Goal: Task Accomplishment & Management: Manage account settings

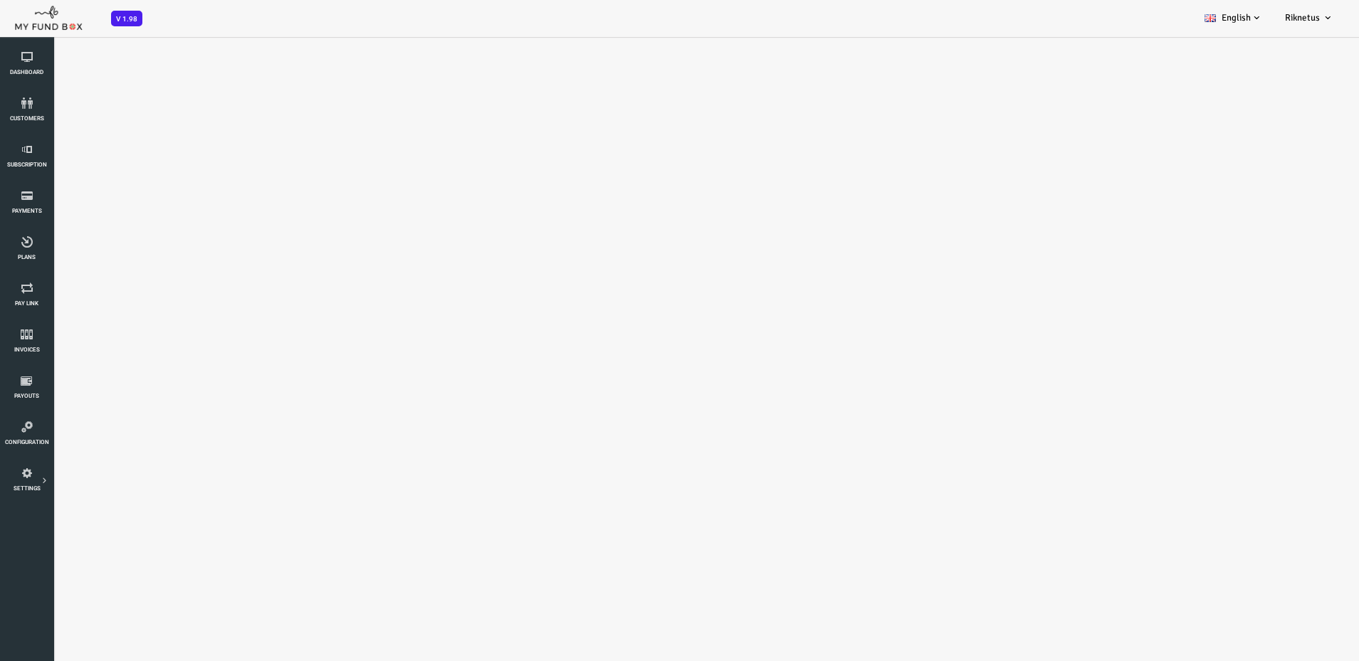
select select "100"
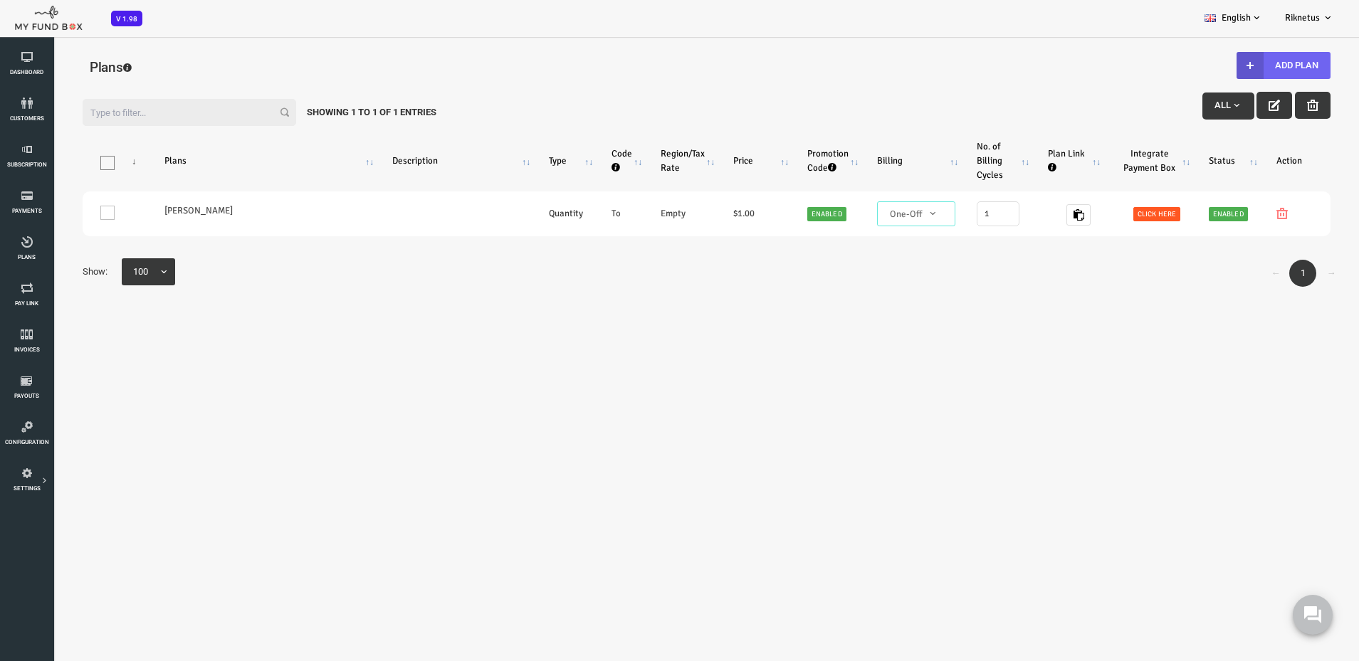
click at [1232, 61] on button "Add Plan" at bounding box center [1230, 65] width 94 height 27
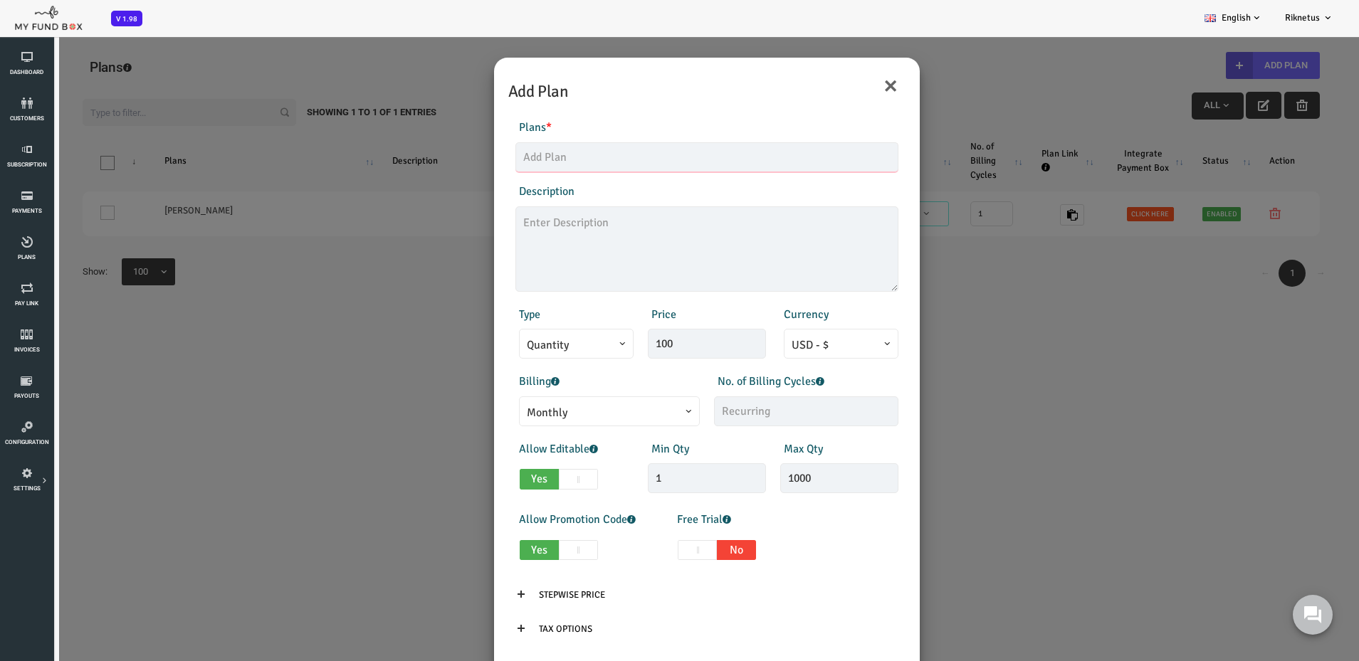
click at [575, 157] on input "text" at bounding box center [652, 157] width 383 height 30
type input "Amazon Sourcing Consultancy Fee"
click at [585, 406] on span "Monthly" at bounding box center [555, 413] width 165 height 18
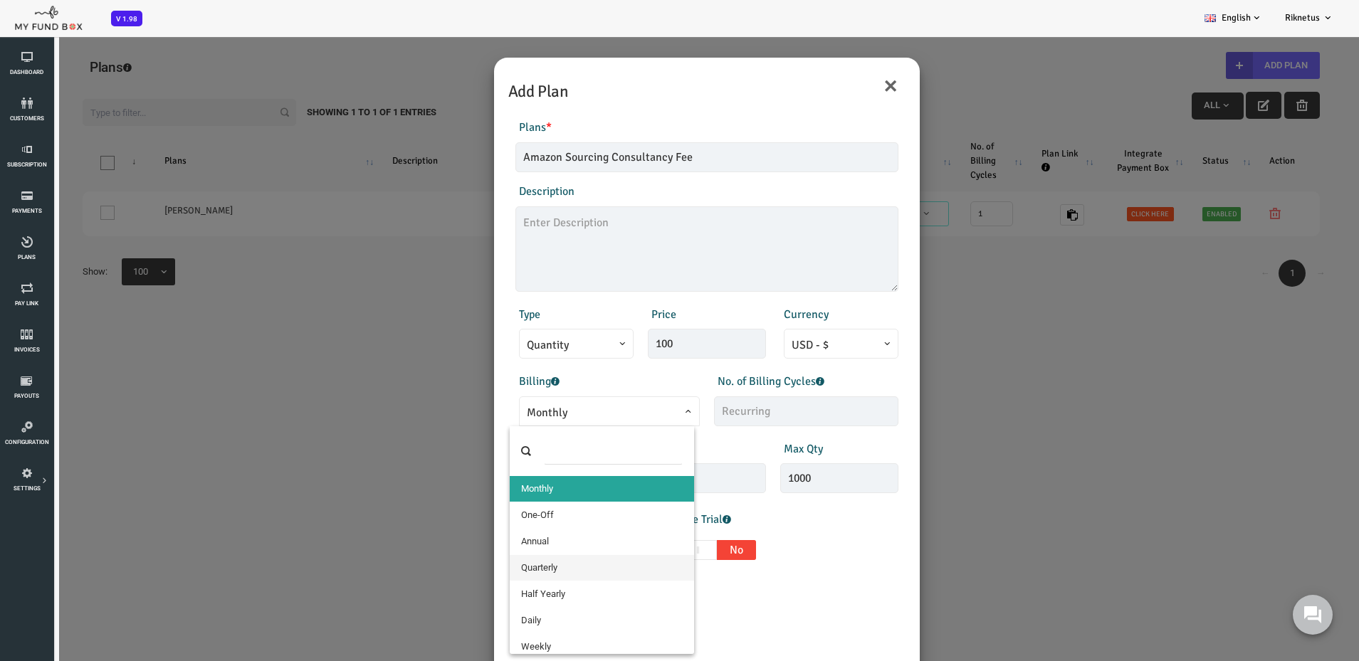
select select "5"
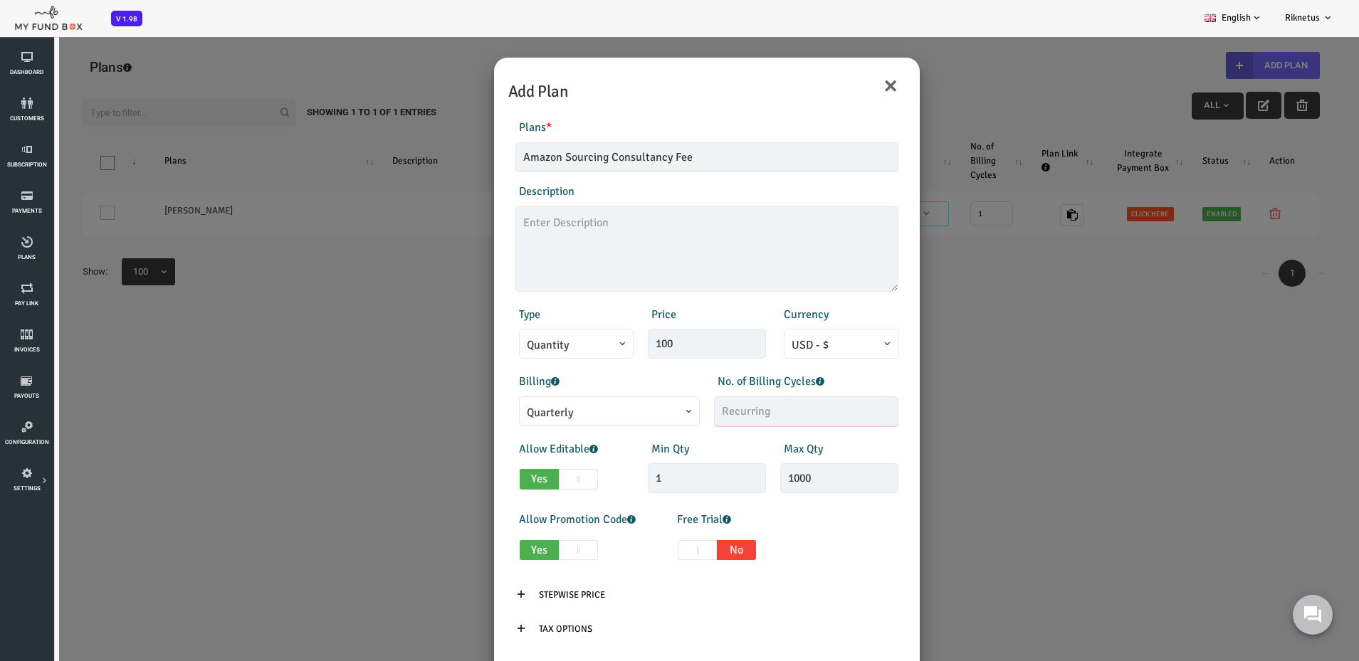
click at [701, 419] on input "text" at bounding box center [752, 412] width 184 height 30
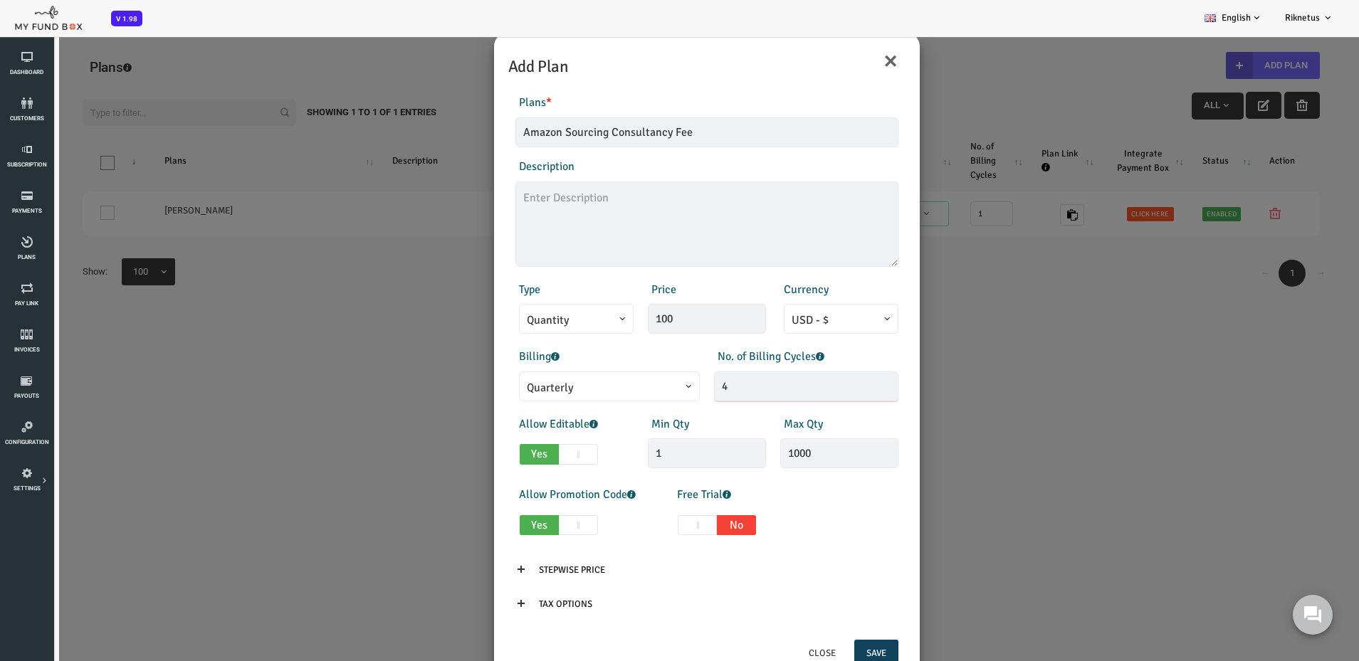
scroll to position [38, 0]
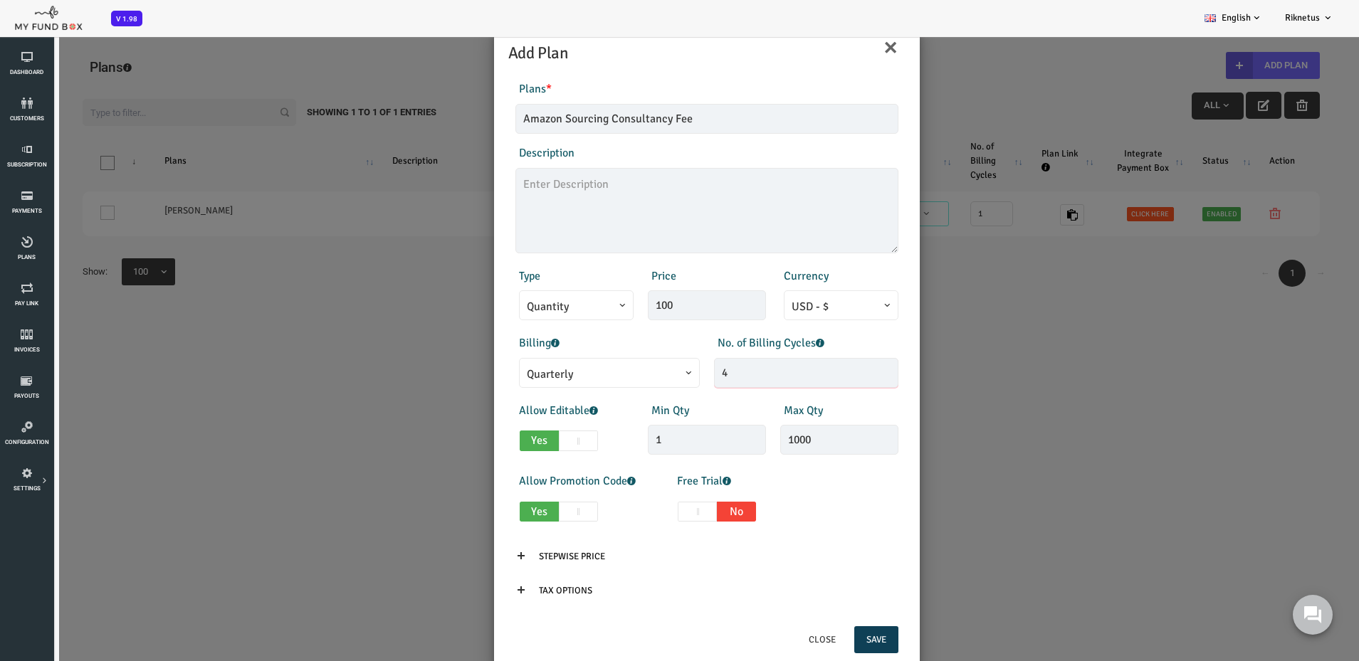
type input "4"
click at [824, 642] on button "Save" at bounding box center [822, 640] width 44 height 27
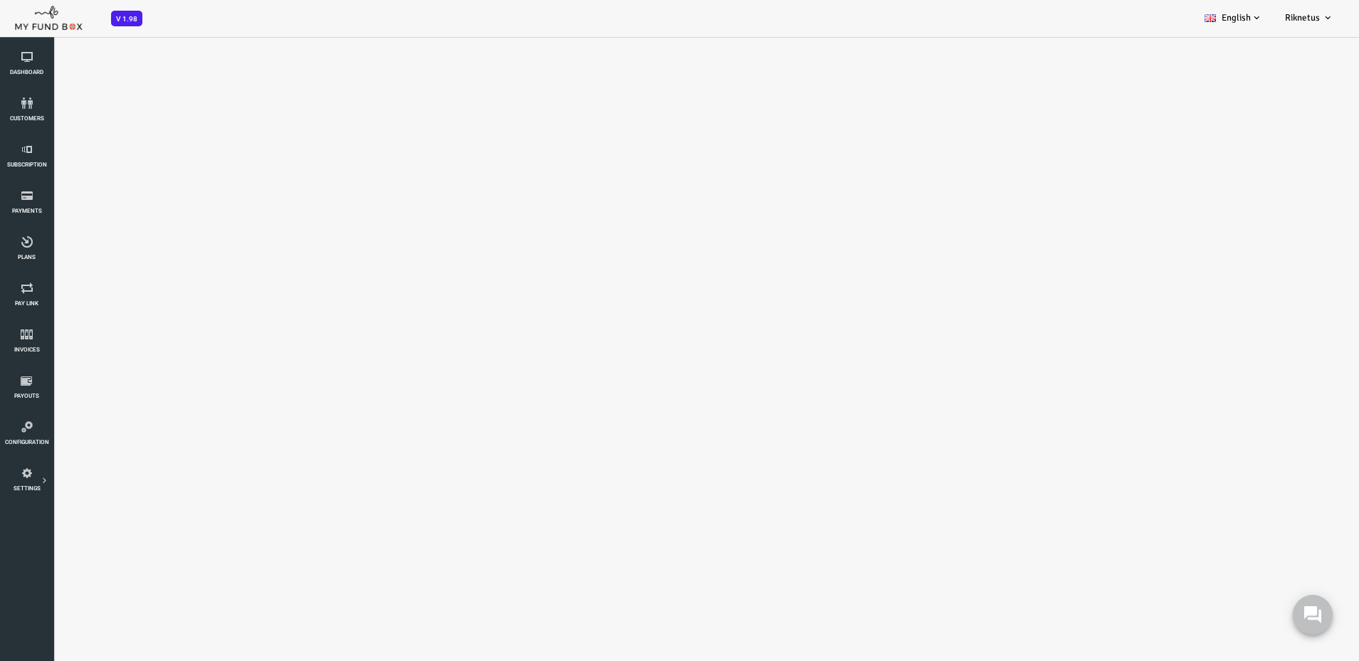
select select "100"
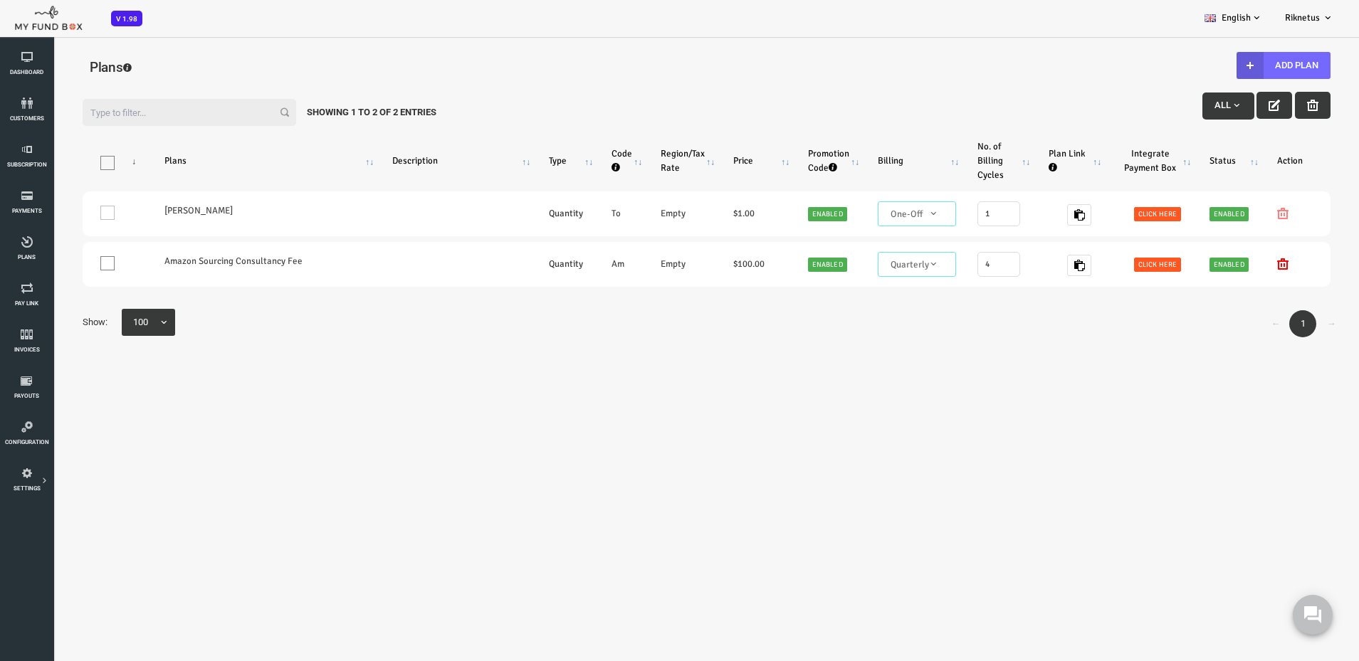
scroll to position [0, 0]
click at [1242, 65] on button "Add Plan" at bounding box center [1230, 65] width 94 height 27
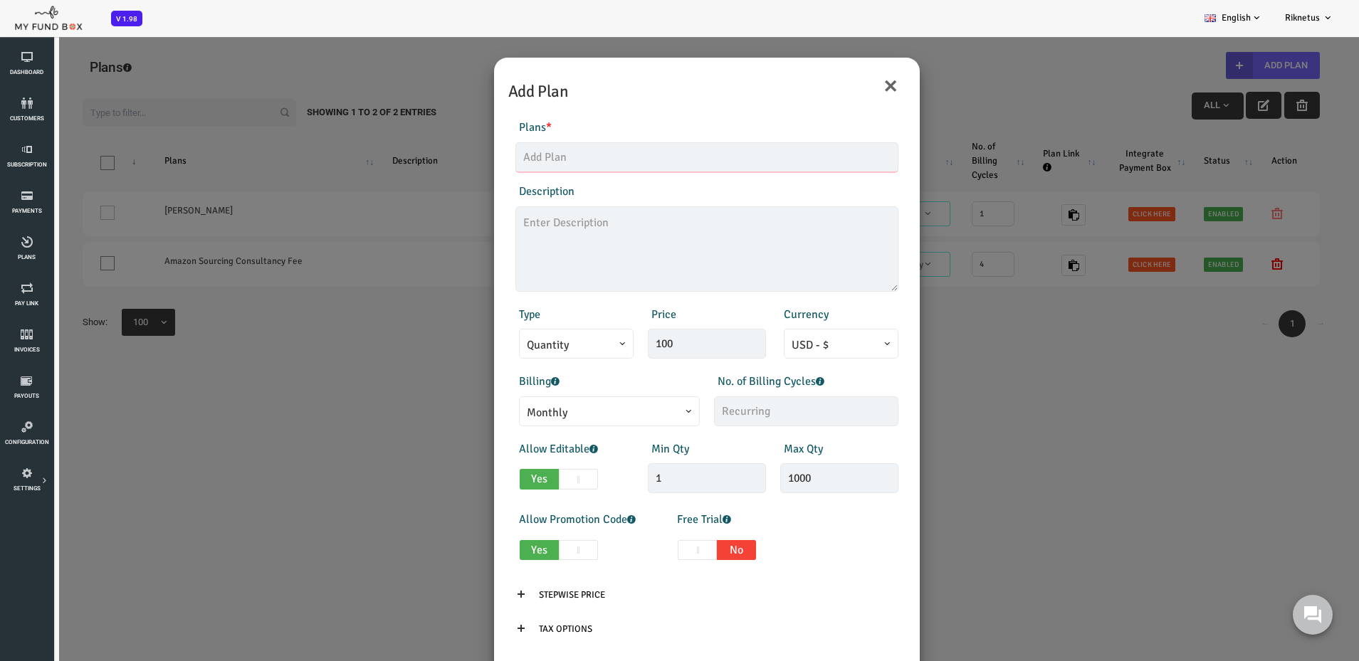
click at [594, 151] on input "text" at bounding box center [652, 157] width 383 height 30
type input "CPC Optimazation"
click at [553, 351] on span "Quantity" at bounding box center [522, 346] width 99 height 18
click at [671, 306] on div "Price 100" at bounding box center [653, 332] width 132 height 53
click at [580, 411] on span "Monthly" at bounding box center [555, 413] width 165 height 18
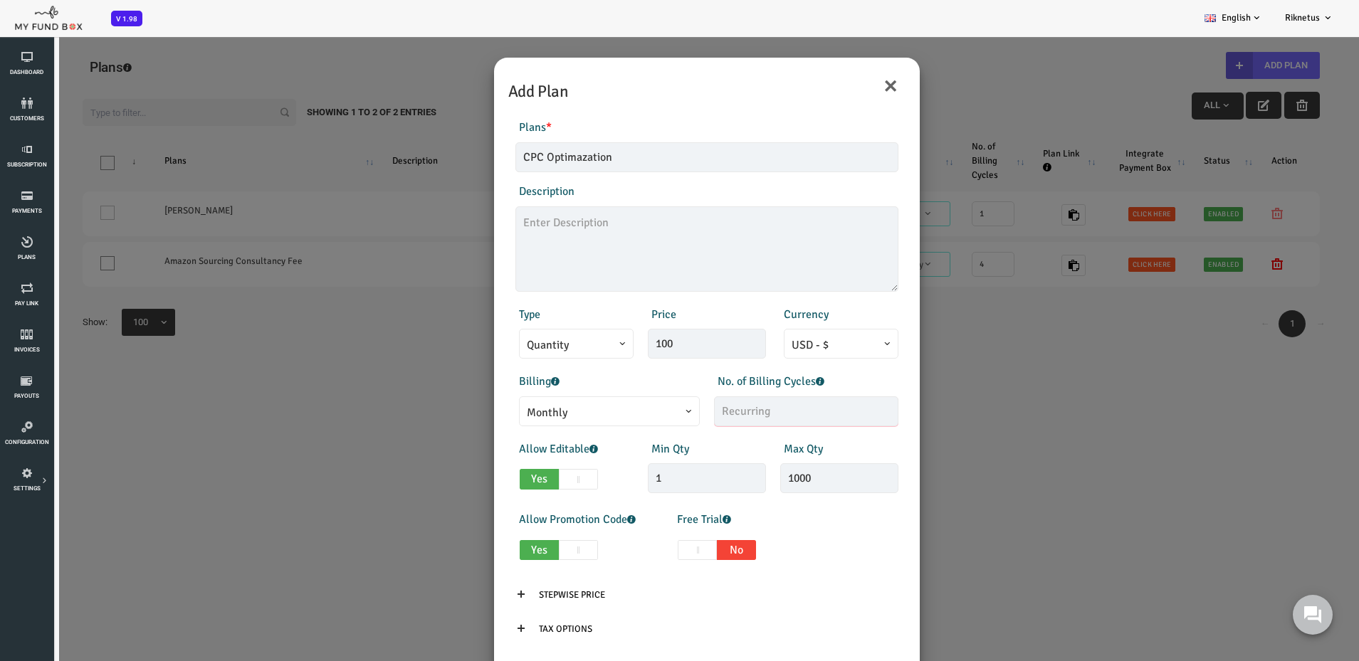
click at [696, 415] on input "text" at bounding box center [752, 412] width 184 height 30
click at [626, 338] on input "100" at bounding box center [653, 344] width 118 height 30
type input "174.00"
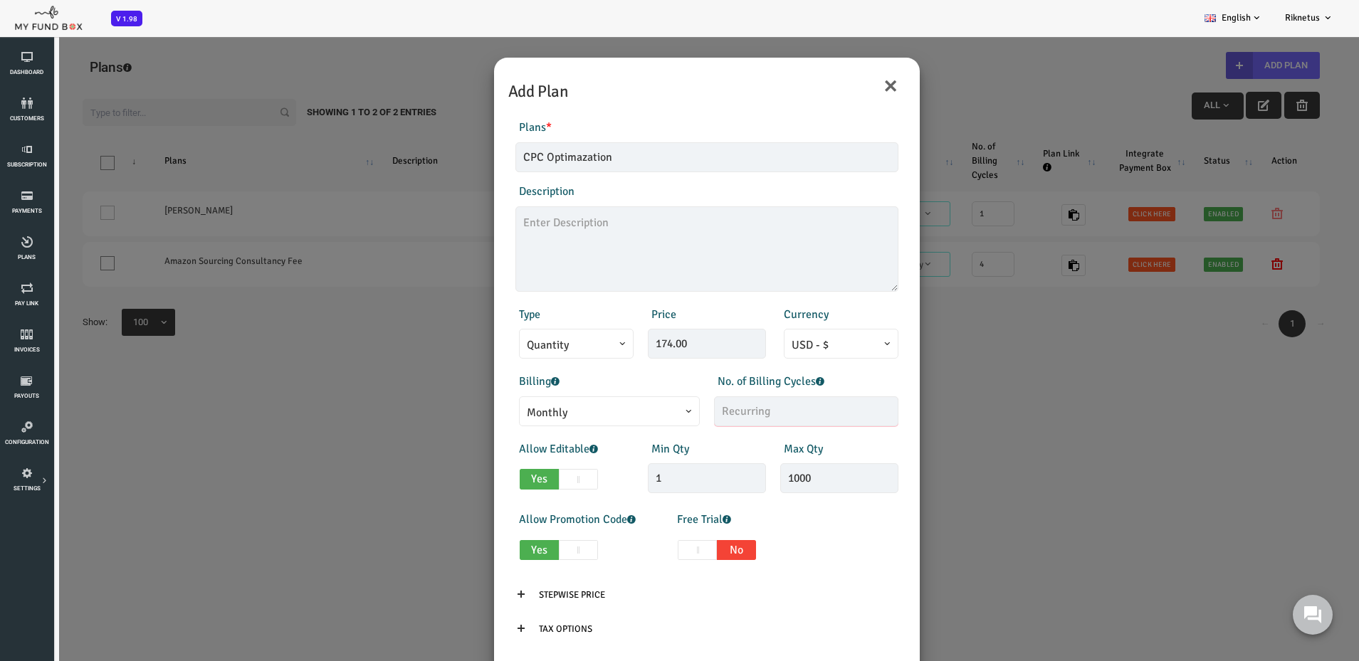
click at [717, 419] on input "text" at bounding box center [752, 412] width 184 height 30
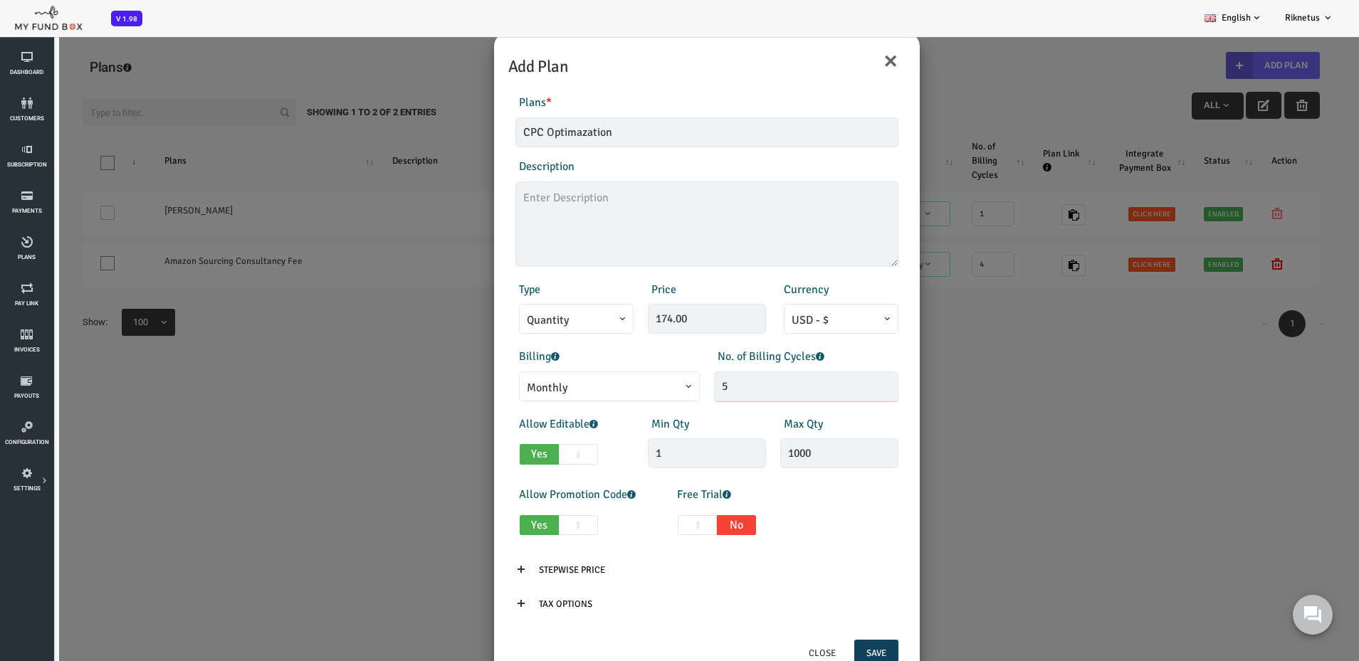
scroll to position [38, 0]
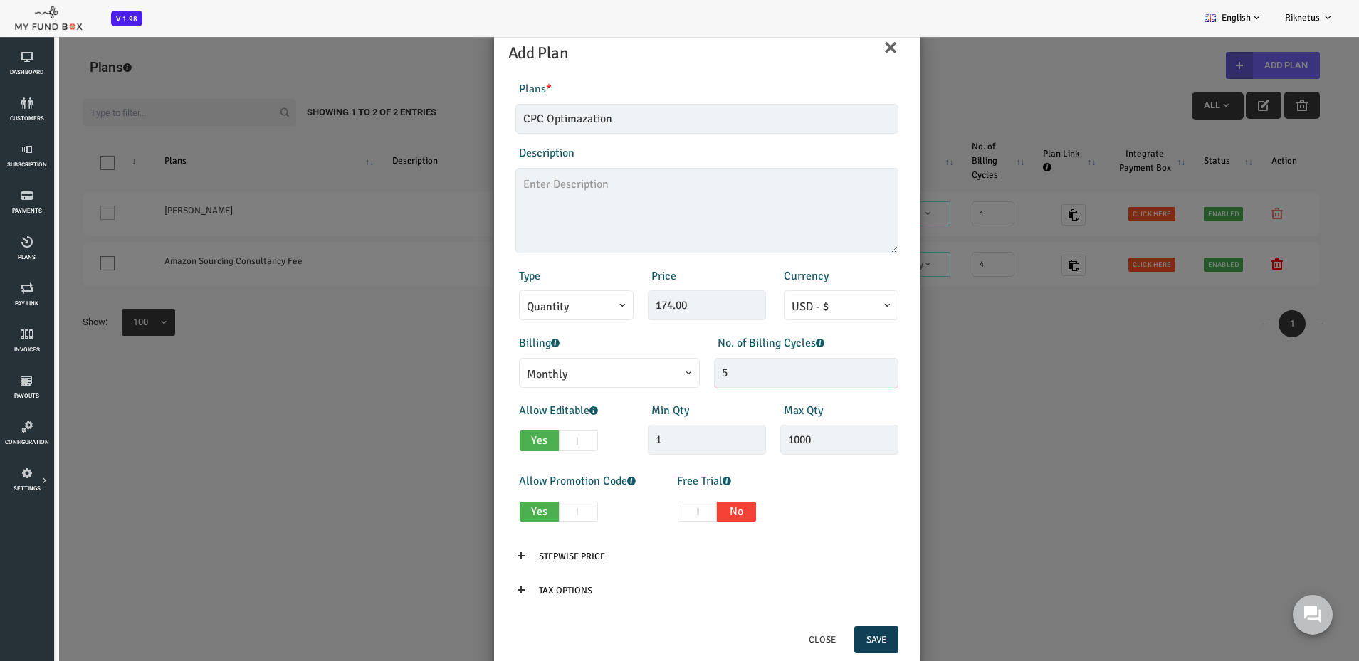
type input "5"
click at [824, 637] on button "Save" at bounding box center [822, 640] width 44 height 27
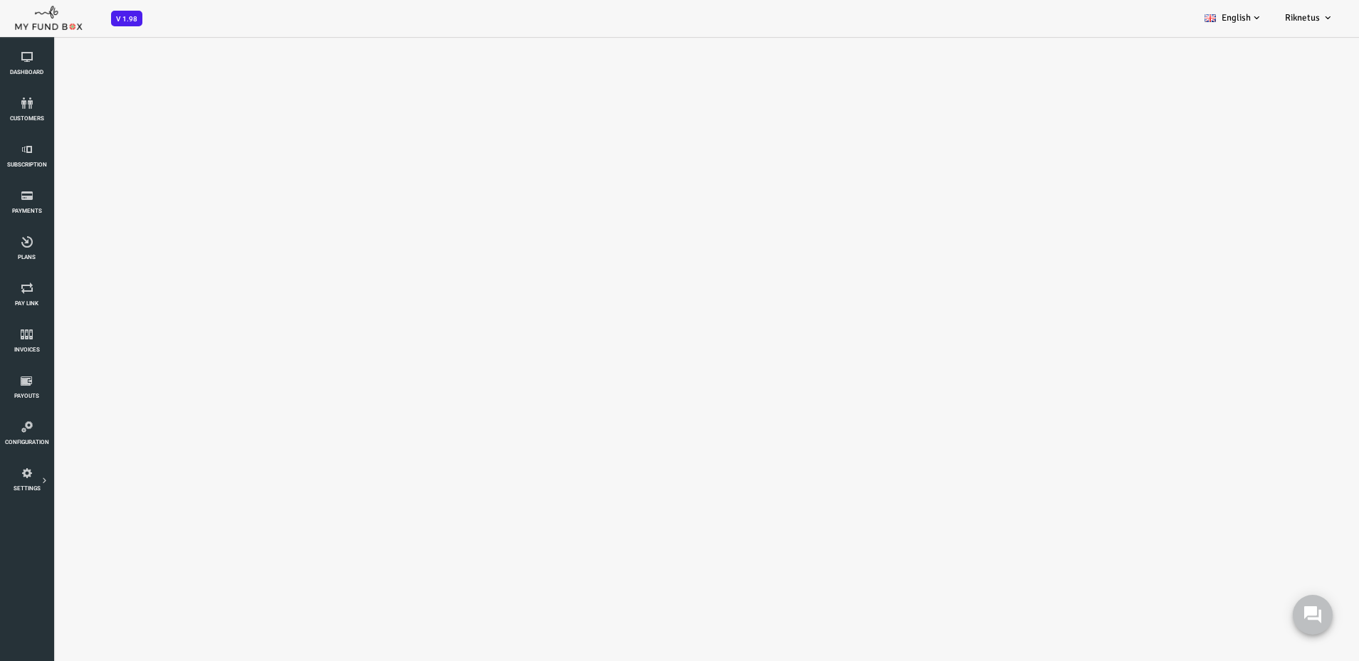
select select "100"
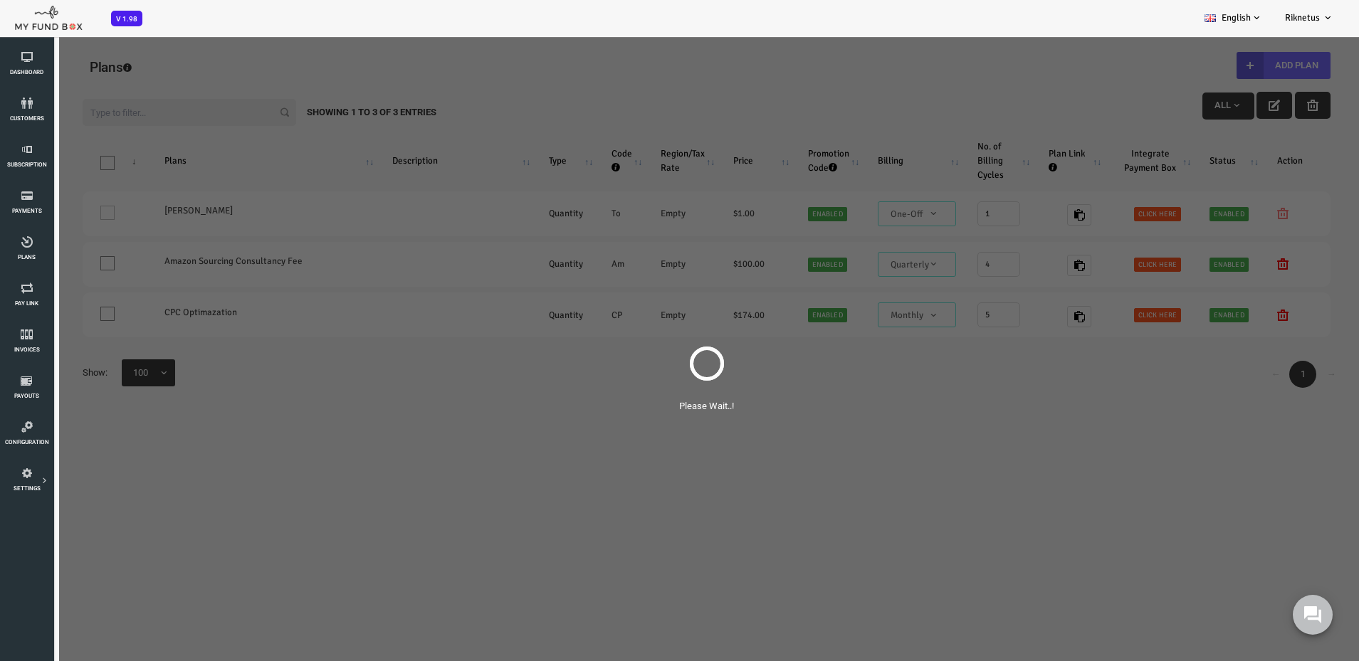
scroll to position [0, 0]
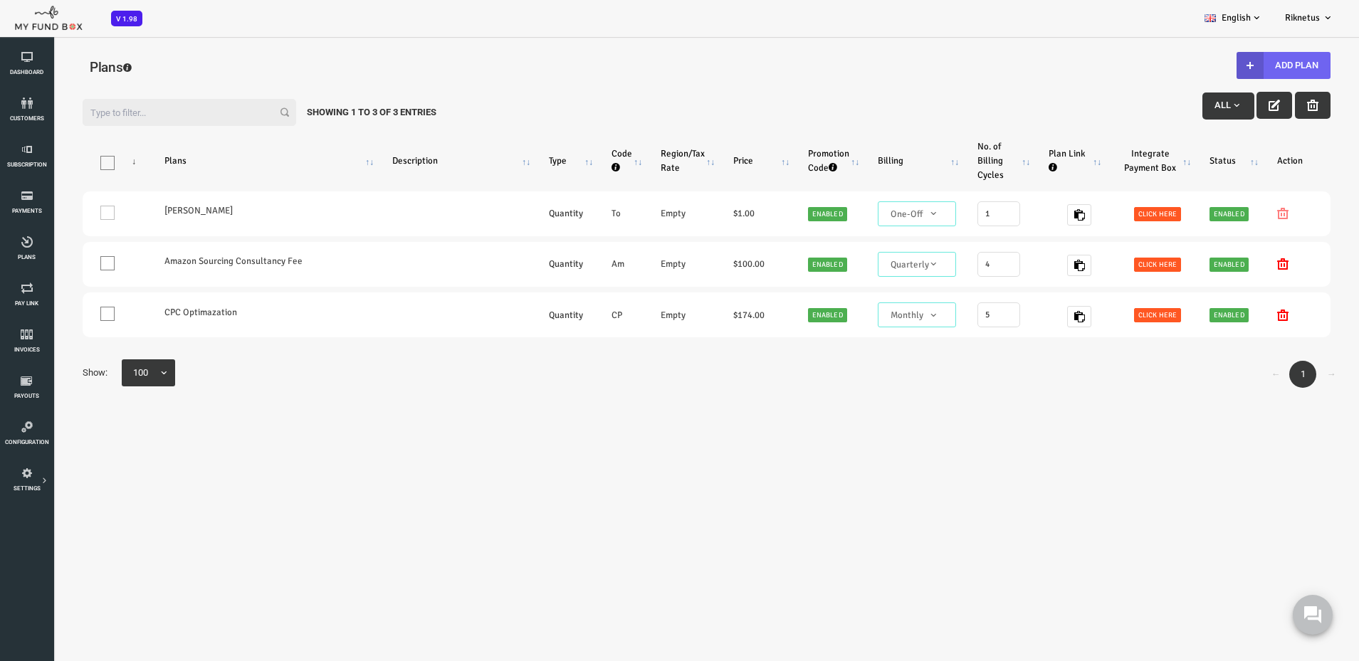
click at [1235, 68] on button "Add Plan" at bounding box center [1230, 65] width 94 height 27
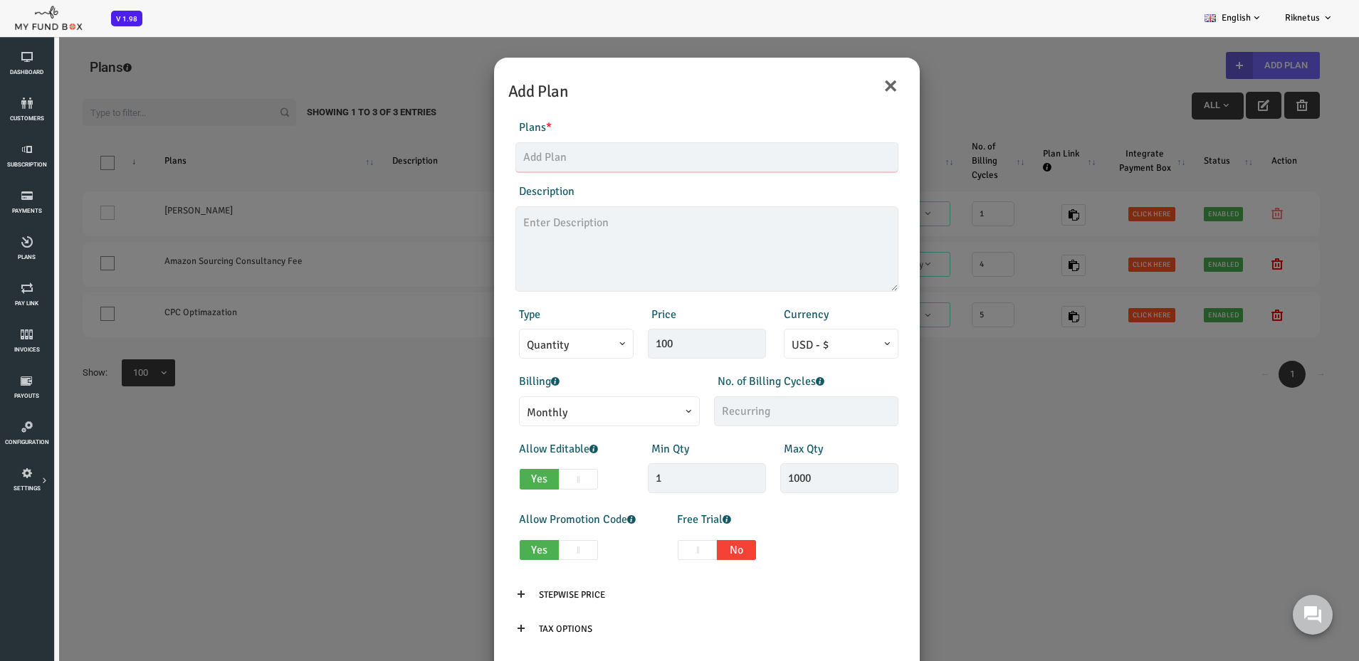
click at [609, 150] on input "text" at bounding box center [652, 157] width 383 height 30
type input "A+ Content Catalogue"
click at [528, 347] on span "Quantity" at bounding box center [522, 346] width 99 height 18
click at [609, 376] on div "Billing Monthly One-Off Annual Quarterly Half Yearly Daily Weekly Monthly" at bounding box center [553, 399] width 199 height 53
click at [582, 412] on span "Monthly" at bounding box center [555, 413] width 165 height 18
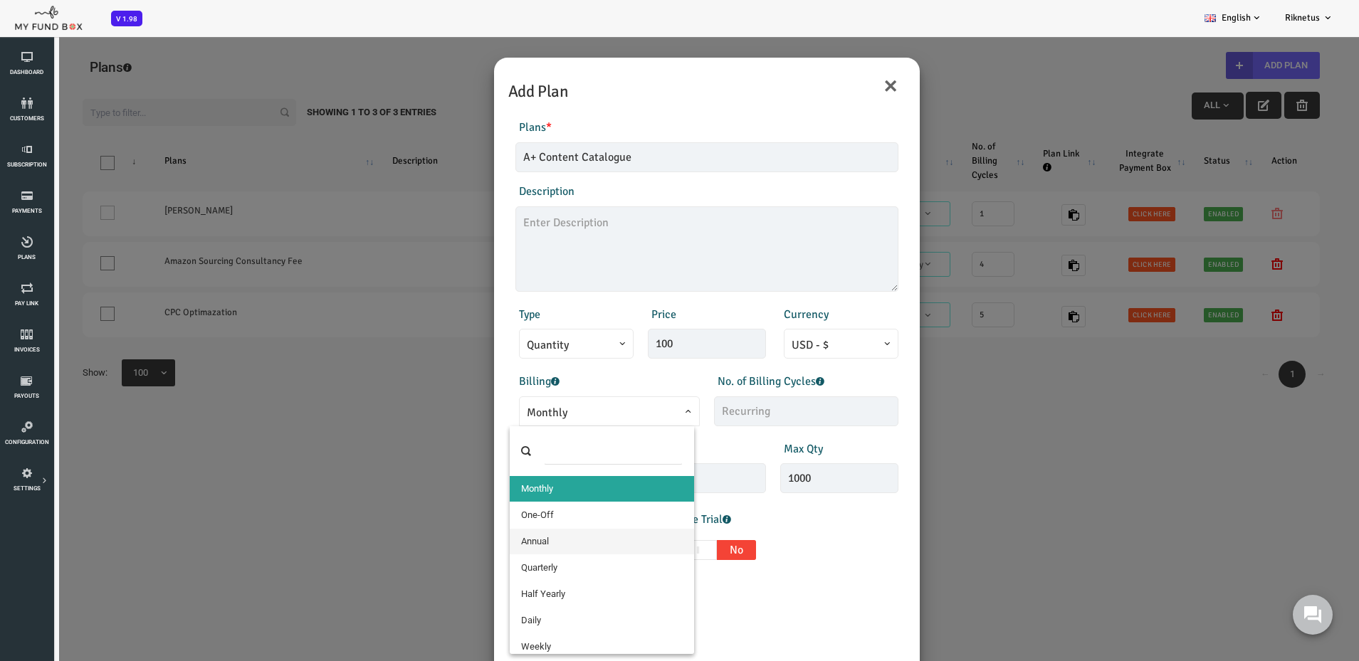
select select "7"
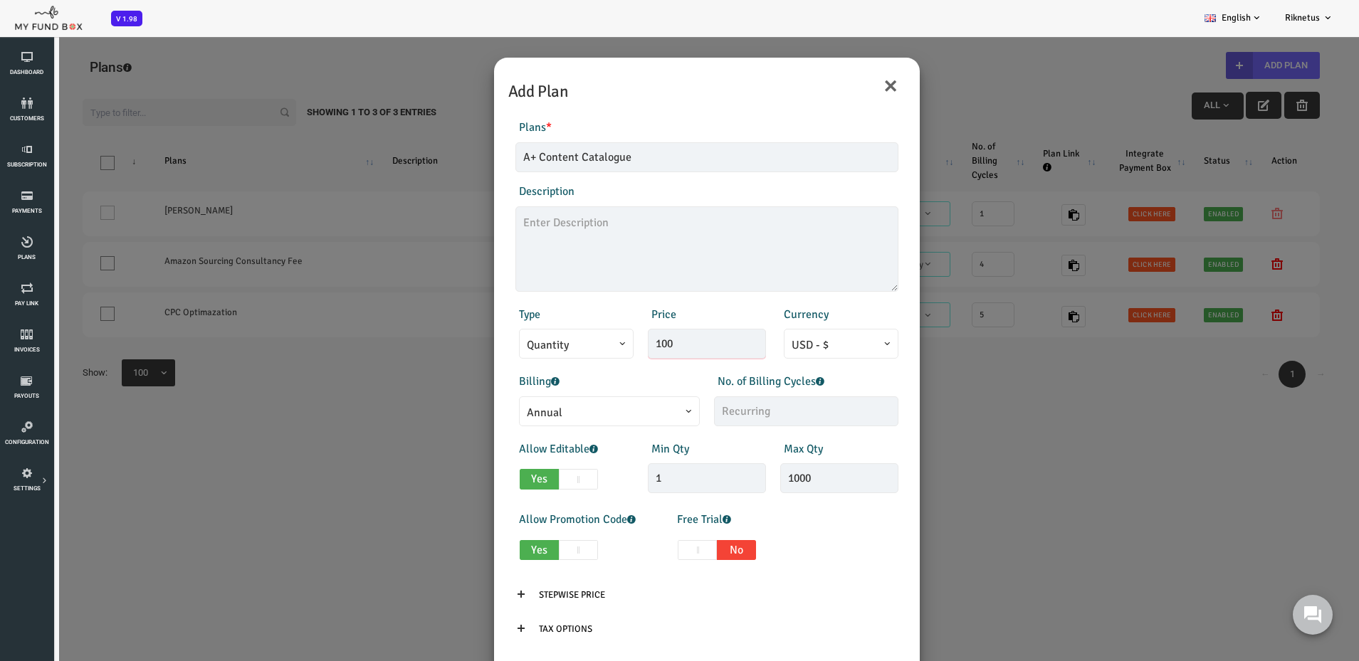
click at [608, 340] on input "100" at bounding box center [653, 344] width 118 height 30
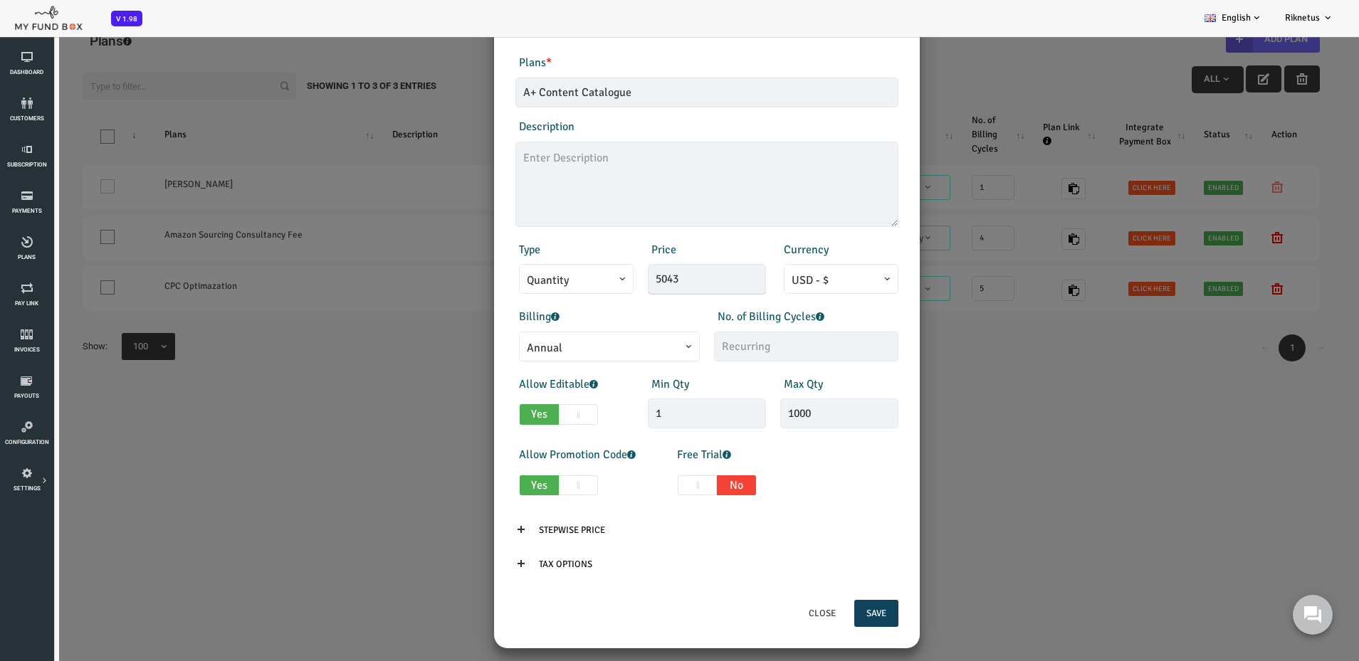
scroll to position [40, 0]
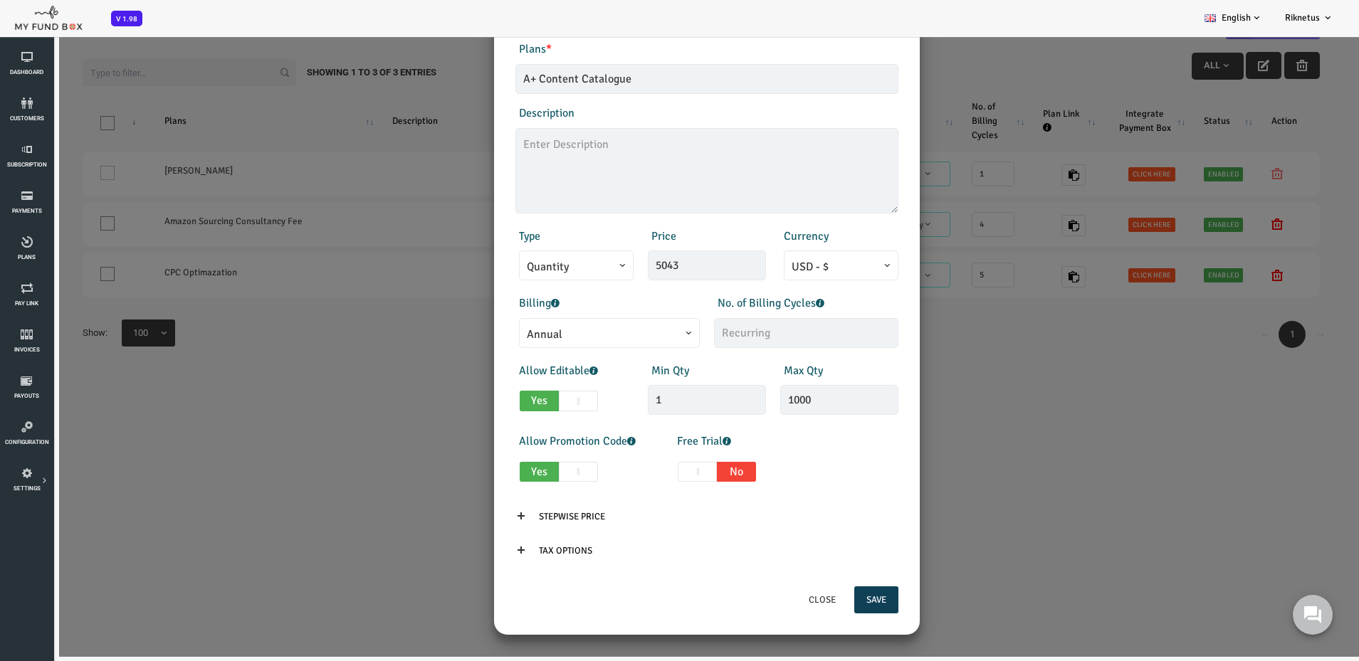
type input "5043.00"
click at [819, 610] on button "Save" at bounding box center [822, 600] width 44 height 27
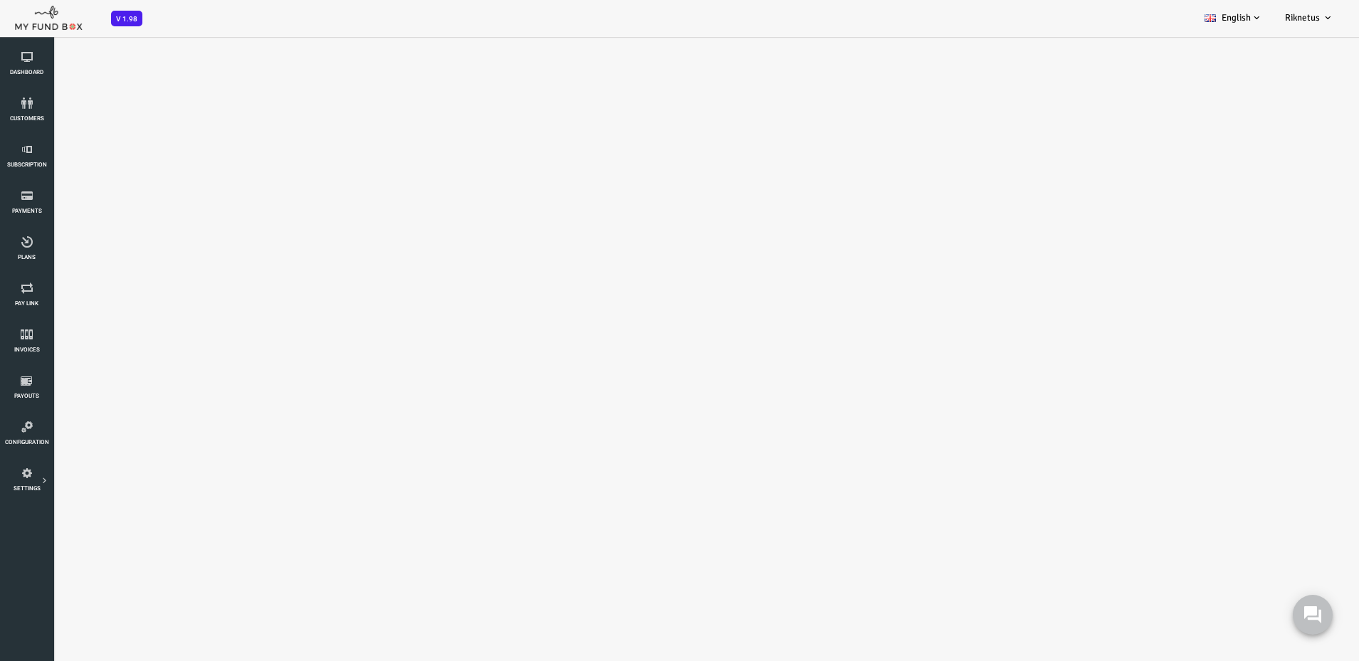
select select "100"
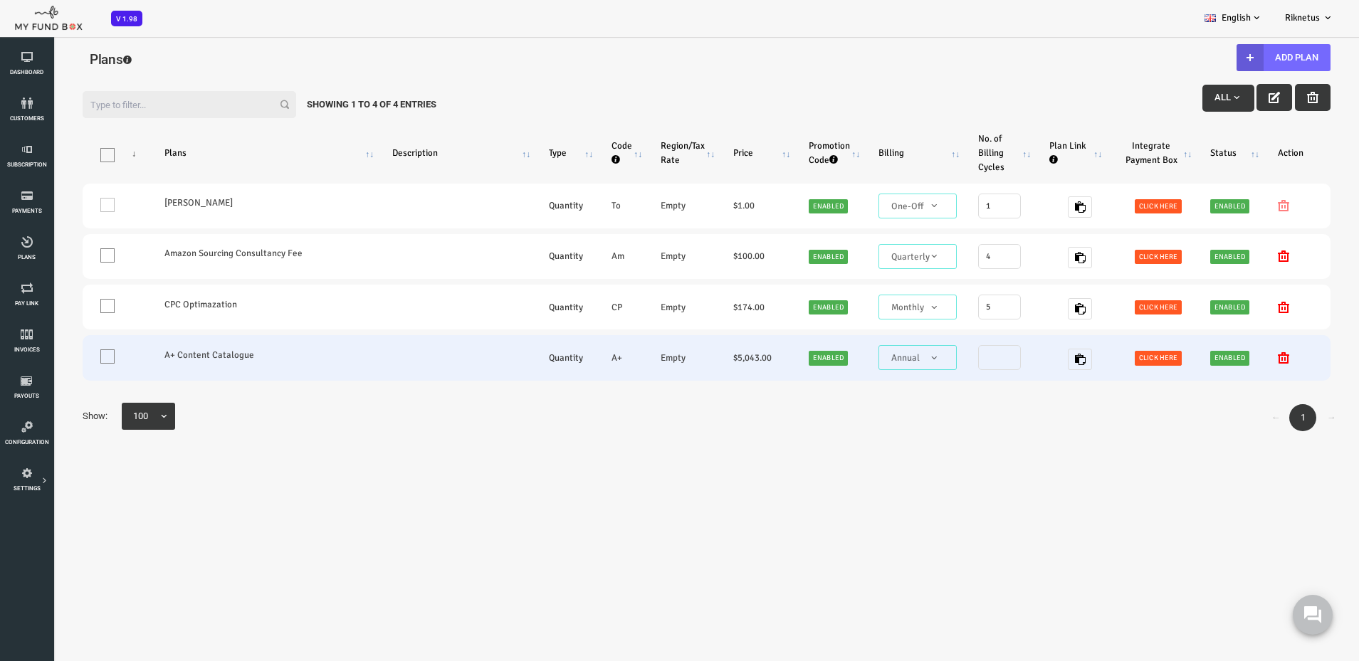
scroll to position [0, 0]
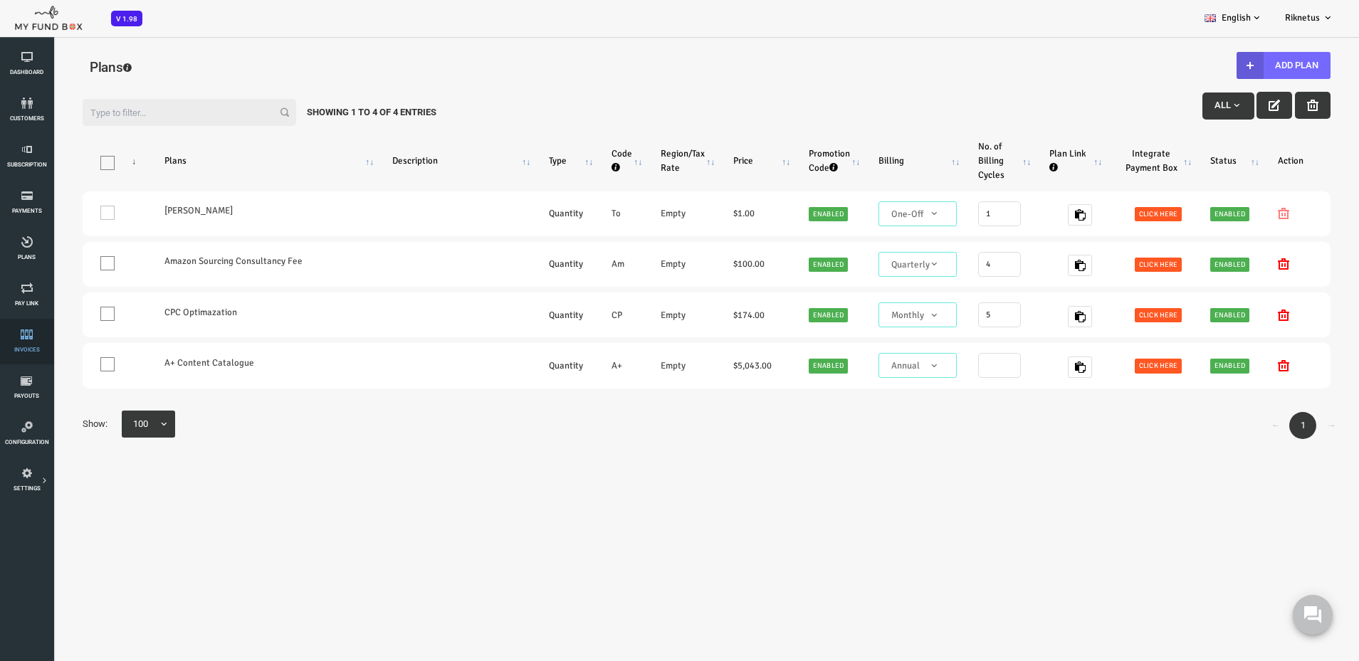
click at [31, 341] on link "Invoices" at bounding box center [26, 342] width 45 height 46
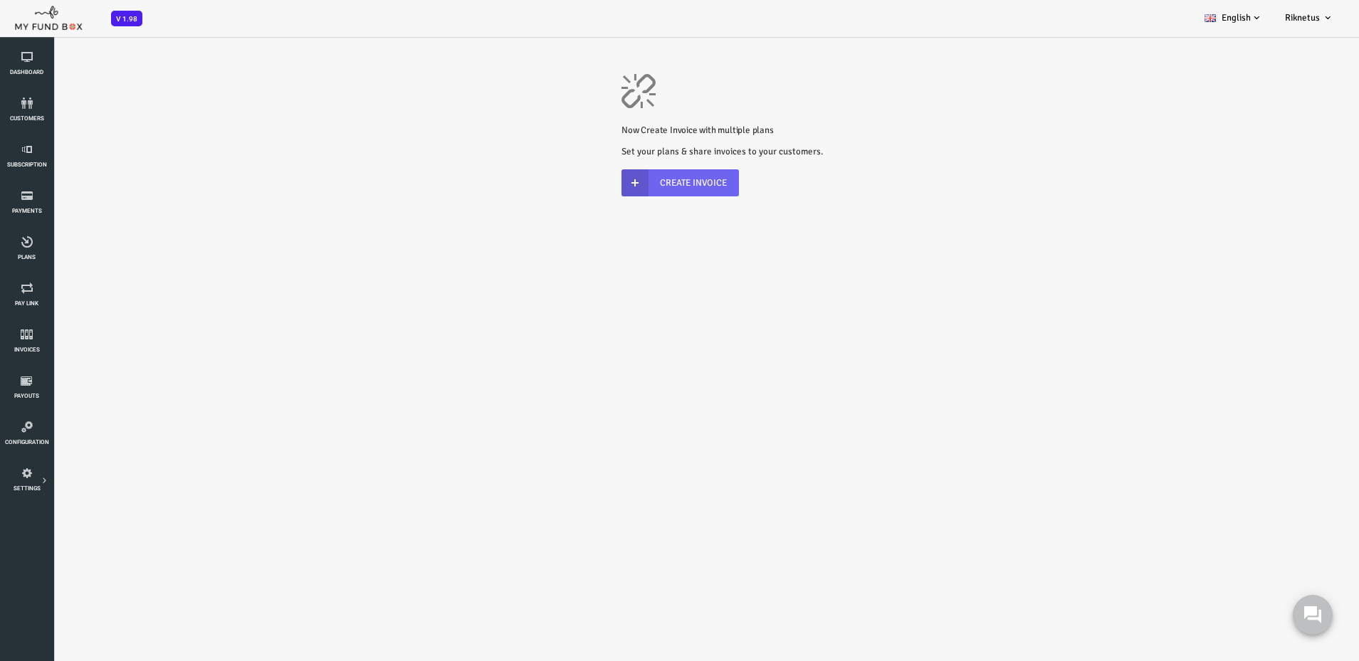
click at [647, 183] on link "Create Invoice" at bounding box center [625, 182] width 117 height 27
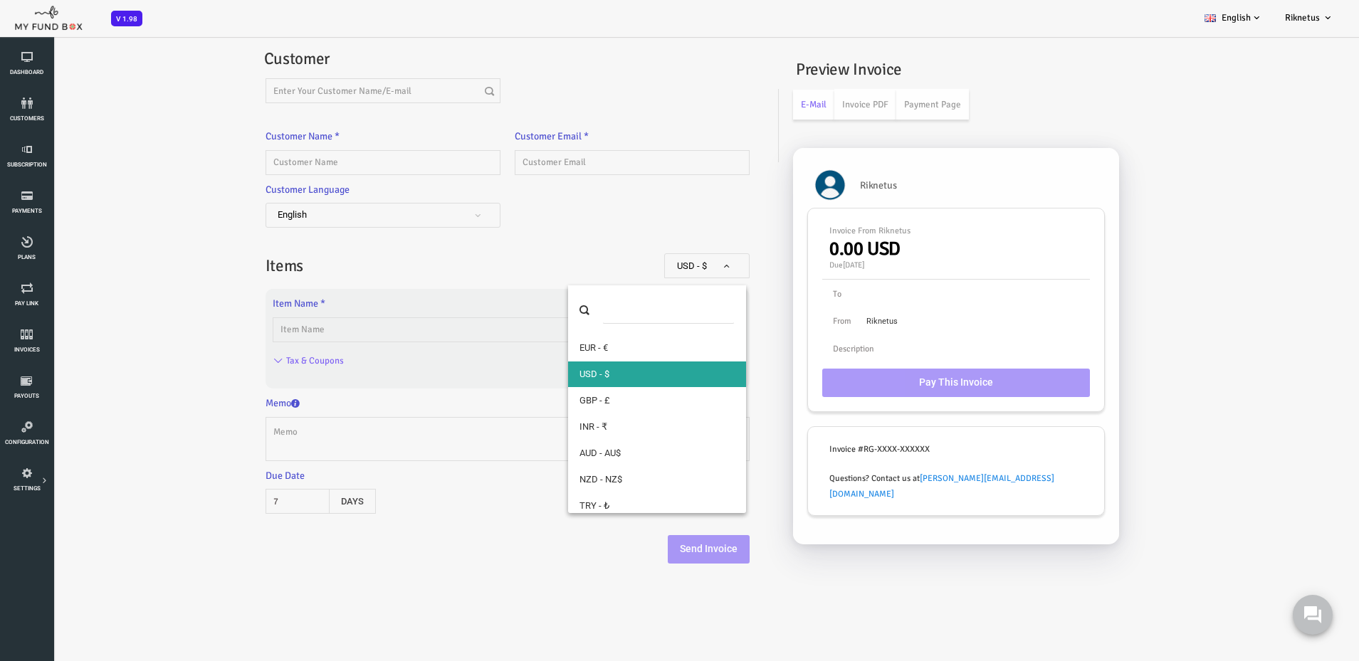
click at [661, 262] on span "USD - $" at bounding box center [653, 266] width 74 height 14
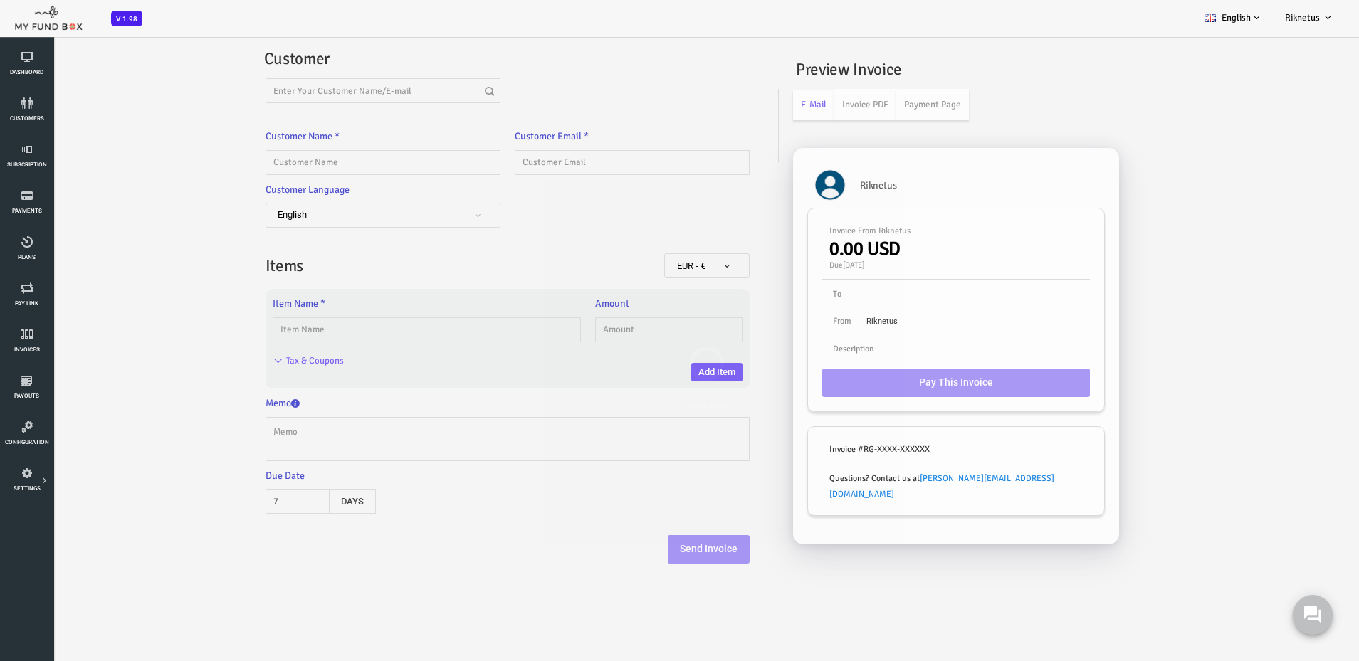
select select "3 !&@ EUR"
click at [393, 332] on input "text" at bounding box center [373, 330] width 309 height 25
click at [570, 336] on input "text" at bounding box center [614, 330] width 147 height 25
click at [669, 372] on button "Add Item" at bounding box center [662, 372] width 51 height 19
click at [466, 333] on input "text" at bounding box center [373, 330] width 309 height 25
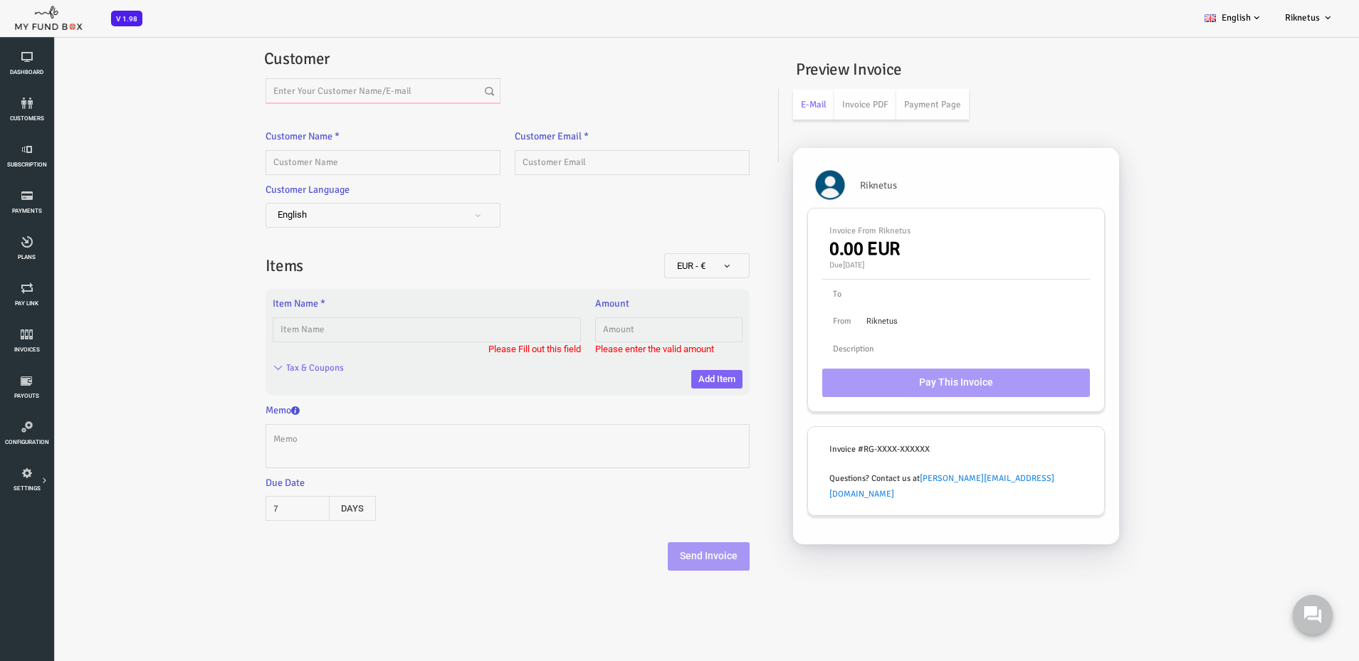
click at [319, 95] on input "text" at bounding box center [328, 90] width 235 height 25
type input "A"
type input "[PERSON_NAME]"
click at [331, 173] on input "text" at bounding box center [328, 162] width 235 height 25
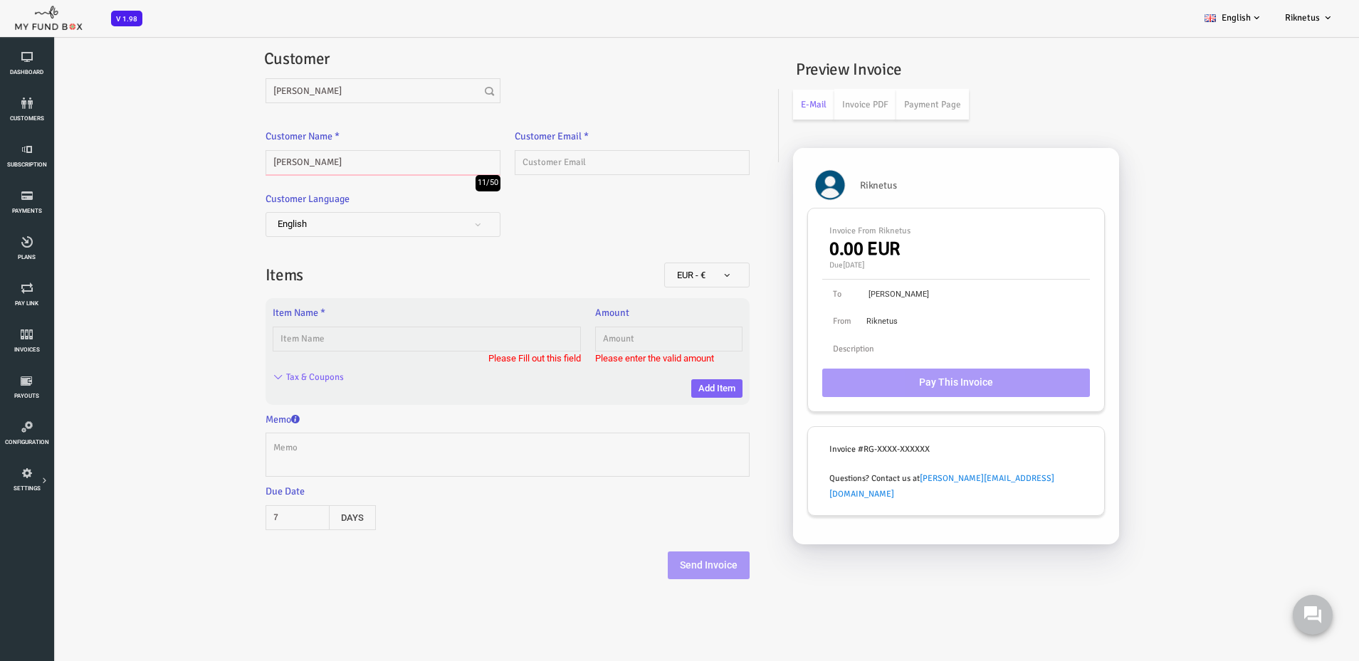
type input "[PERSON_NAME]"
click at [511, 158] on input "text" at bounding box center [578, 162] width 235 height 25
type input "[EMAIL_ADDRESS][DOMAIN_NAME]"
click at [508, 252] on span "EUR - €" at bounding box center [578, 271] width 235 height 46
click at [421, 345] on input "text" at bounding box center [373, 339] width 309 height 25
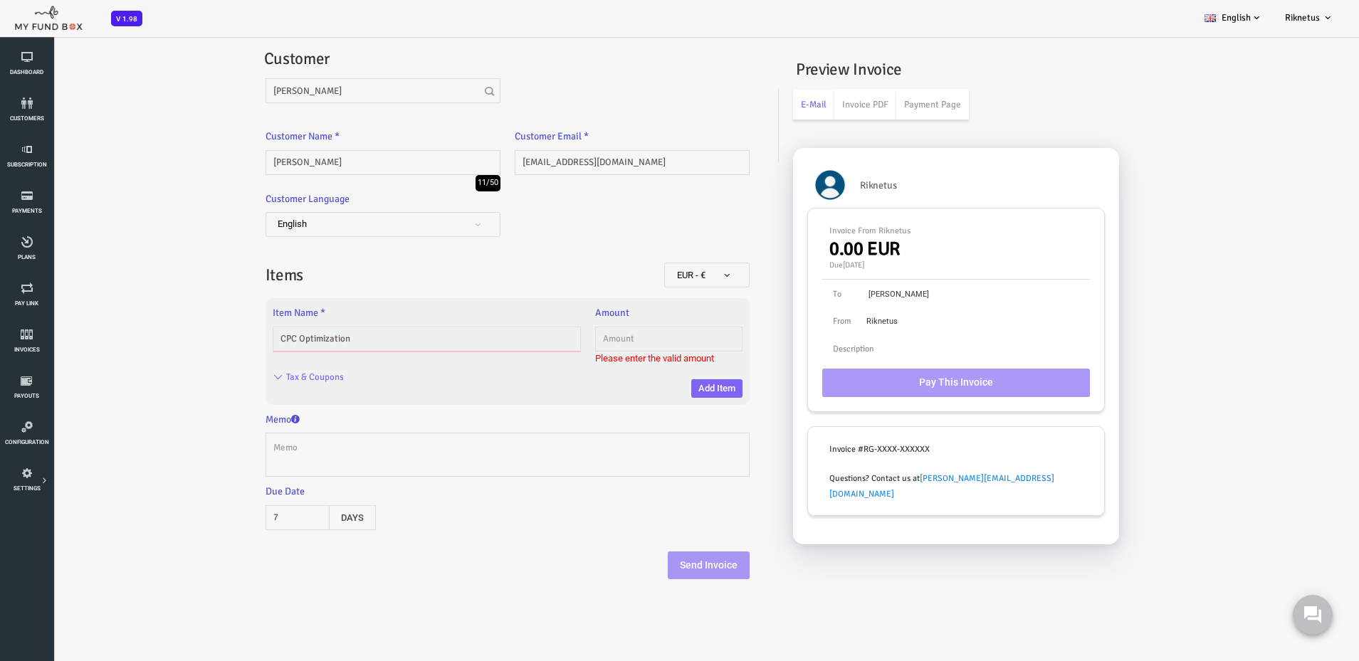
type input "CPC Optimization"
click at [588, 340] on body "Subscriber not found Beneficiary Not Found Partner Not Found!!!! Please Fill ou…" at bounding box center [652, 366] width 1305 height 661
click at [597, 347] on input "1.00" at bounding box center [614, 339] width 147 height 25
type input "174"
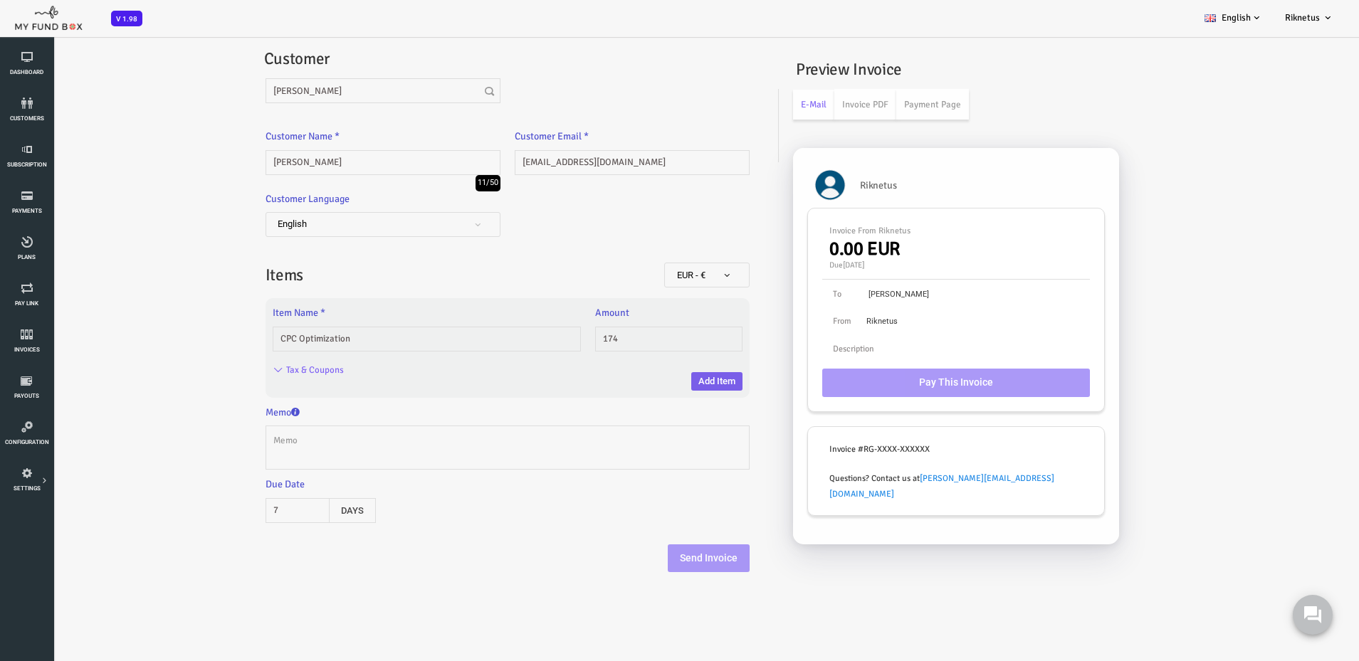
click at [652, 374] on button "Add Item" at bounding box center [662, 381] width 51 height 19
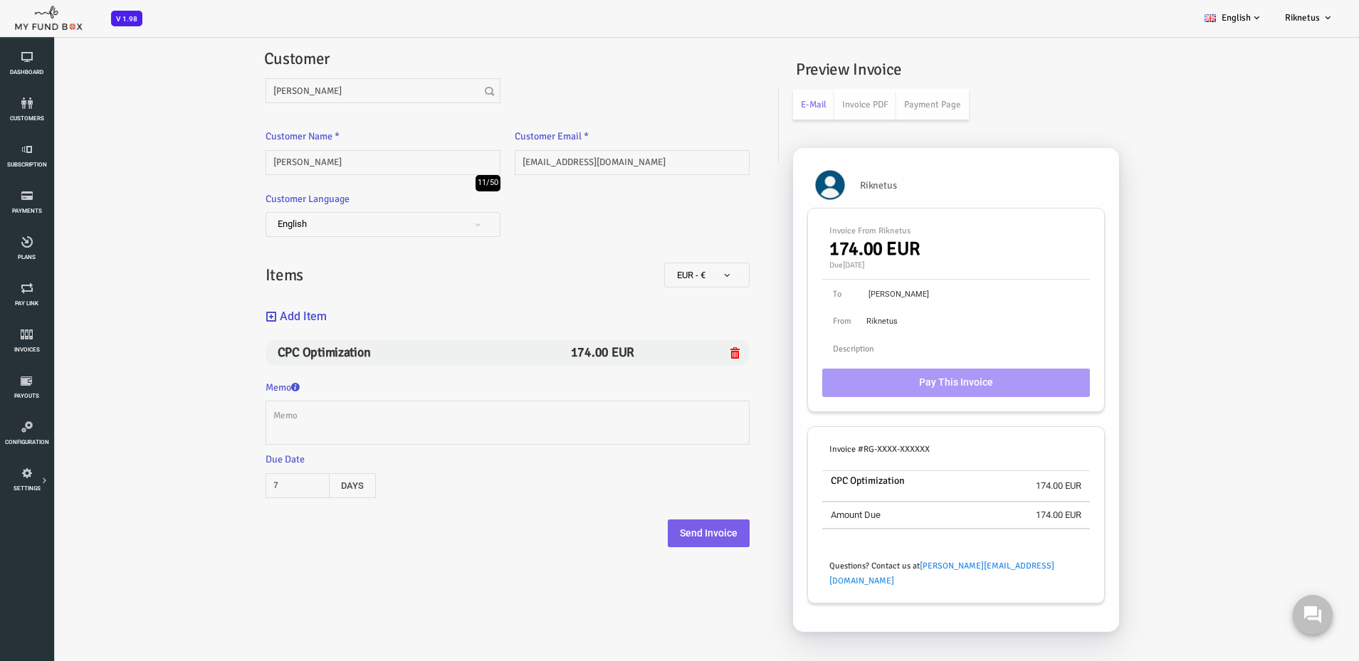
click at [641, 535] on button "Send Invoice" at bounding box center [655, 534] width 82 height 28
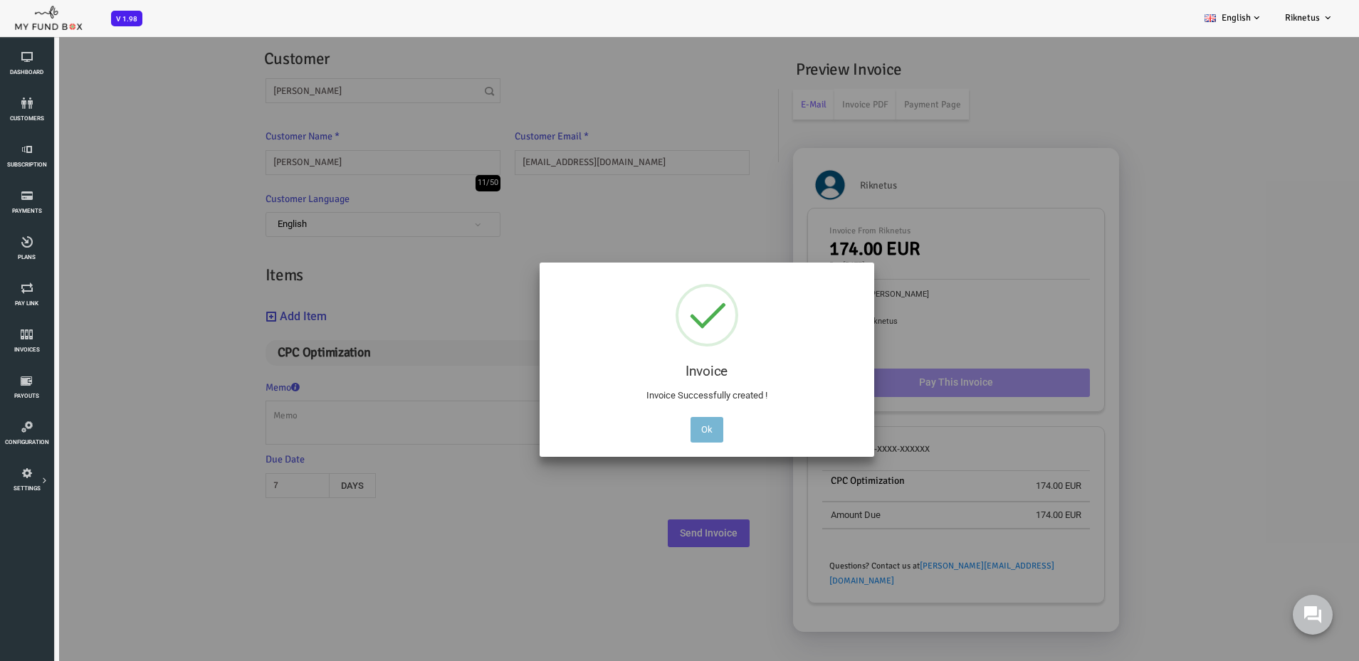
click at [640, 429] on button "Ok" at bounding box center [653, 430] width 33 height 26
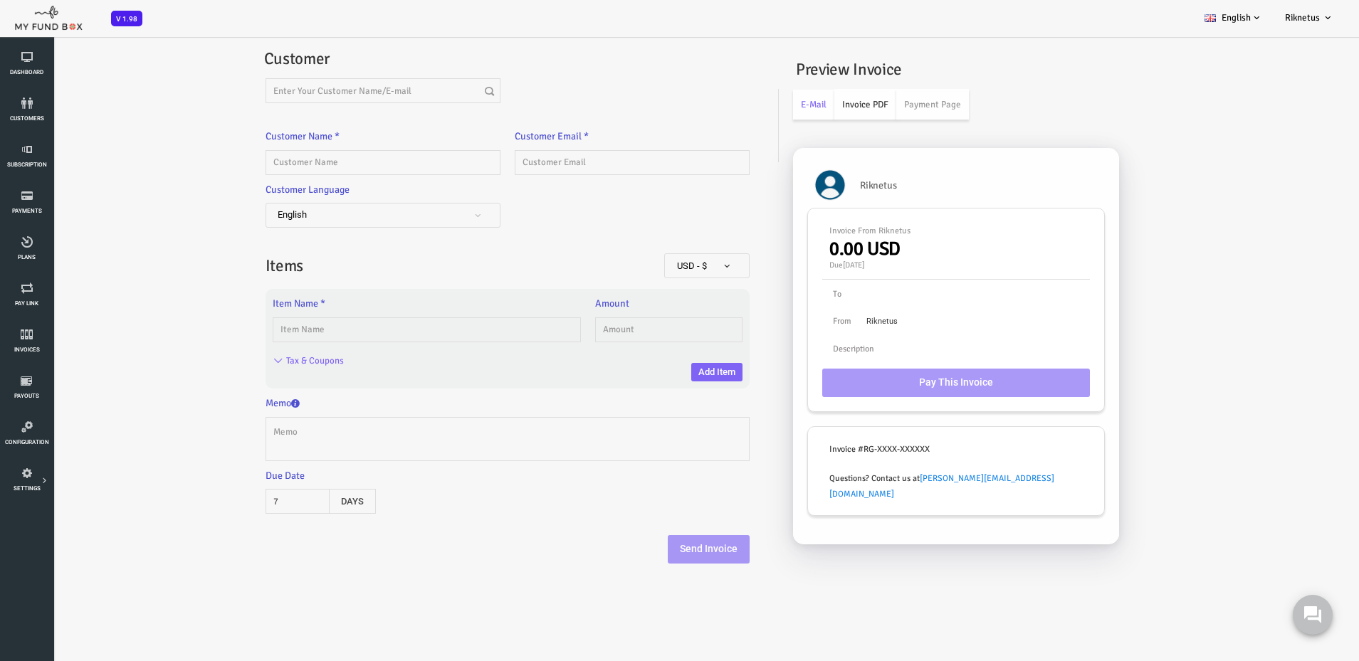
click at [796, 115] on link "Invoice PDF" at bounding box center [811, 104] width 62 height 31
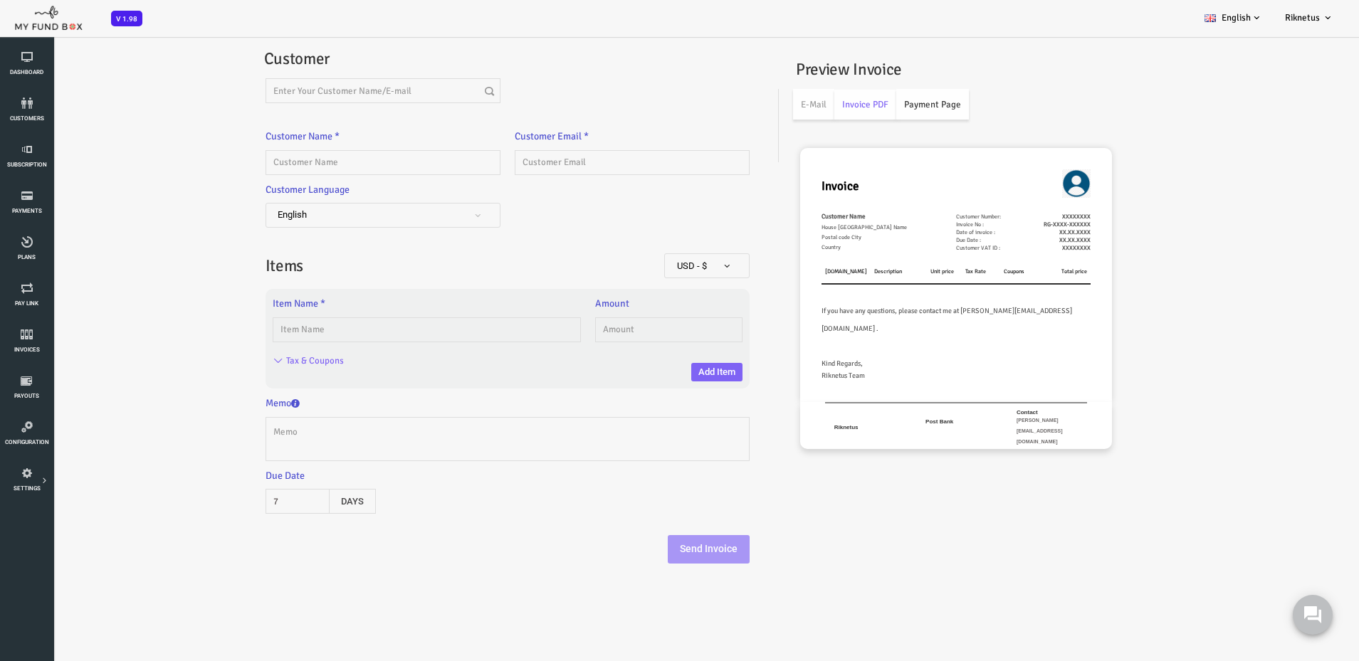
click at [876, 108] on link "Payment Page" at bounding box center [878, 104] width 73 height 31
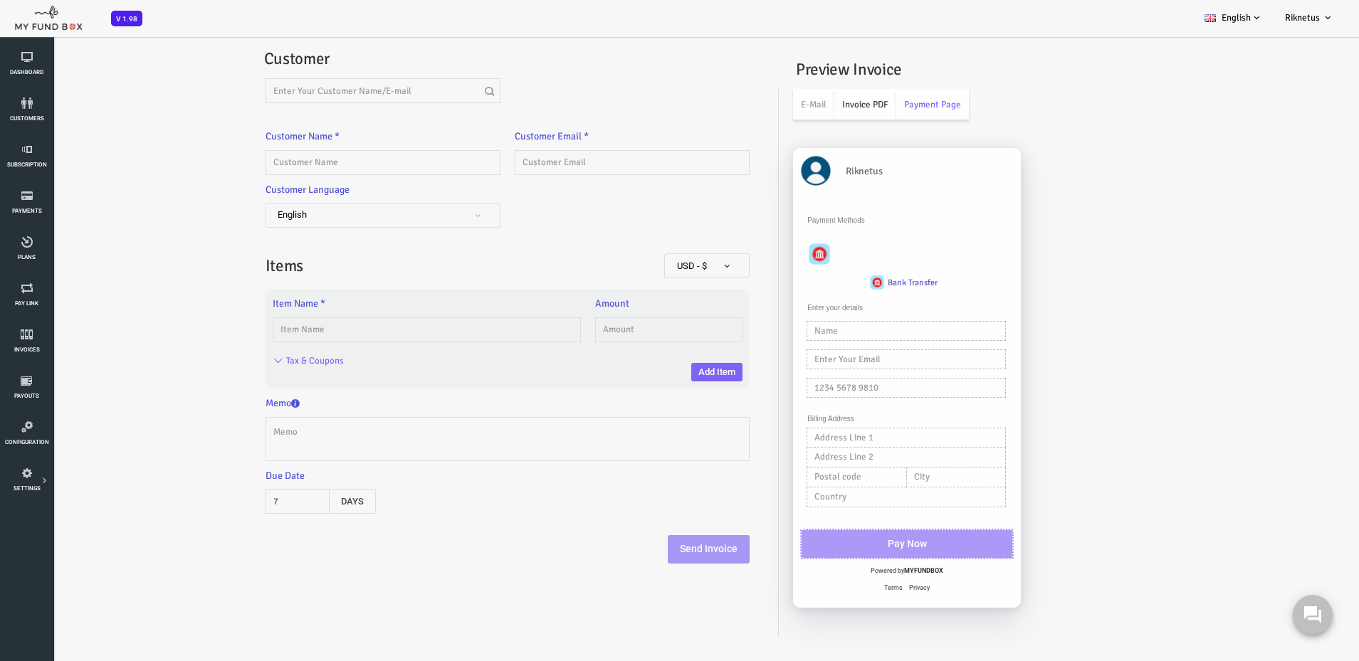
click at [822, 108] on link "Invoice PDF" at bounding box center [811, 104] width 62 height 31
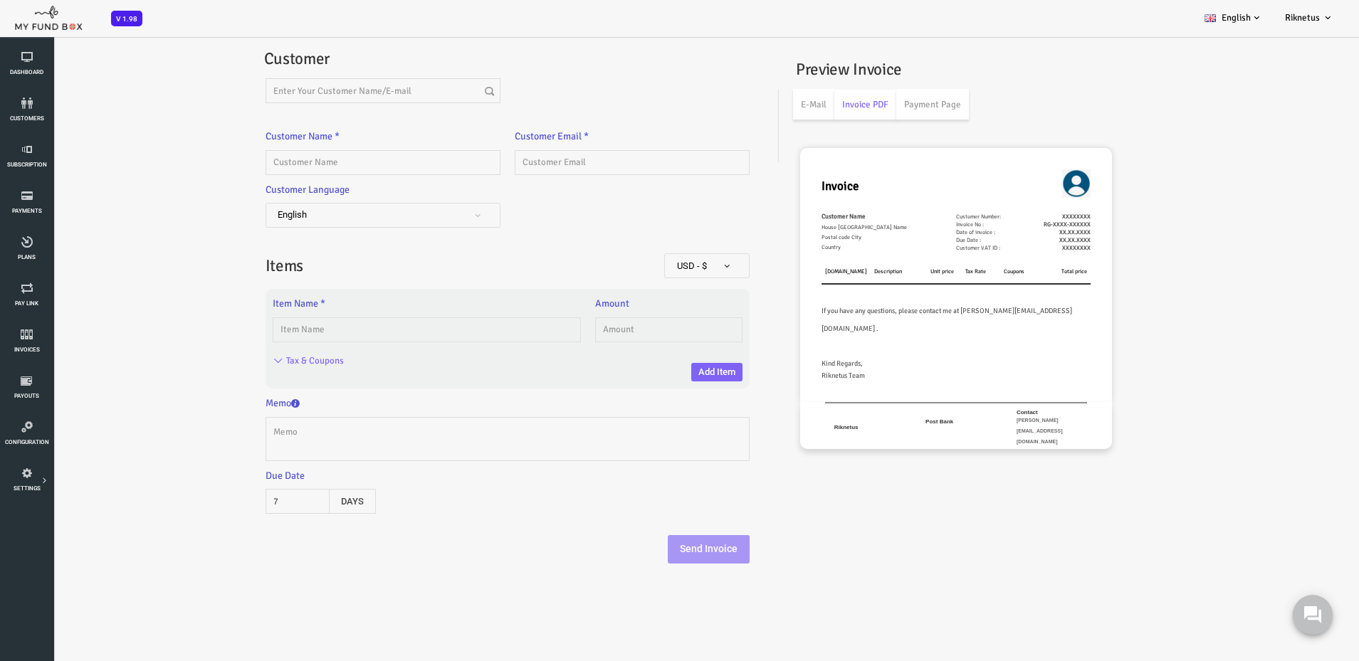
click at [898, 327] on div "Invoice Customer Name House Number Street Name Country" at bounding box center [902, 275] width 312 height 254
click at [23, 203] on link "Payments" at bounding box center [26, 203] width 45 height 46
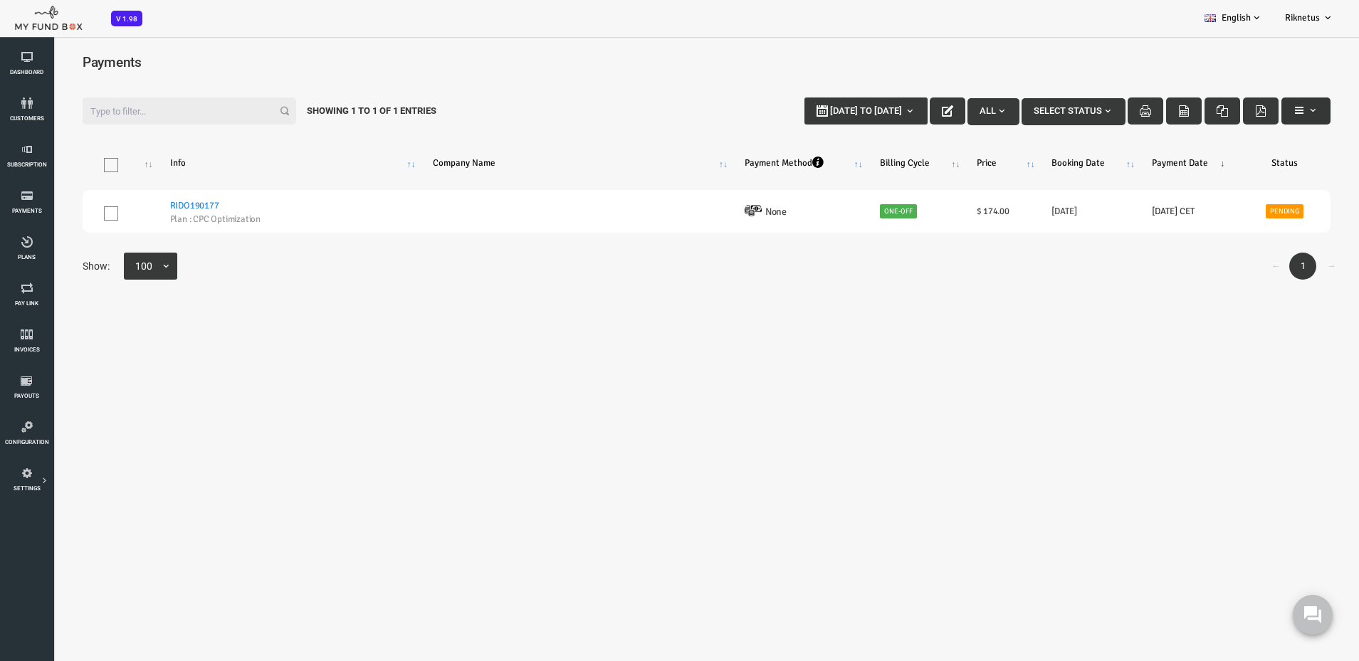
click at [1253, 111] on span "button" at bounding box center [1258, 110] width 11 height 11
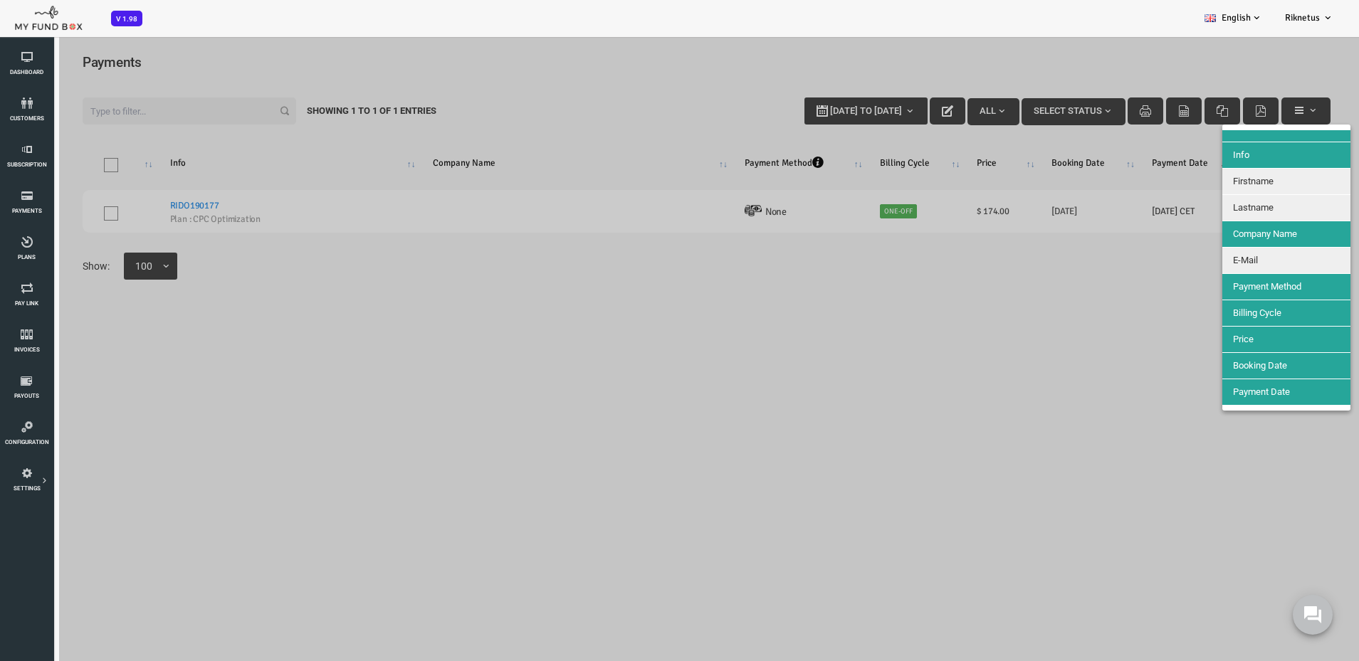
click at [568, 121] on div at bounding box center [652, 366] width 1305 height 661
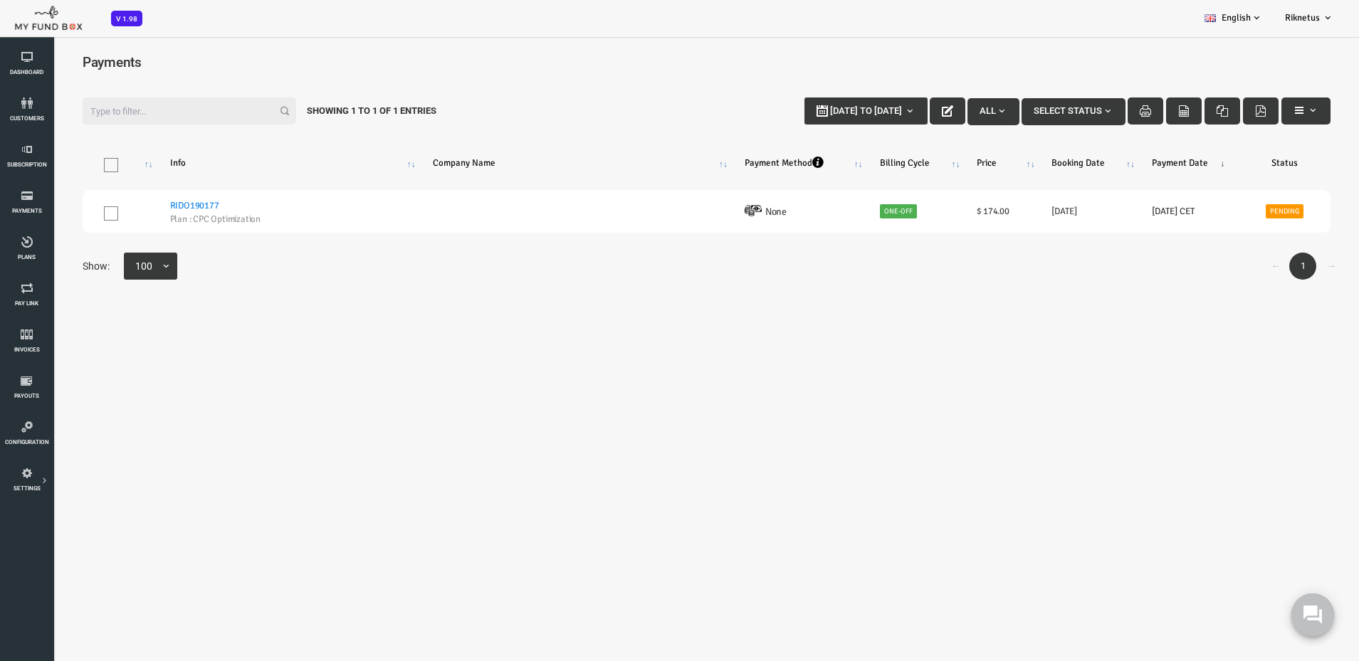
click at [1322, 618] on button at bounding box center [1313, 615] width 43 height 43
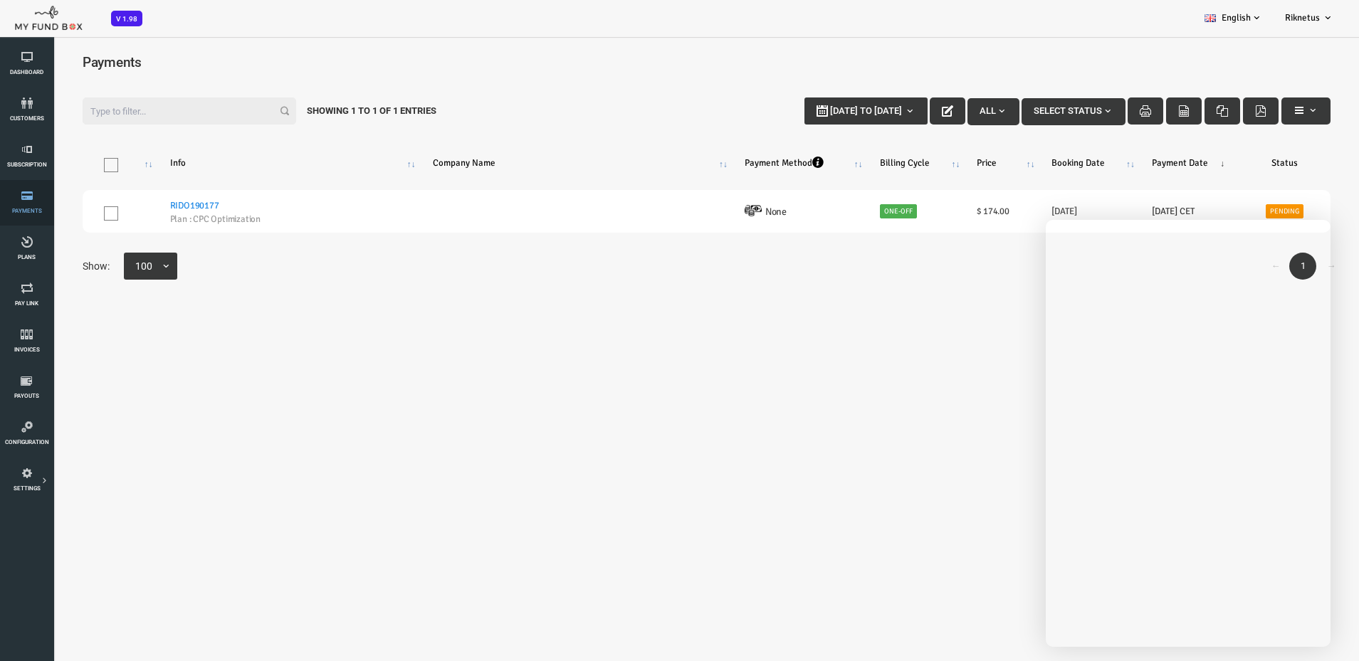
click at [32, 206] on link "Payments" at bounding box center [26, 203] width 45 height 46
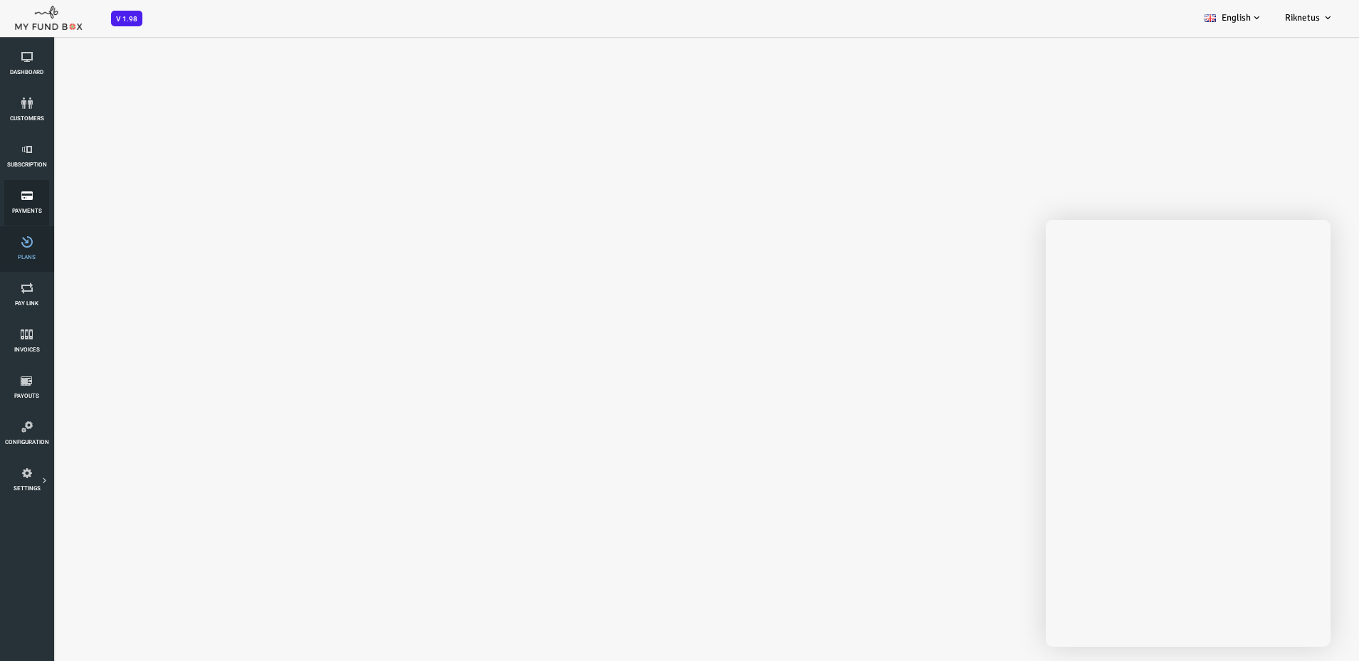
select select "100"
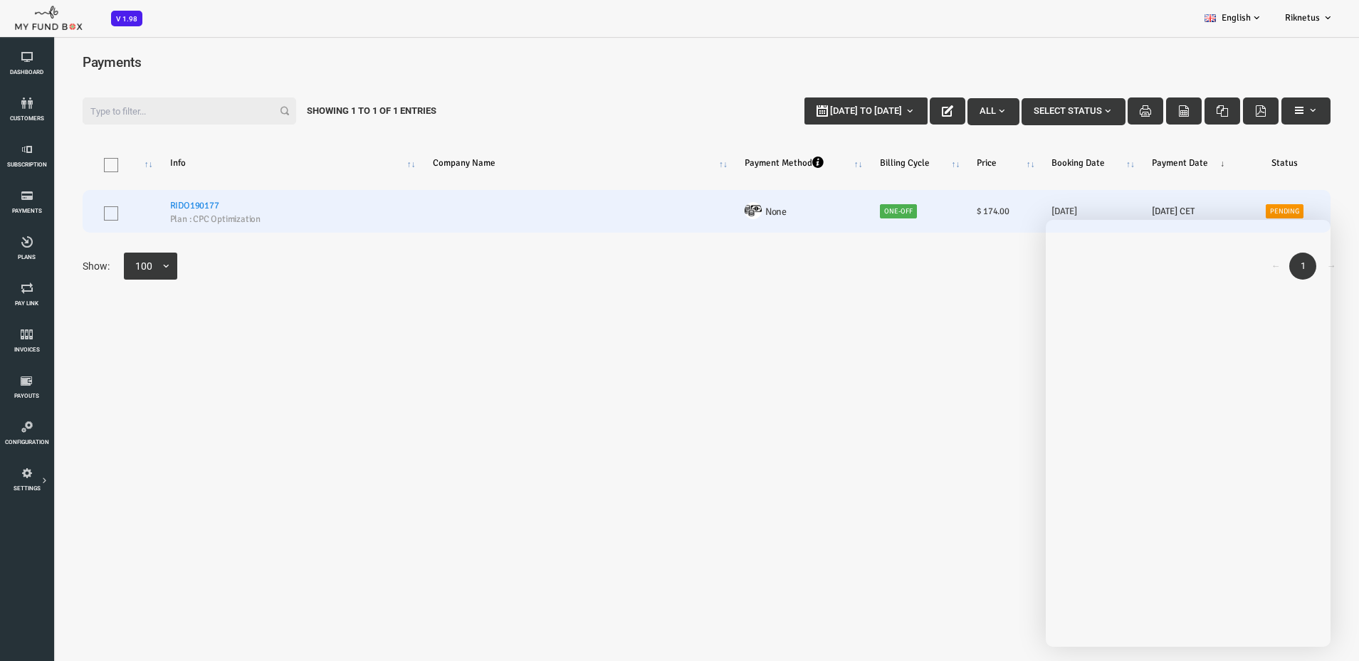
click at [146, 207] on link "RIDO190177" at bounding box center [140, 205] width 49 height 11
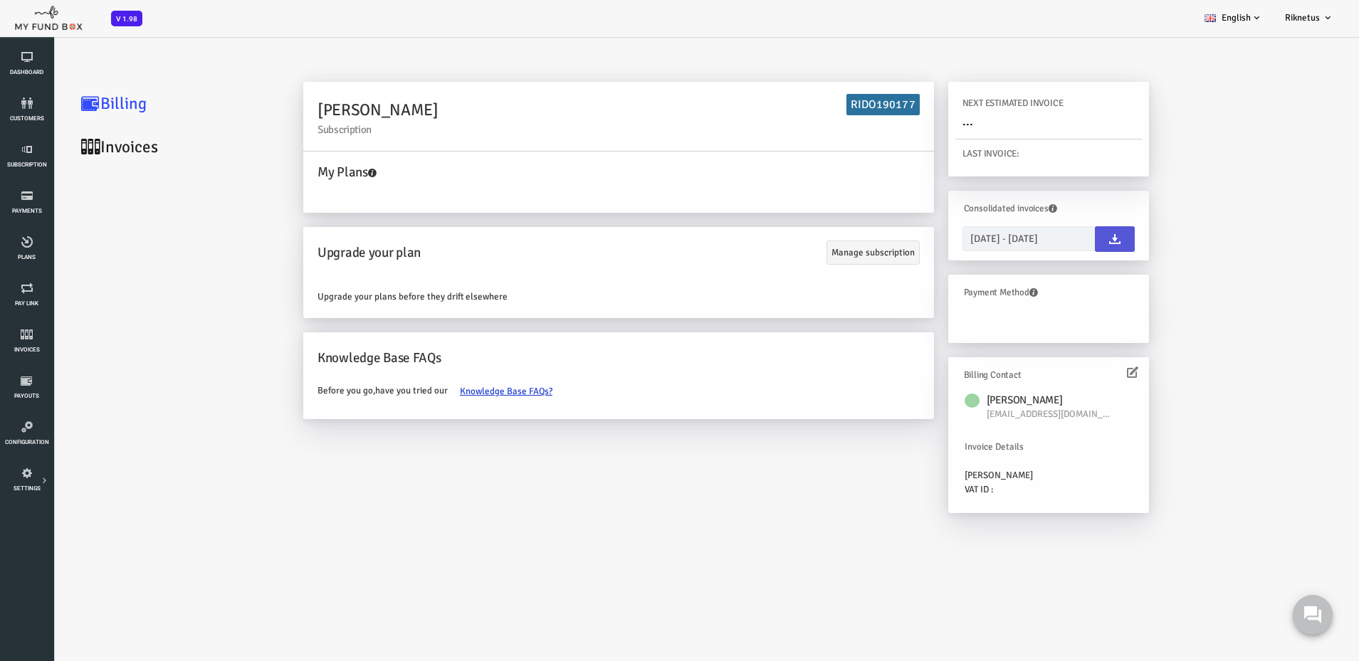
click at [1071, 236] on link at bounding box center [1061, 239] width 40 height 26
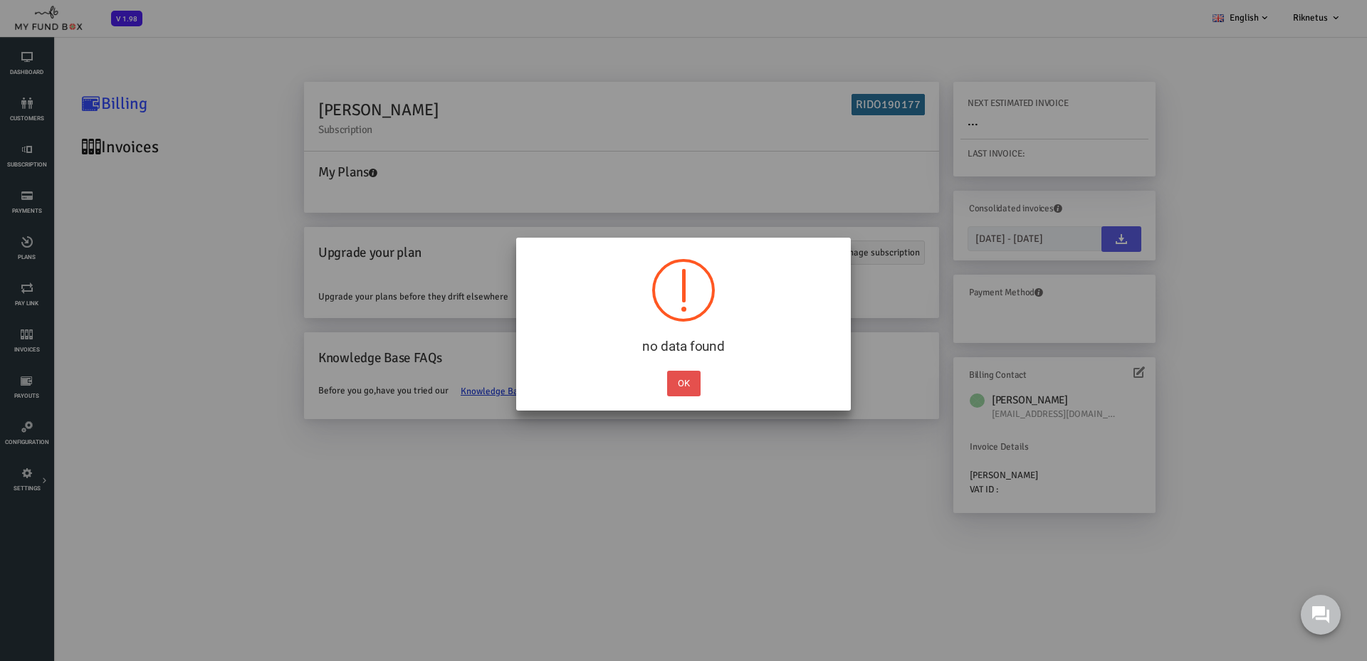
click at [691, 382] on button "OK" at bounding box center [683, 384] width 33 height 26
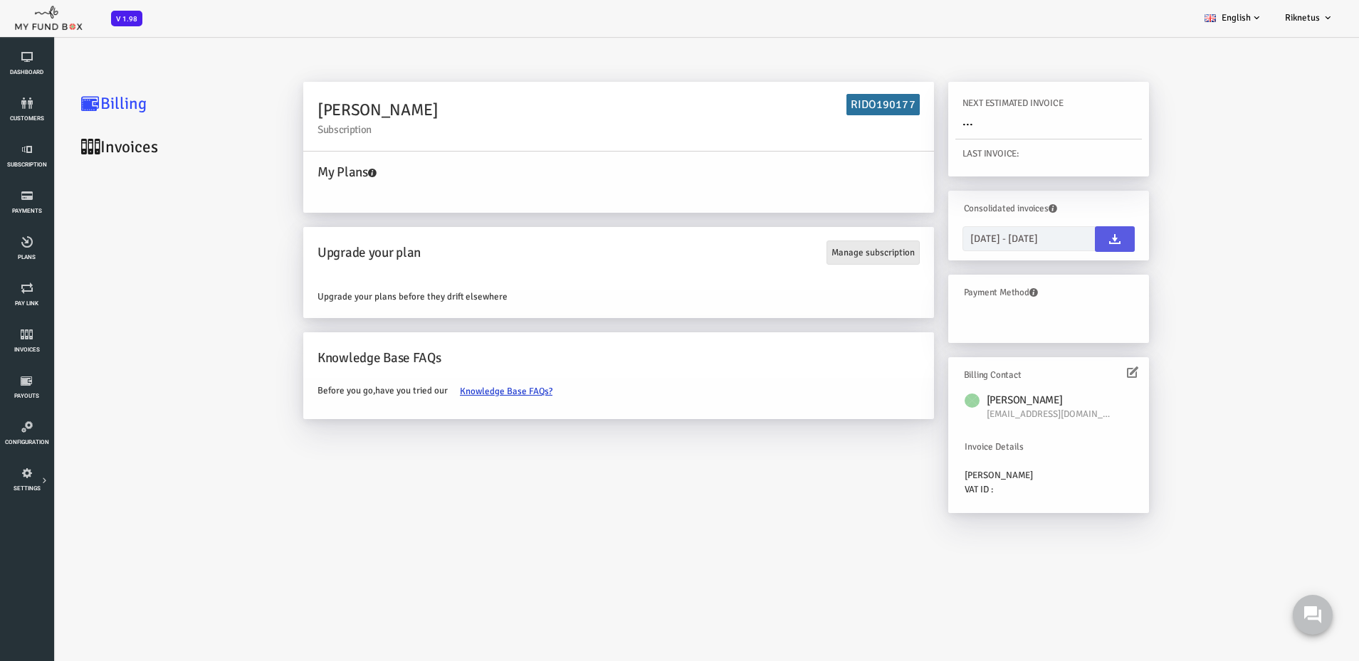
click at [798, 258] on link "Manage subscription" at bounding box center [818, 253] width 93 height 24
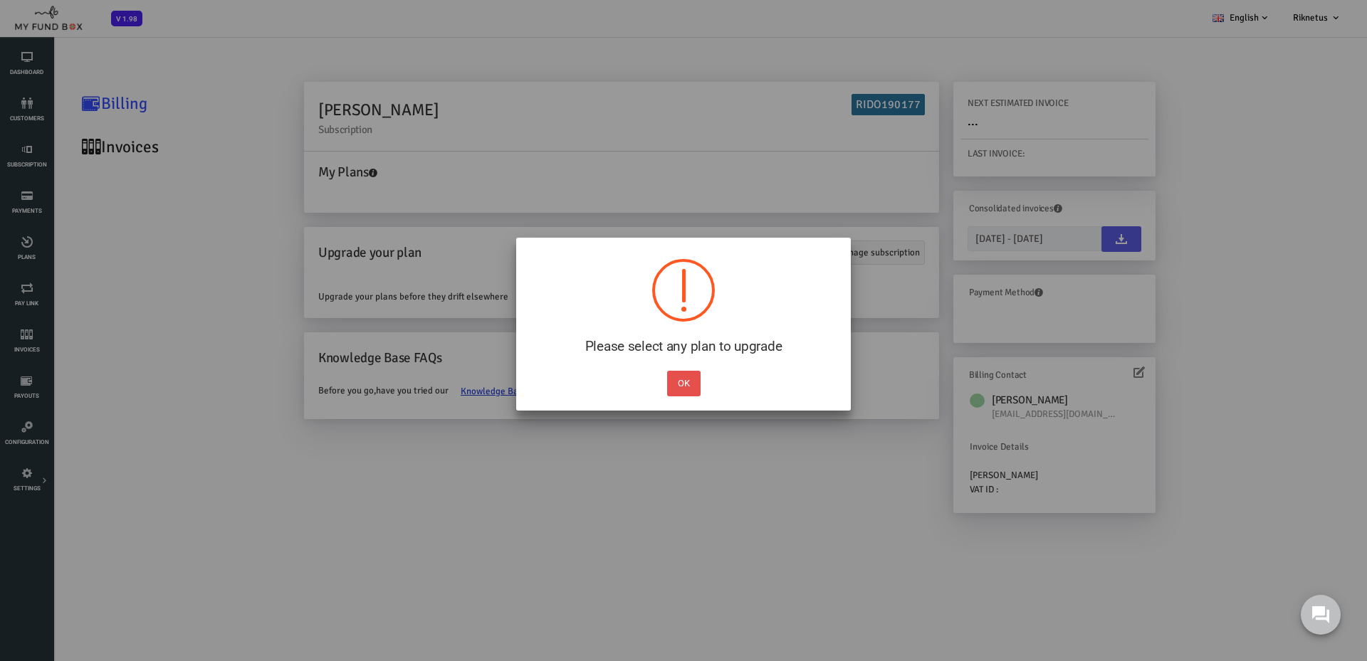
click at [695, 387] on button "OK" at bounding box center [683, 384] width 33 height 26
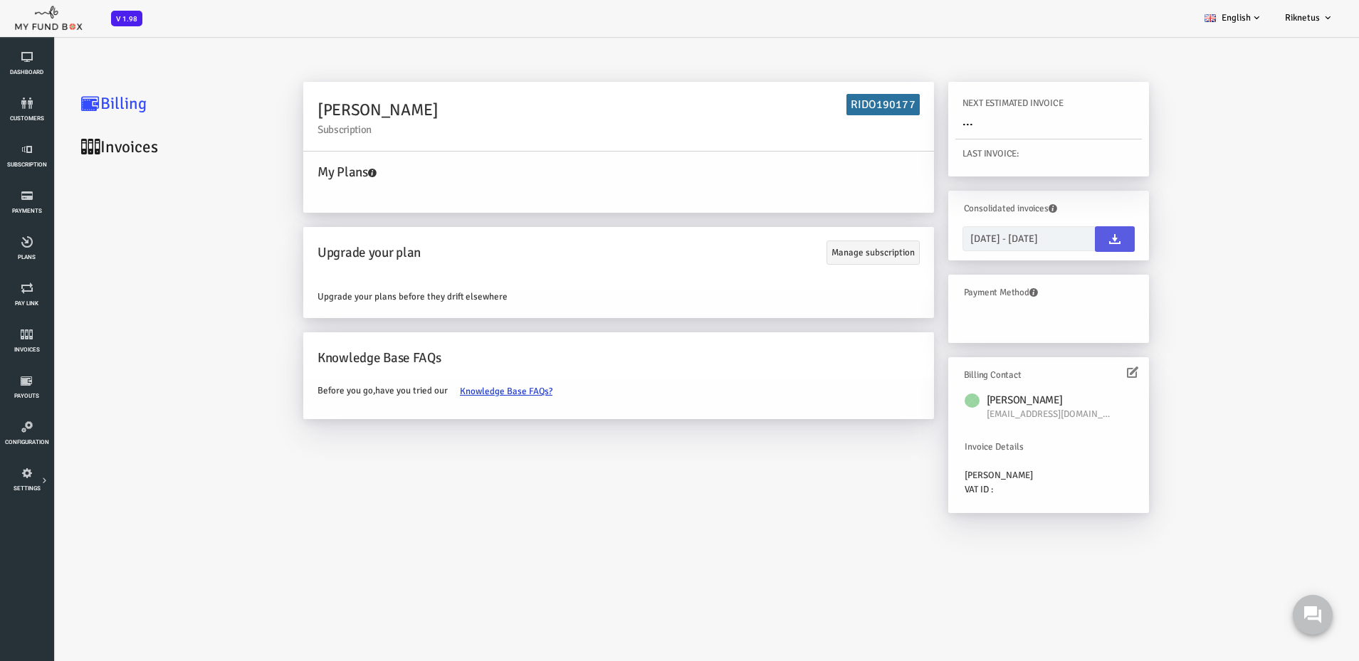
click at [851, 100] on h6 "RIDO190177" at bounding box center [828, 104] width 73 height 21
click at [826, 99] on h6 "RIDO190177" at bounding box center [828, 104] width 73 height 21
click at [90, 147] on link "Invoices" at bounding box center [121, 146] width 214 height 43
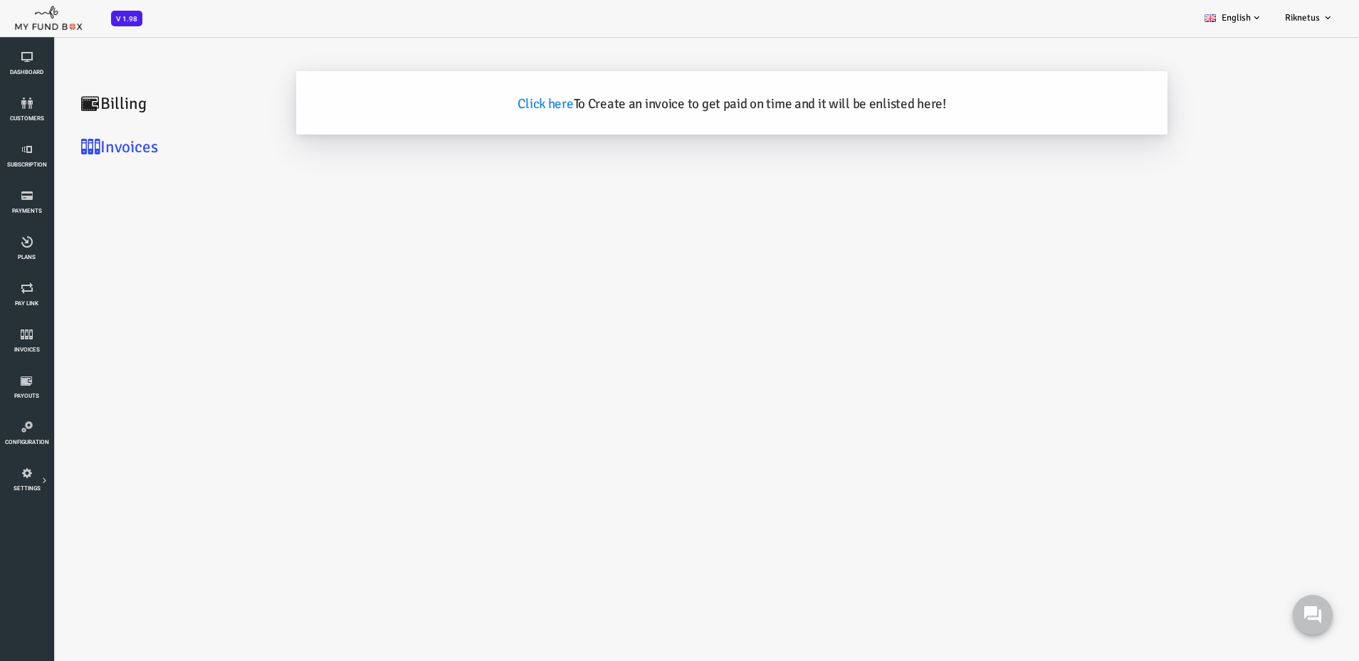
click at [490, 88] on div "Click here To Create an invoice to get paid on time and it will be enlisted her…" at bounding box center [677, 102] width 871 height 63
click at [488, 103] on link "Click here" at bounding box center [491, 103] width 56 height 17
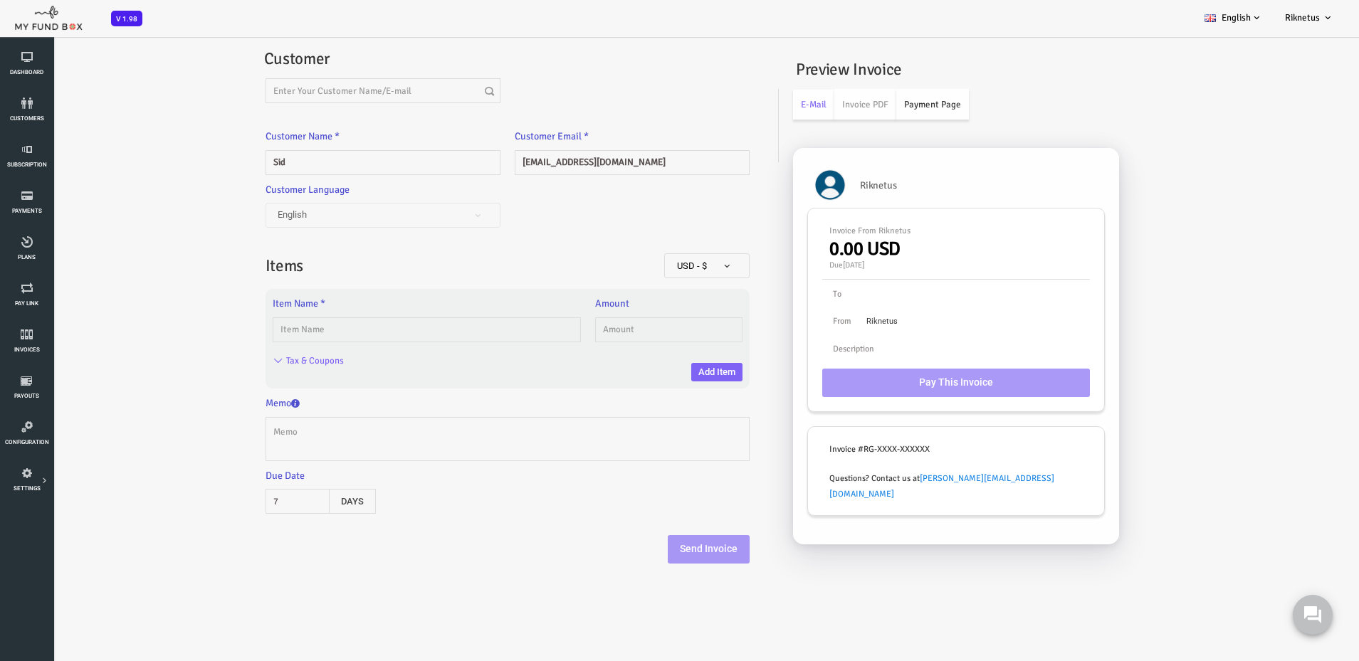
click at [882, 105] on link "Payment Page" at bounding box center [878, 104] width 73 height 31
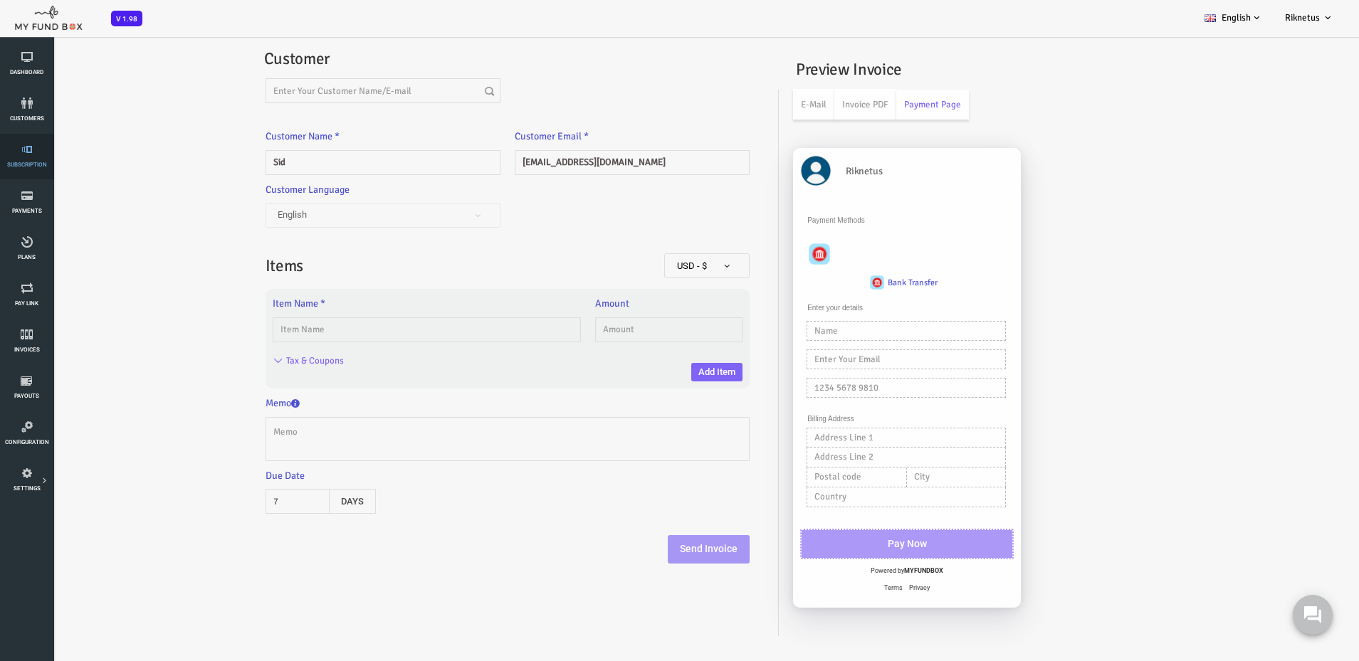
click at [19, 154] on icon at bounding box center [26, 149] width 45 height 11
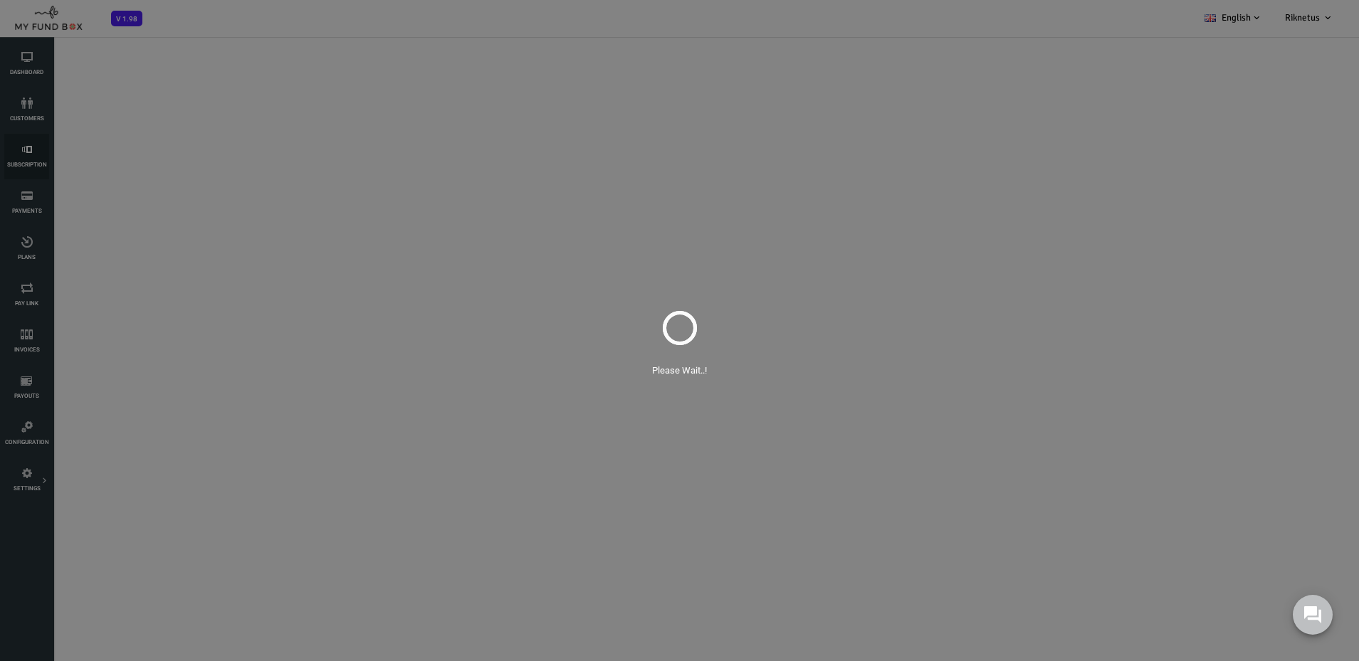
select select "100"
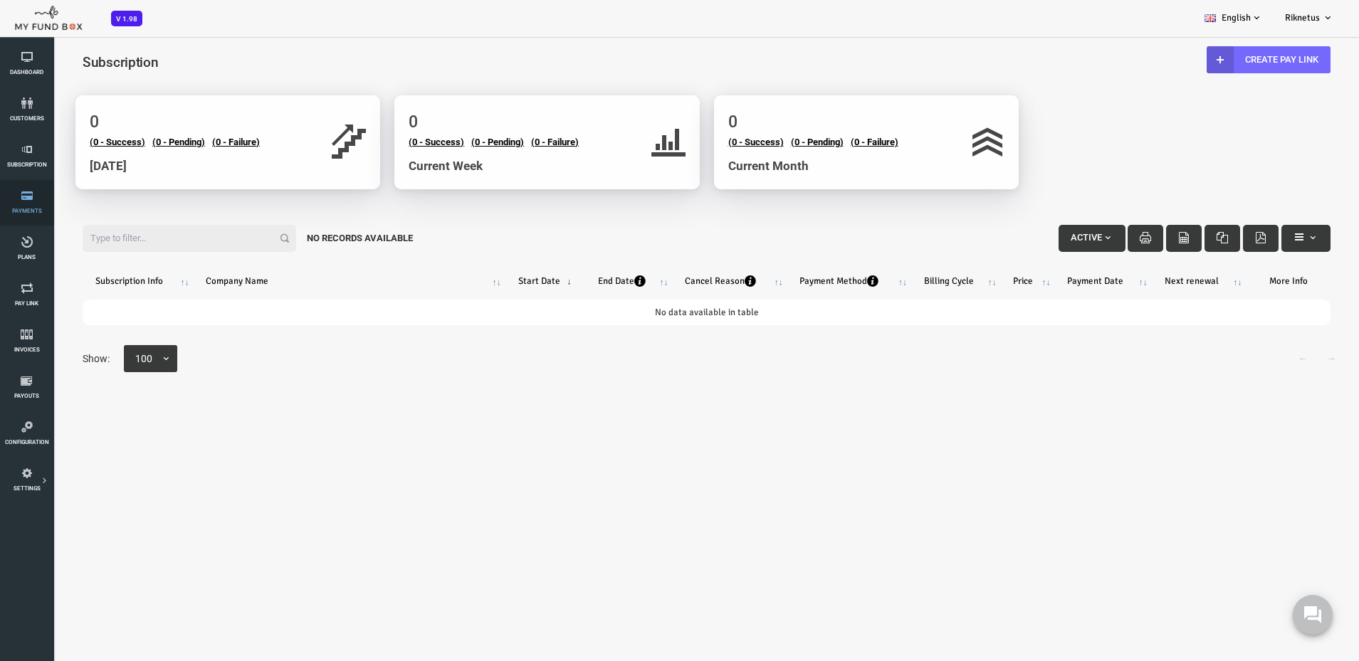
click at [24, 206] on link "Payments" at bounding box center [26, 203] width 45 height 46
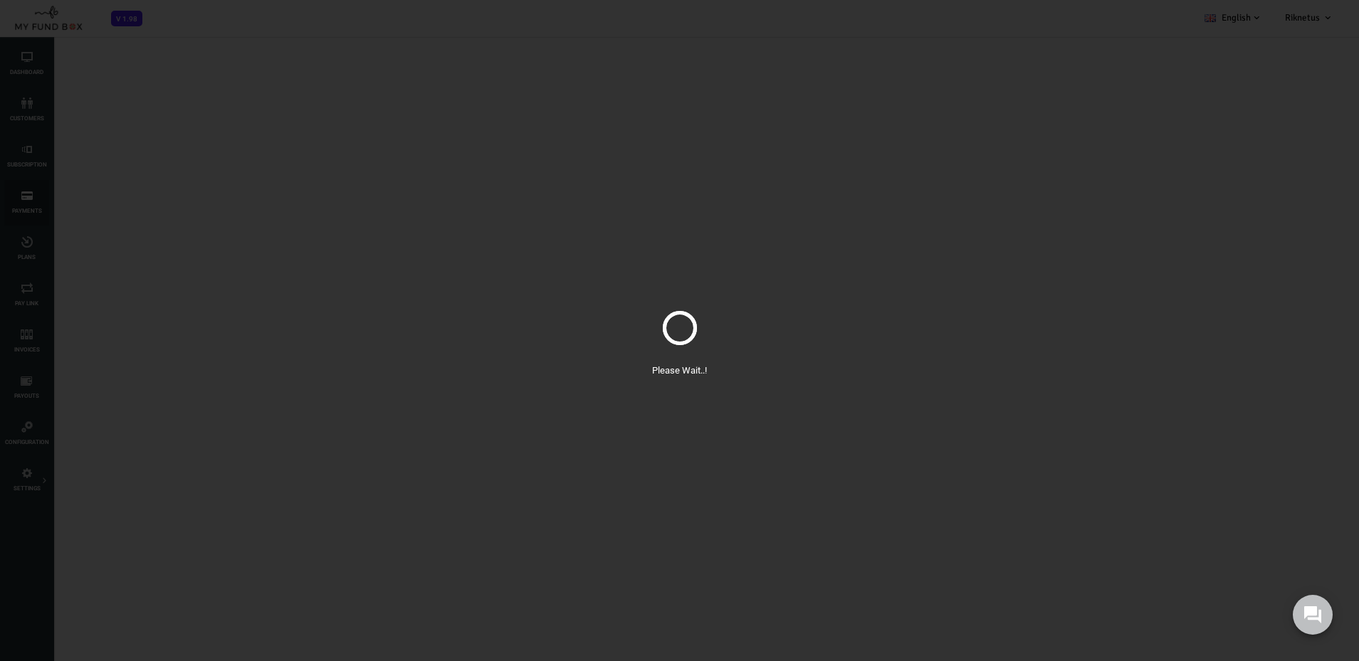
select select "100"
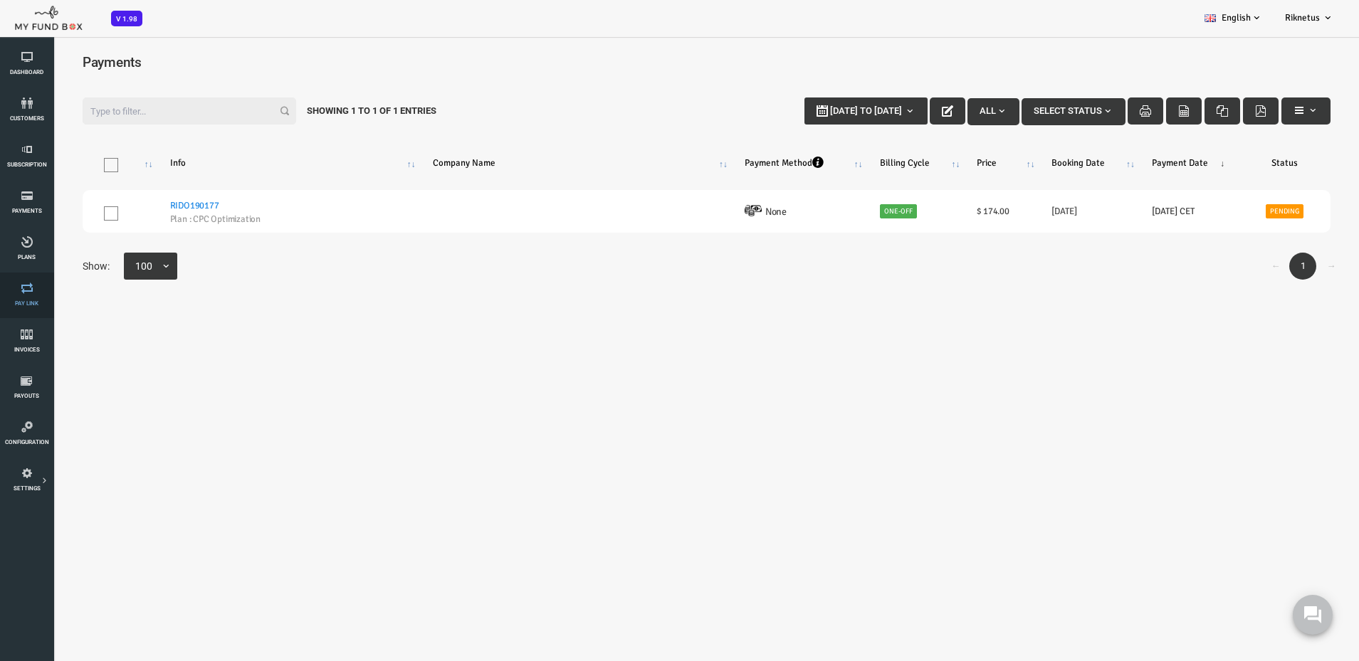
click at [28, 295] on link "Pay Link" at bounding box center [26, 296] width 45 height 46
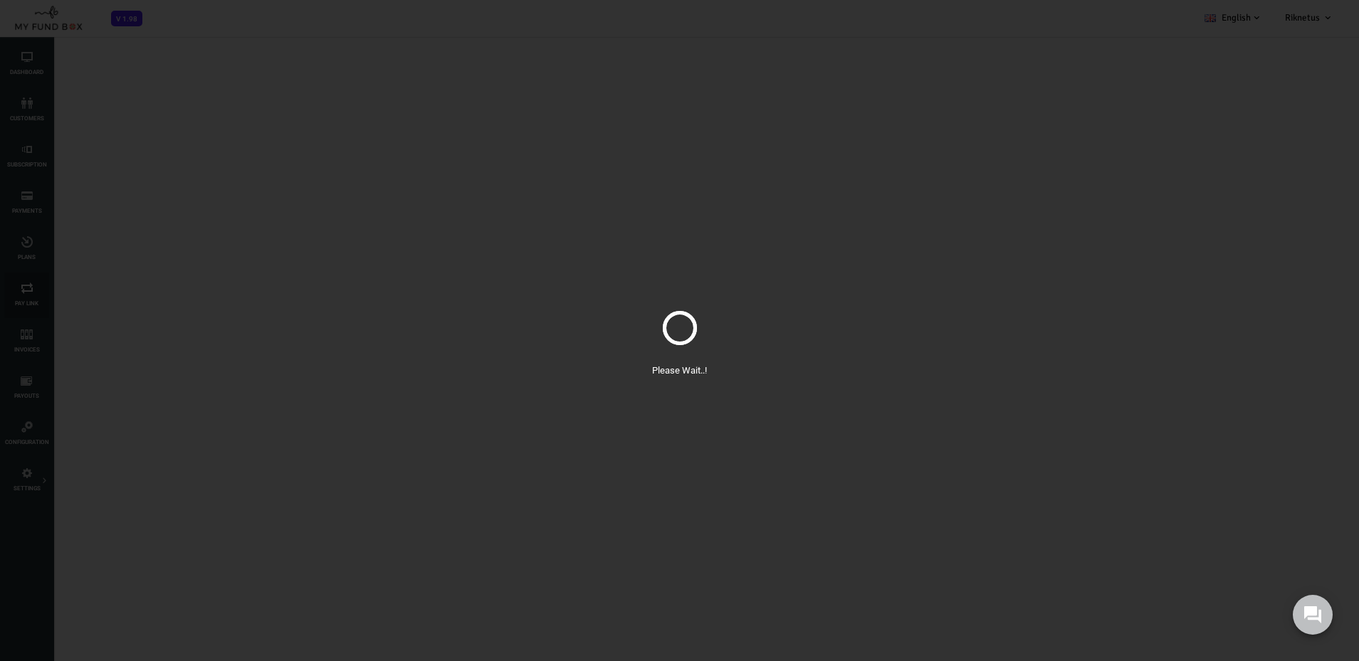
select select "100"
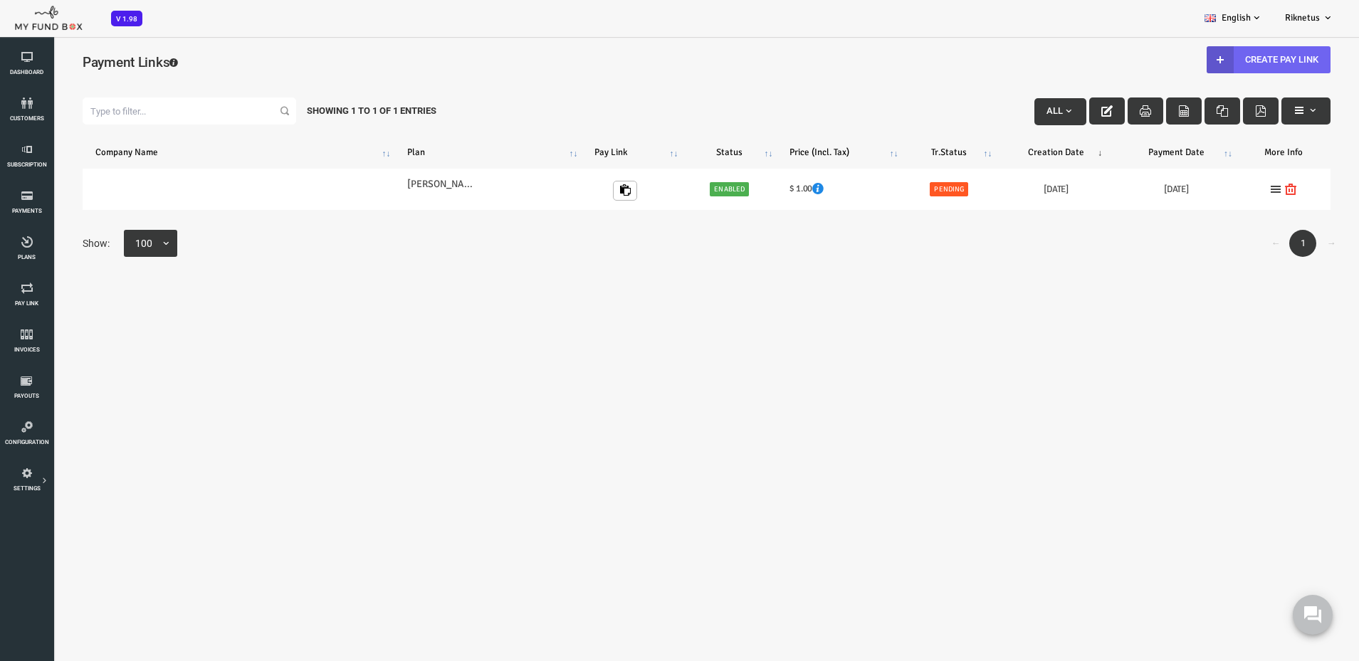
click at [1209, 60] on link "Create Pay Link" at bounding box center [1215, 59] width 124 height 27
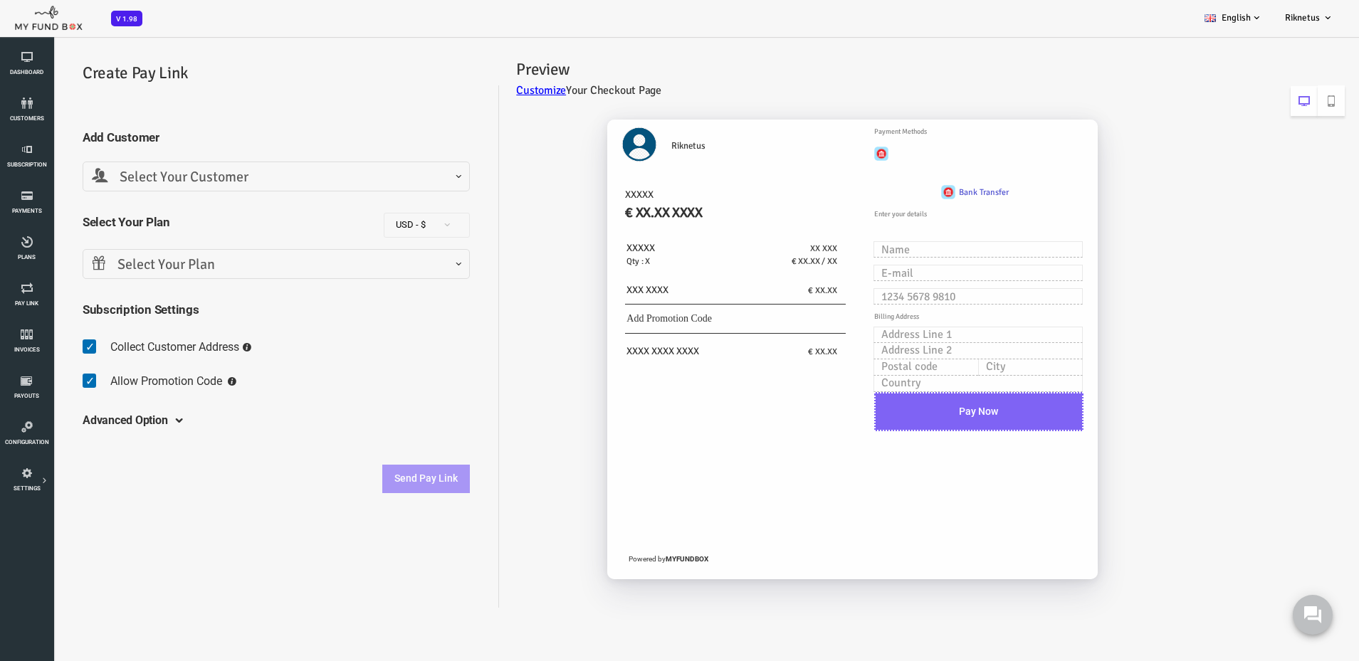
click at [281, 182] on span "Select Your Customer" at bounding box center [222, 178] width 369 height 22
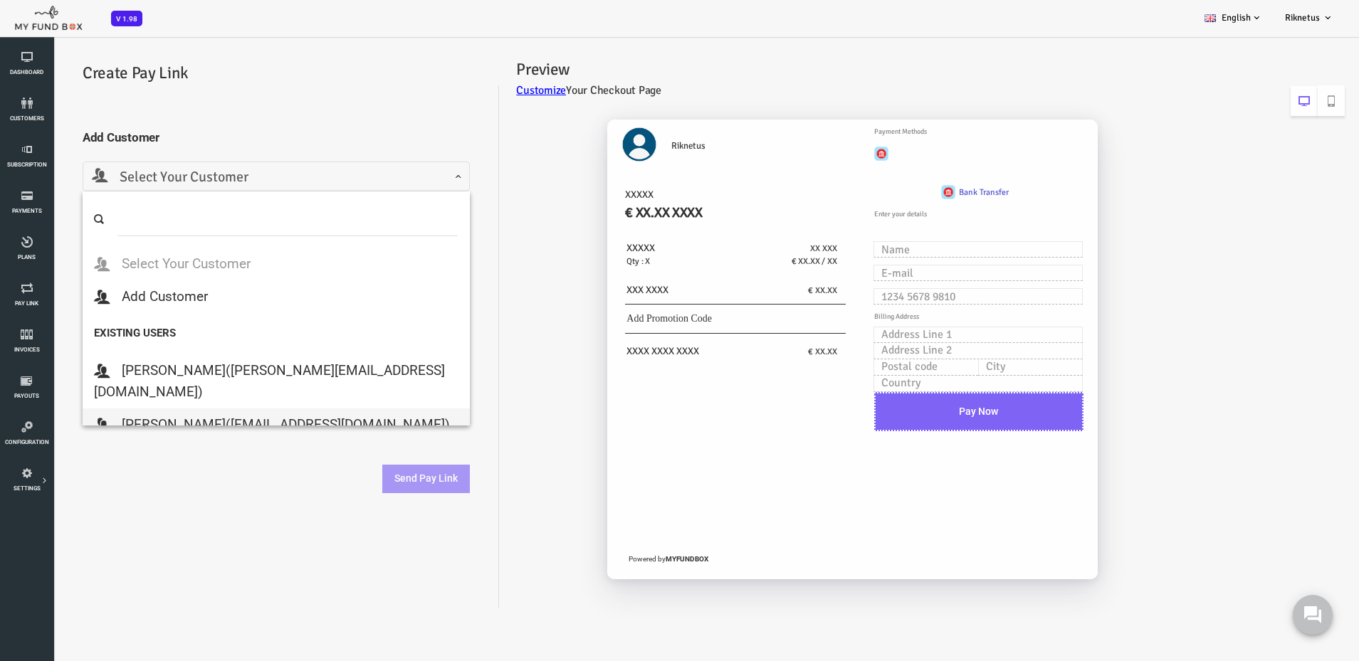
select select "[EMAIL_ADDRESS][DOMAIN_NAME]"
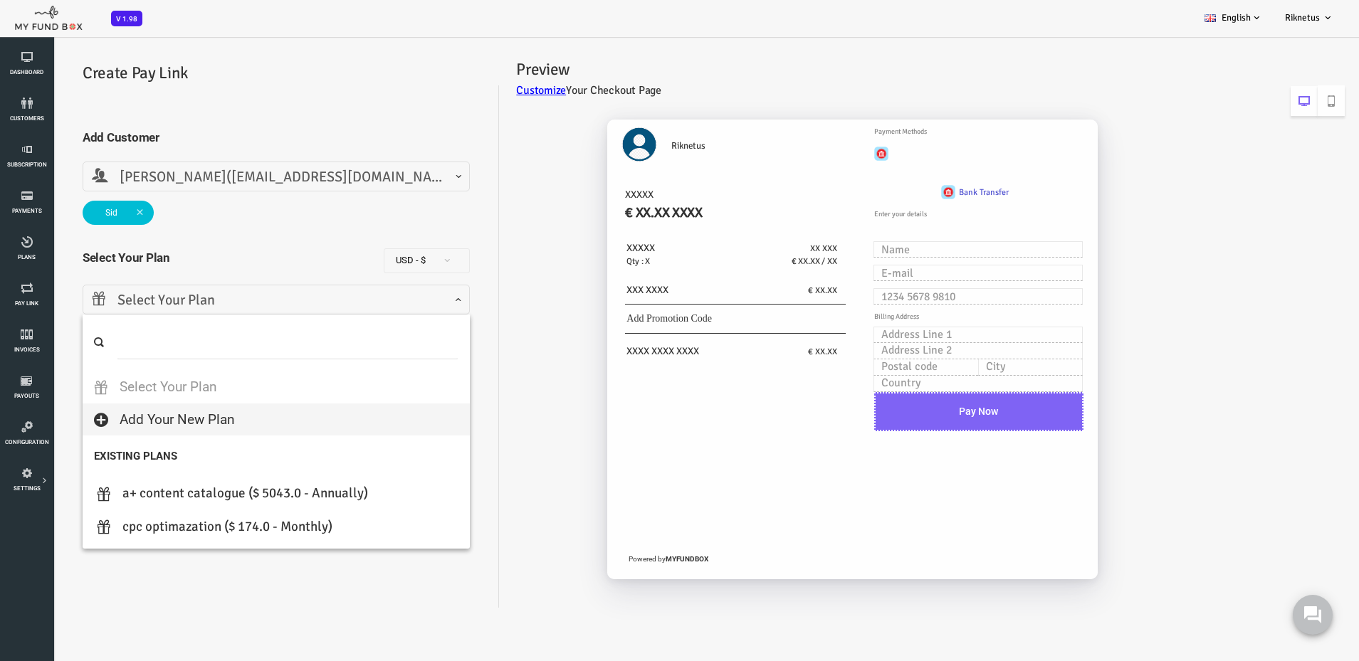
click at [261, 300] on span "Select Your Plan" at bounding box center [222, 301] width 369 height 22
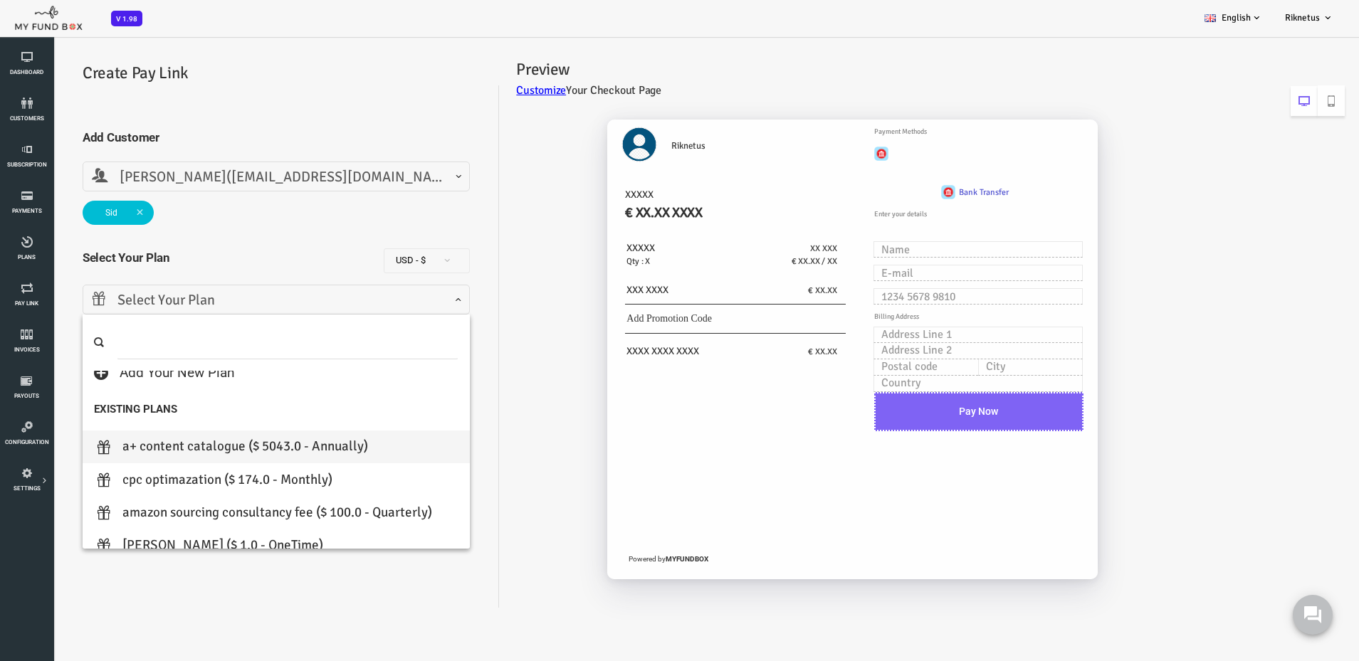
scroll to position [66, 0]
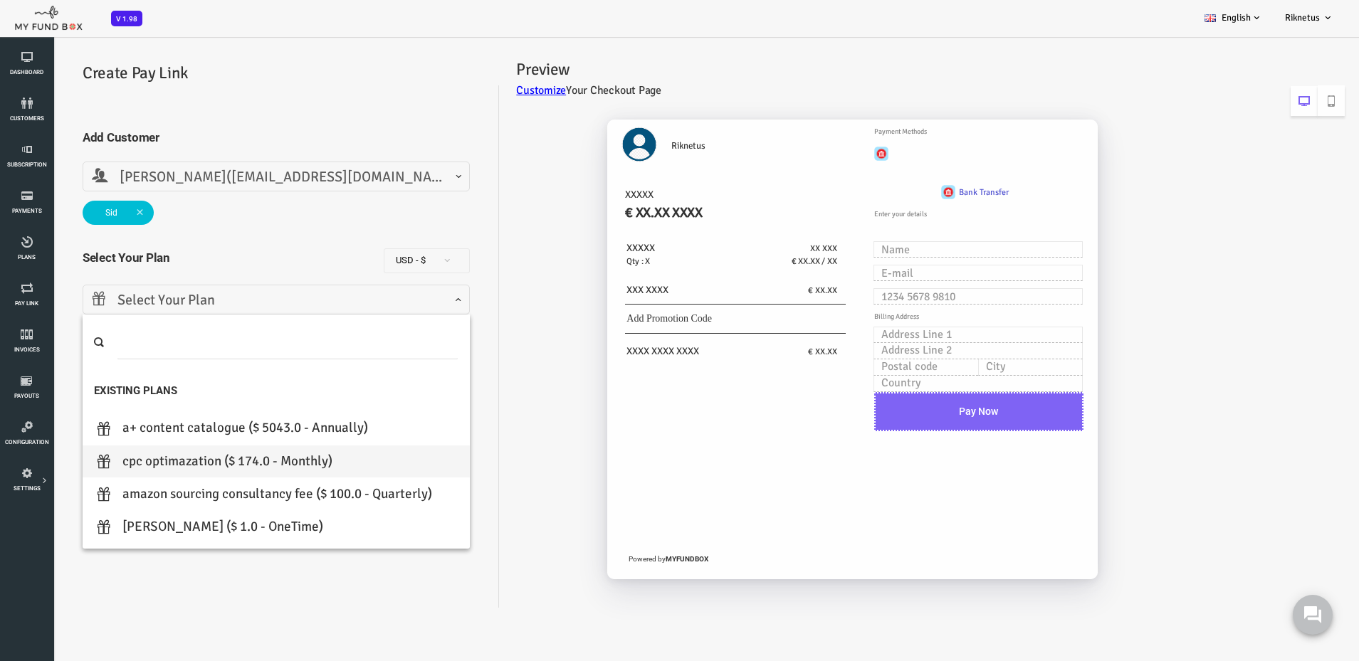
select select "CPC Optimazation"
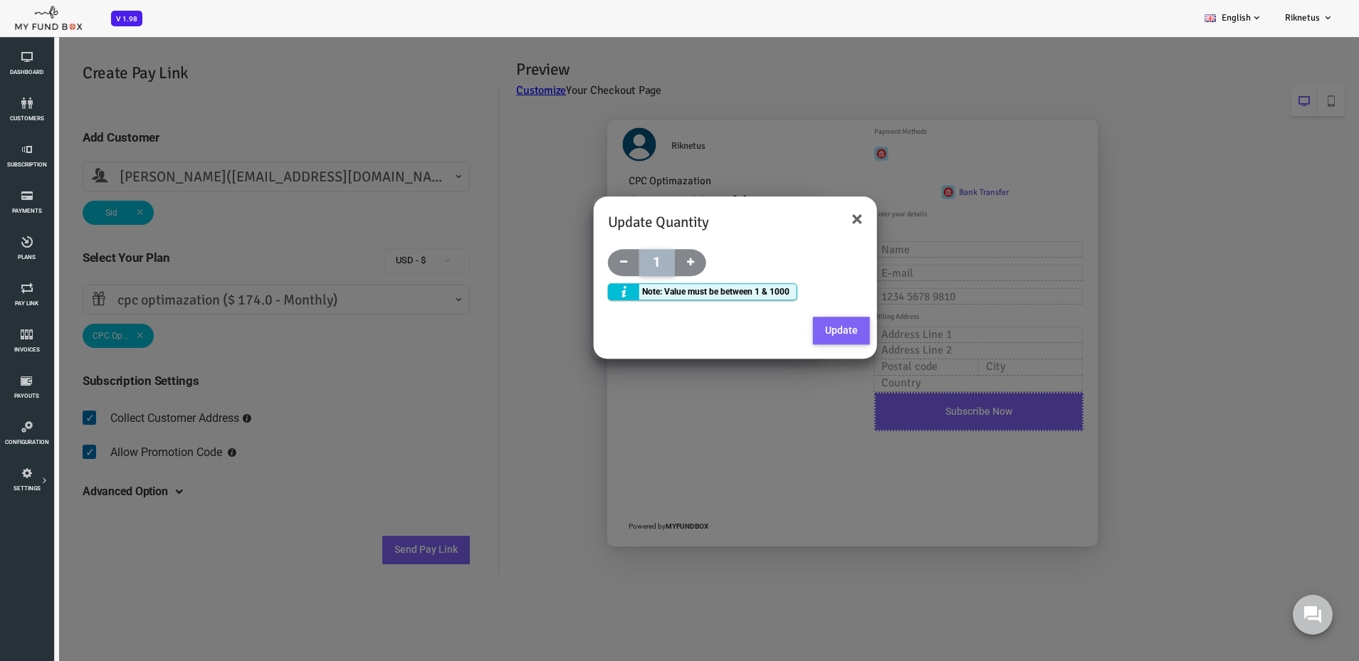
click at [778, 332] on button "Update" at bounding box center [787, 331] width 57 height 28
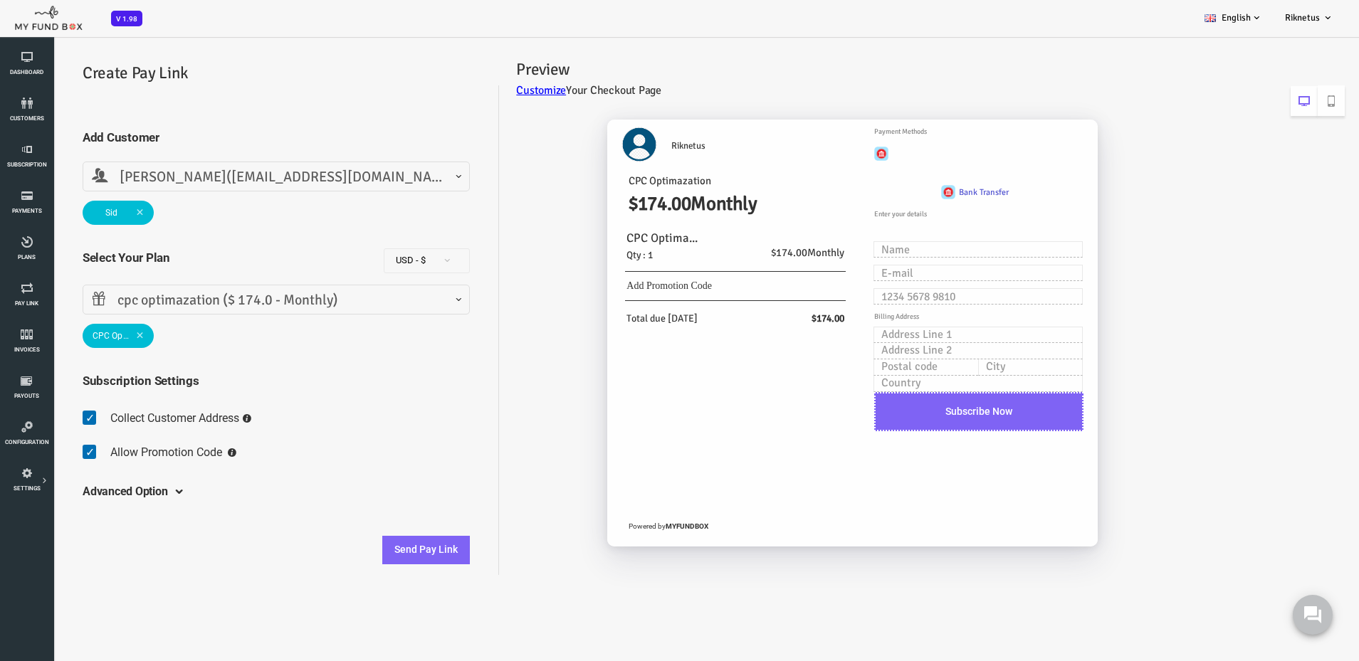
click at [110, 488] on h5 "Advanced Option" at bounding box center [70, 492] width 85 height 39
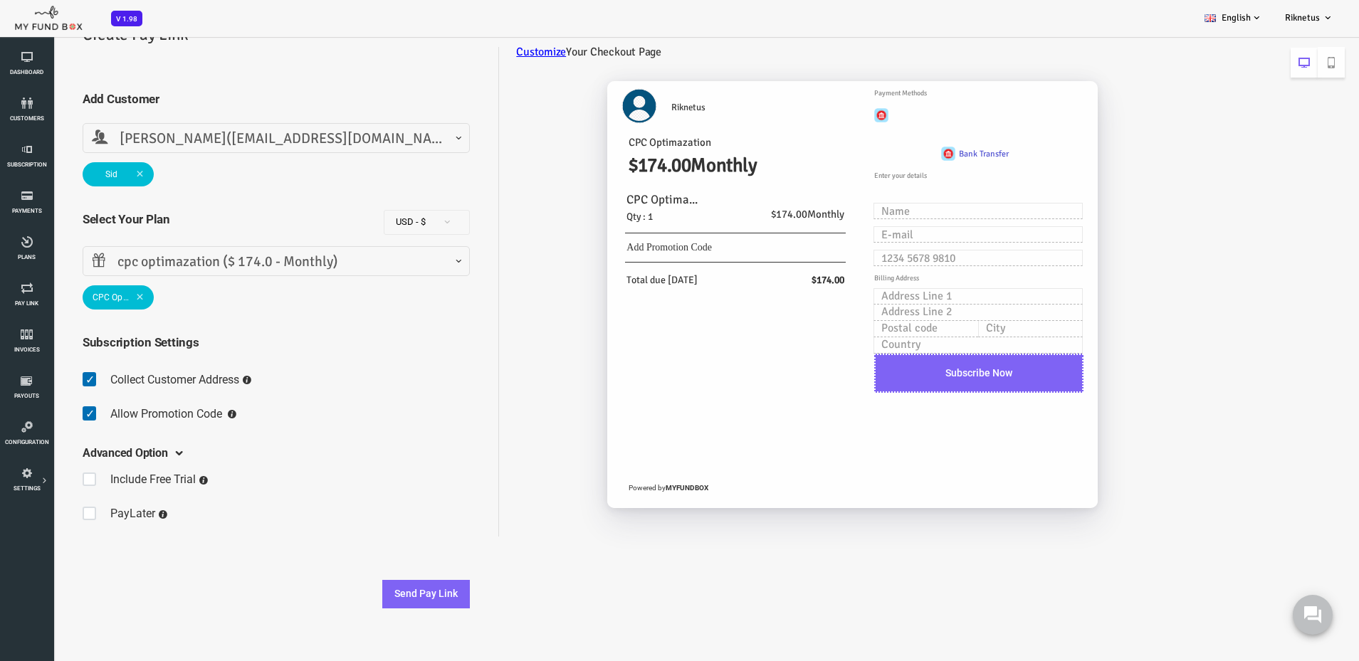
scroll to position [40, 0]
click at [356, 592] on button "Send Pay Link" at bounding box center [372, 593] width 88 height 28
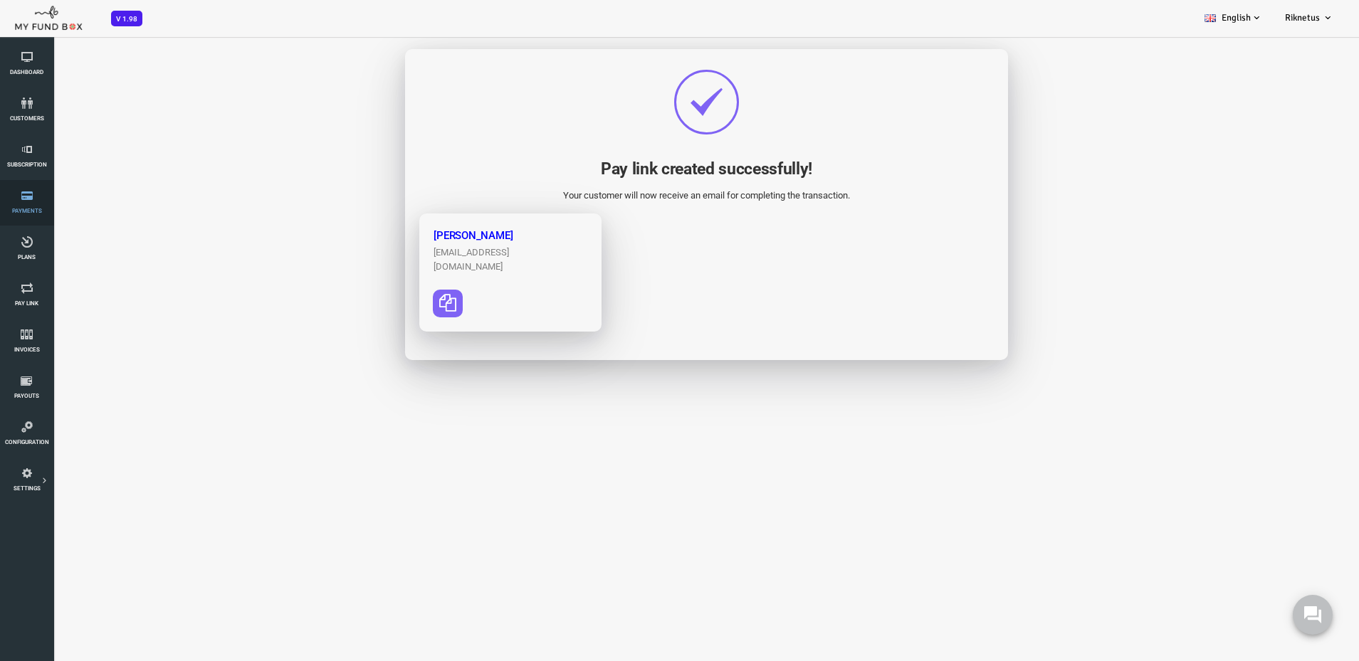
click at [0, 0] on span "Payments" at bounding box center [0, 0] width 0 height 0
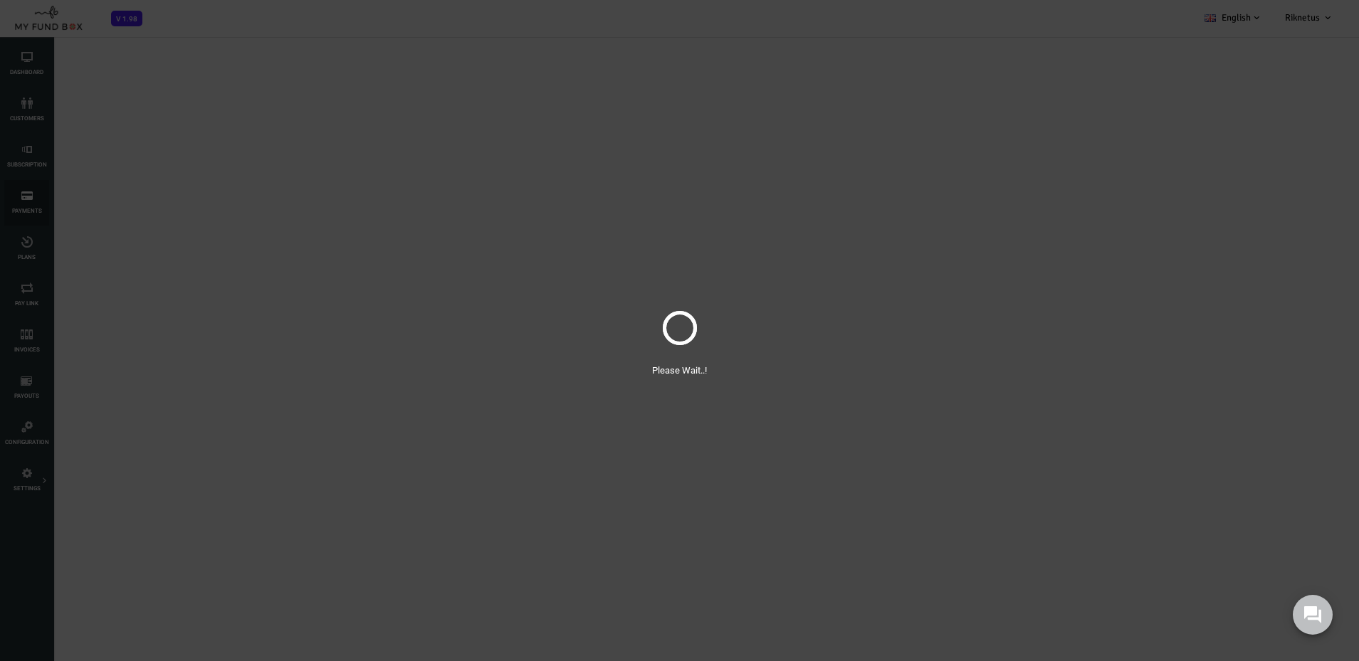
select select "100"
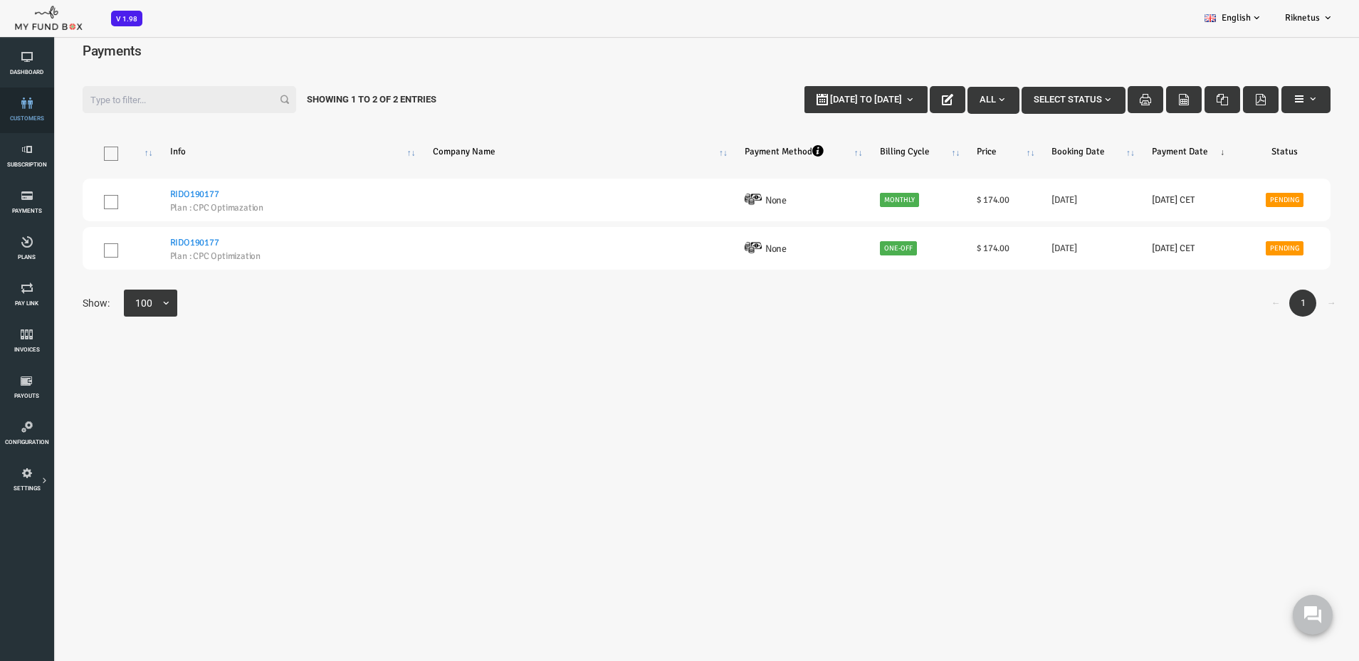
scroll to position [3, 0]
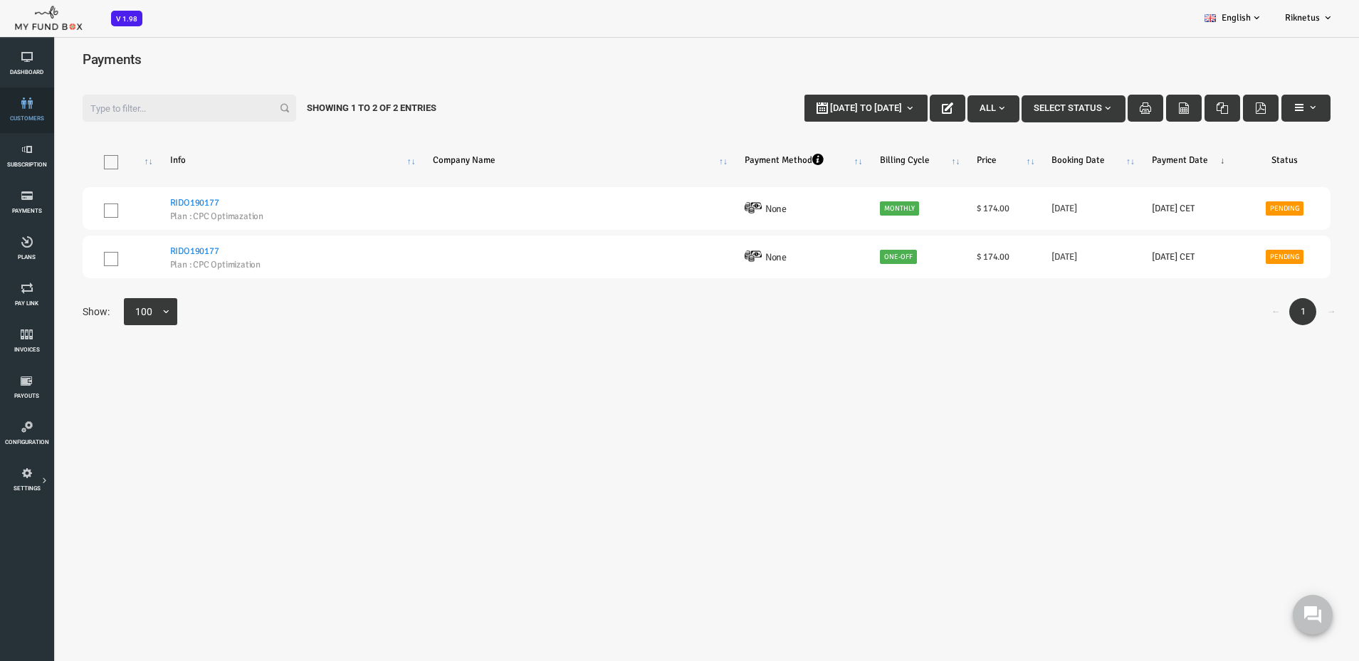
click at [28, 122] on link "customers" at bounding box center [26, 111] width 45 height 46
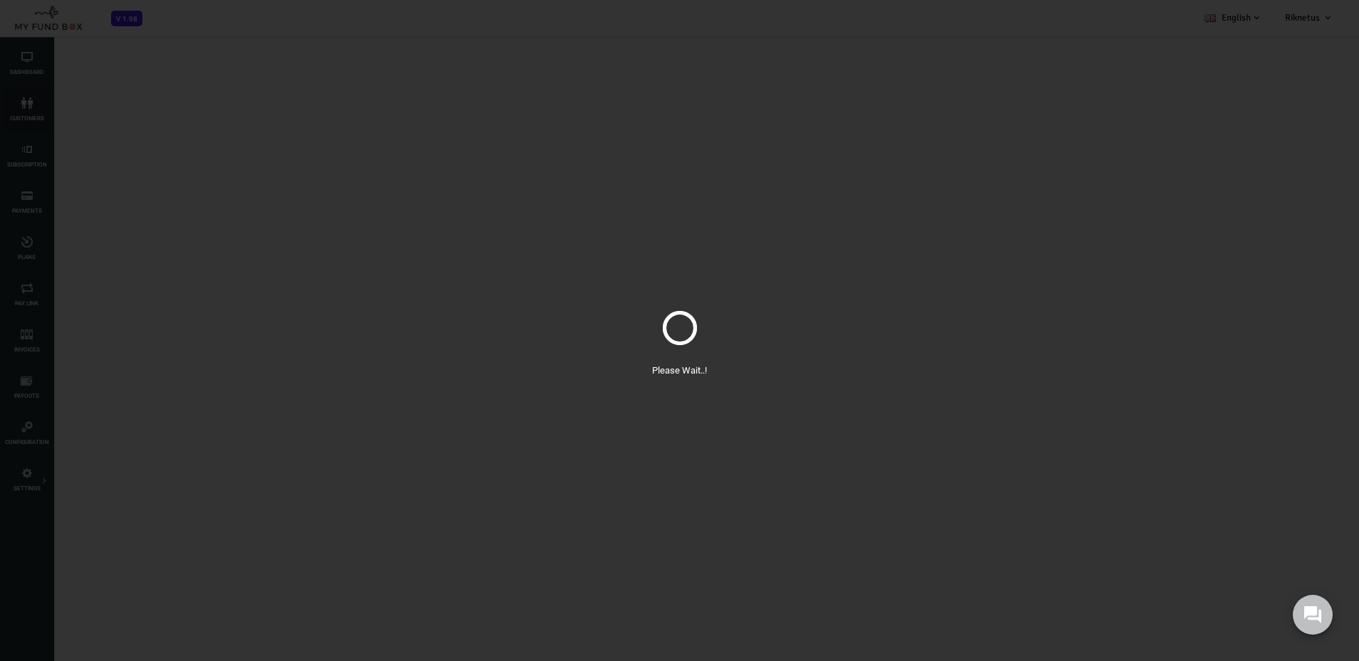
scroll to position [0, 0]
select select "100"
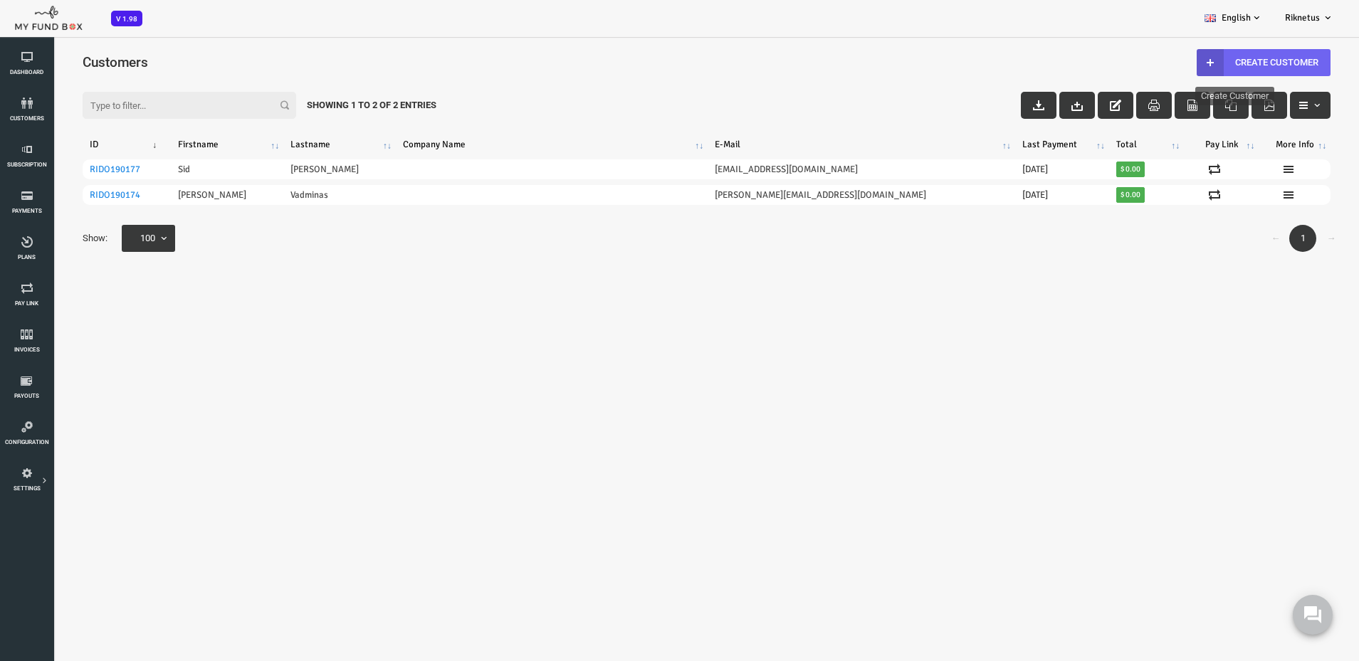
click at [1232, 67] on link "Create Customer" at bounding box center [1210, 62] width 134 height 27
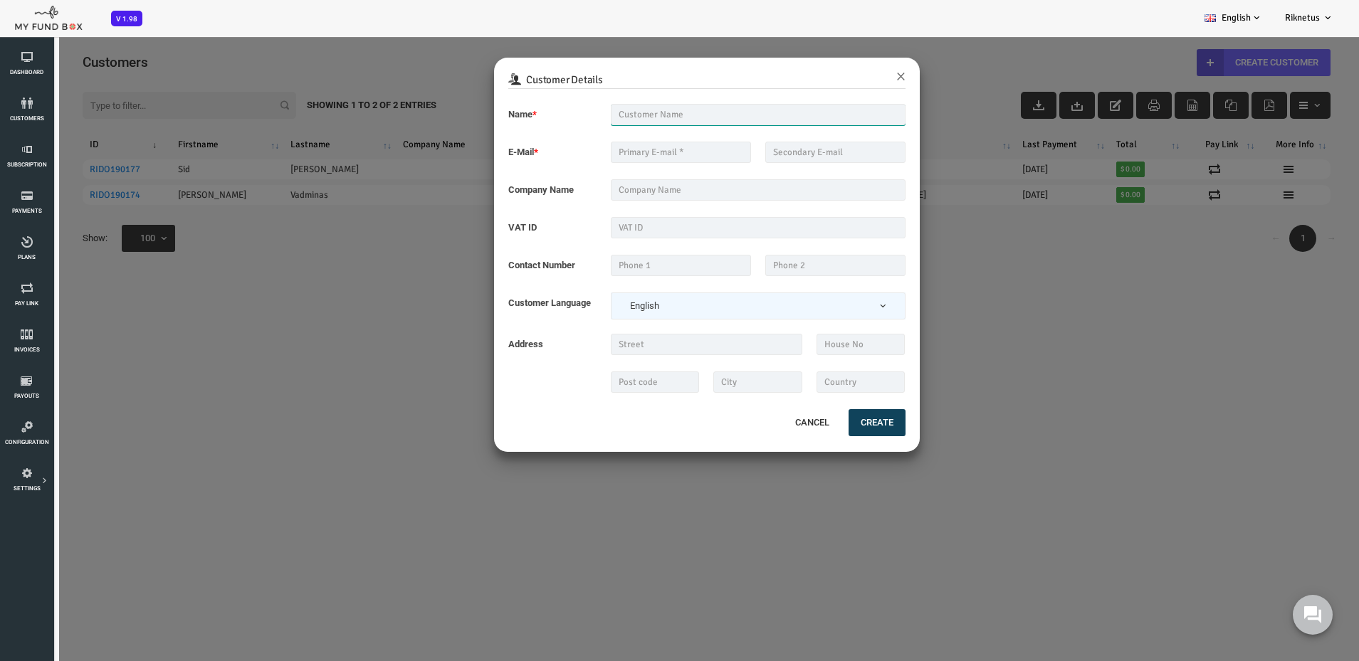
click at [605, 117] on input "text" at bounding box center [704, 114] width 295 height 21
type input "[PERSON_NAME]"
click at [597, 157] on input "text" at bounding box center [627, 152] width 140 height 21
click at [604, 156] on input "[EMAIL_ADDRESS][DOMAIN_NAME]" at bounding box center [627, 152] width 140 height 21
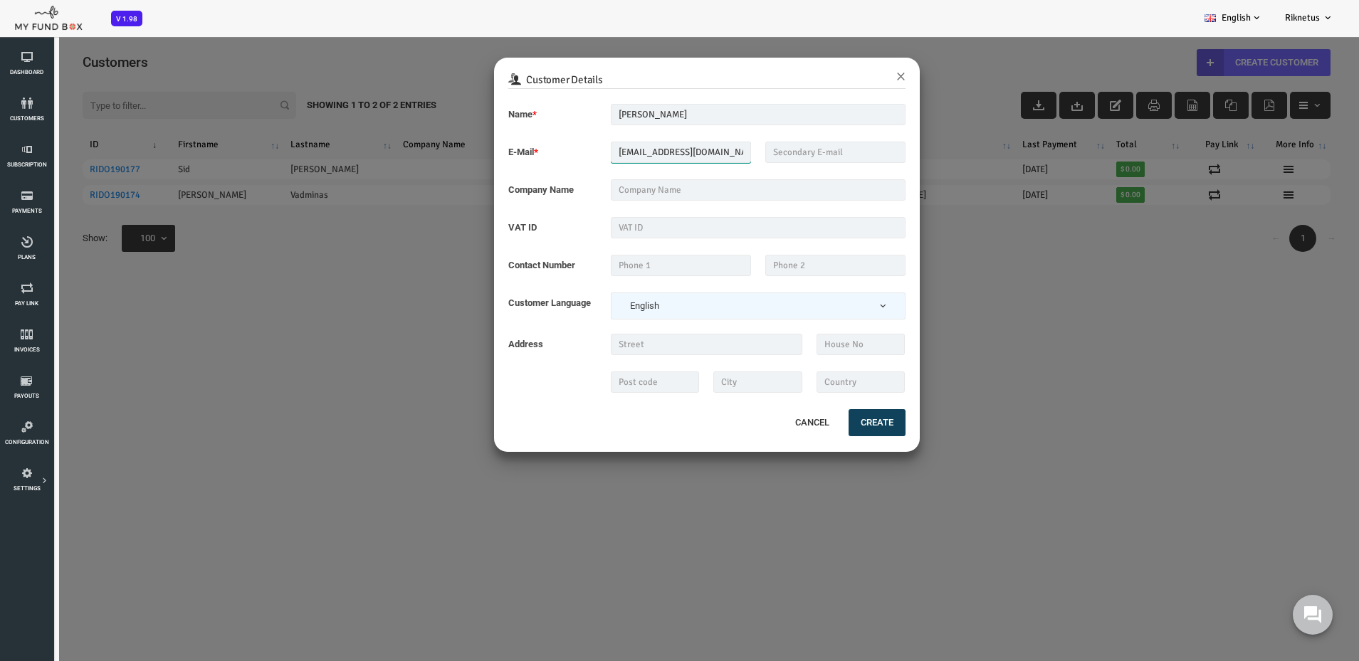
click at [604, 156] on input "[EMAIL_ADDRESS][DOMAIN_NAME]" at bounding box center [627, 152] width 140 height 21
type input "[EMAIL_ADDRESS][DOMAIN_NAME]"
click at [602, 189] on input "text" at bounding box center [704, 189] width 295 height 21
type input "Octorox"
click at [819, 409] on div "Cancel Create" at bounding box center [652, 422] width 397 height 31
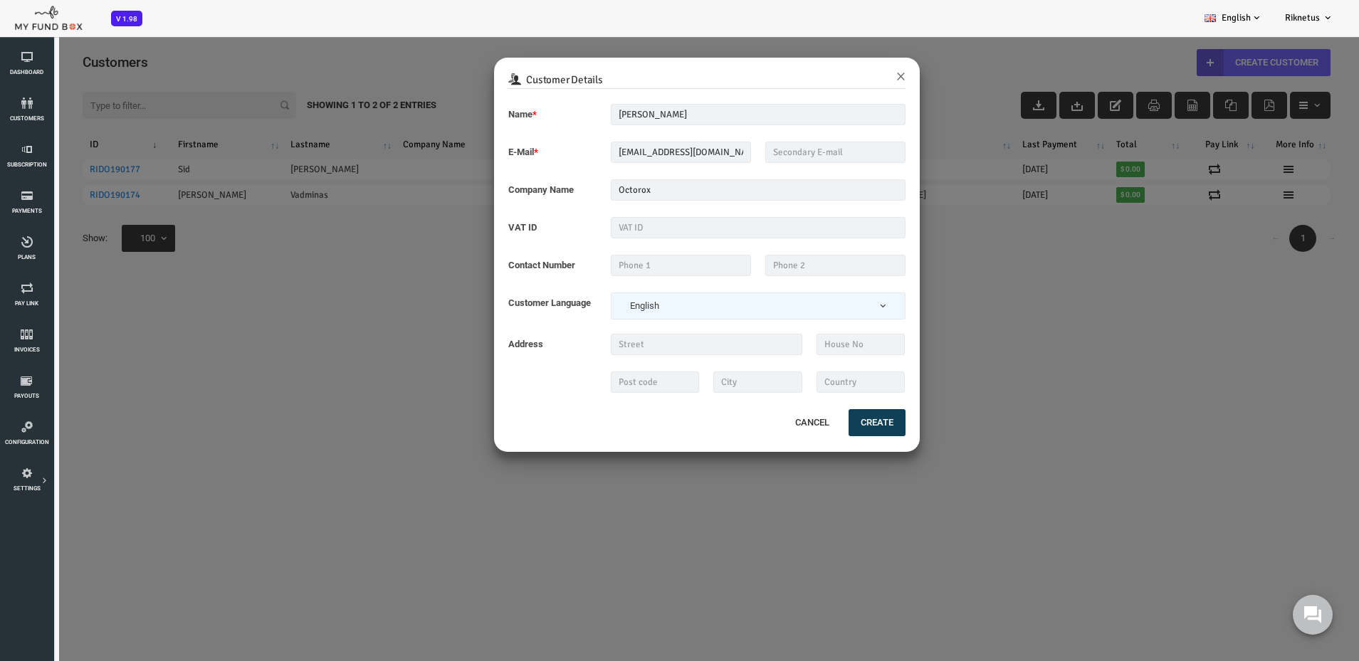
click at [820, 414] on button "Create" at bounding box center [823, 422] width 57 height 27
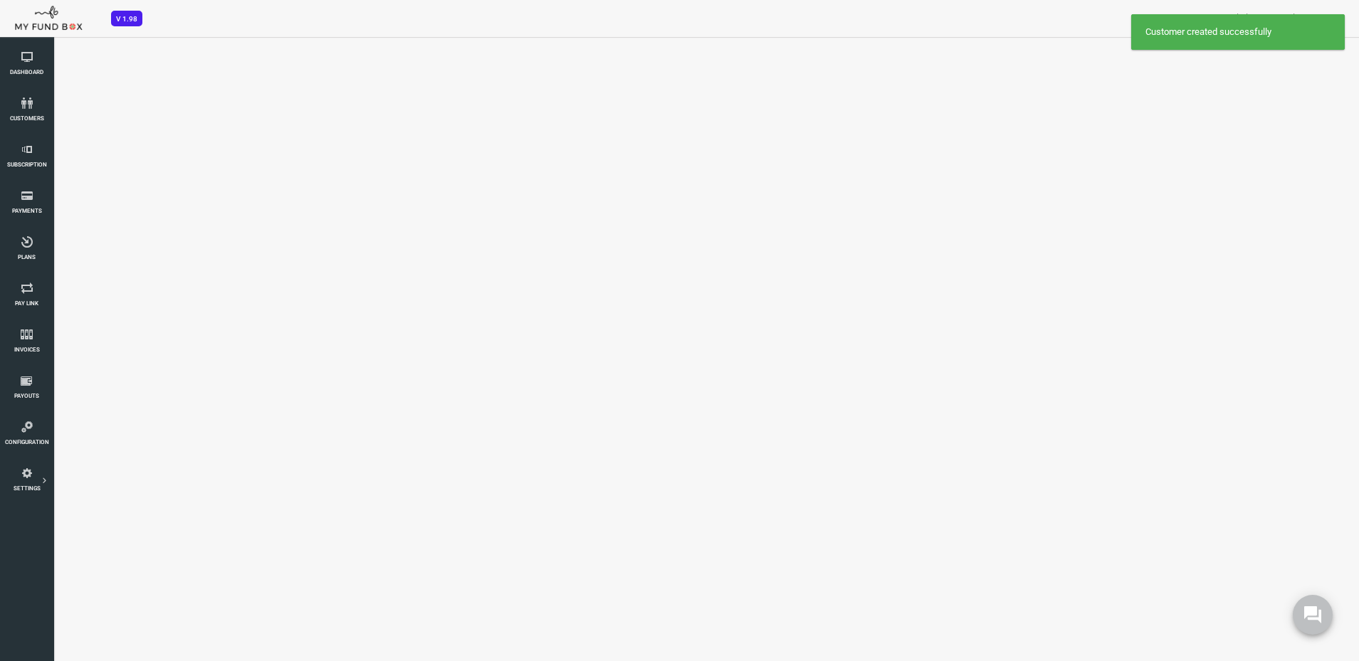
select select "100"
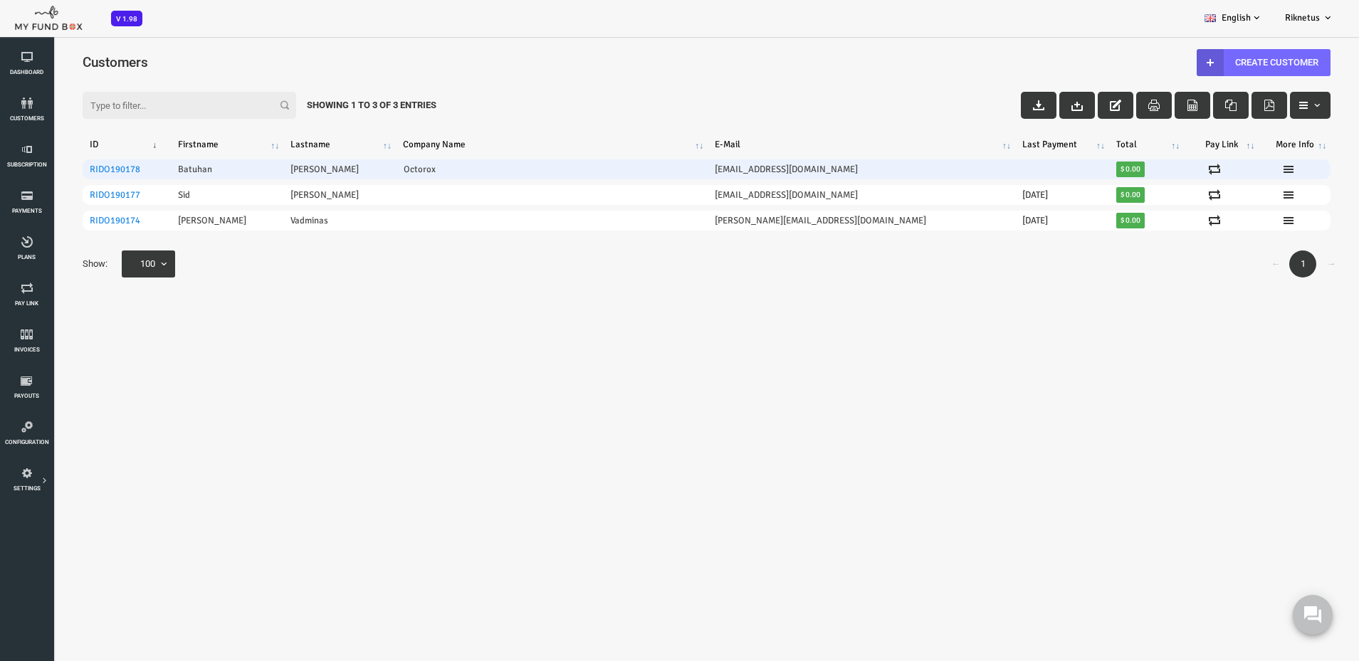
click at [1062, 169] on span "$ 0.00" at bounding box center [1076, 170] width 29 height 16
click at [1229, 171] on icon at bounding box center [1234, 169] width 11 height 11
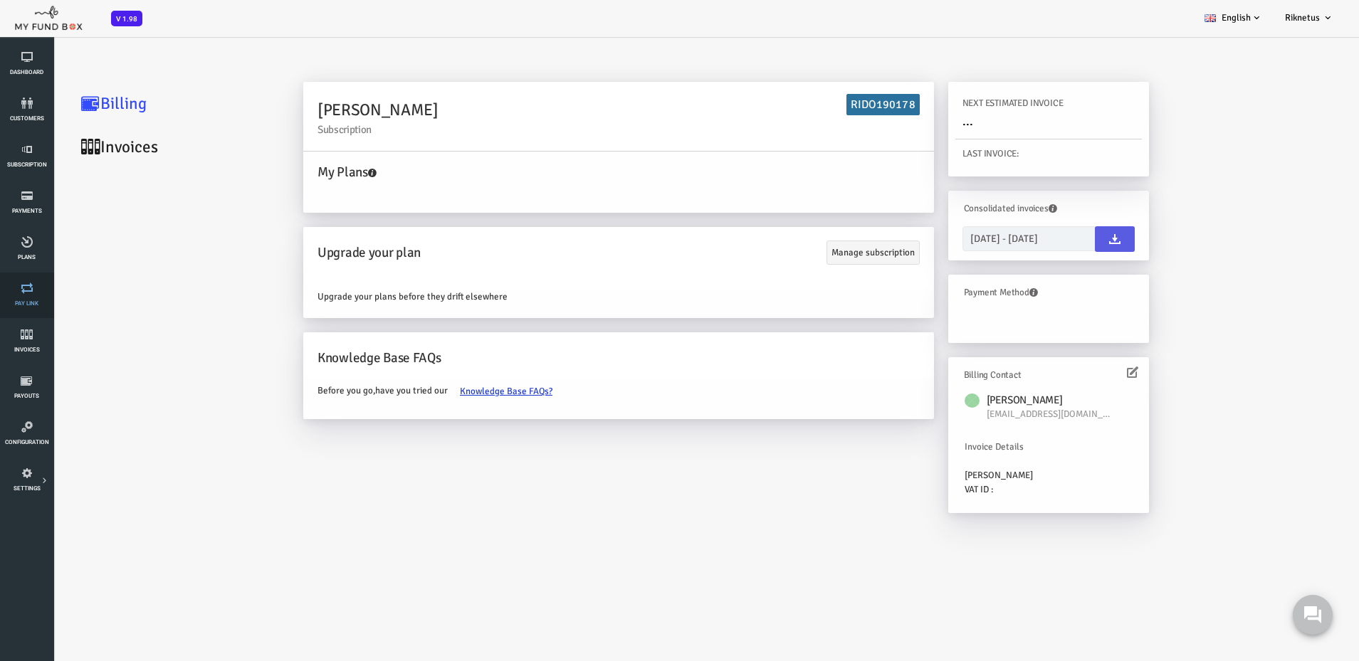
click at [26, 288] on icon at bounding box center [26, 288] width 45 height 11
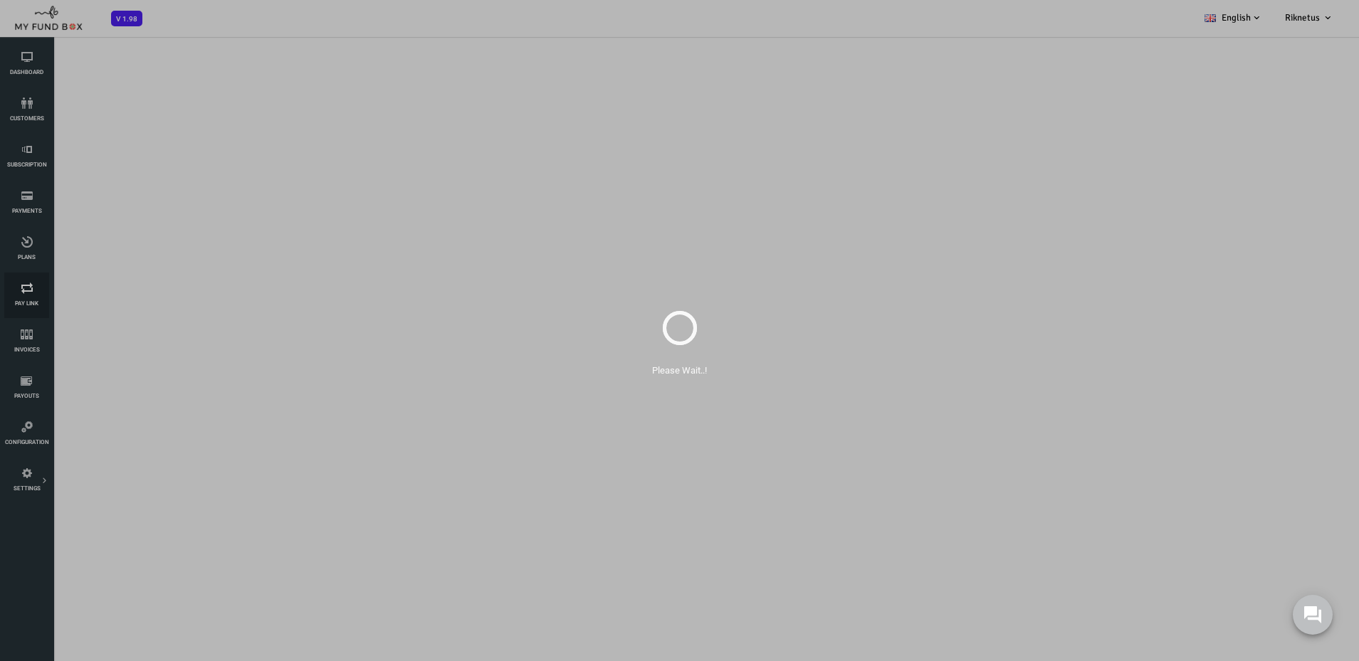
select select "100"
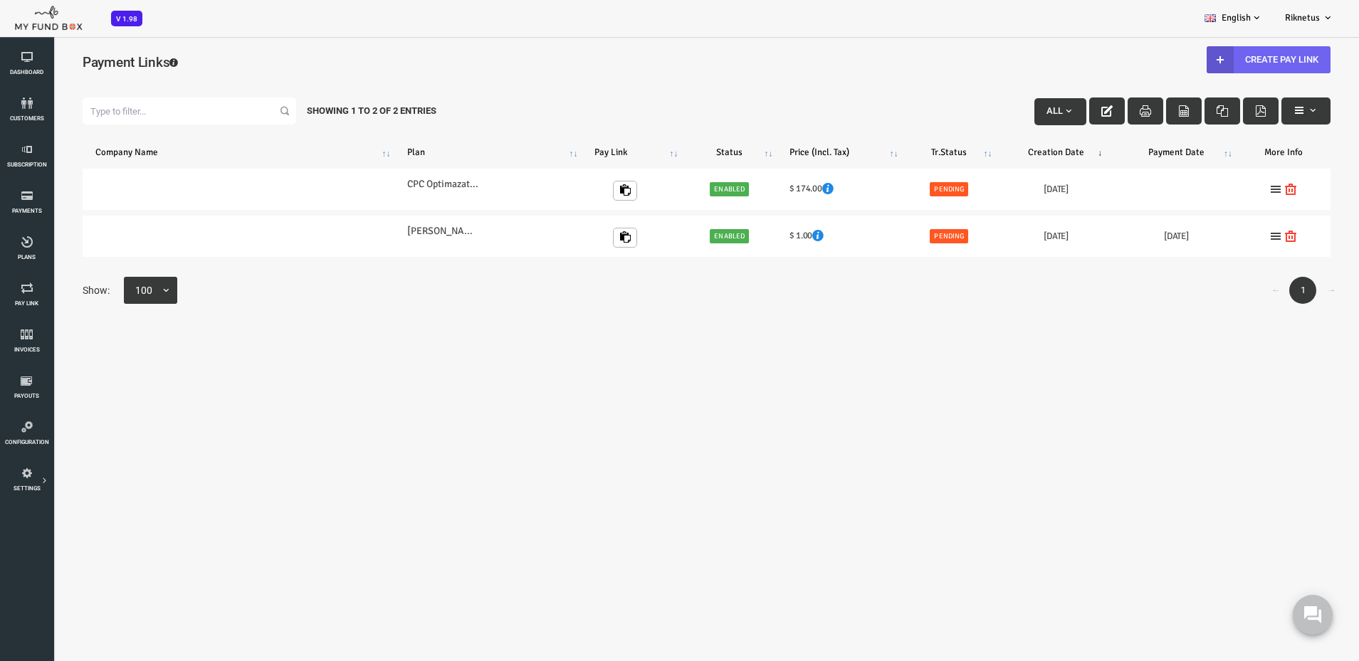
click at [1228, 61] on link "Create Pay Link" at bounding box center [1215, 59] width 124 height 27
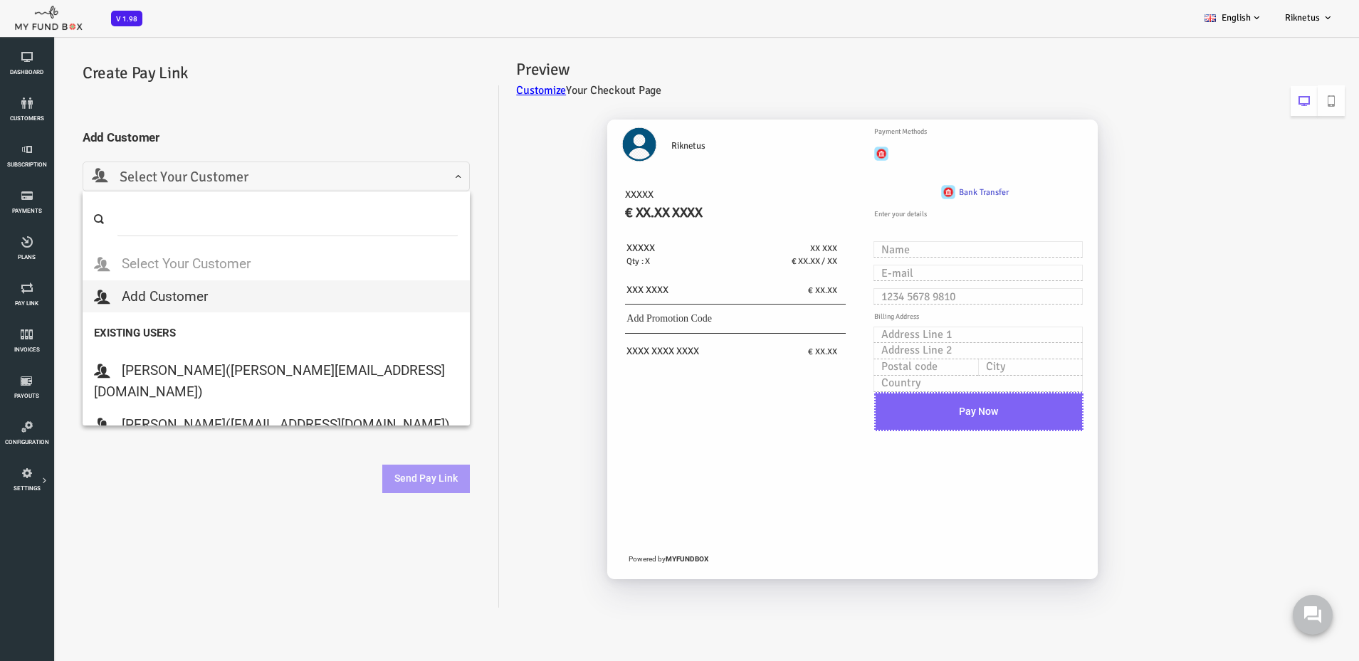
click at [205, 183] on span "Select Your Customer" at bounding box center [222, 178] width 369 height 22
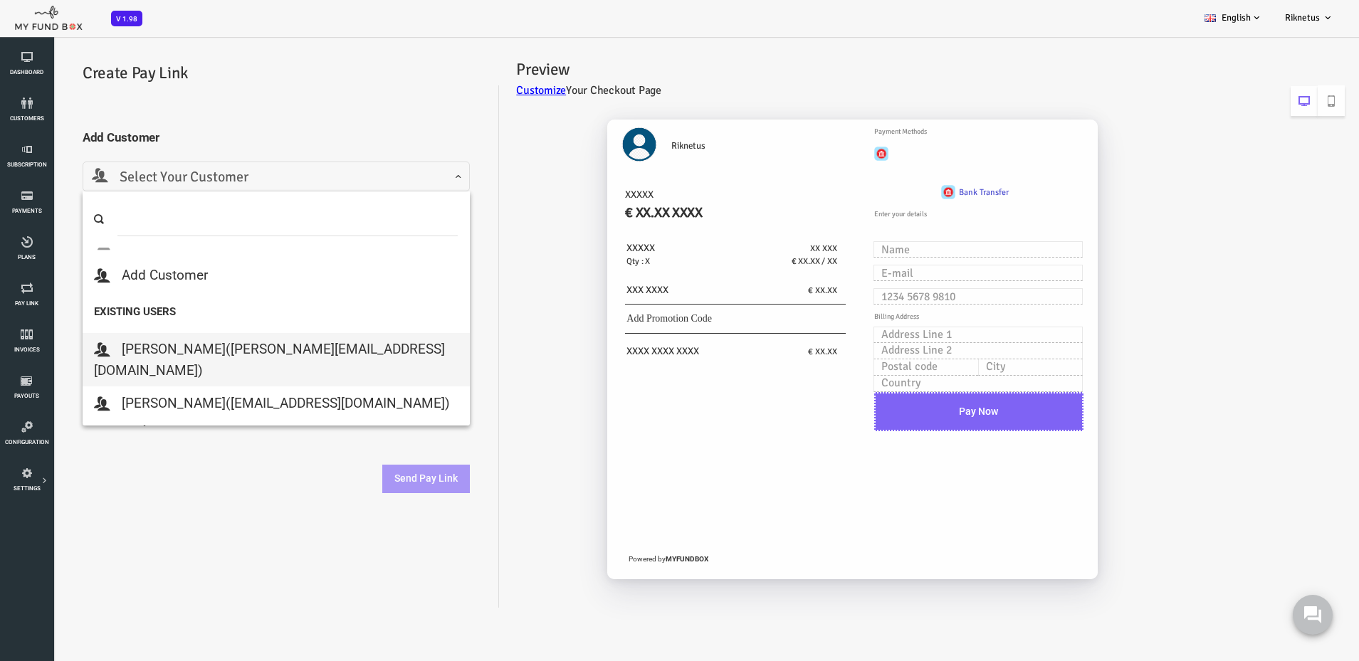
scroll to position [33, 0]
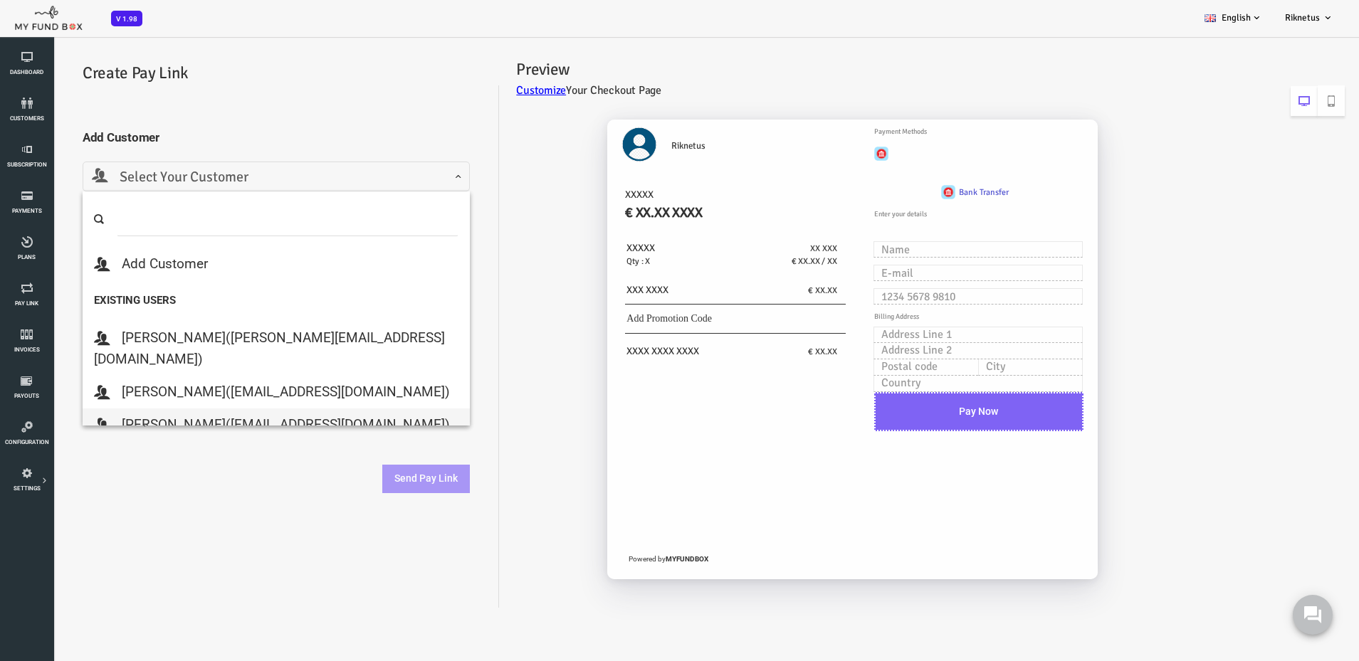
select select "[EMAIL_ADDRESS][DOMAIN_NAME]"
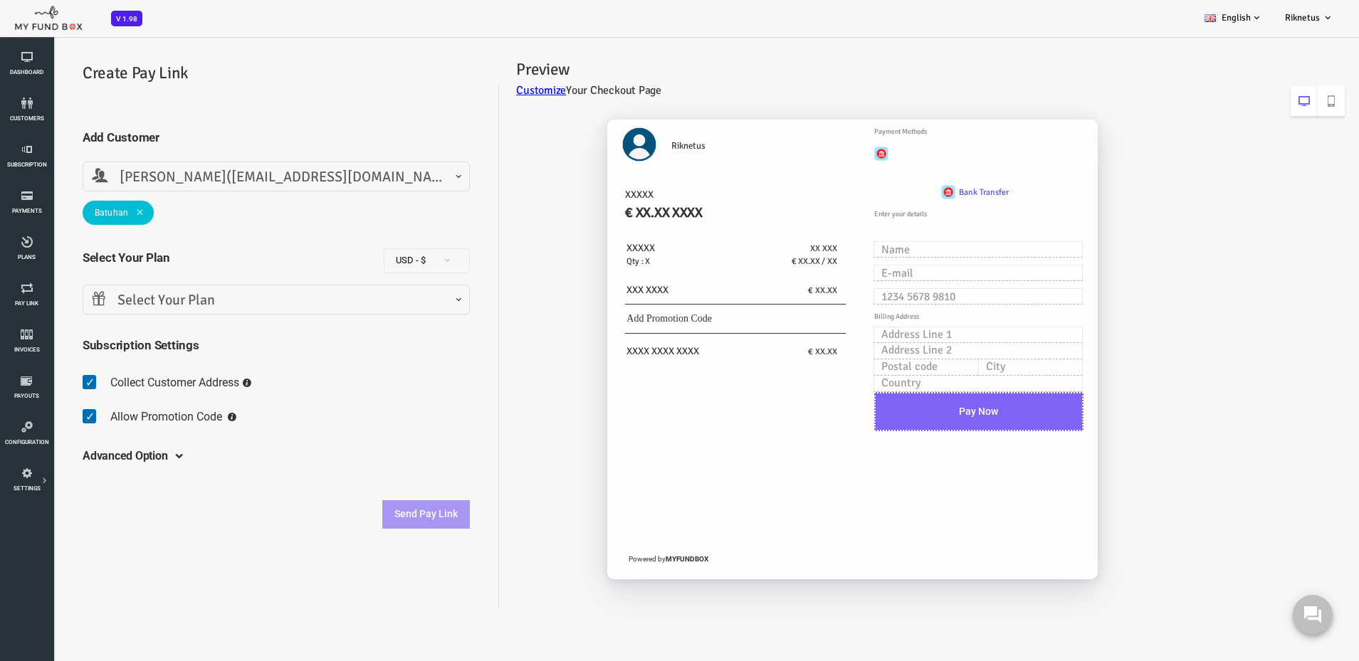
click at [106, 294] on span "Select Your Plan" at bounding box center [222, 301] width 369 height 22
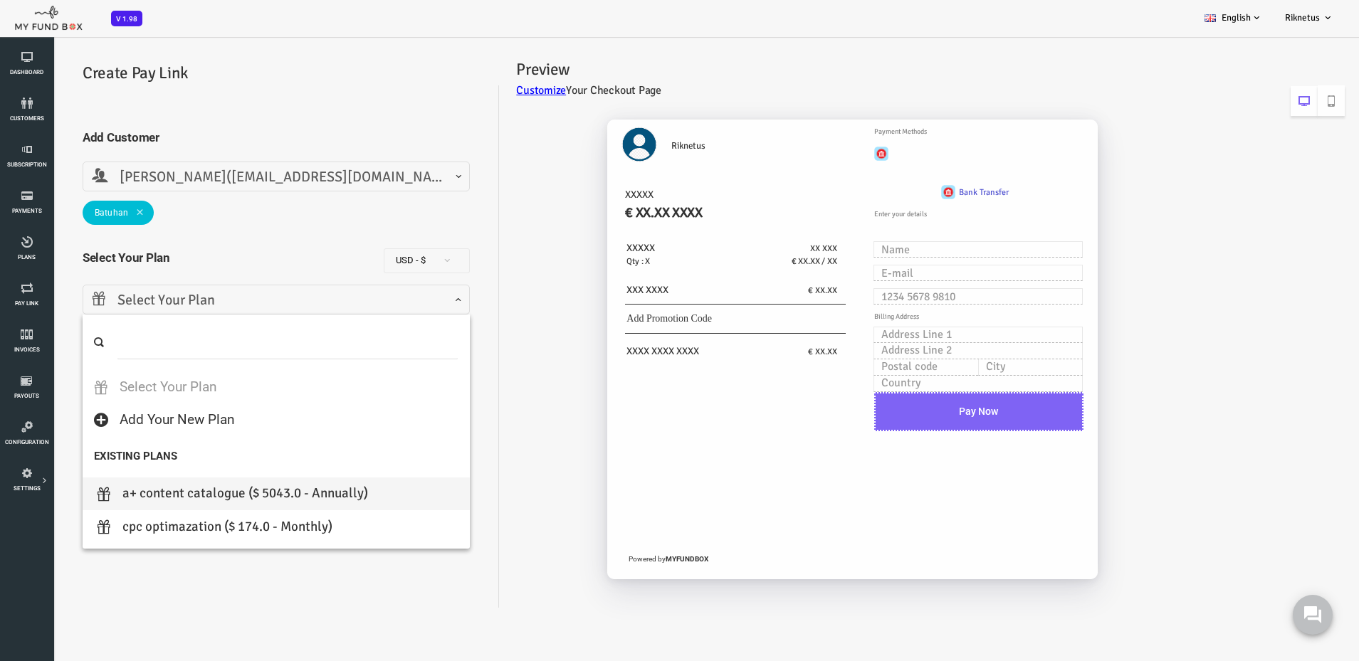
select select "A+ Content Catalogue"
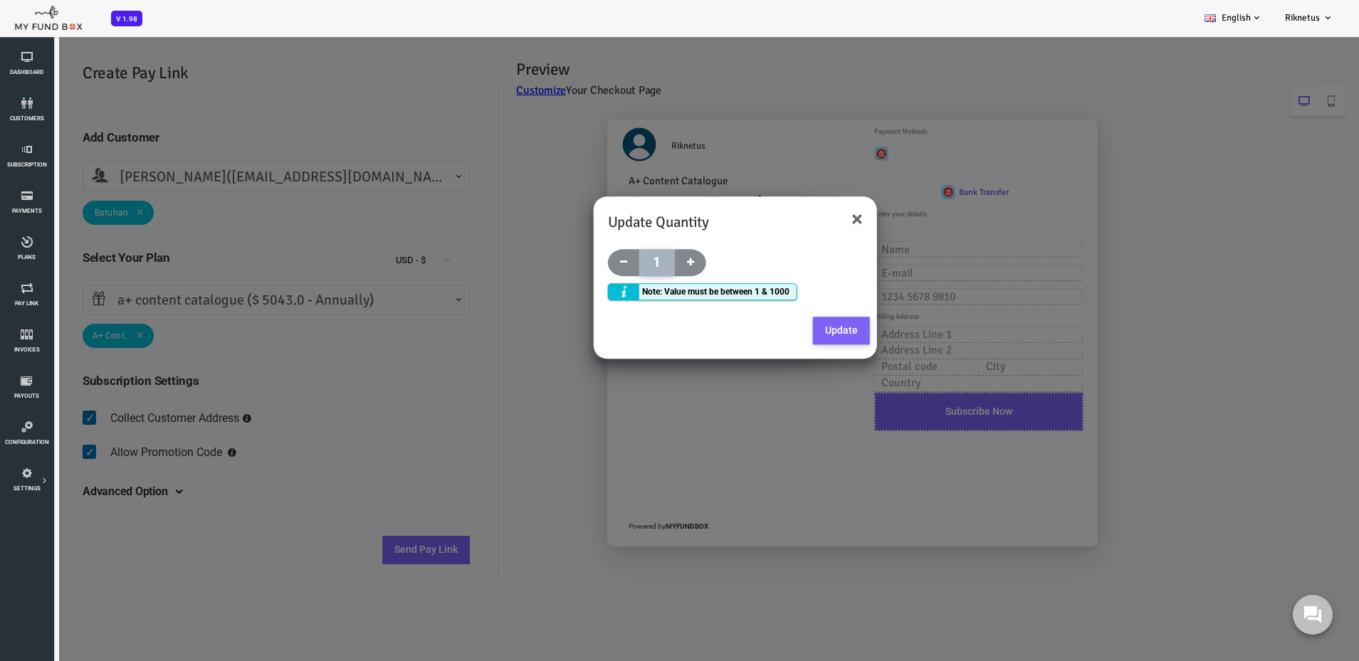
click at [772, 329] on button "Update" at bounding box center [787, 331] width 57 height 28
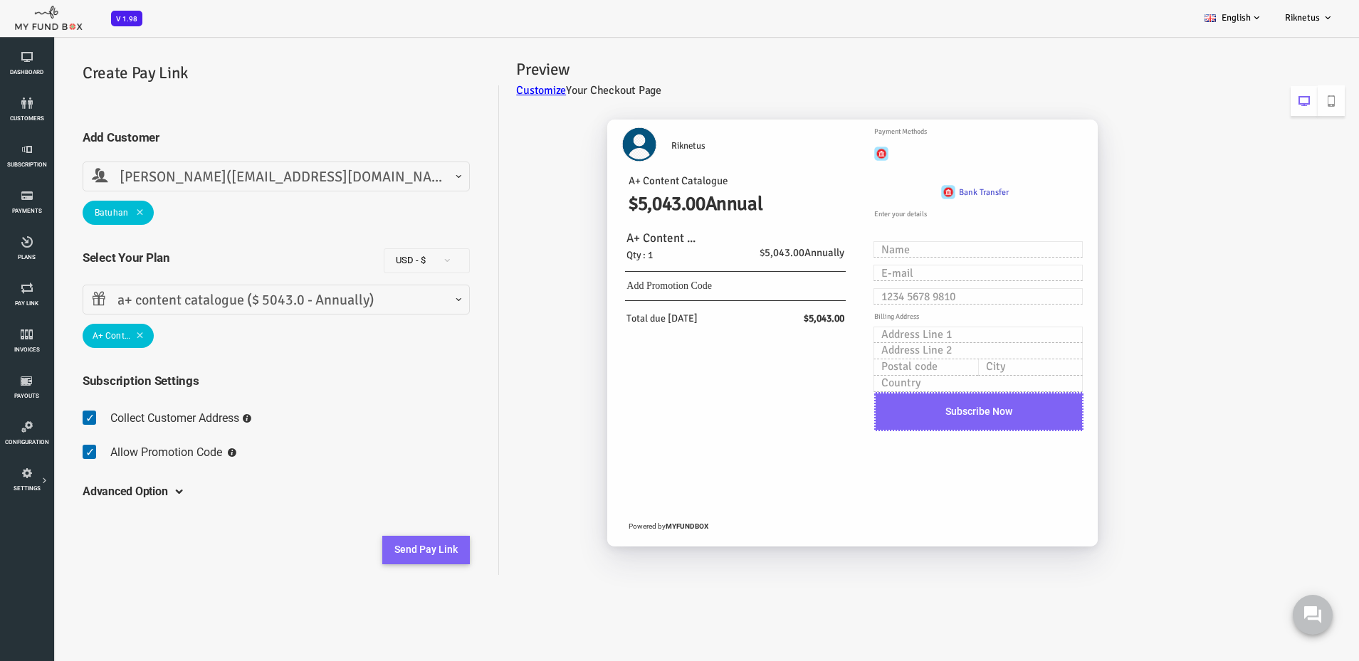
click at [374, 557] on button "Send Pay Link" at bounding box center [372, 550] width 88 height 28
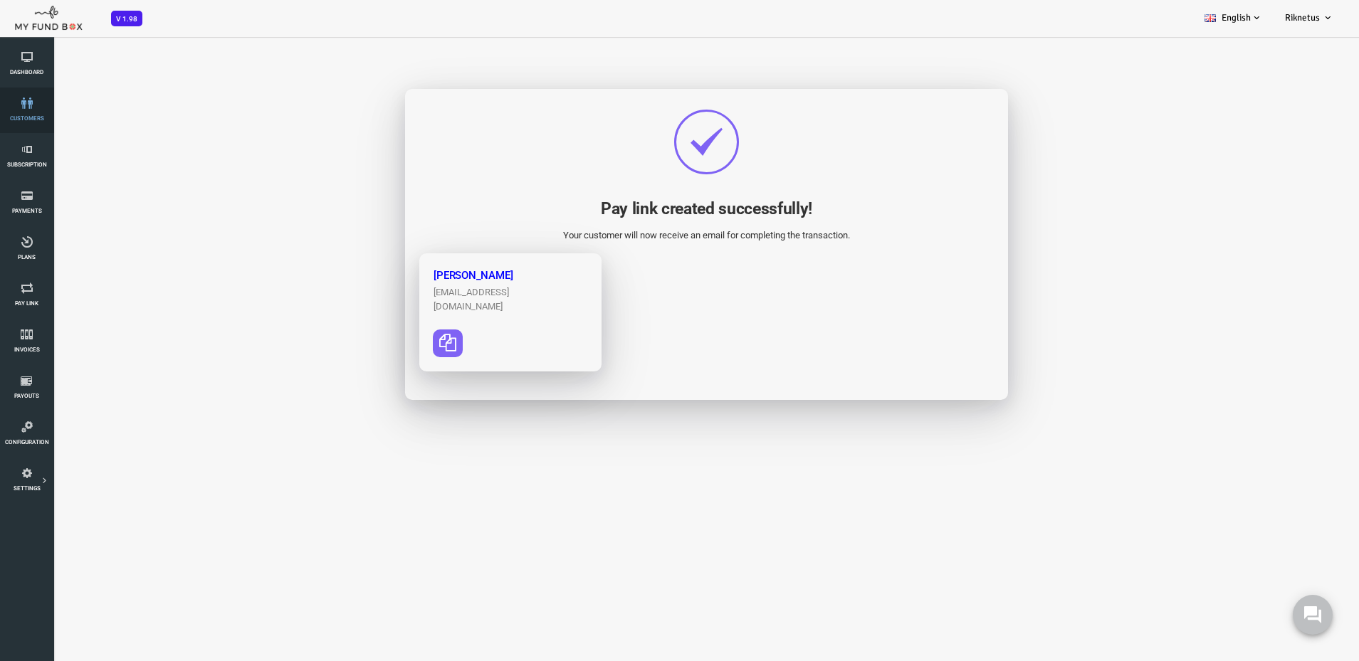
click at [31, 122] on link "customers" at bounding box center [26, 111] width 45 height 46
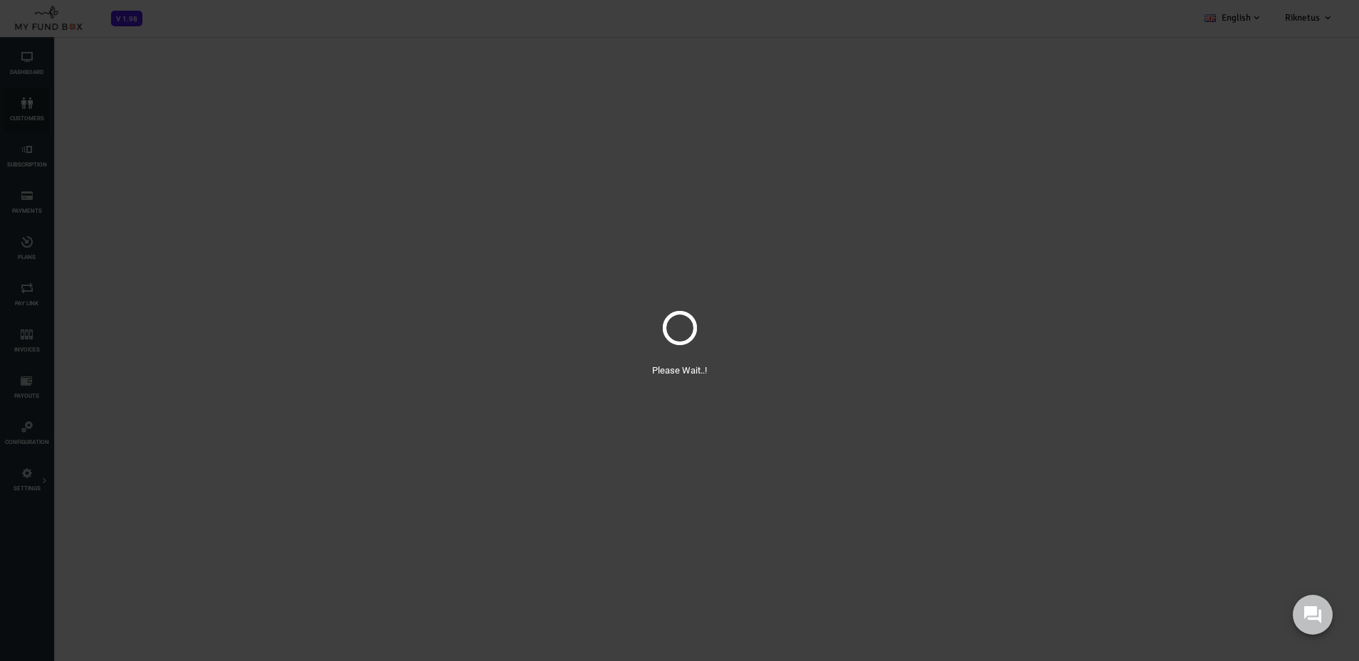
select select "100"
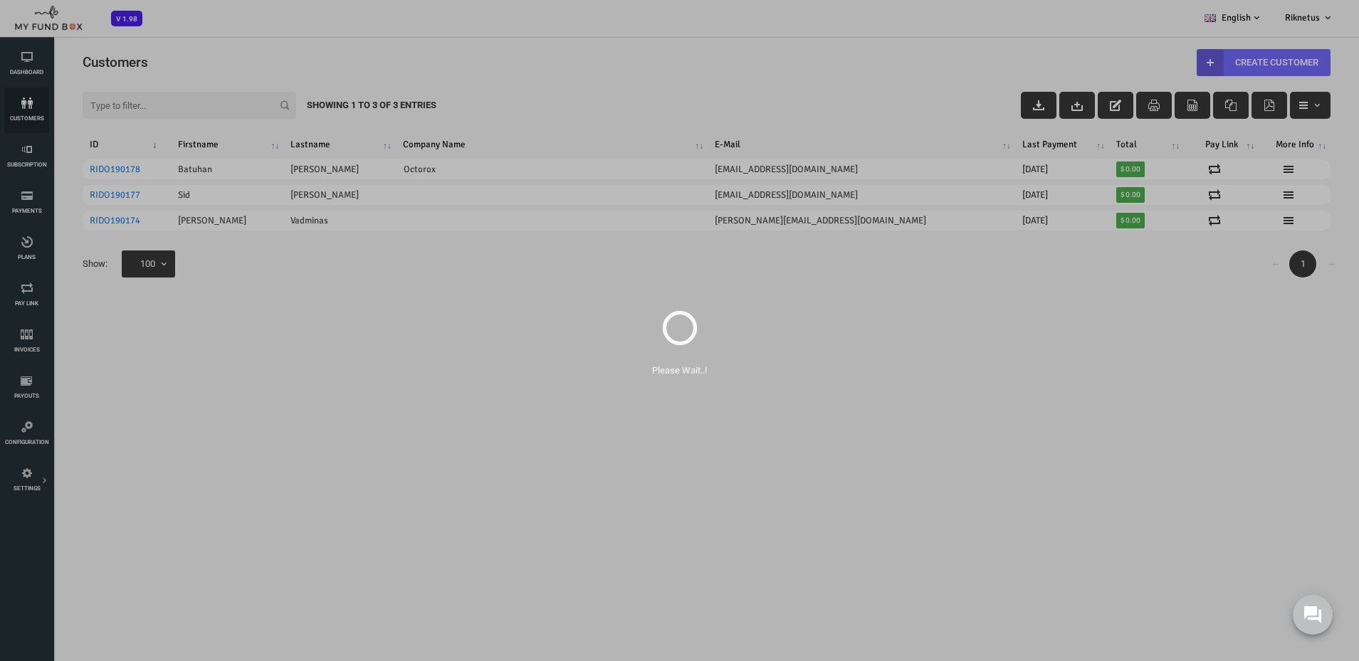
scroll to position [0, 0]
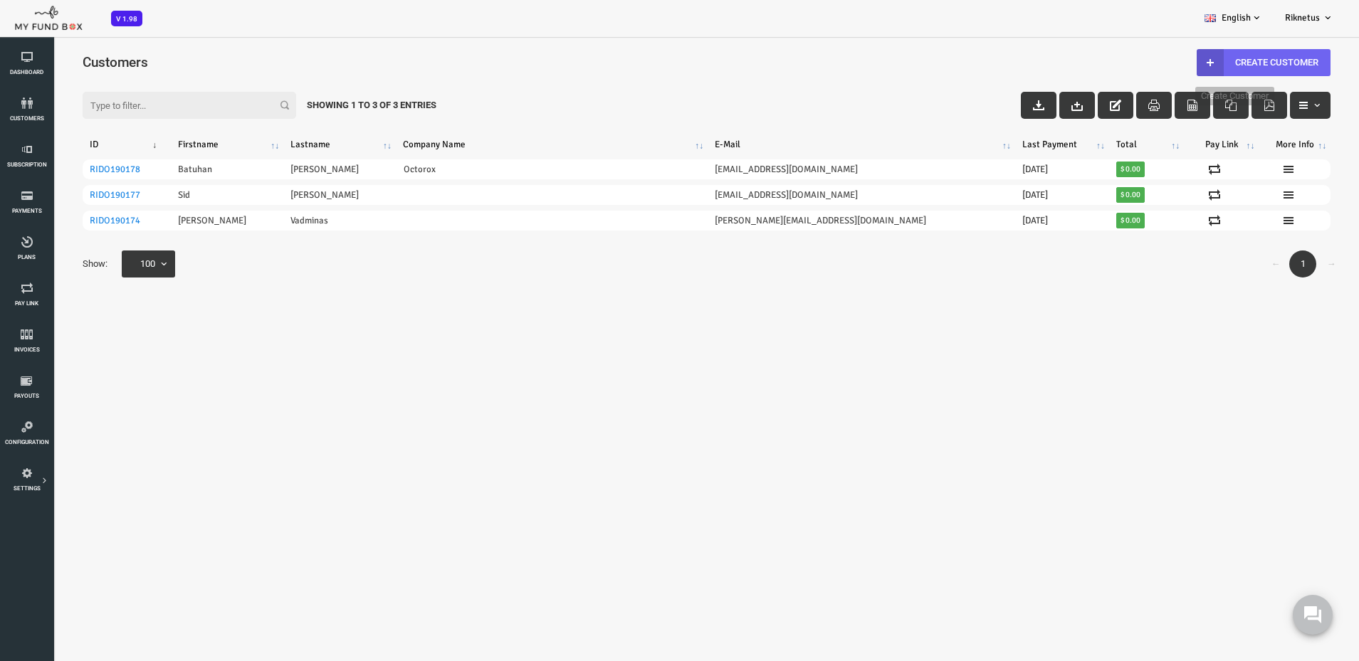
click at [1204, 58] on link "Create Customer" at bounding box center [1210, 62] width 134 height 27
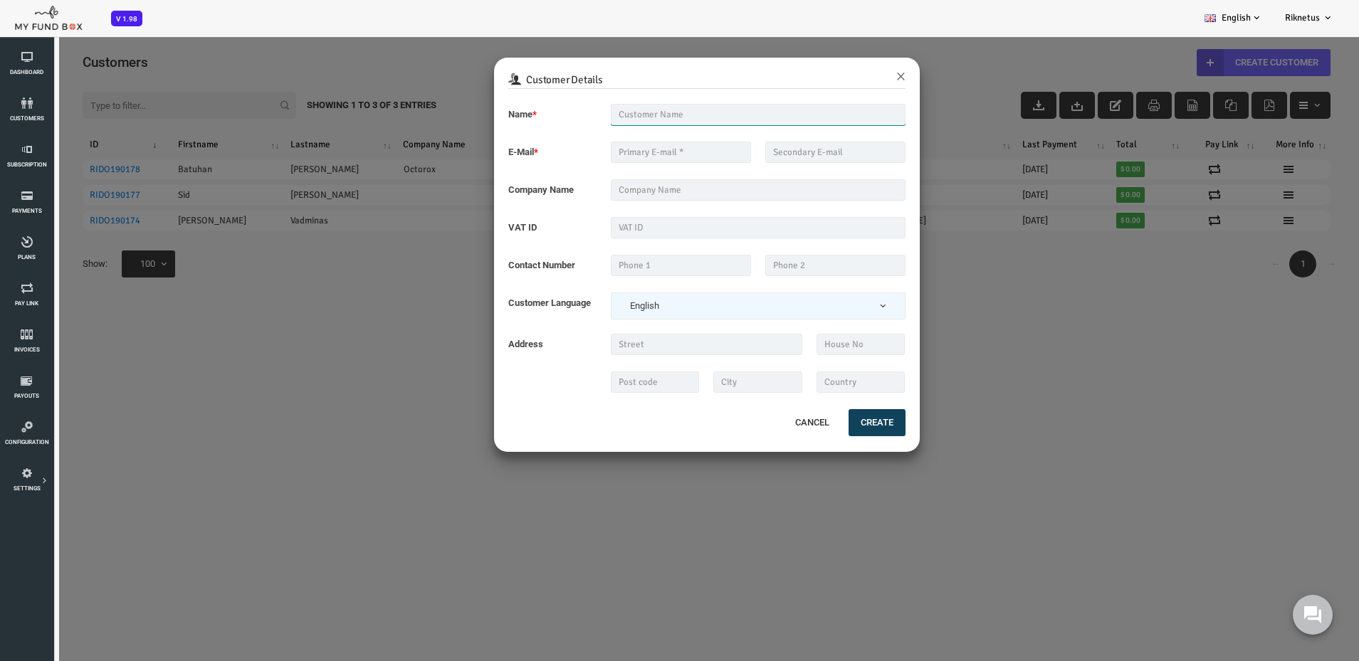
click at [612, 112] on input "text" at bounding box center [704, 114] width 295 height 21
type input "S"
type input "[PERSON_NAME]"
click at [604, 147] on input "text" at bounding box center [627, 152] width 140 height 21
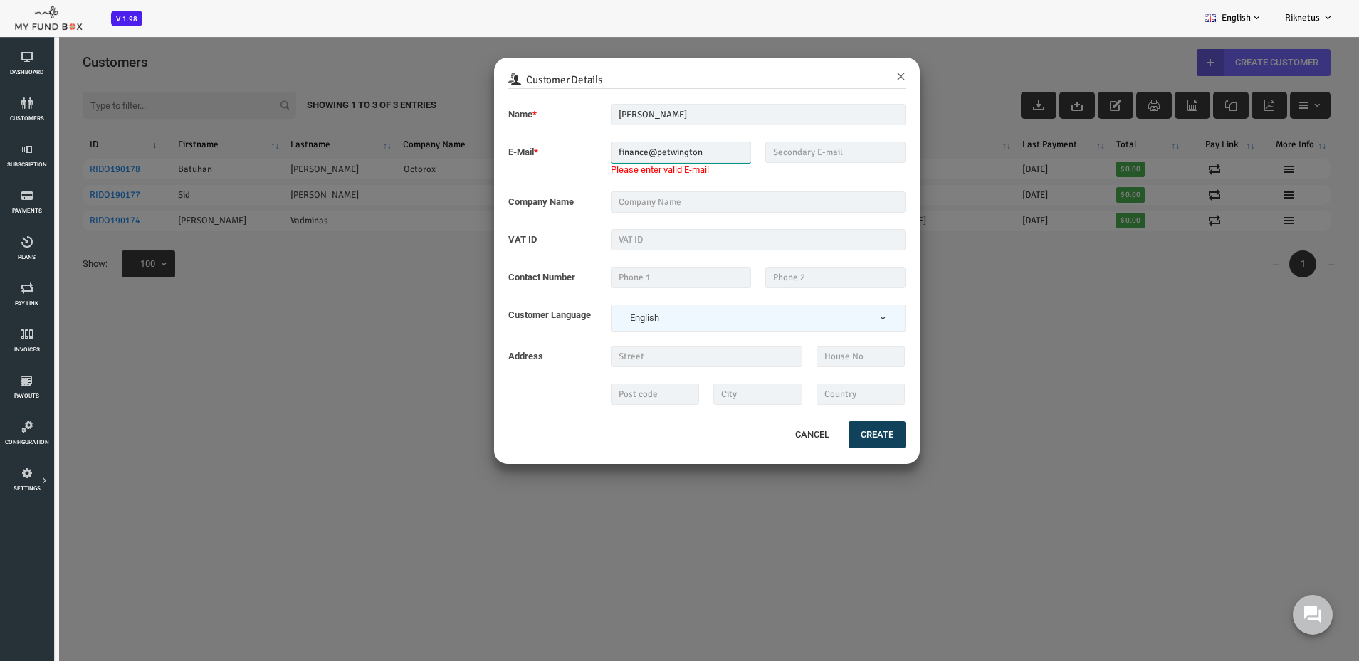
type input "finance@petwington"
click at [664, 206] on input "text" at bounding box center [704, 202] width 295 height 21
type input "Petwington"
click at [816, 442] on button "Create" at bounding box center [823, 434] width 57 height 27
click at [659, 150] on input "finance@petwington" at bounding box center [627, 152] width 140 height 21
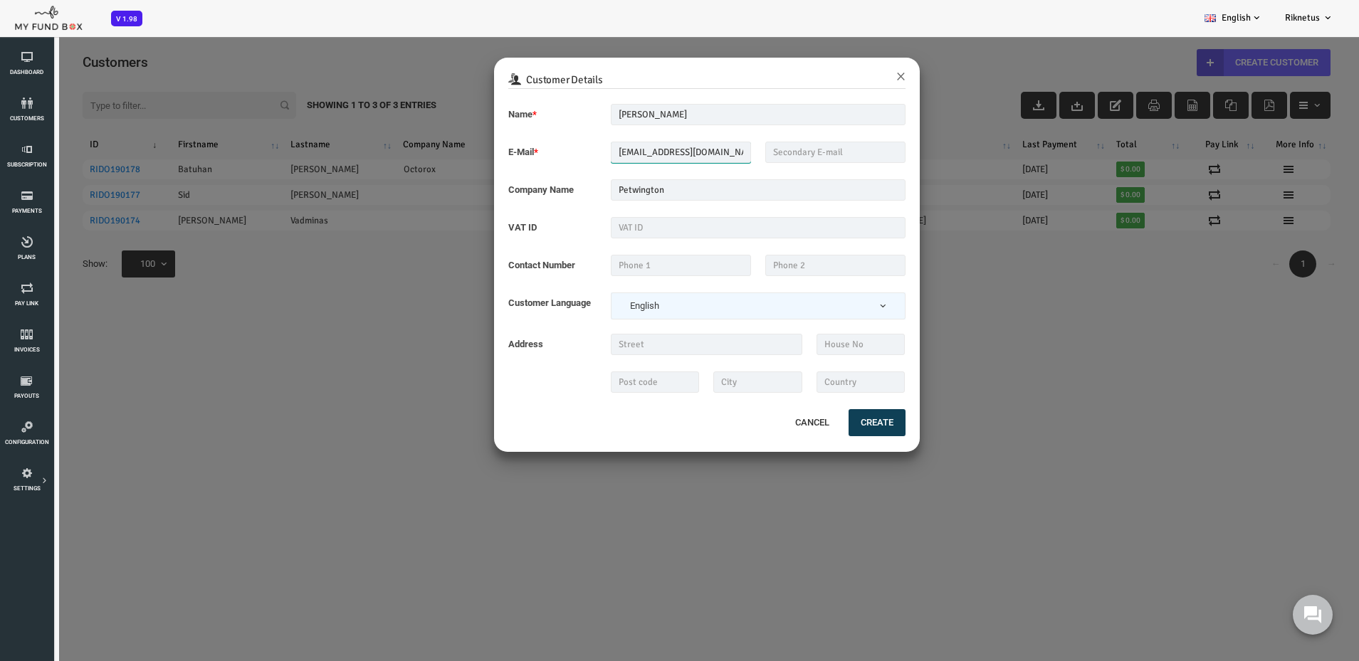
type input "[EMAIL_ADDRESS][DOMAIN_NAME]"
click at [831, 414] on button "Create" at bounding box center [823, 422] width 57 height 27
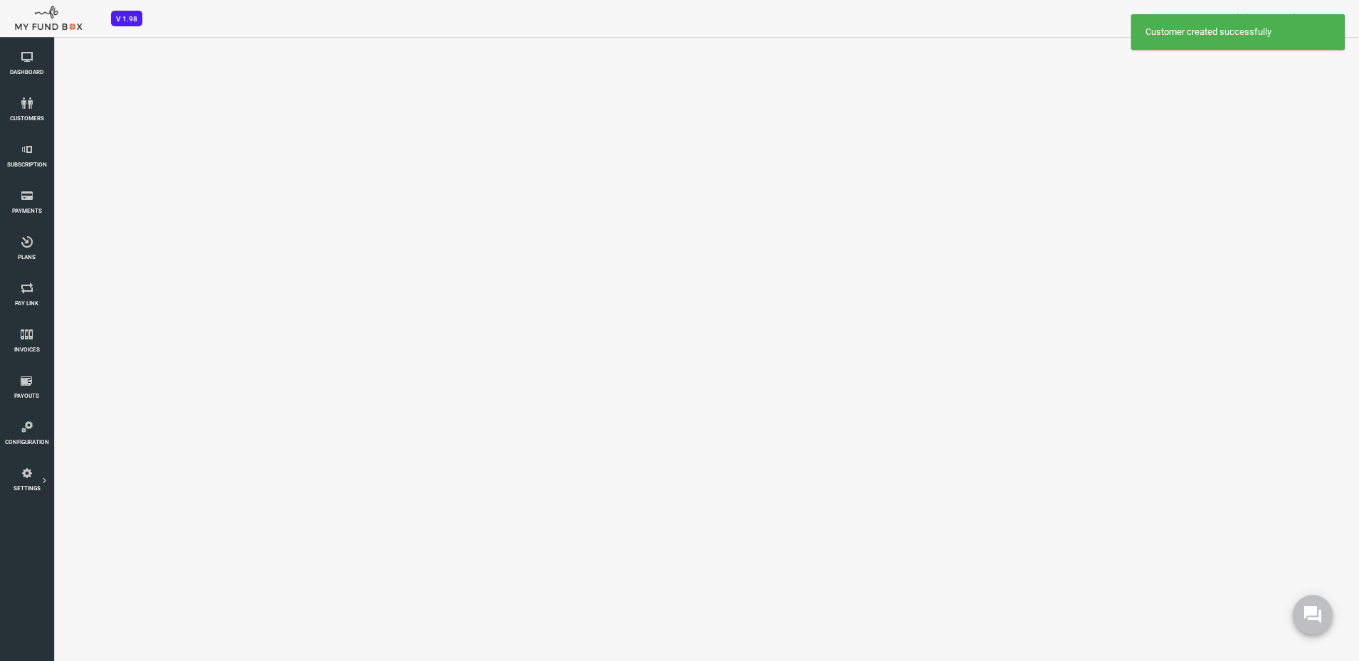
select select "100"
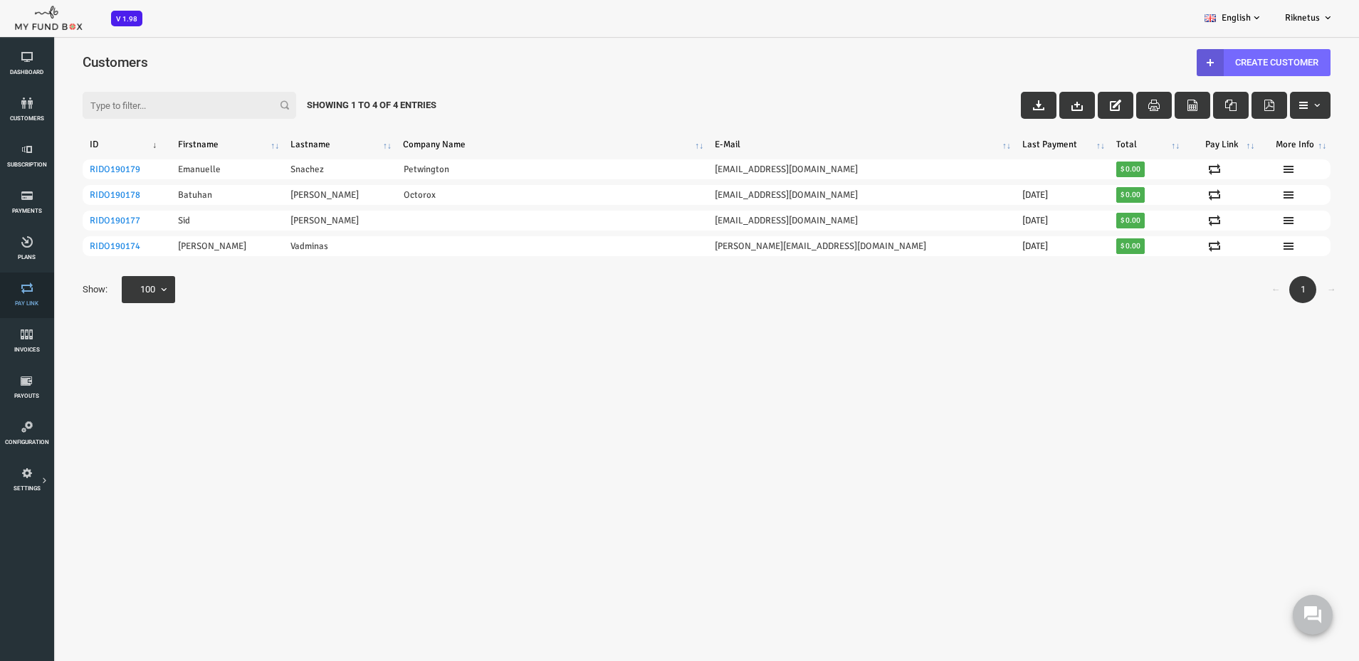
click at [0, 0] on span "Pay Link" at bounding box center [0, 0] width 0 height 0
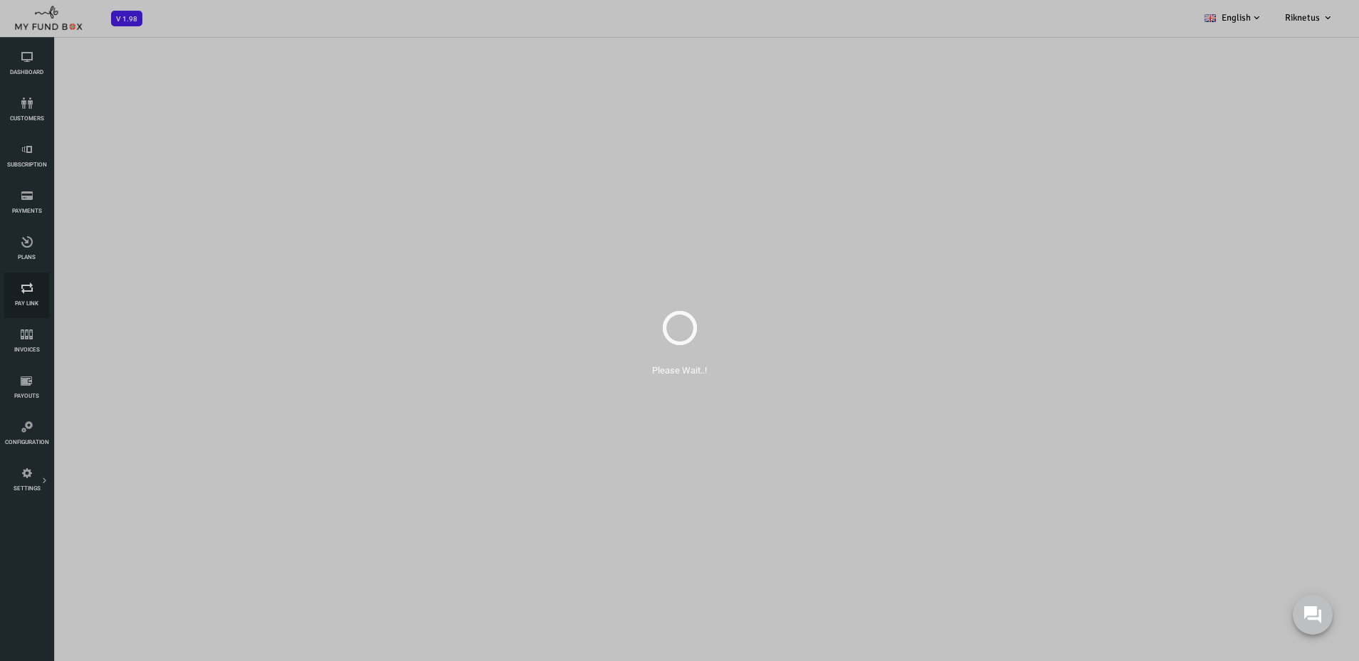
select select "100"
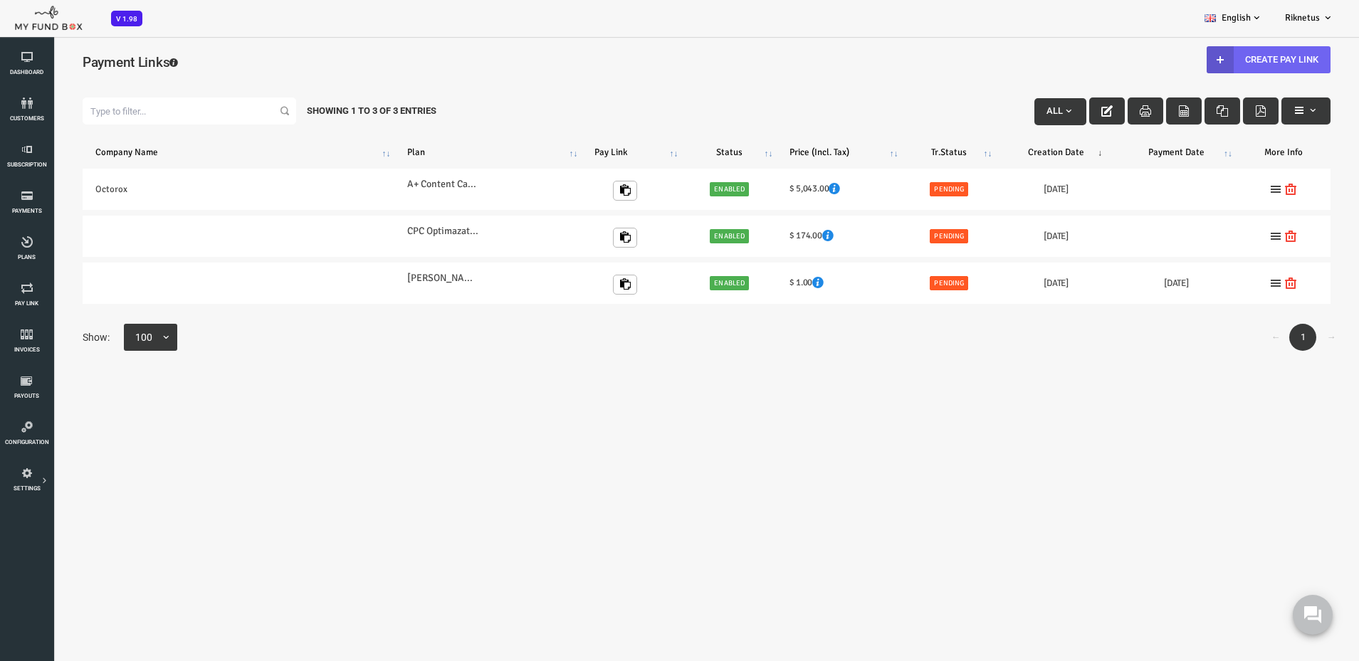
click at [1206, 58] on link "Create Pay Link" at bounding box center [1215, 59] width 124 height 27
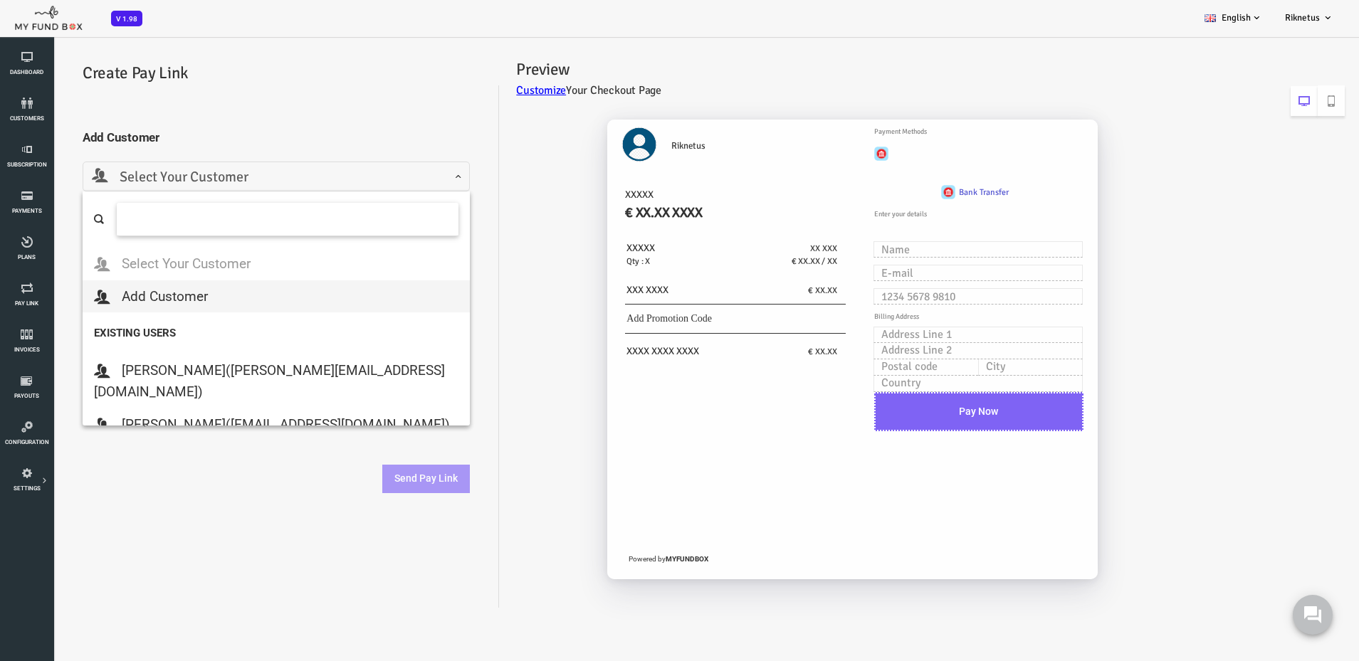
click at [258, 184] on span "Select Your Customer" at bounding box center [222, 178] width 369 height 22
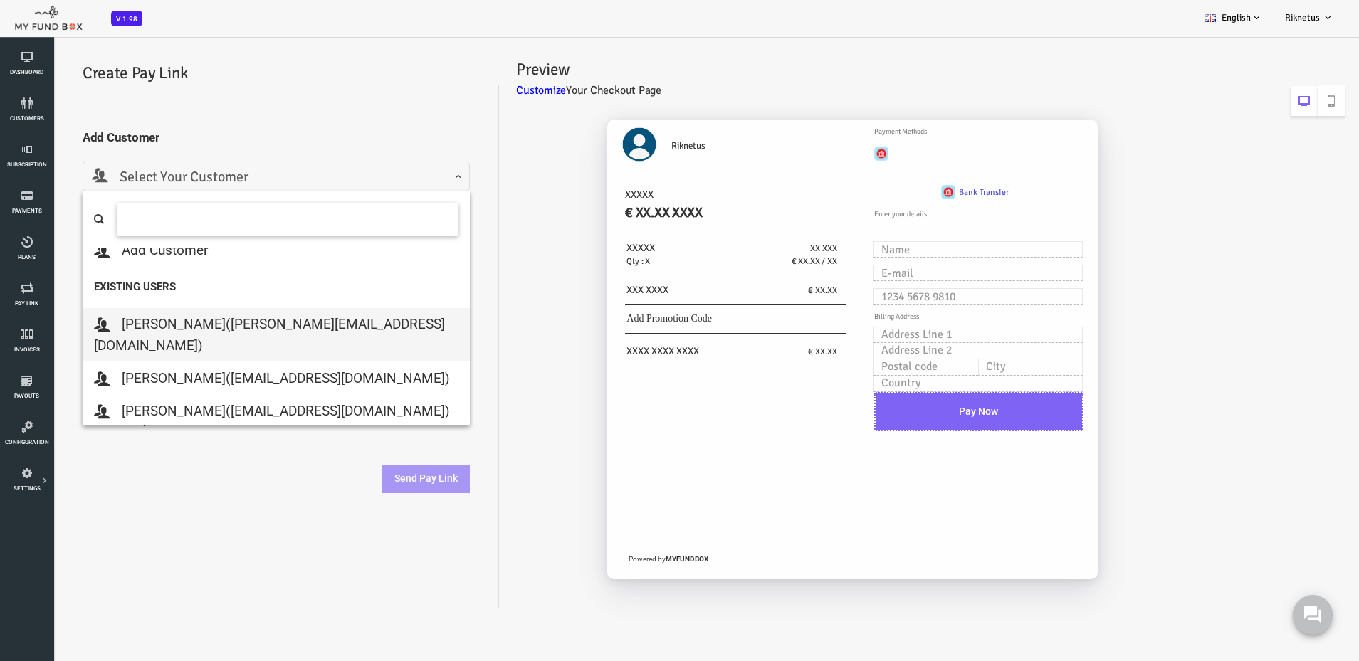
scroll to position [66, 0]
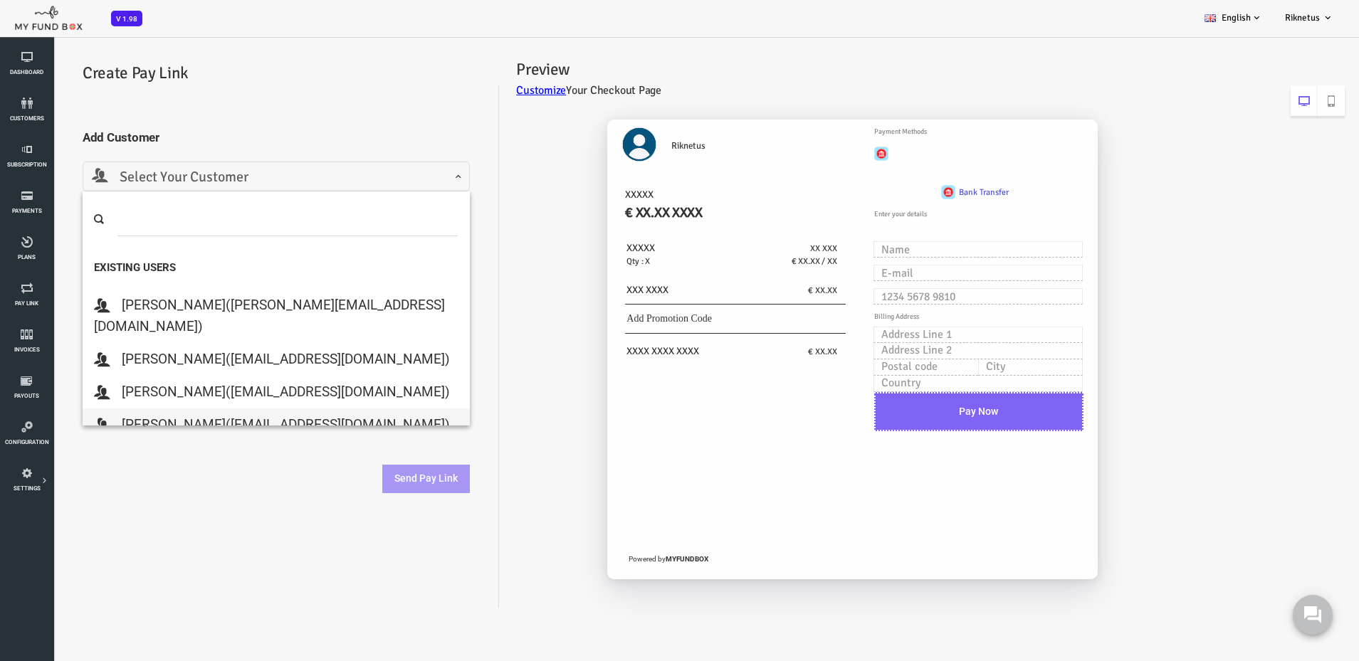
select select "[EMAIL_ADDRESS][DOMAIN_NAME]"
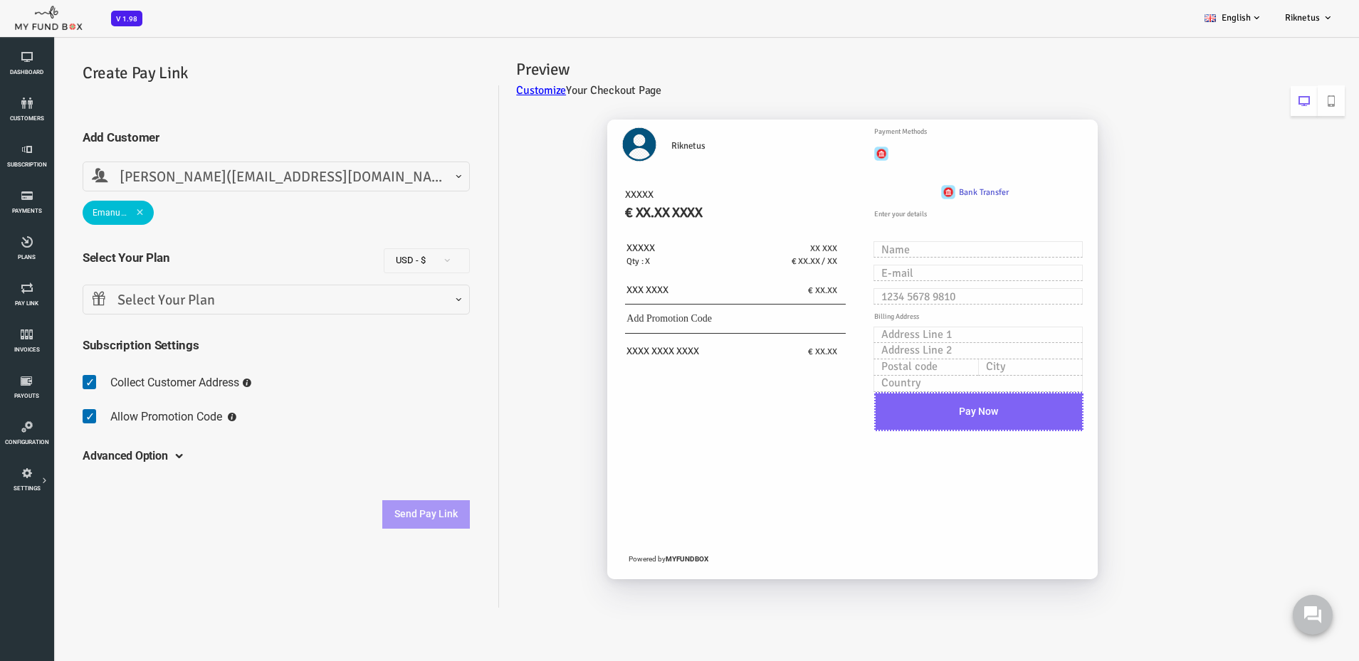
click at [206, 298] on span "Select Your Plan" at bounding box center [222, 301] width 369 height 22
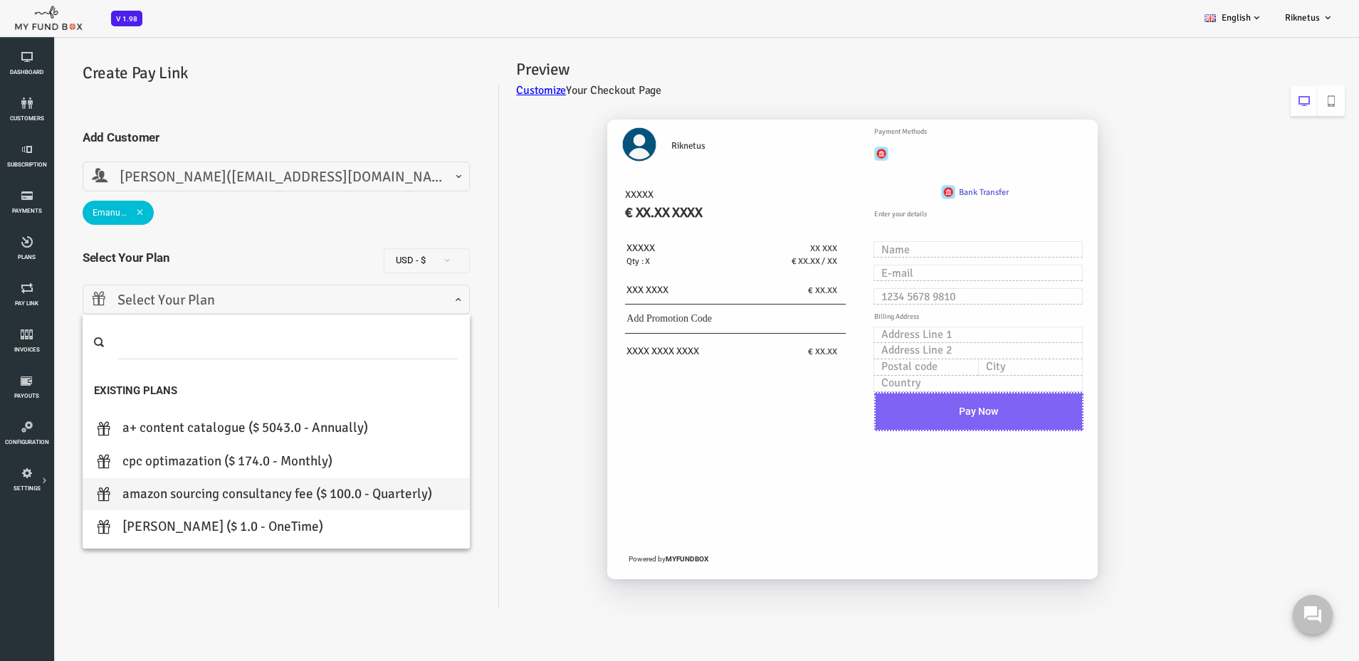
select select "Amazon Sourcing Consultancy Fee"
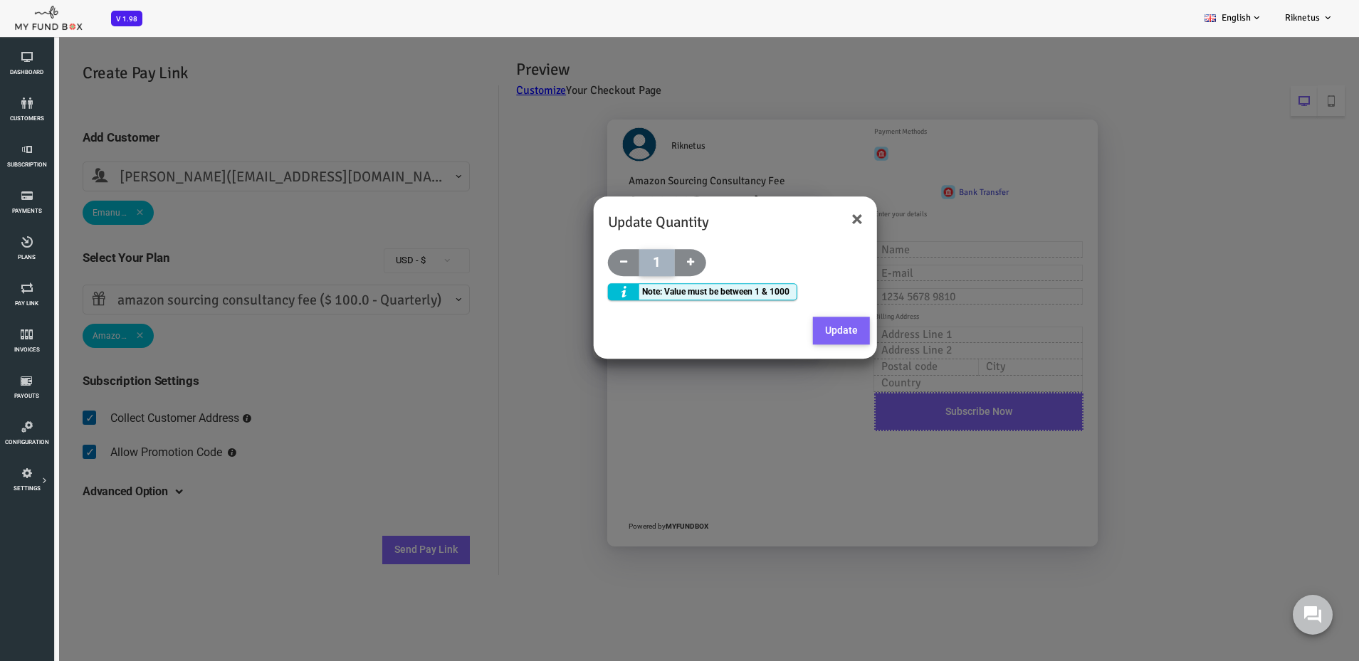
click at [805, 328] on button "Update" at bounding box center [787, 331] width 57 height 28
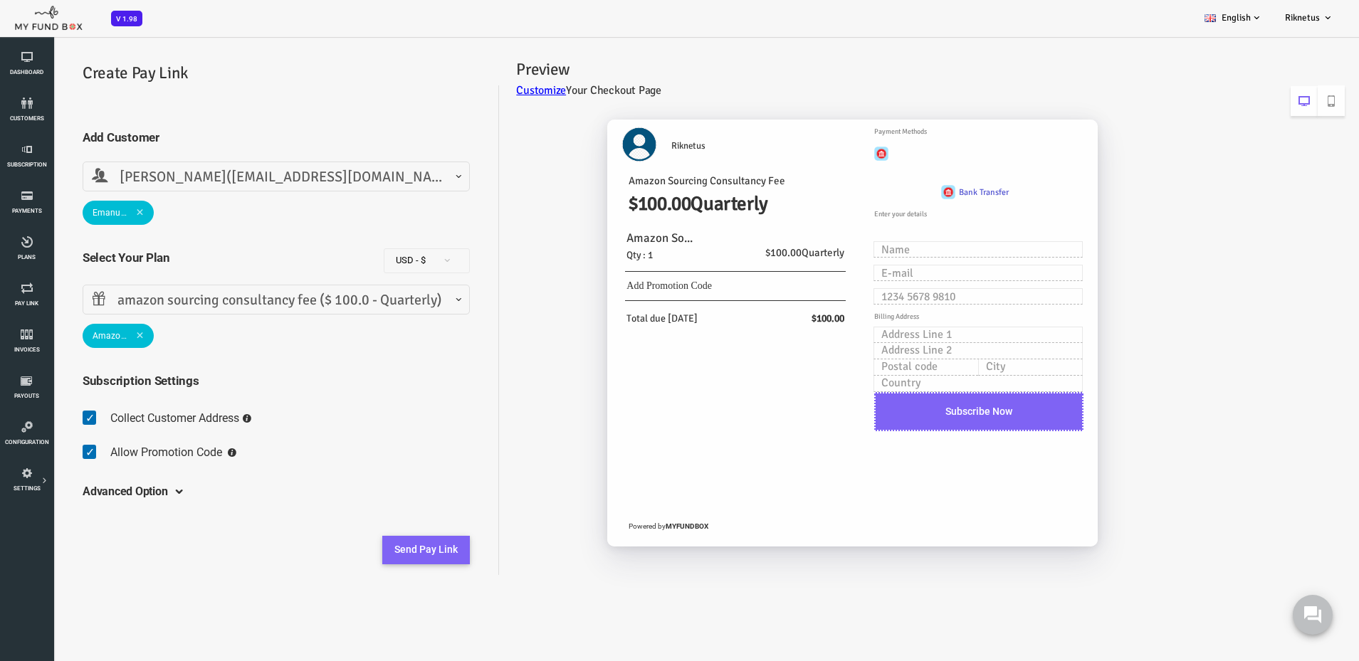
click at [396, 556] on button "Send Pay Link" at bounding box center [372, 550] width 88 height 28
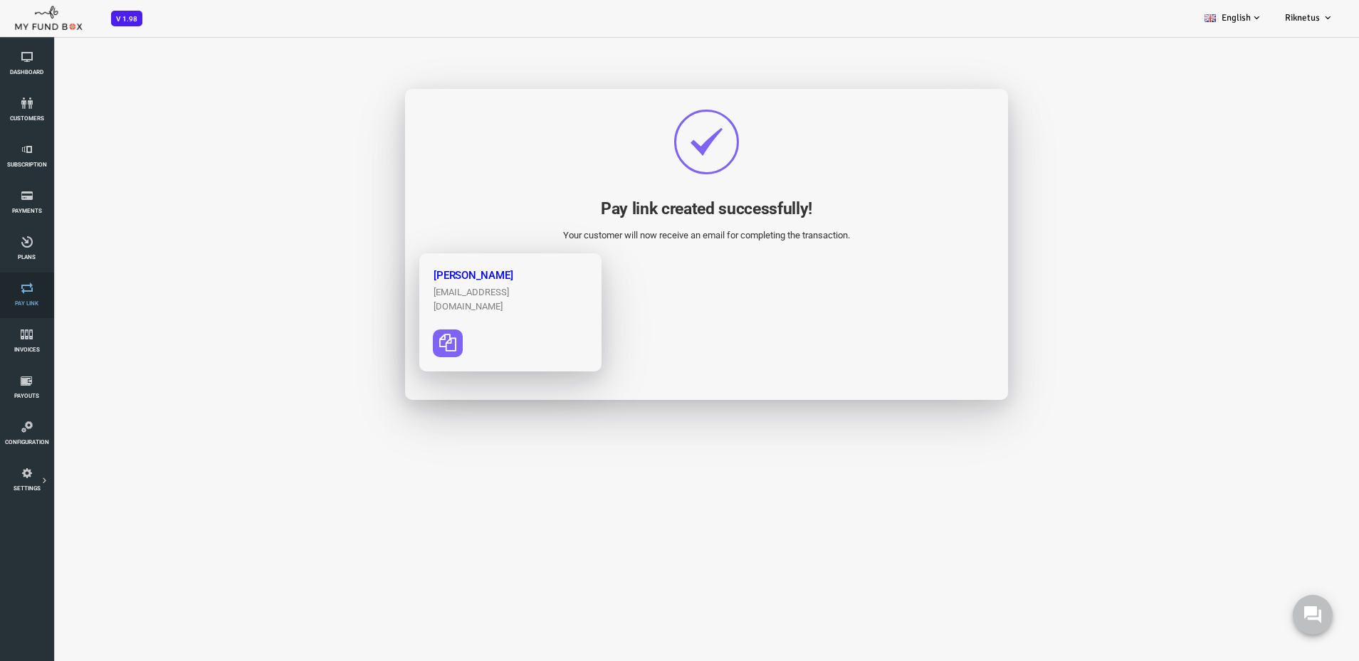
click at [23, 293] on icon at bounding box center [26, 288] width 45 height 11
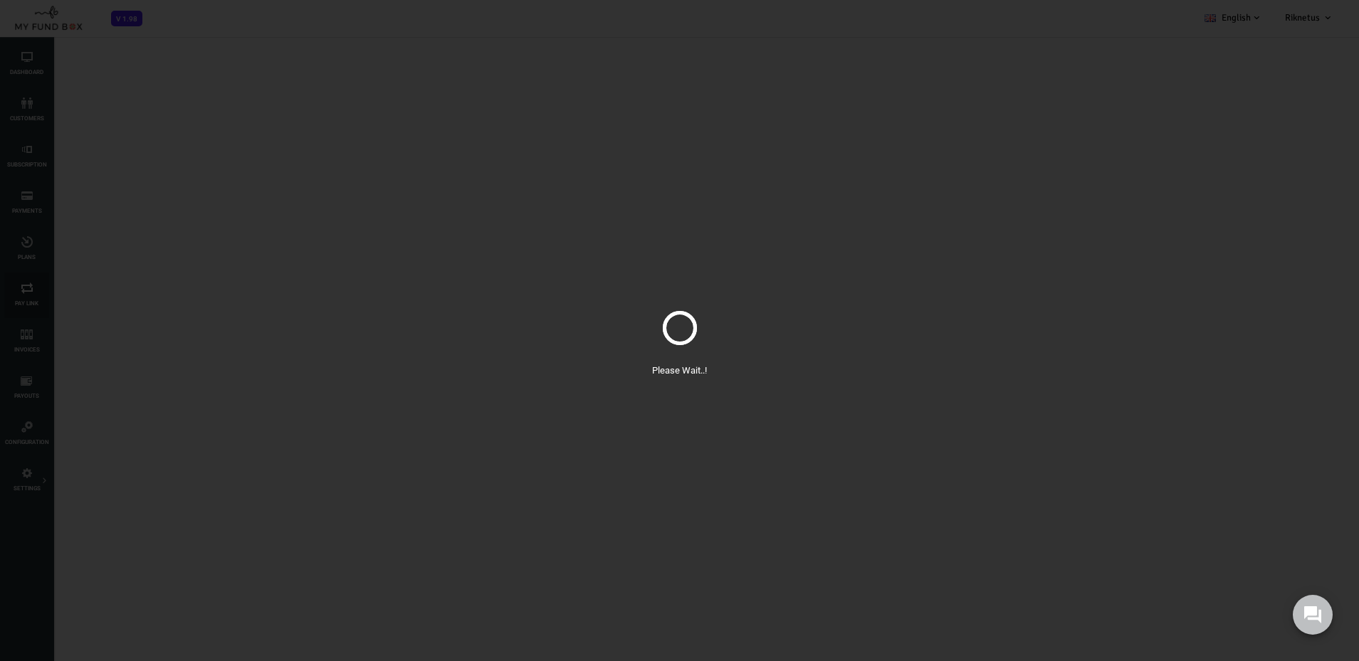
select select "100"
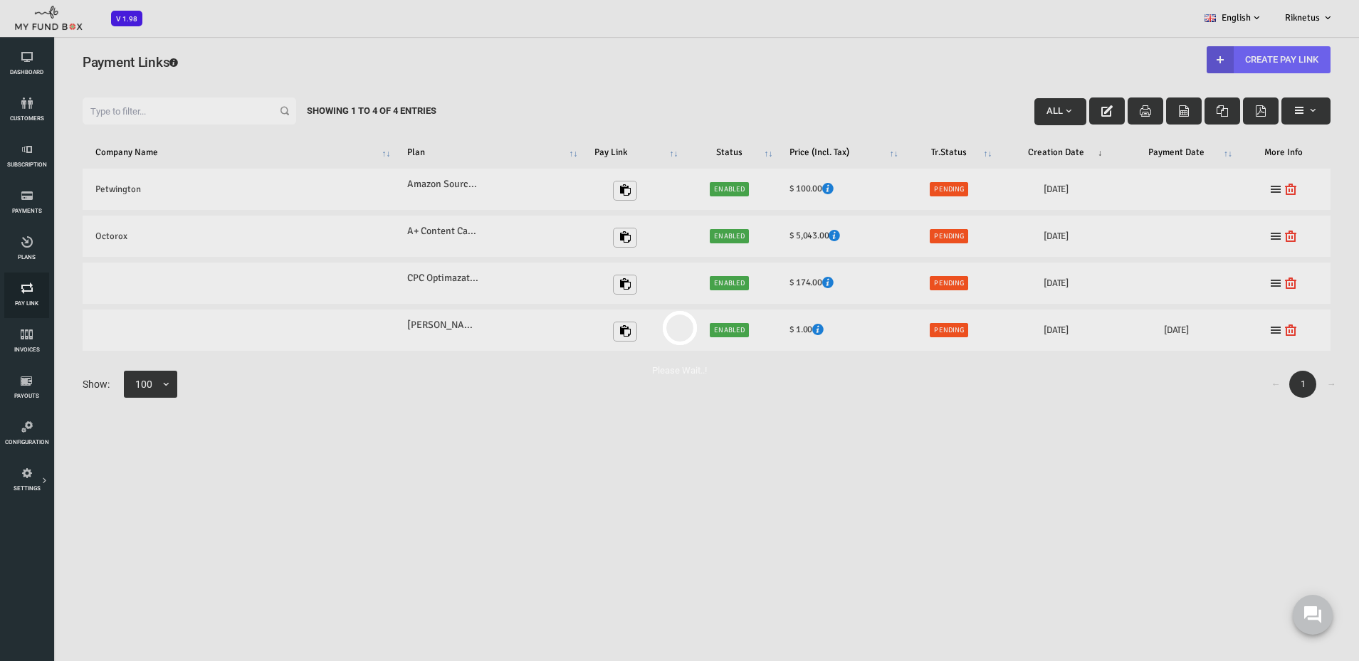
scroll to position [0, 0]
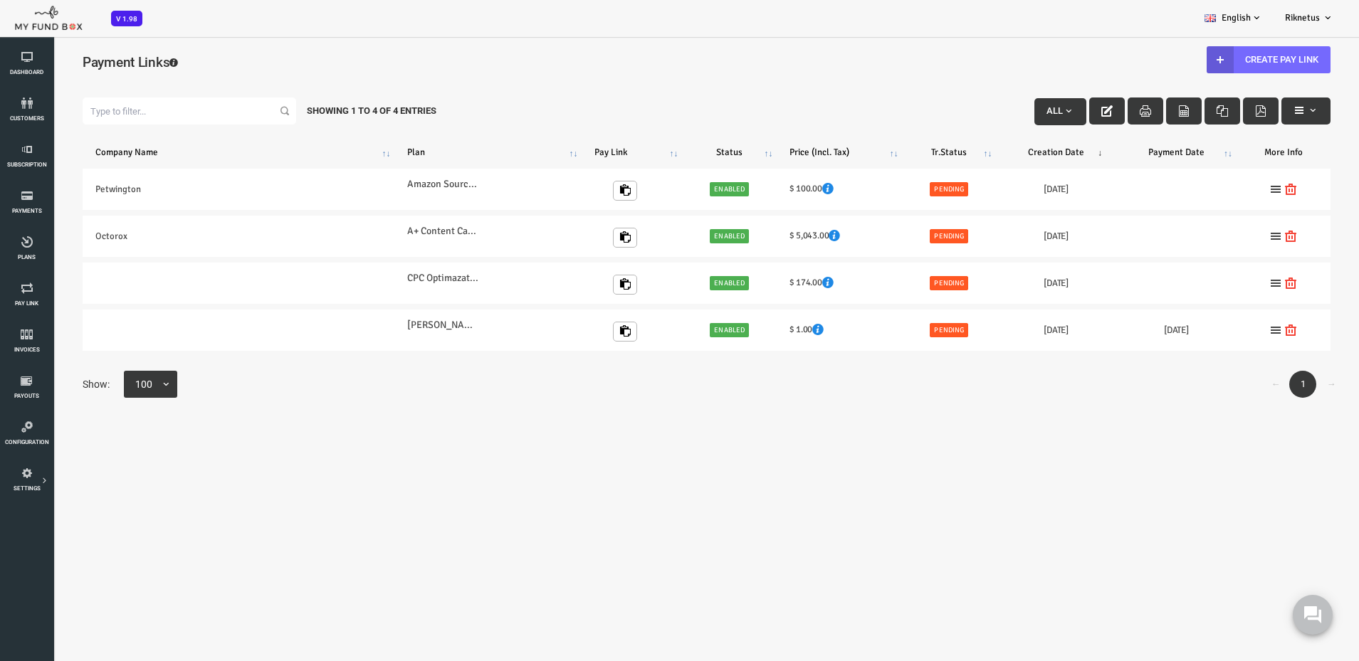
click at [400, 483] on body "Subscriber not found Beneficiary Not Found Partner Not Found!!!! Please Fill ou…" at bounding box center [652, 373] width 1305 height 661
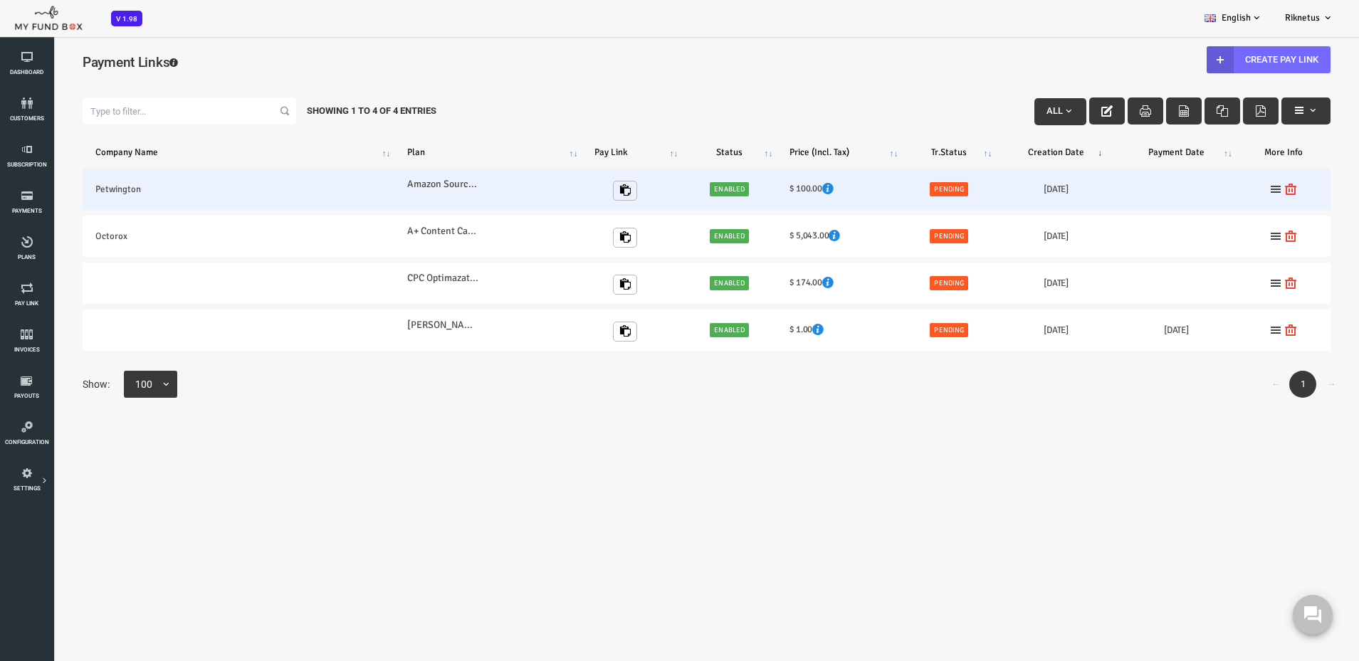
click at [682, 187] on link "Enabled" at bounding box center [675, 189] width 39 height 14
click at [1216, 186] on icon at bounding box center [1221, 189] width 11 height 11
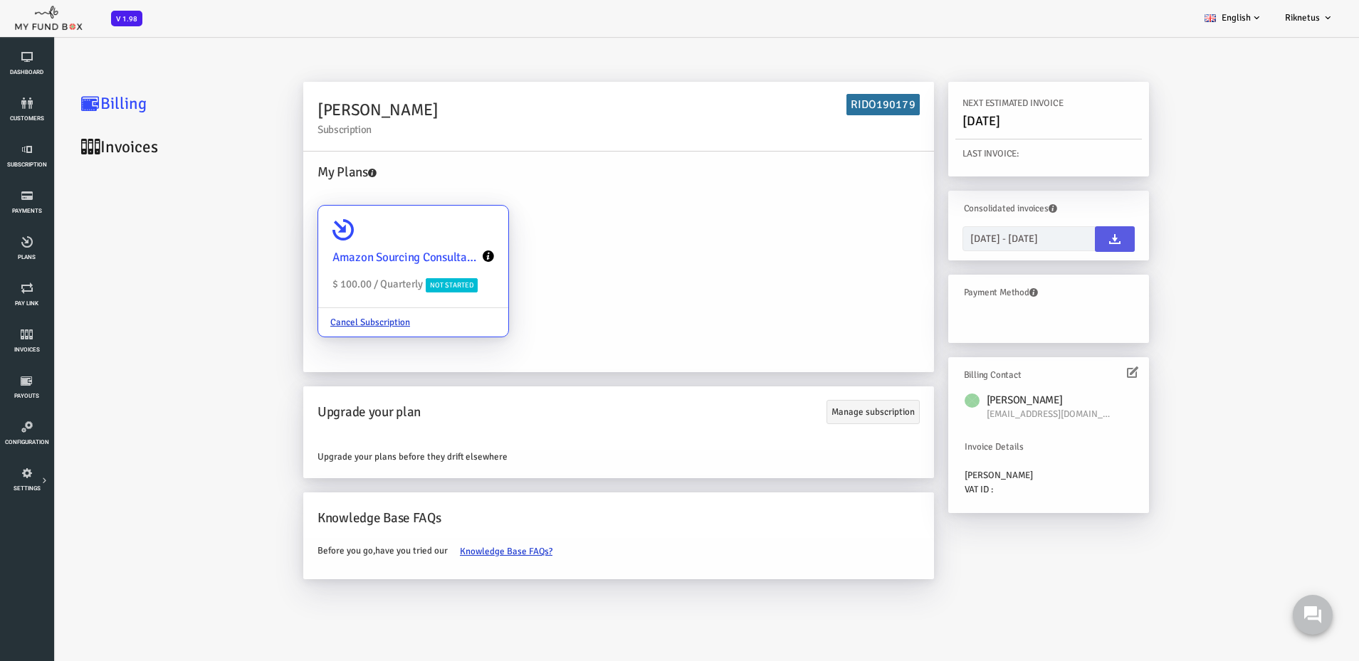
click at [402, 287] on span "Not Started" at bounding box center [398, 285] width 52 height 14
click at [422, 240] on input "Amazon Sourcing Consultancy Fee $ 100.00 / Quarterly Not Started Cancel Subscri…" at bounding box center [436, 225] width 28 height 28
radio input "true"
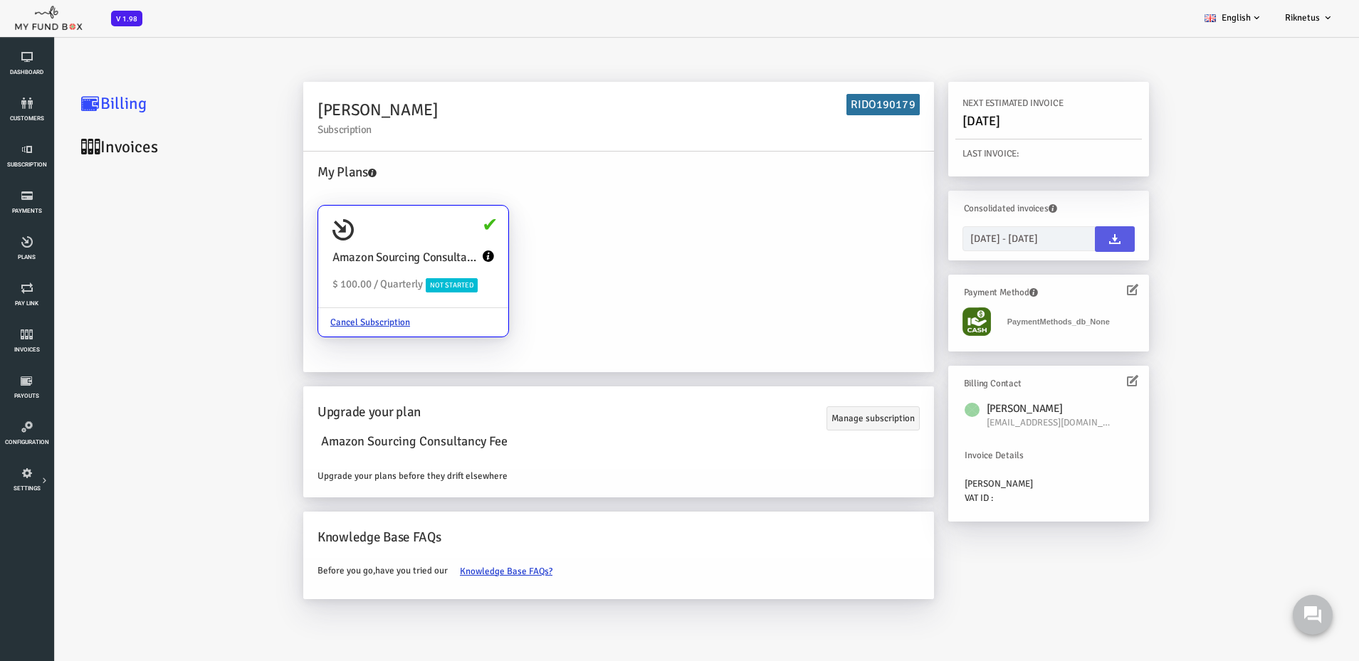
click at [1080, 292] on icon at bounding box center [1078, 289] width 11 height 11
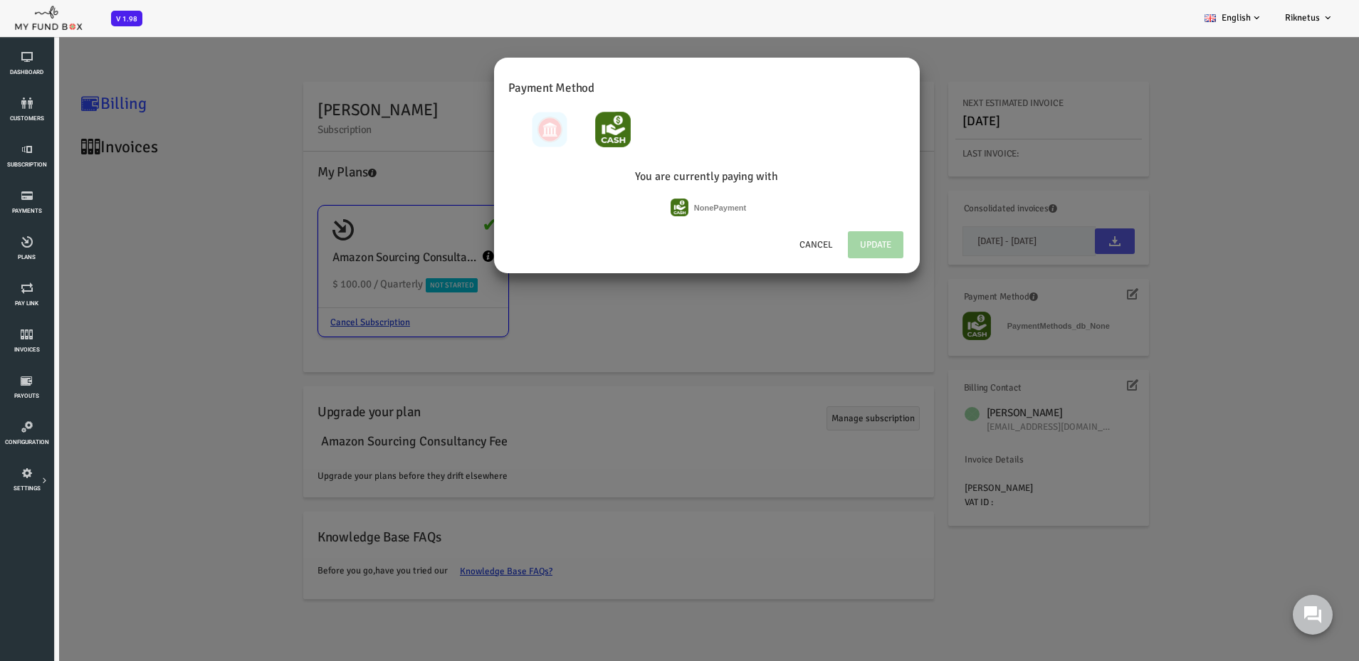
click at [493, 122] on div at bounding box center [664, 129] width 404 height 48
click at [491, 133] on div at bounding box center [664, 129] width 404 height 48
click at [496, 130] on div at bounding box center [664, 129] width 404 height 48
click at [590, 128] on div at bounding box center [664, 129] width 404 height 48
click at [553, 136] on img at bounding box center [559, 130] width 36 height 36
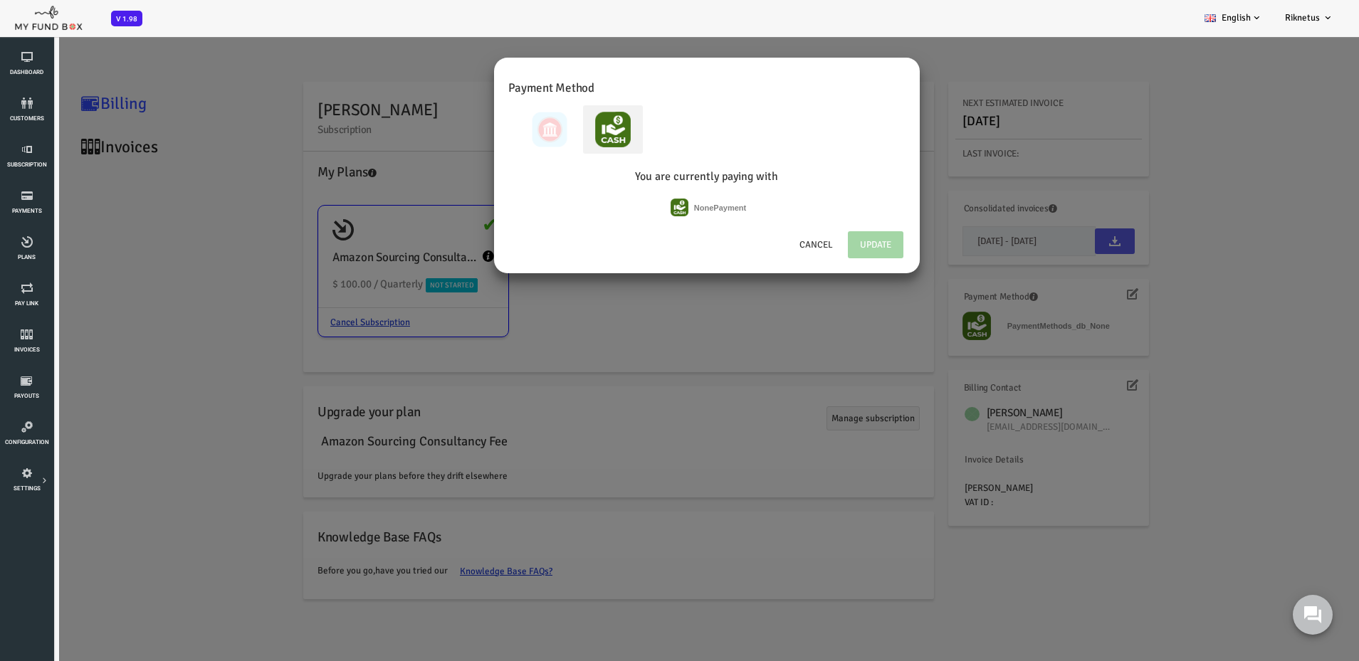
radio input "true"
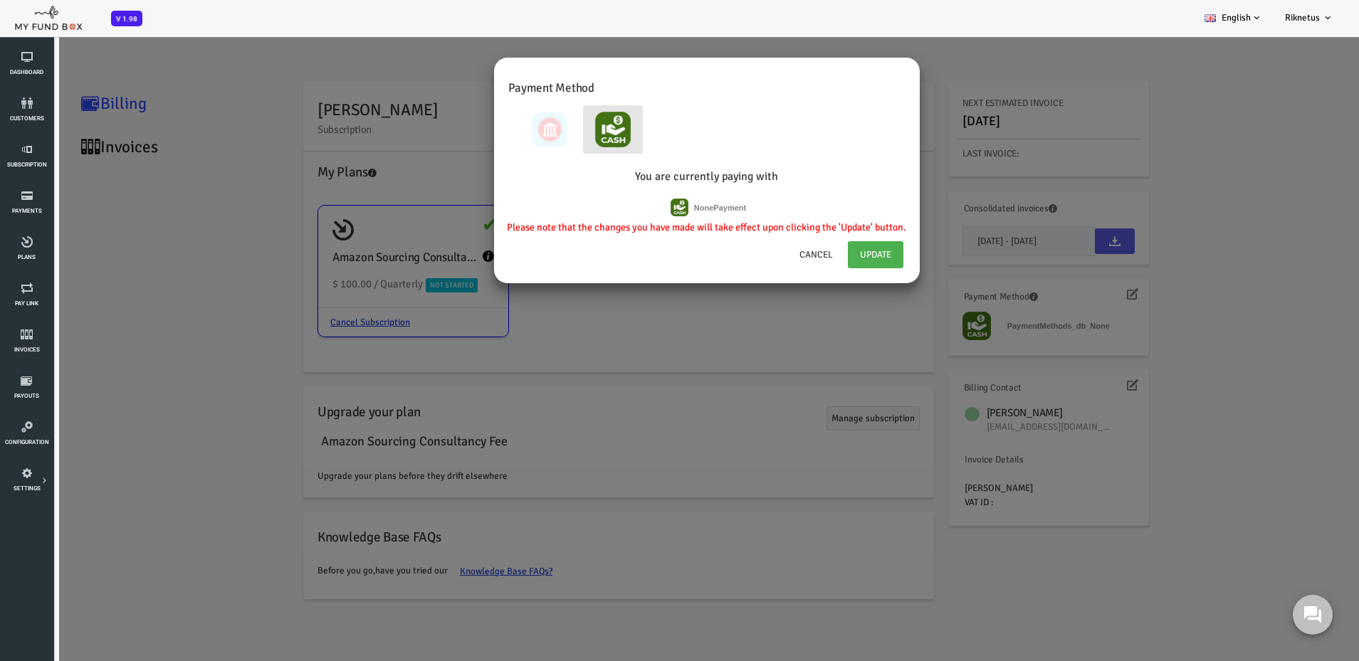
click at [498, 130] on div at bounding box center [664, 129] width 404 height 48
click at [753, 256] on button "Cancel" at bounding box center [762, 255] width 59 height 28
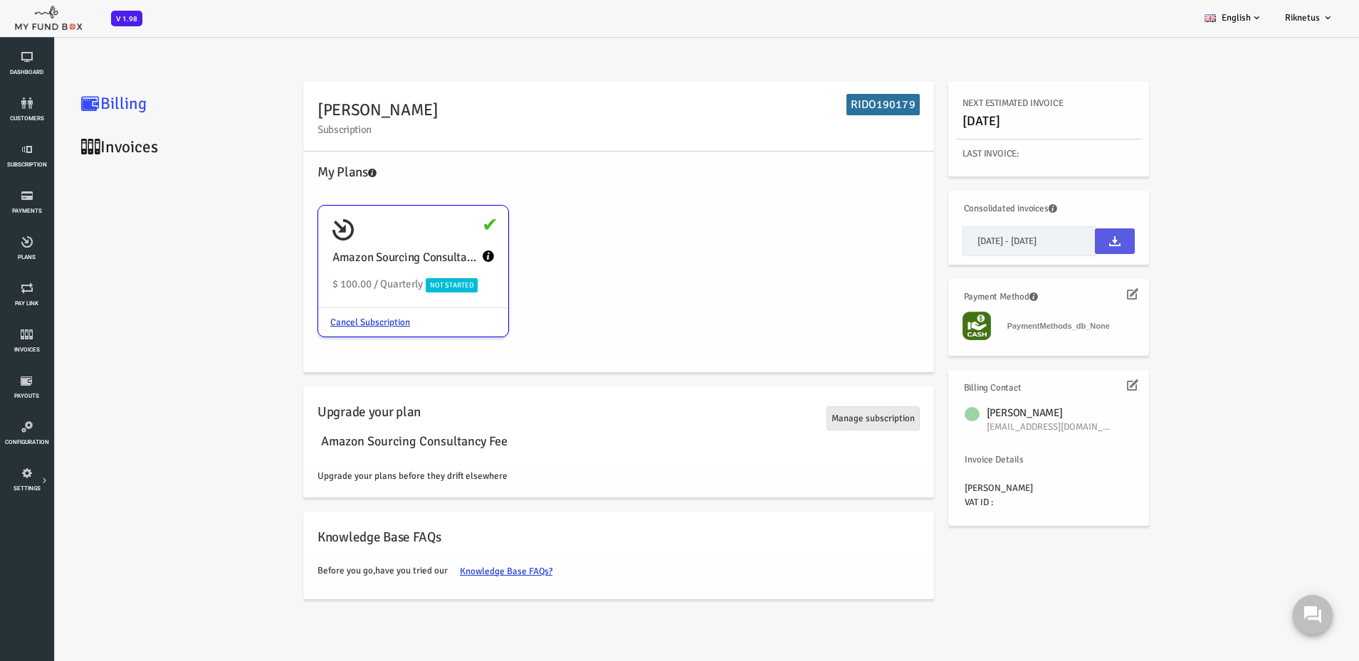
click at [817, 421] on link "Manage subscription" at bounding box center [818, 419] width 93 height 24
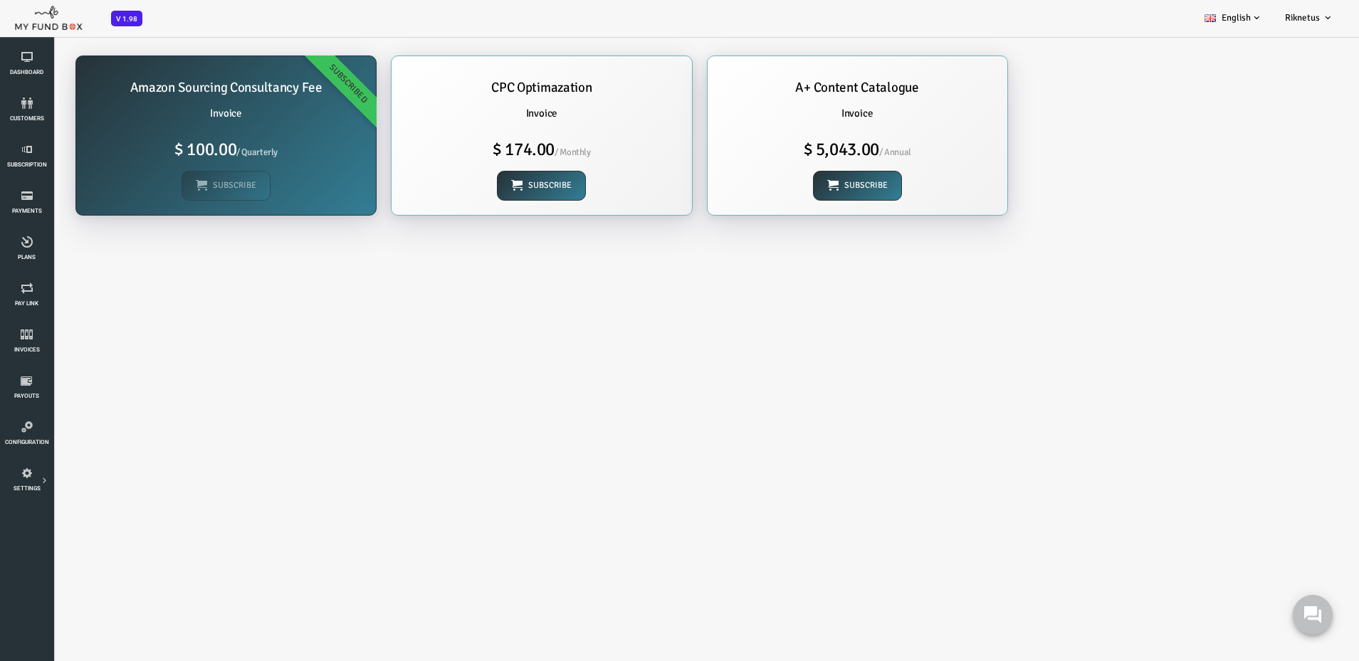
click at [561, 125] on div "CPC Optimazation Invoice $ 174.00 / Monthly Subscribe" at bounding box center [487, 135] width 300 height 159
click at [787, 113] on h6 "Invoice" at bounding box center [803, 113] width 271 height 16
click at [31, 252] on link "Plans" at bounding box center [26, 249] width 45 height 46
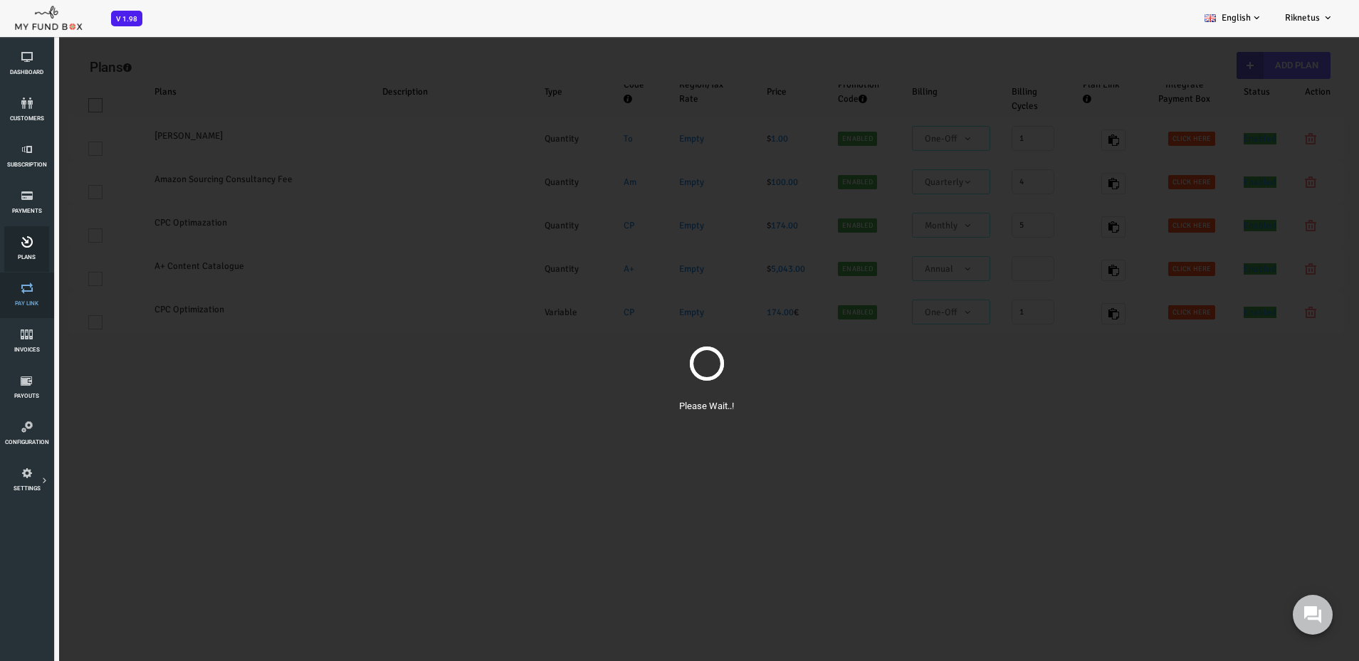
select select "100"
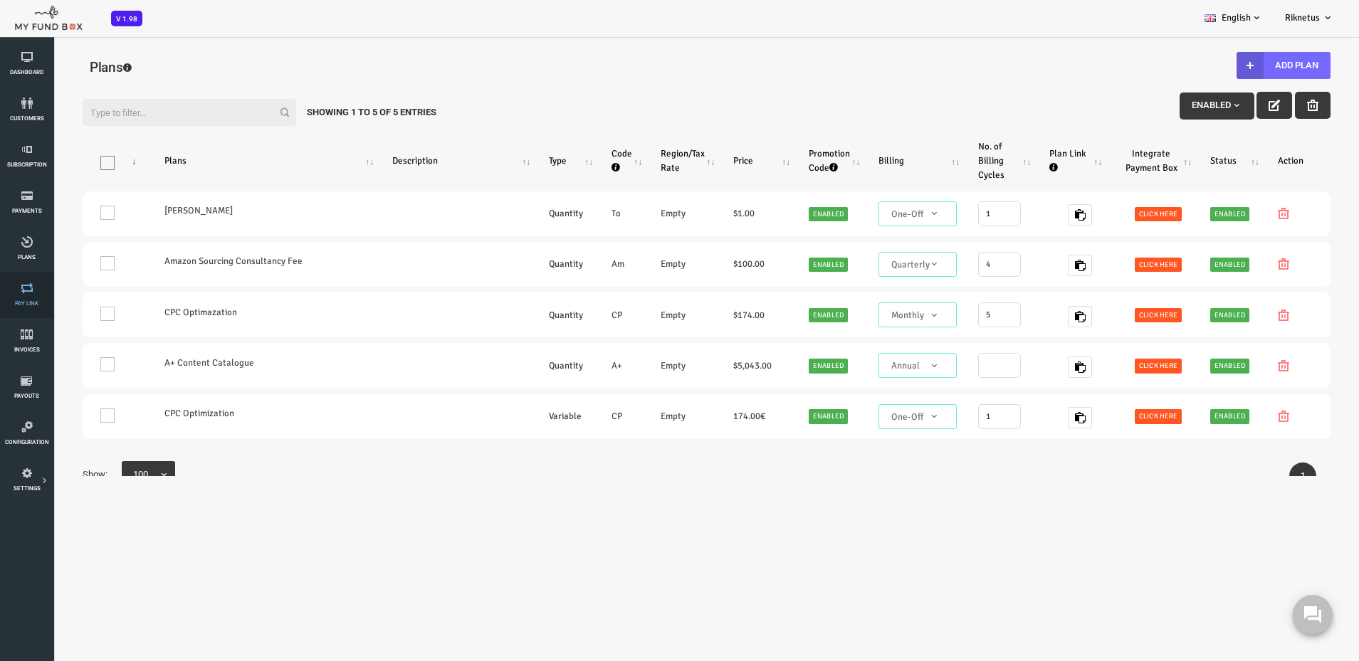
click at [28, 296] on link "Pay Link" at bounding box center [26, 296] width 45 height 46
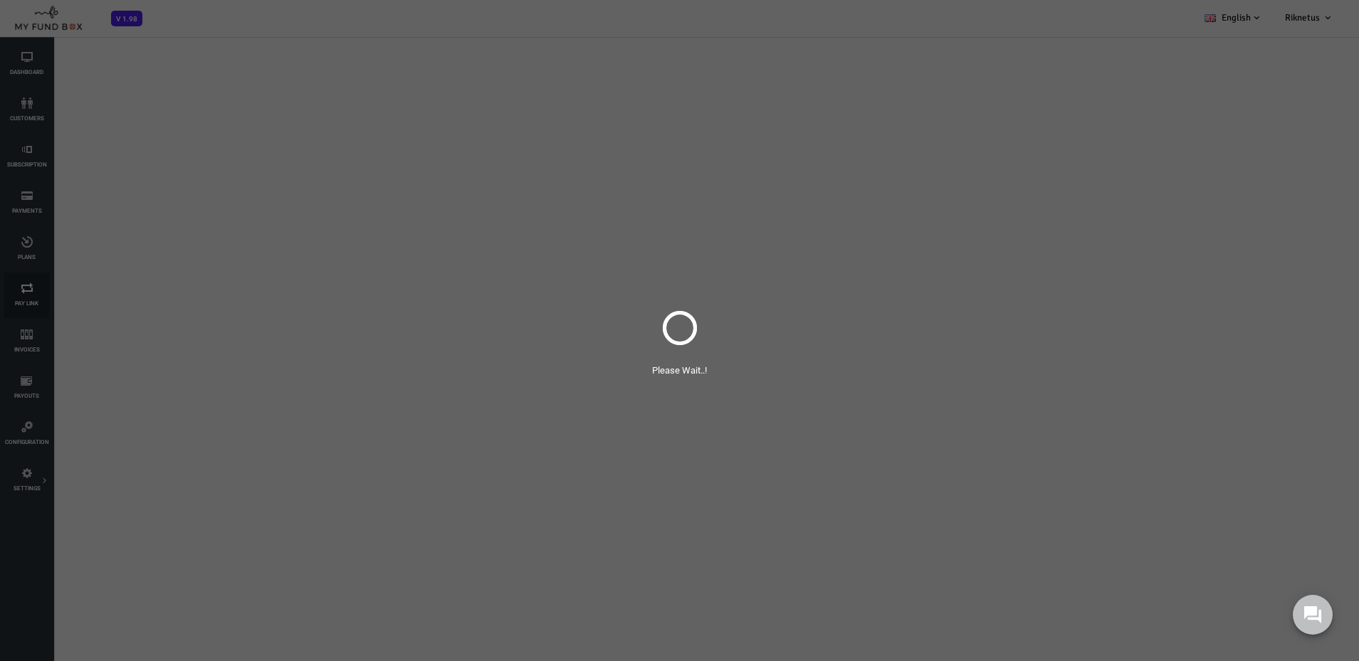
select select "100"
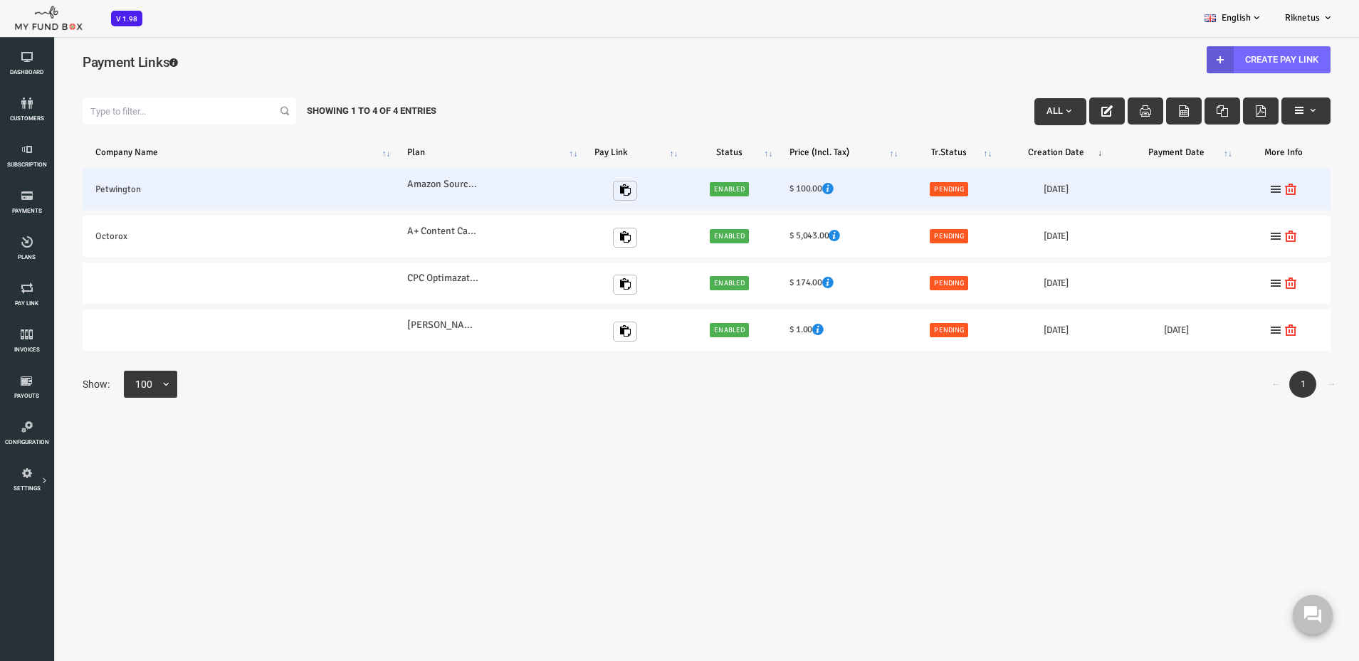
click at [814, 196] on h6 "$ 100.00" at bounding box center [785, 189] width 100 height 14
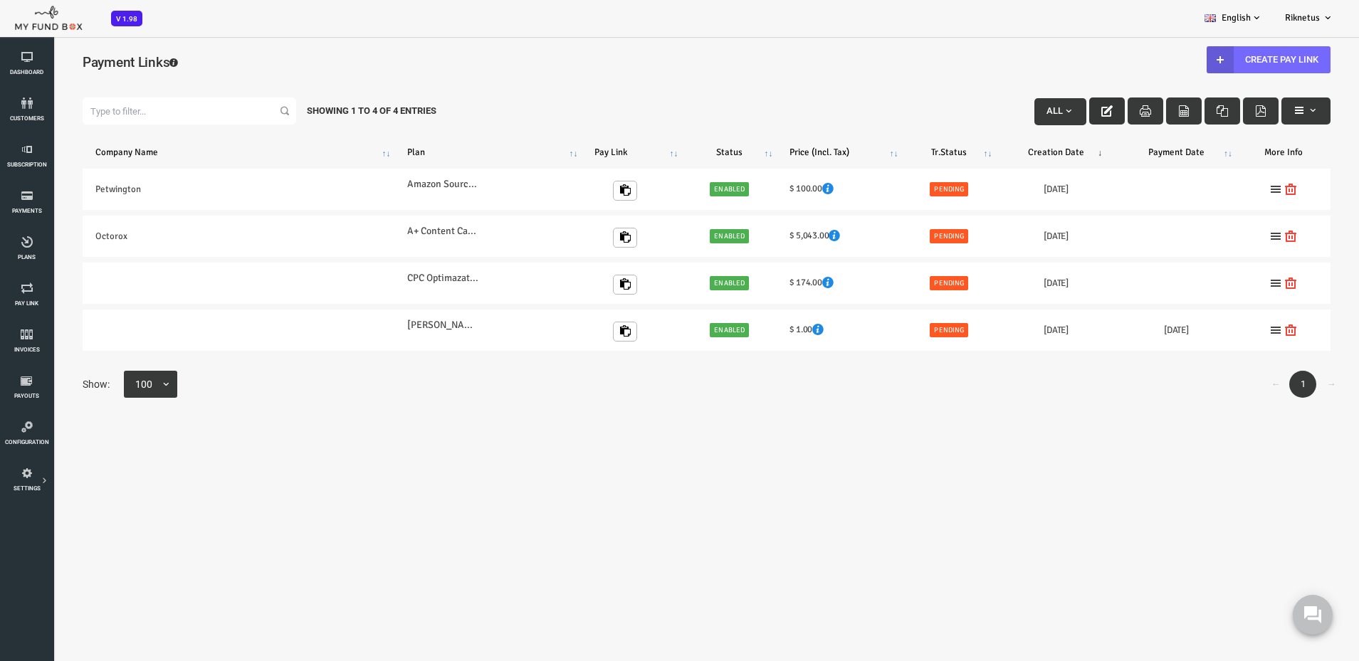
click at [1053, 108] on button "button" at bounding box center [1053, 111] width 36 height 27
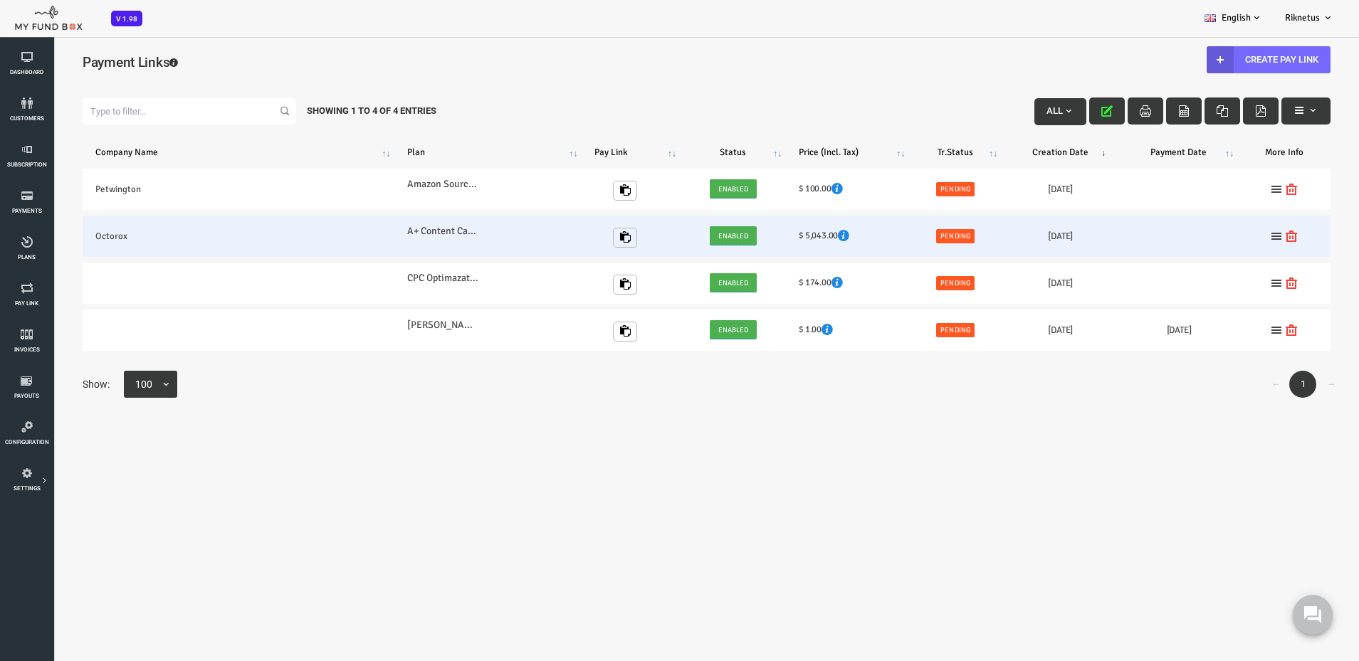
click at [124, 231] on td "Octorox" at bounding box center [184, 236] width 312 height 41
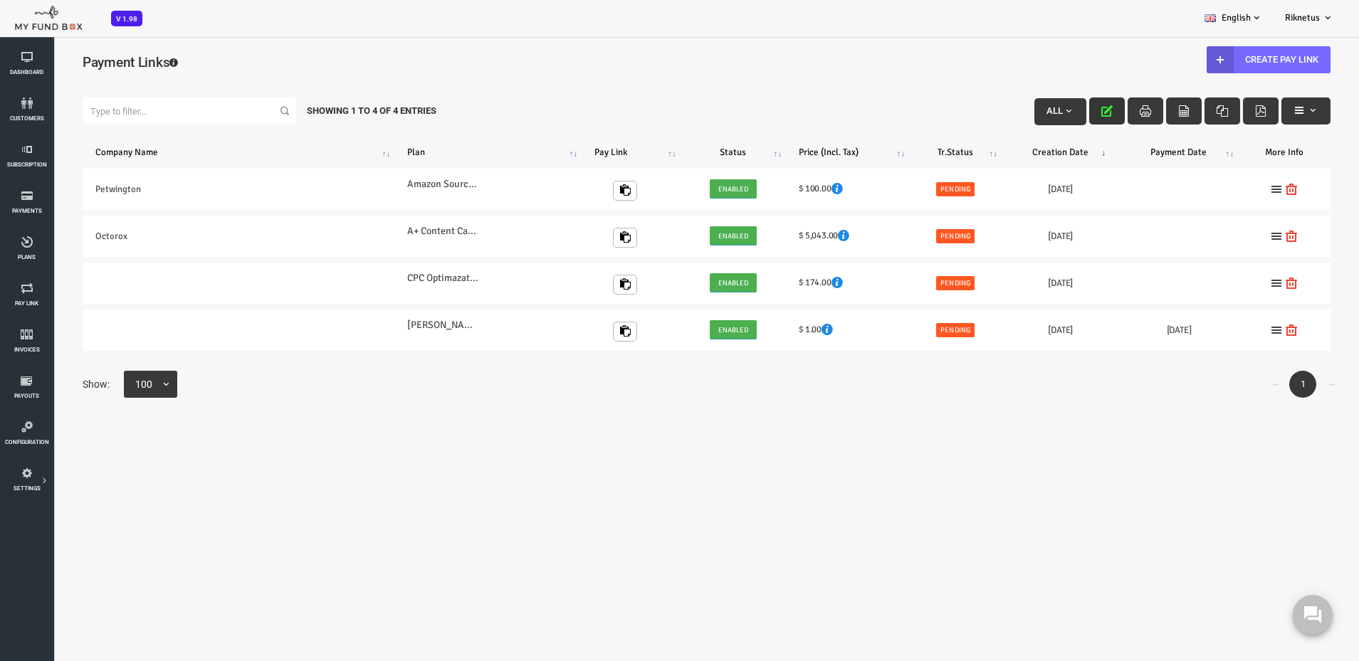
click at [1047, 108] on icon "button" at bounding box center [1052, 110] width 11 height 11
click at [1047, 116] on icon "button" at bounding box center [1052, 110] width 11 height 11
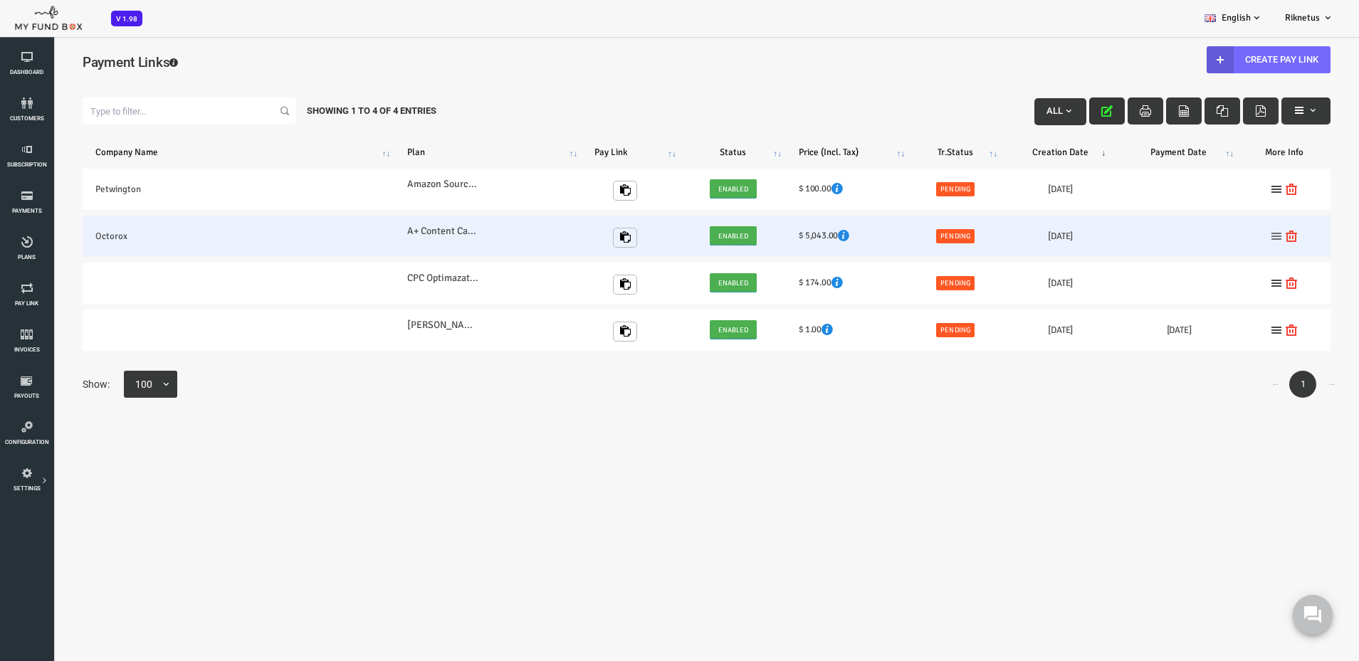
click at [1217, 236] on icon at bounding box center [1222, 236] width 11 height 11
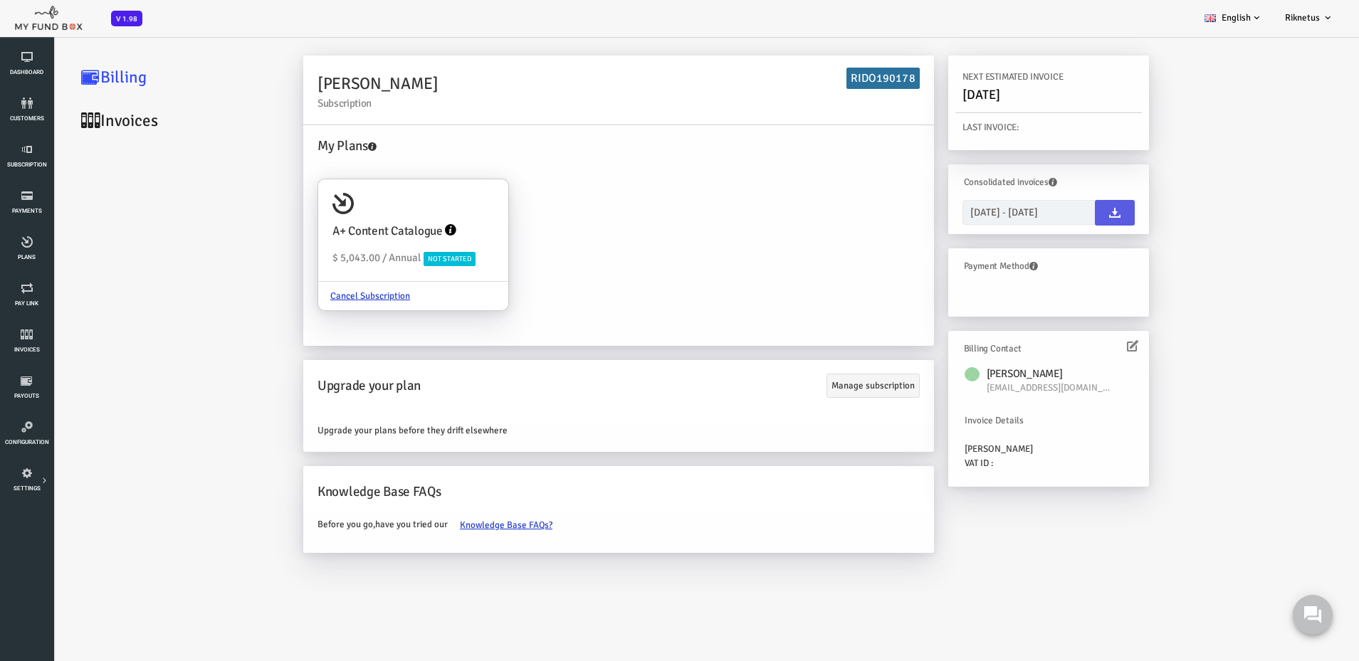
scroll to position [40, 0]
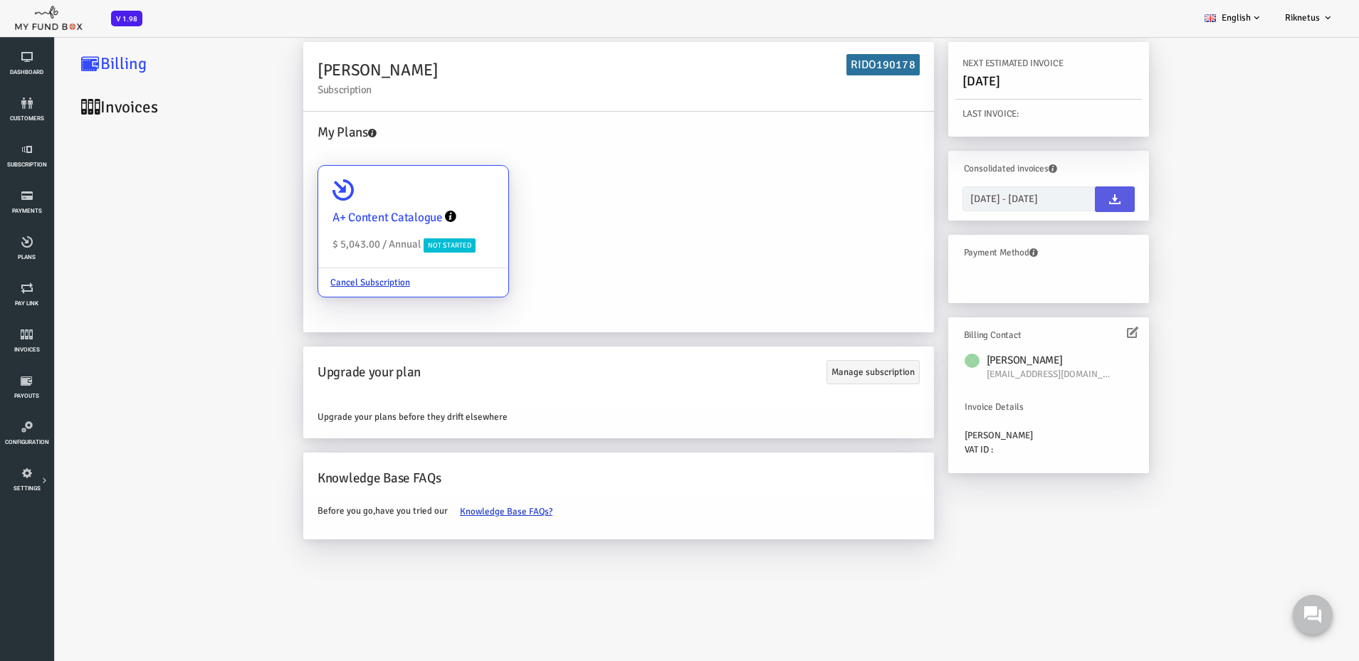
click at [396, 256] on div "A+ Content Catalogue $ 5,043.00 / Annual Not Started" at bounding box center [359, 217] width 190 height 103
click at [422, 200] on input "A+ Content Catalogue $ 5,043.00 / Annual Not Started Cancel Subscription" at bounding box center [436, 186] width 28 height 28
radio input "true"
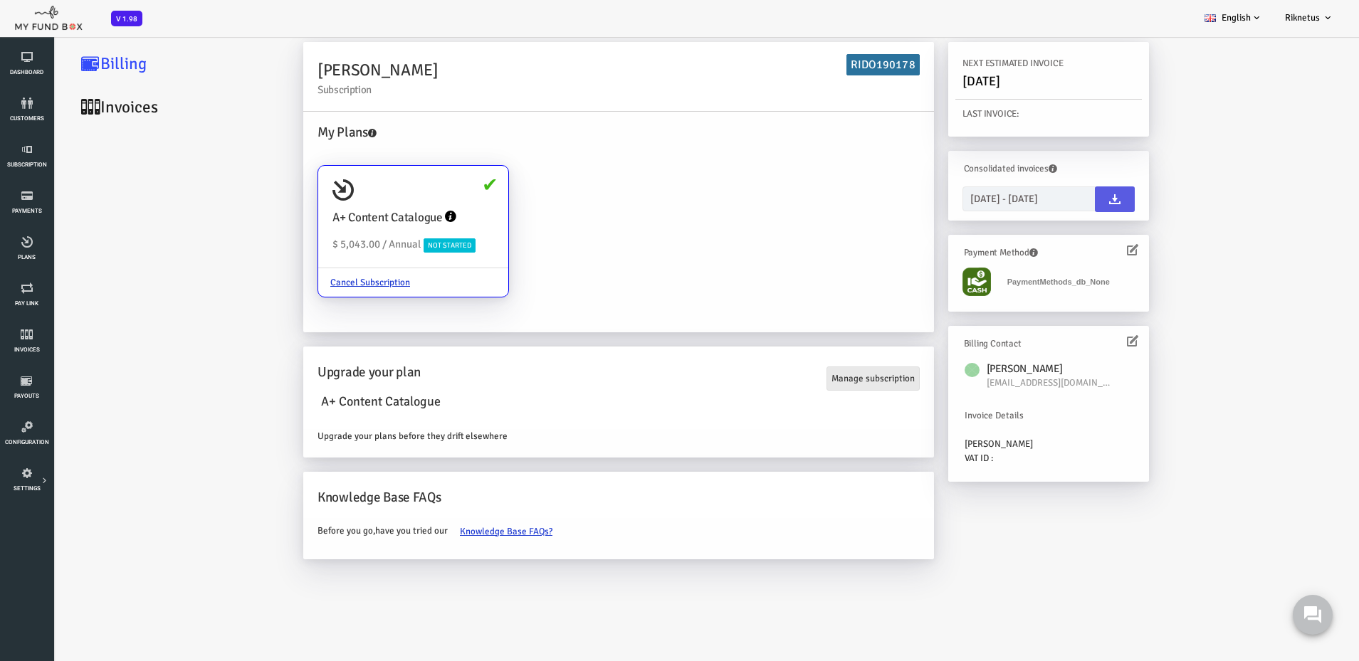
click at [817, 379] on link "Manage subscription" at bounding box center [818, 379] width 93 height 24
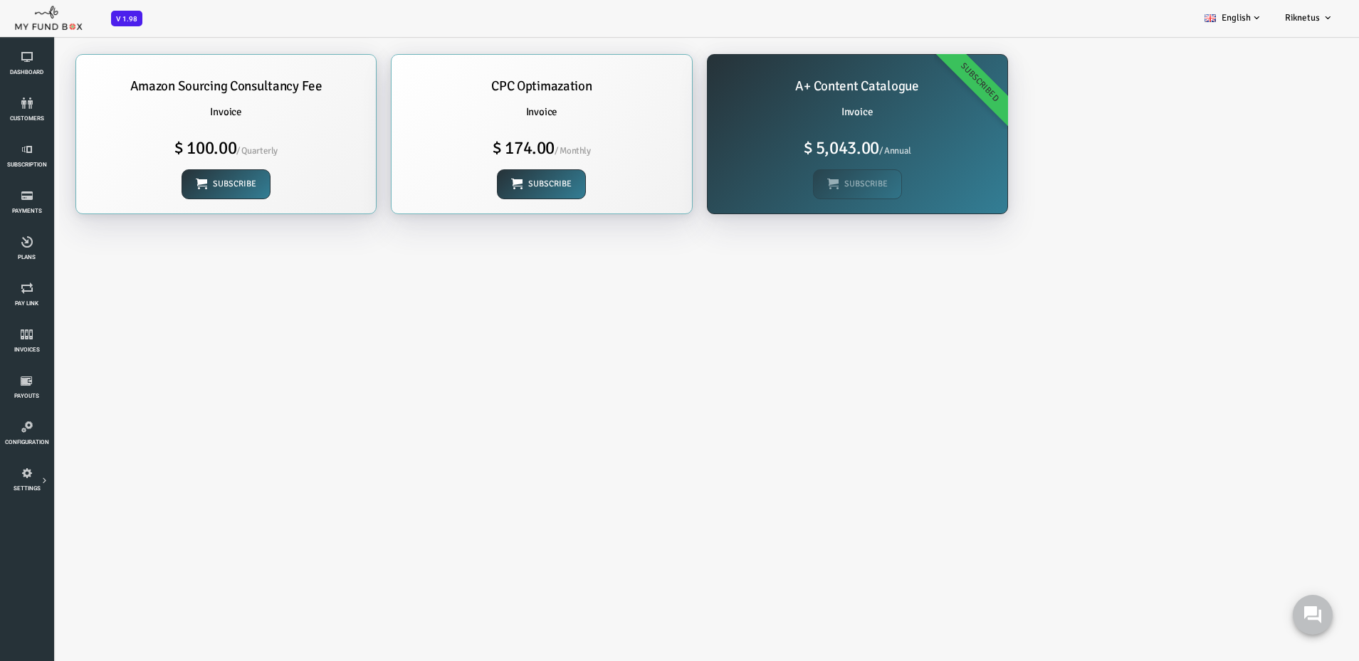
scroll to position [0, 0]
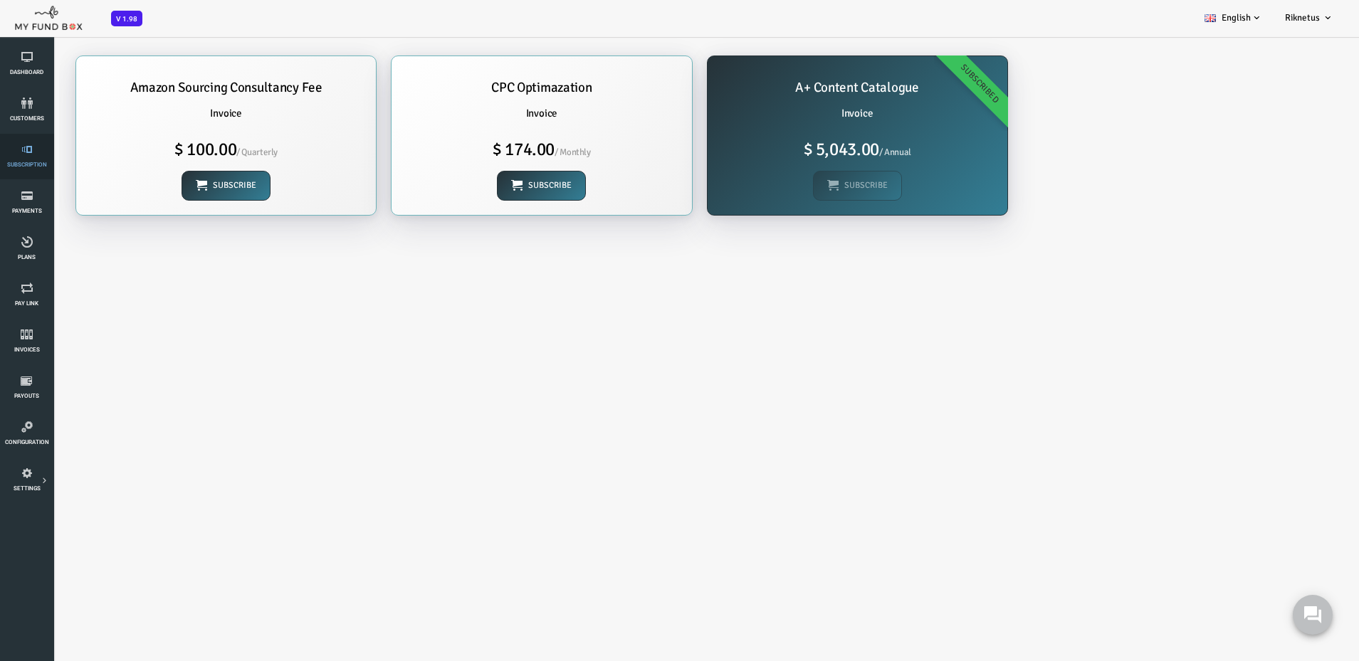
click at [29, 155] on link "Subscription" at bounding box center [26, 157] width 45 height 46
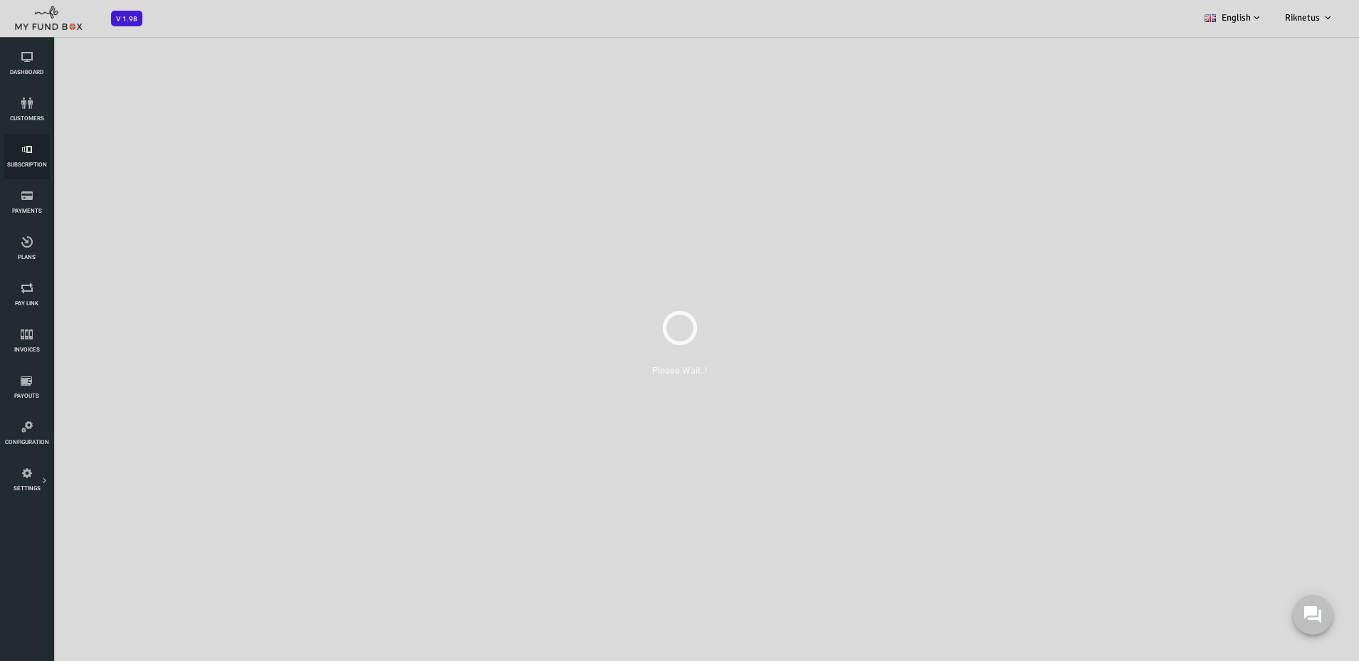
select select "100"
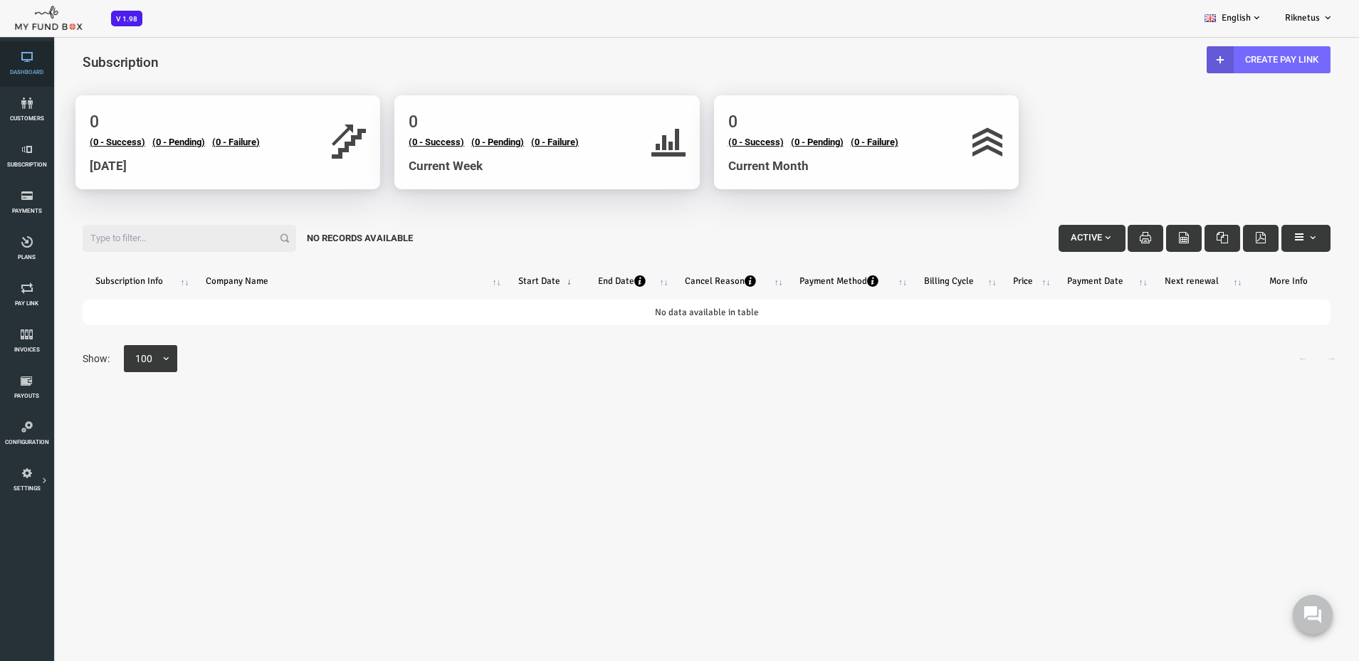
click at [0, 0] on span "Dashboard" at bounding box center [0, 0] width 0 height 0
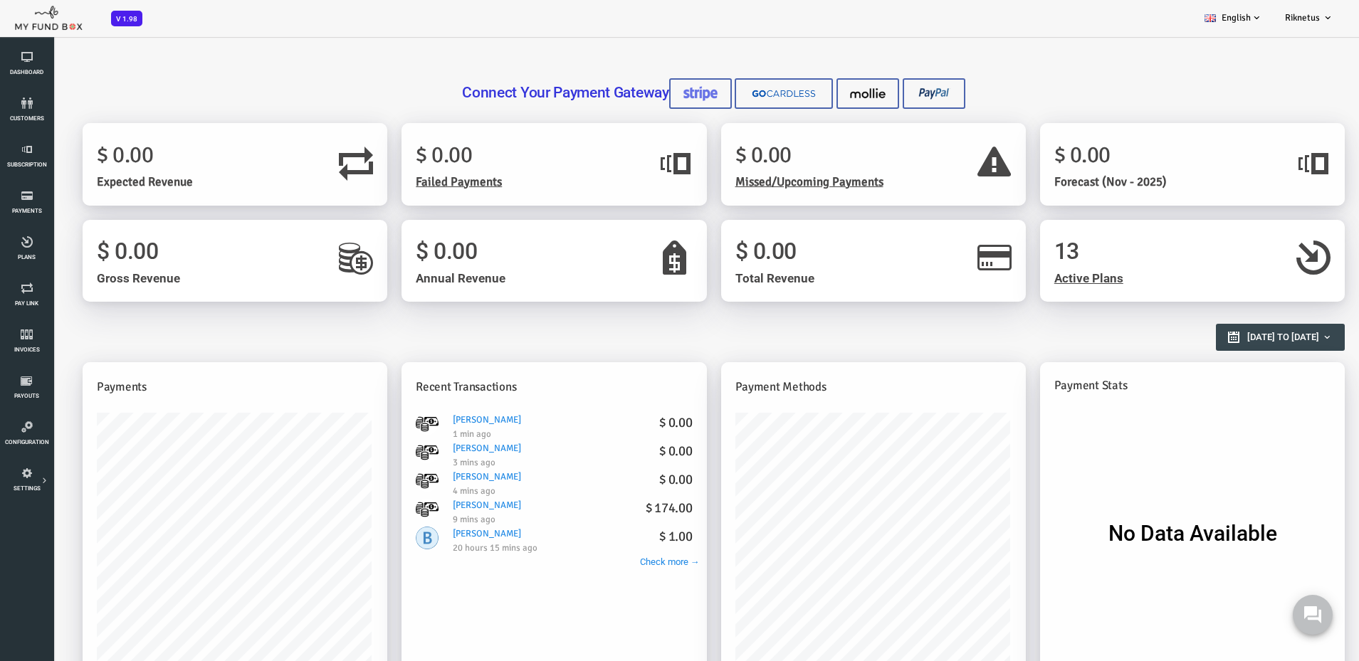
click at [779, 183] on span "Missed/Upcoming Payments" at bounding box center [755, 181] width 148 height 15
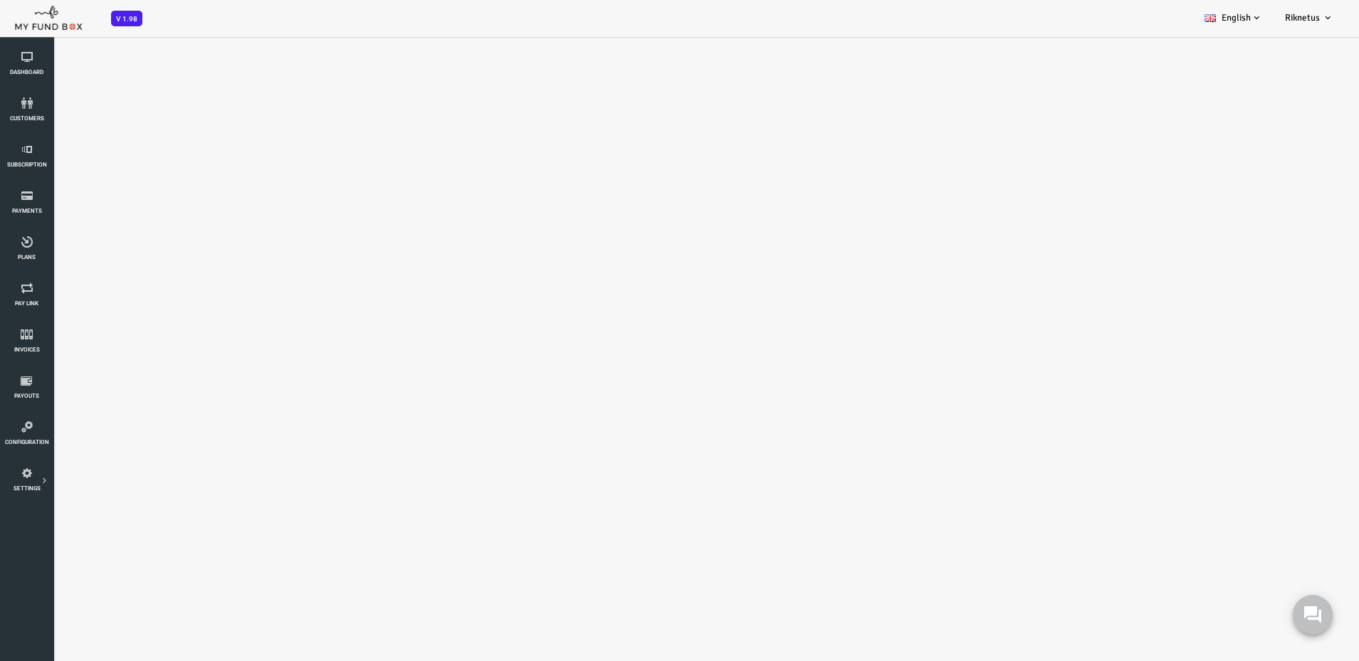
select select "100"
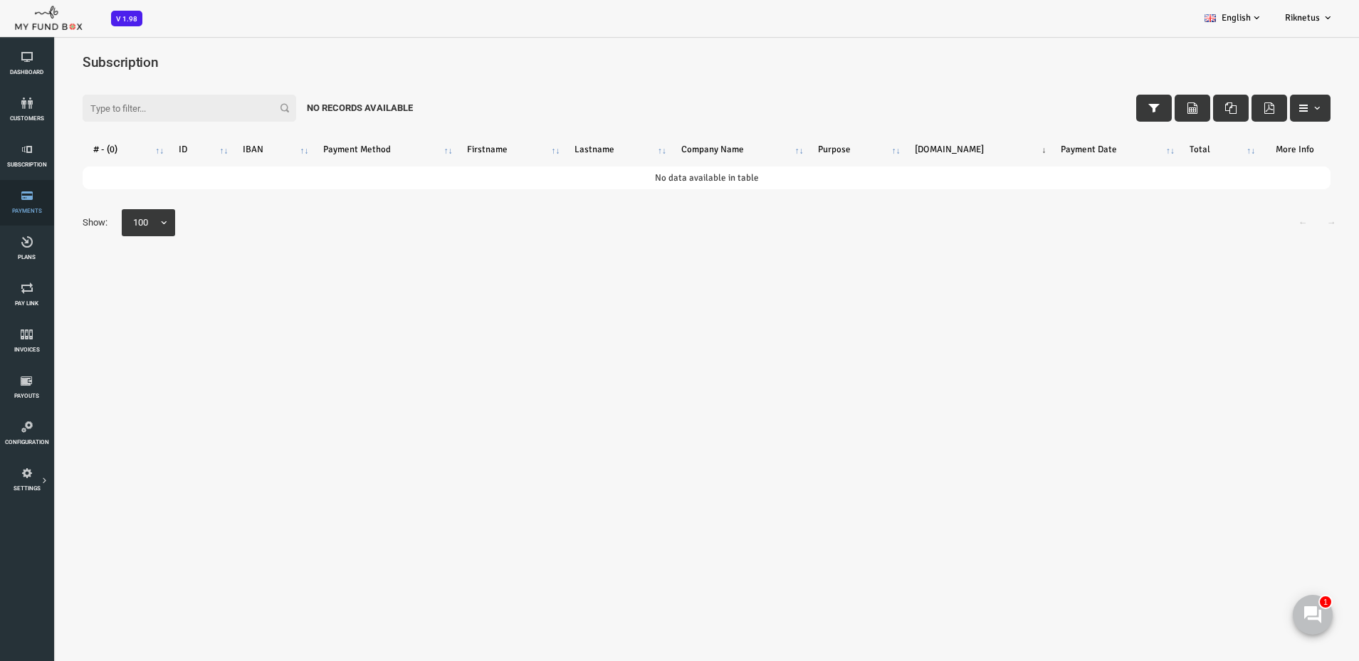
click at [17, 202] on link "Payments" at bounding box center [26, 203] width 45 height 46
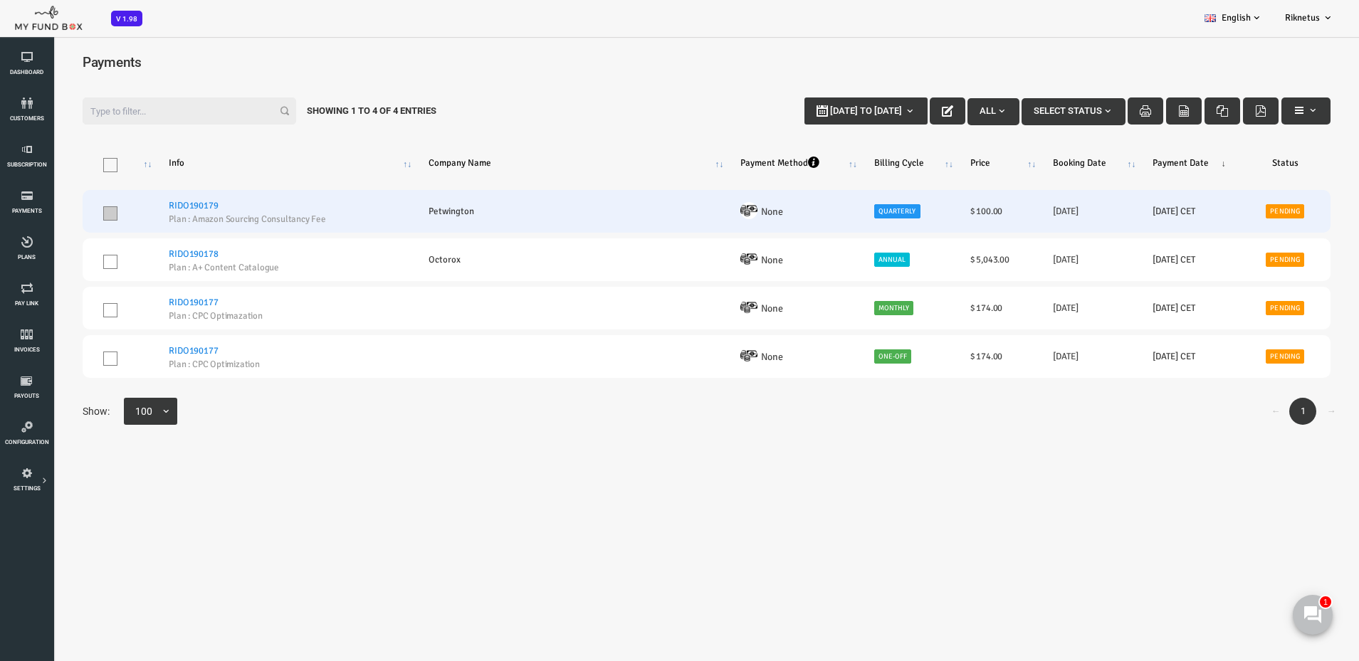
click at [52, 213] on span at bounding box center [56, 213] width 14 height 14
click at [74, 210] on input "checkbox" at bounding box center [74, 210] width 0 height 0
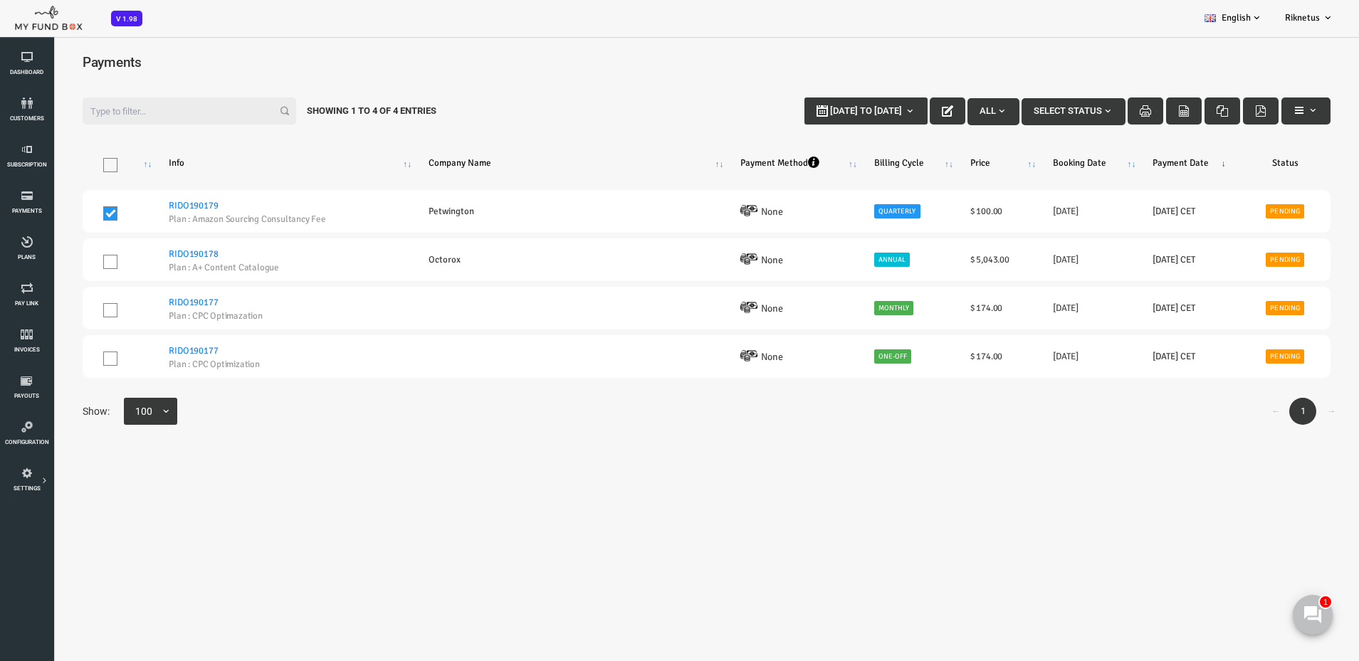
click at [926, 105] on span "All" at bounding box center [940, 110] width 28 height 11
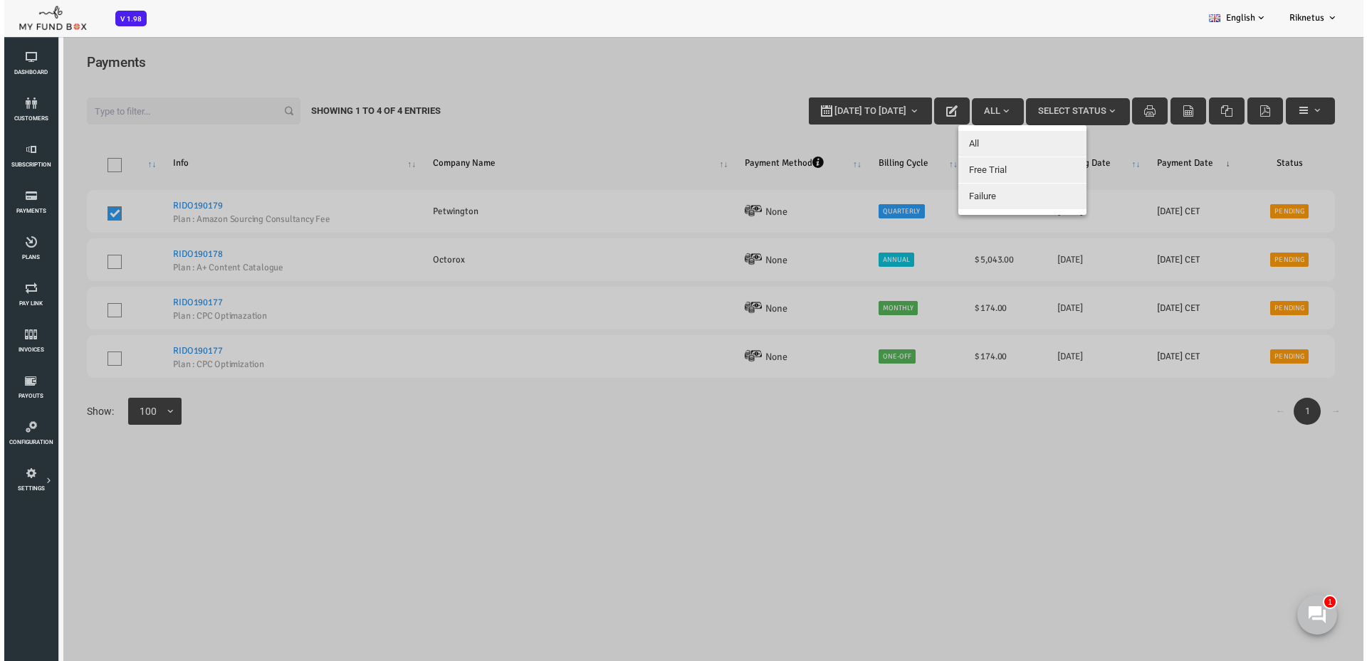
scroll to position [7, 0]
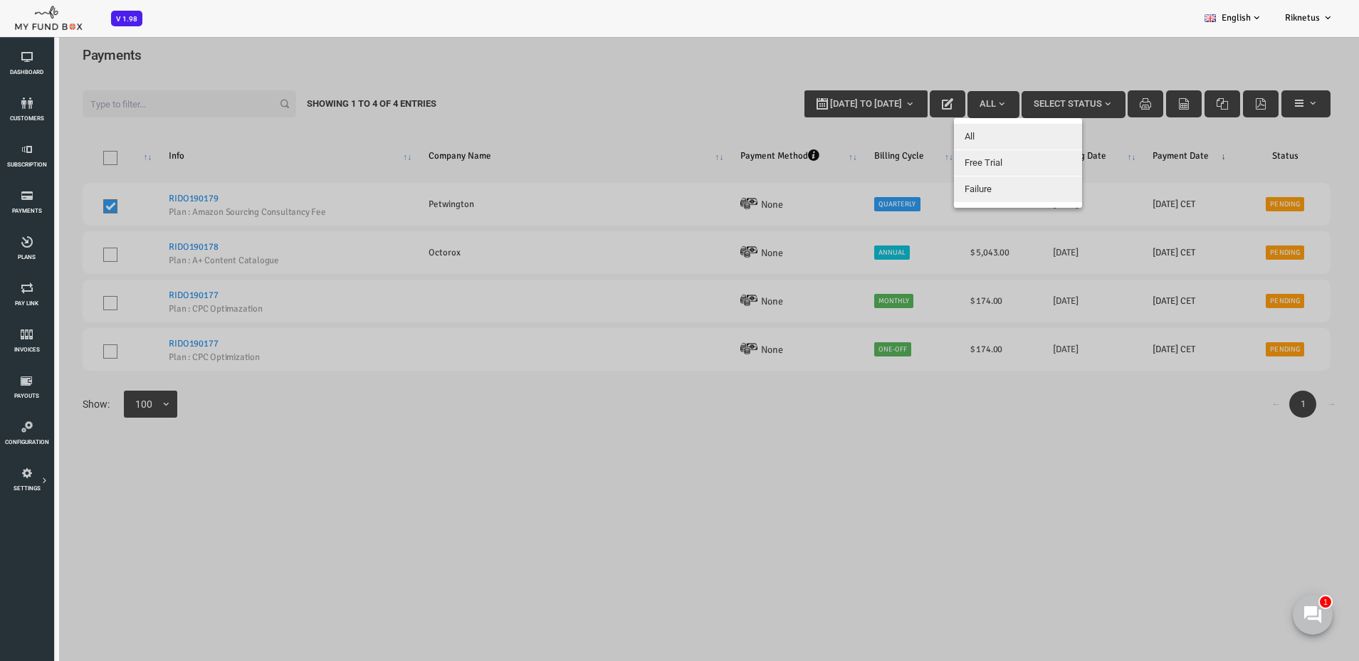
click at [945, 59] on div at bounding box center [652, 366] width 1305 height 661
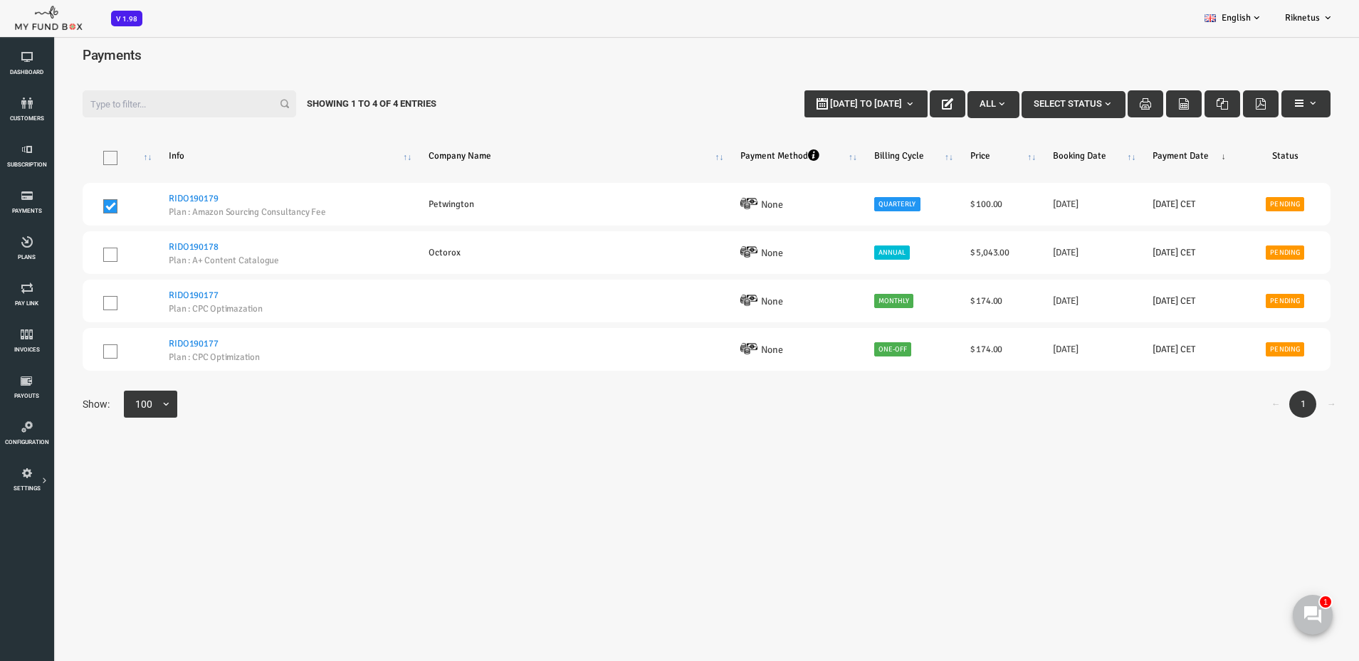
click at [1037, 98] on button "Select Status" at bounding box center [1020, 104] width 104 height 27
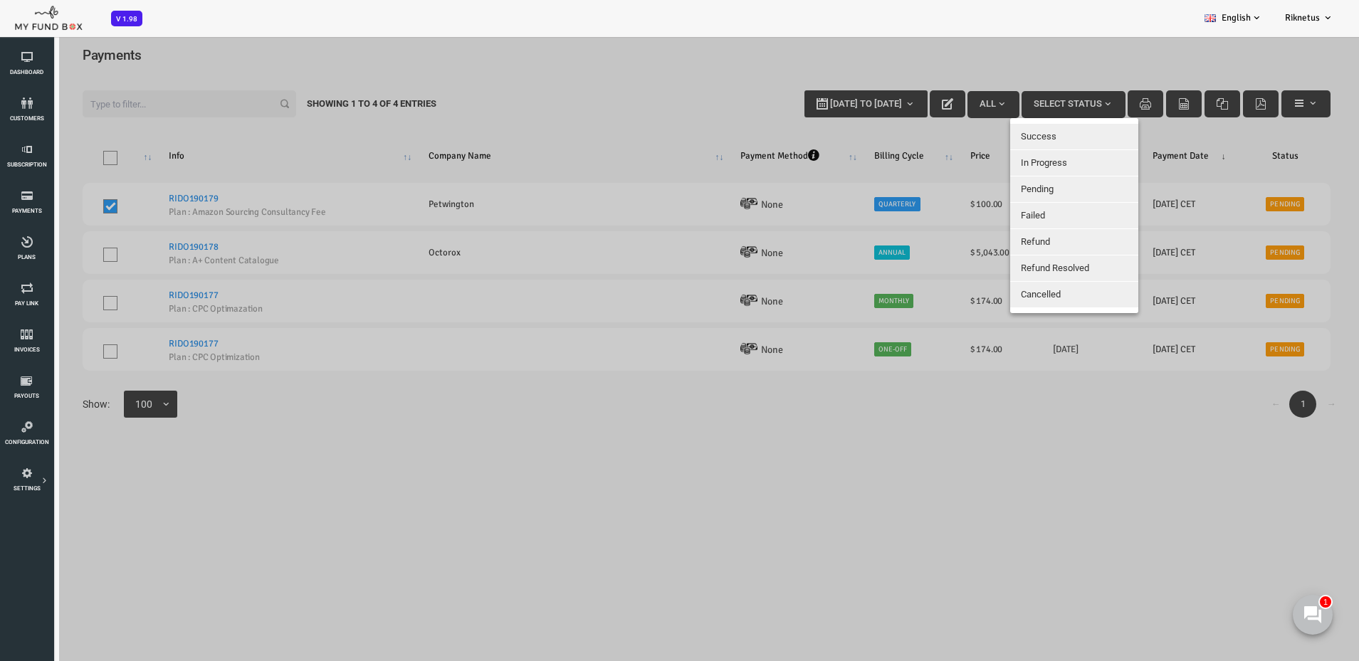
click at [1025, 134] on button "Success" at bounding box center [1020, 137] width 128 height 26
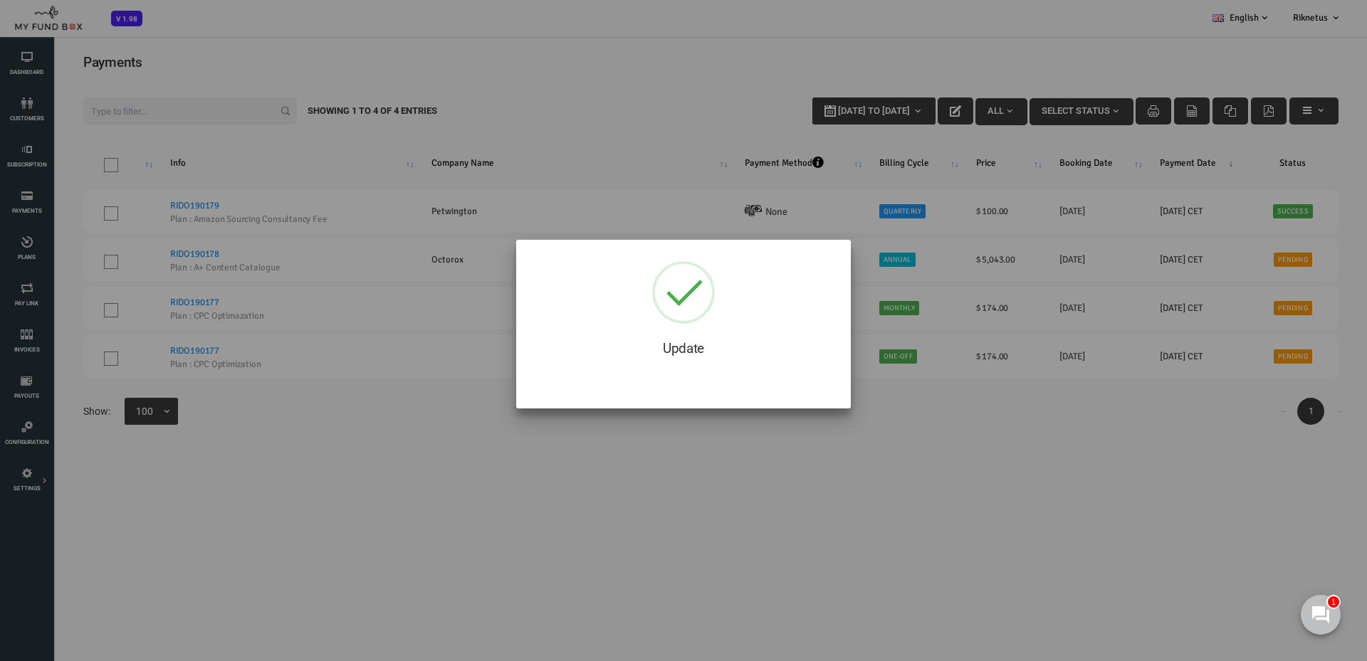
scroll to position [0, 0]
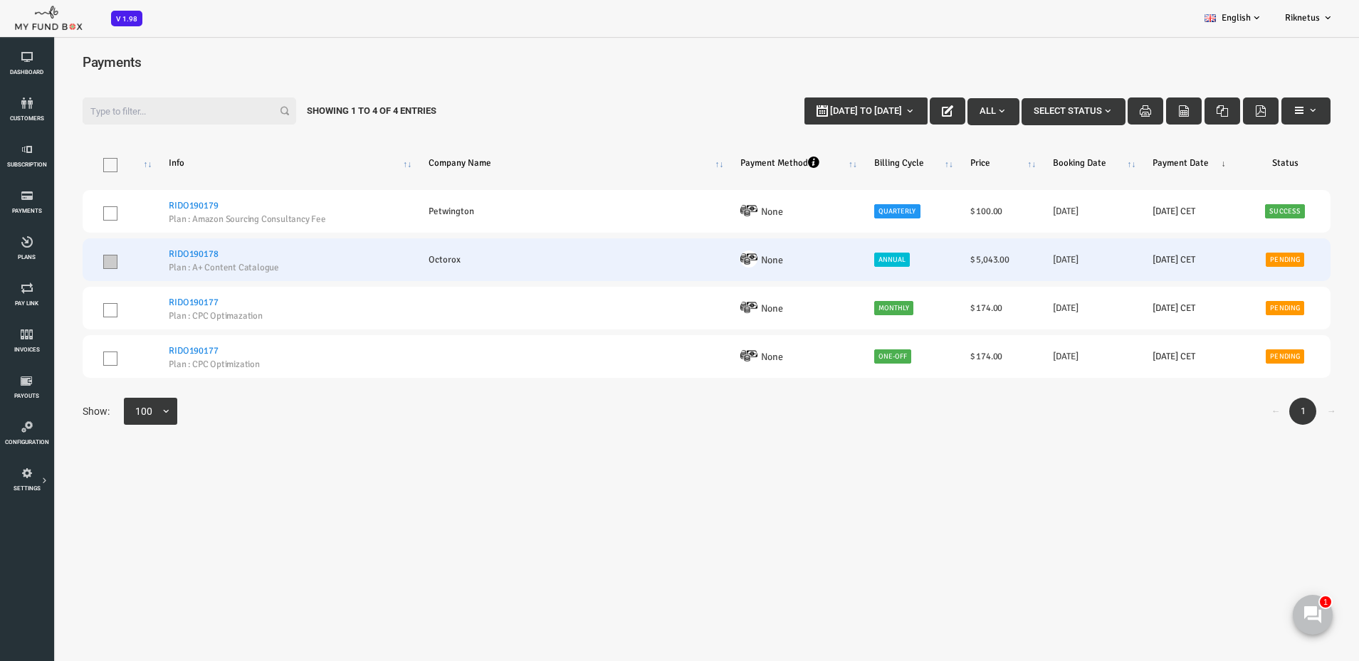
click at [54, 258] on span at bounding box center [56, 262] width 14 height 14
click at [74, 258] on input "checkbox" at bounding box center [74, 258] width 0 height 0
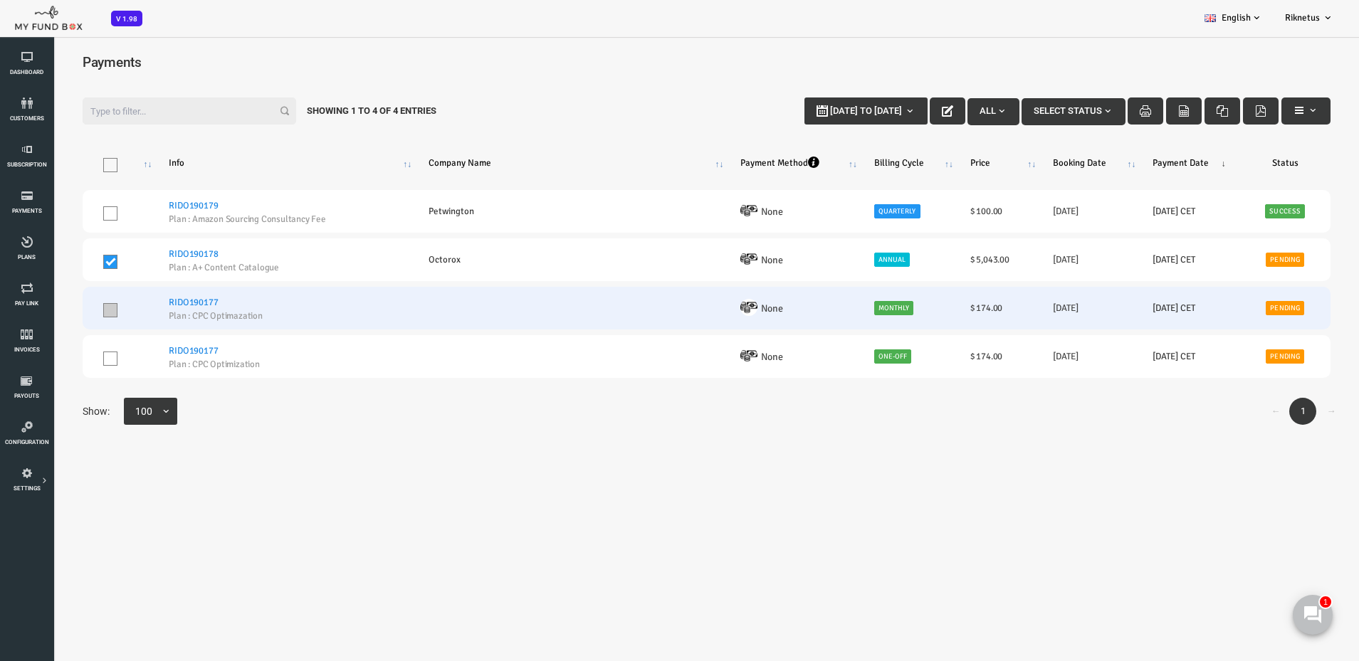
click at [55, 310] on span at bounding box center [56, 310] width 14 height 14
click at [74, 307] on input "checkbox" at bounding box center [74, 307] width 0 height 0
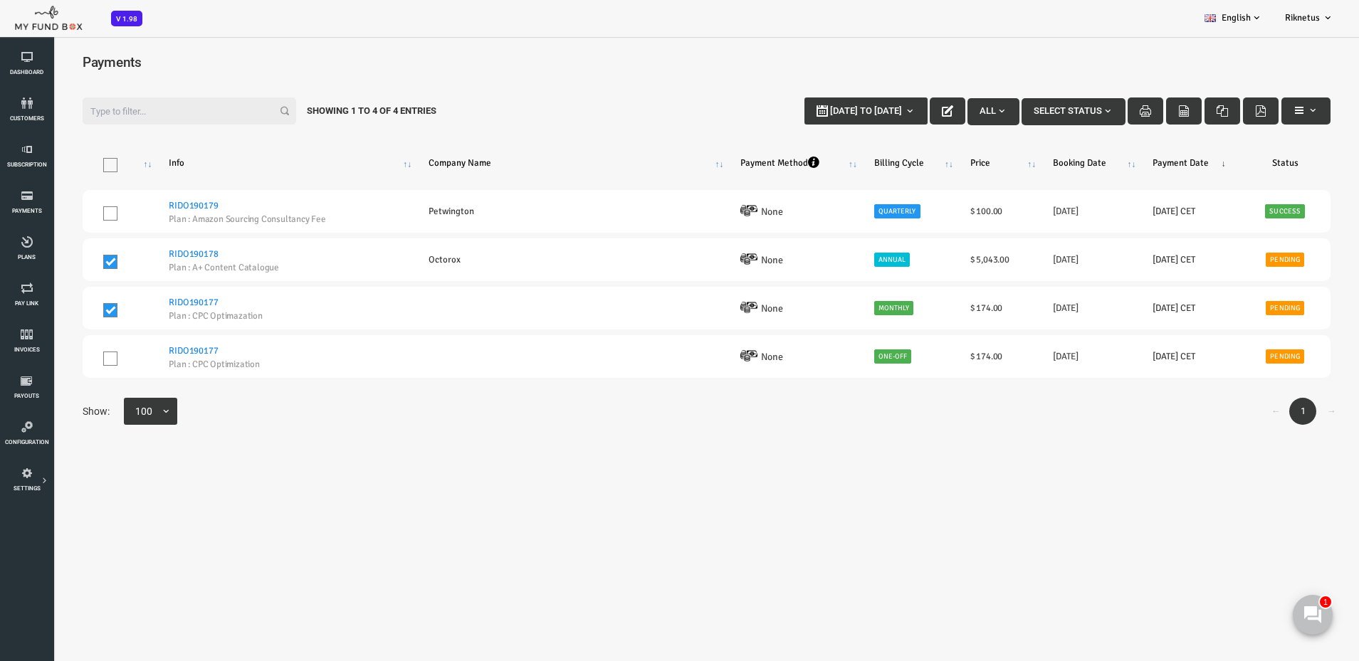
click at [1011, 104] on button "Select Status" at bounding box center [1020, 111] width 104 height 27
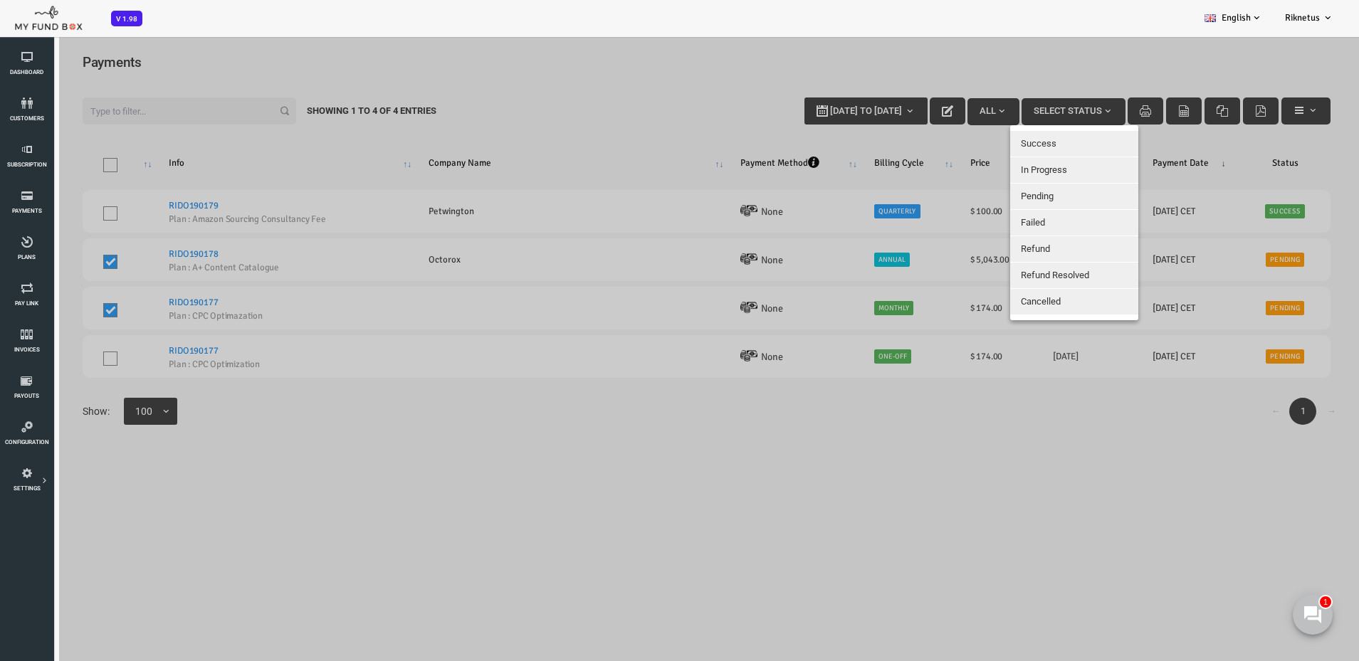
click at [1013, 145] on button "Success" at bounding box center [1020, 144] width 128 height 26
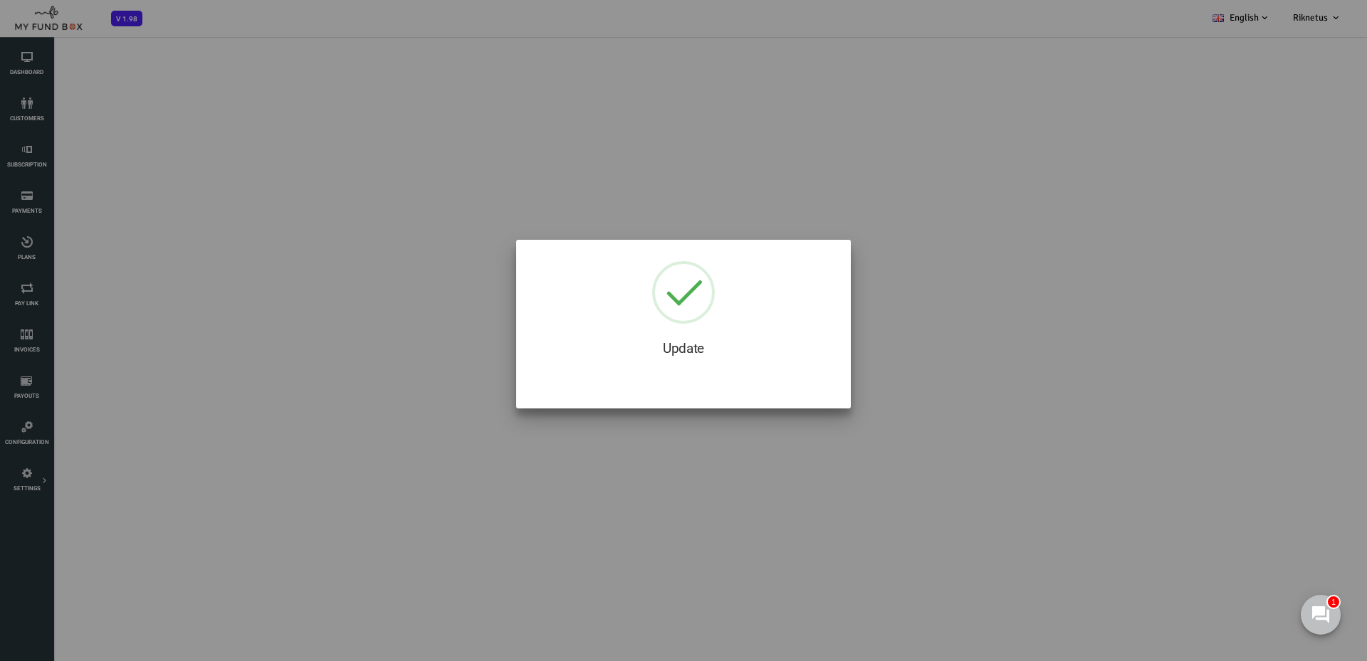
select select "100"
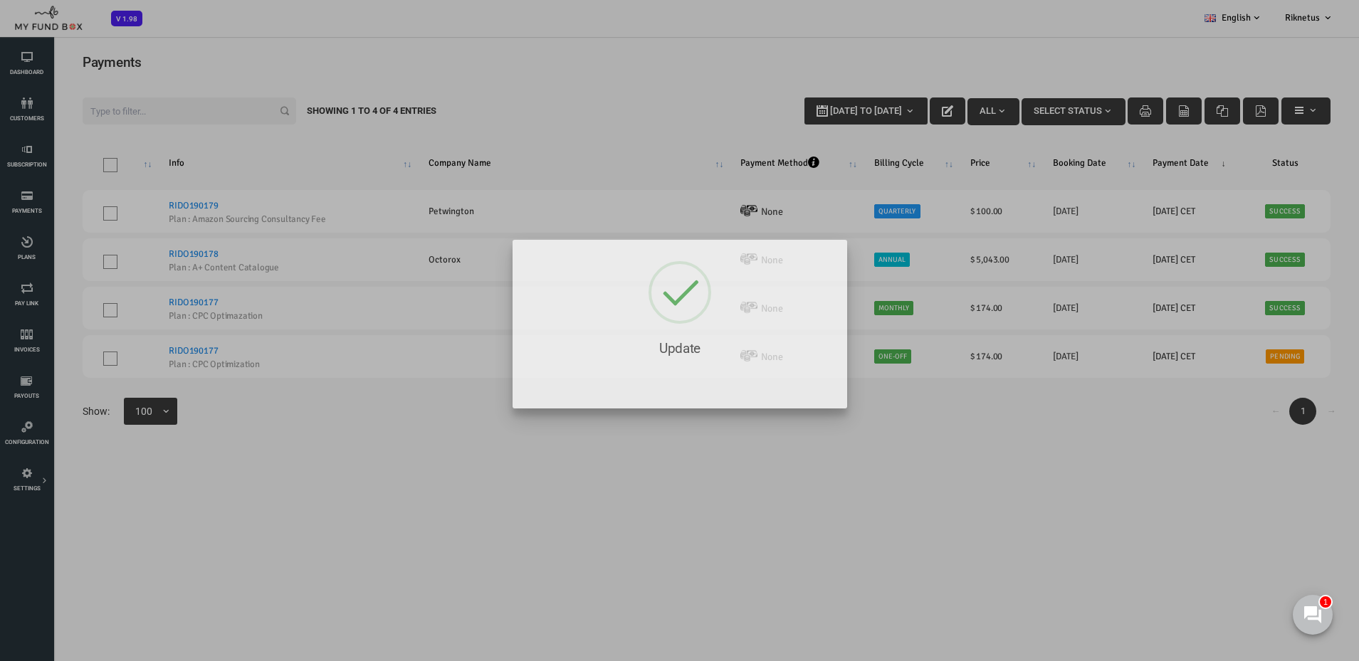
click at [898, 490] on div at bounding box center [679, 330] width 1359 height 661
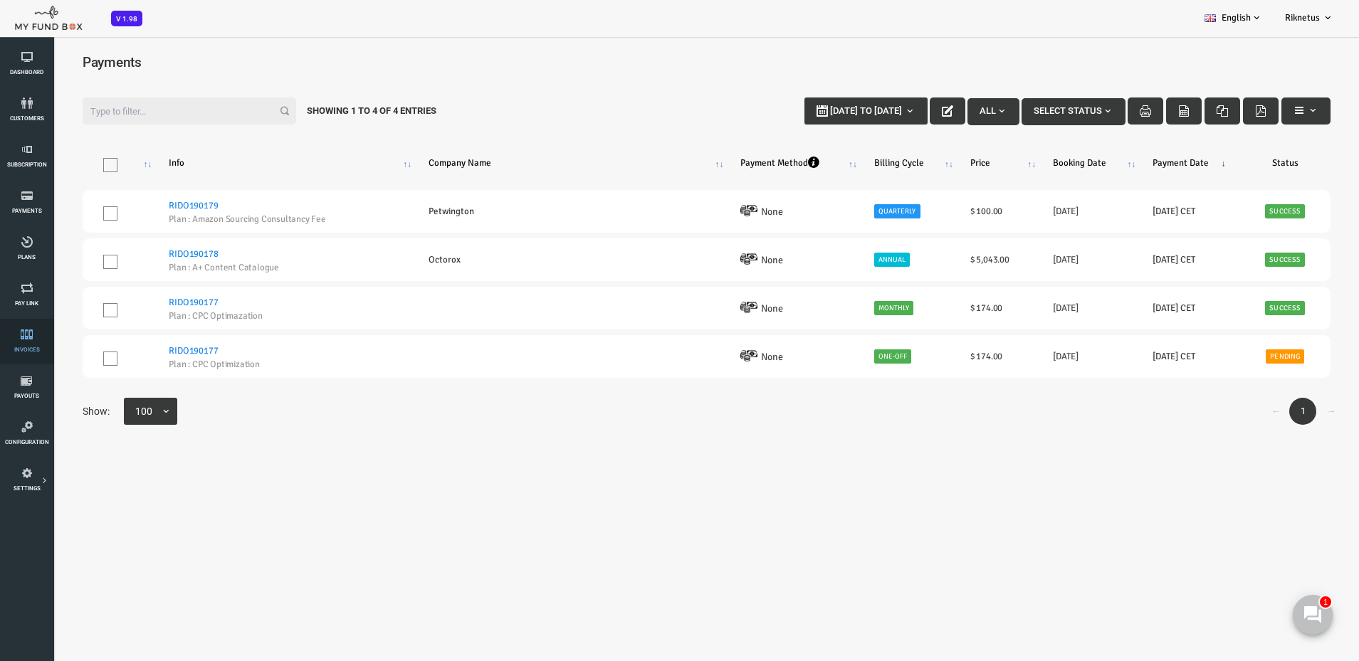
click at [22, 340] on link "Invoices" at bounding box center [26, 342] width 45 height 46
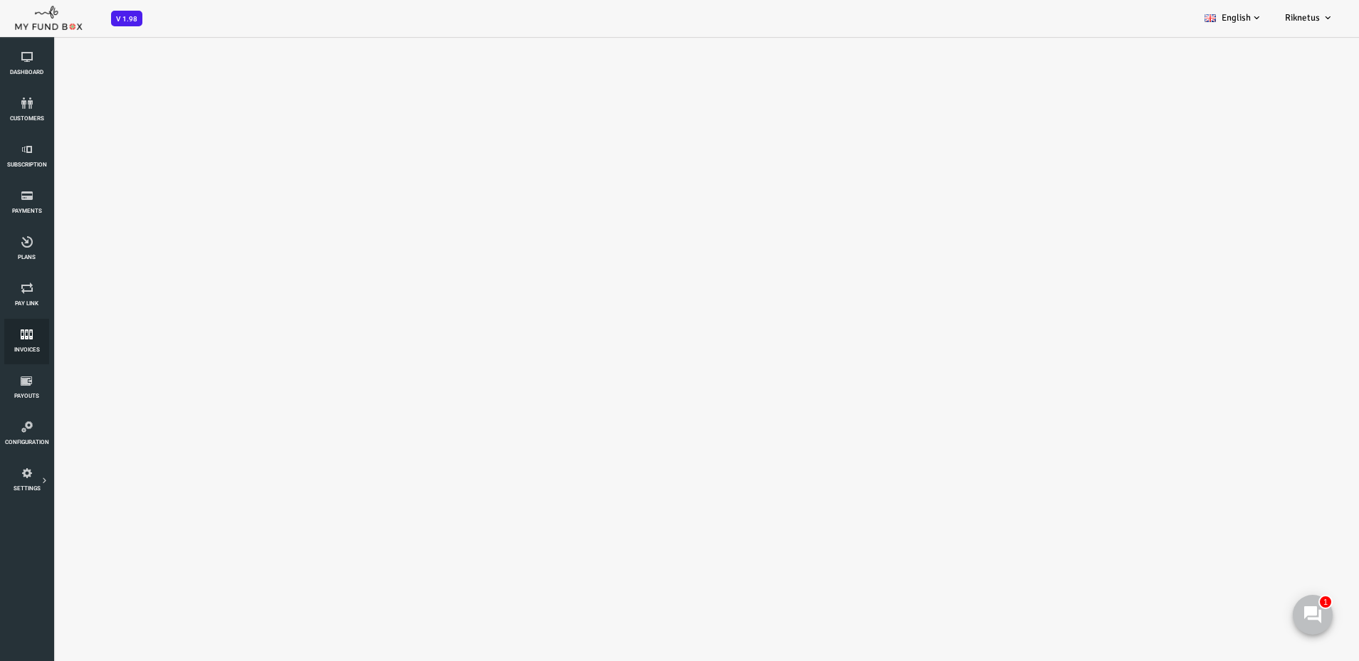
select select "100"
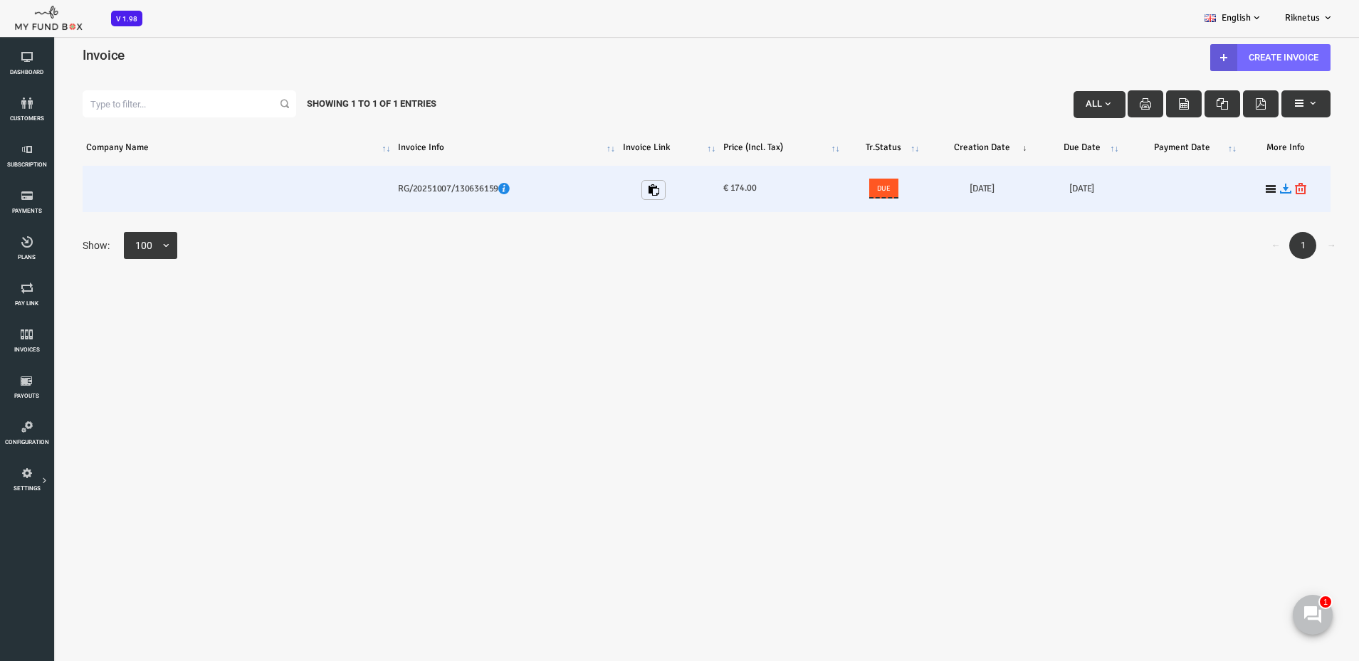
click at [199, 179] on td at bounding box center [184, 189] width 312 height 46
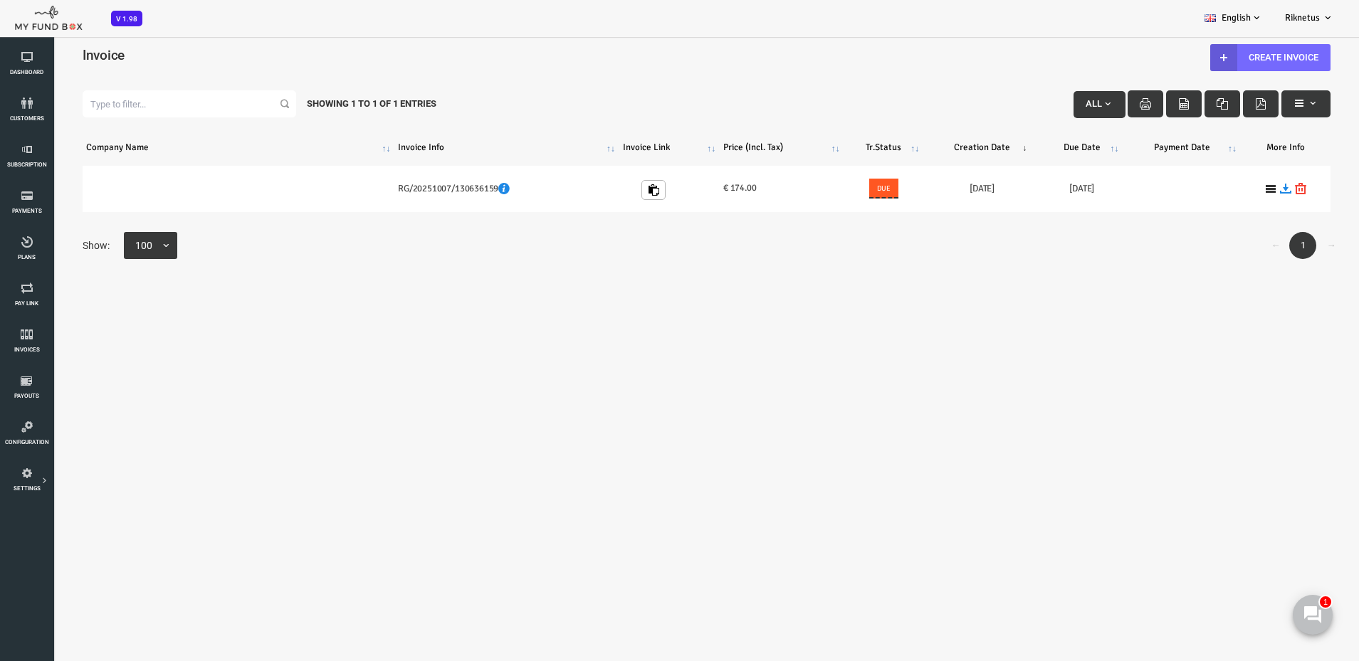
click at [1048, 100] on span "button" at bounding box center [1053, 103] width 11 height 11
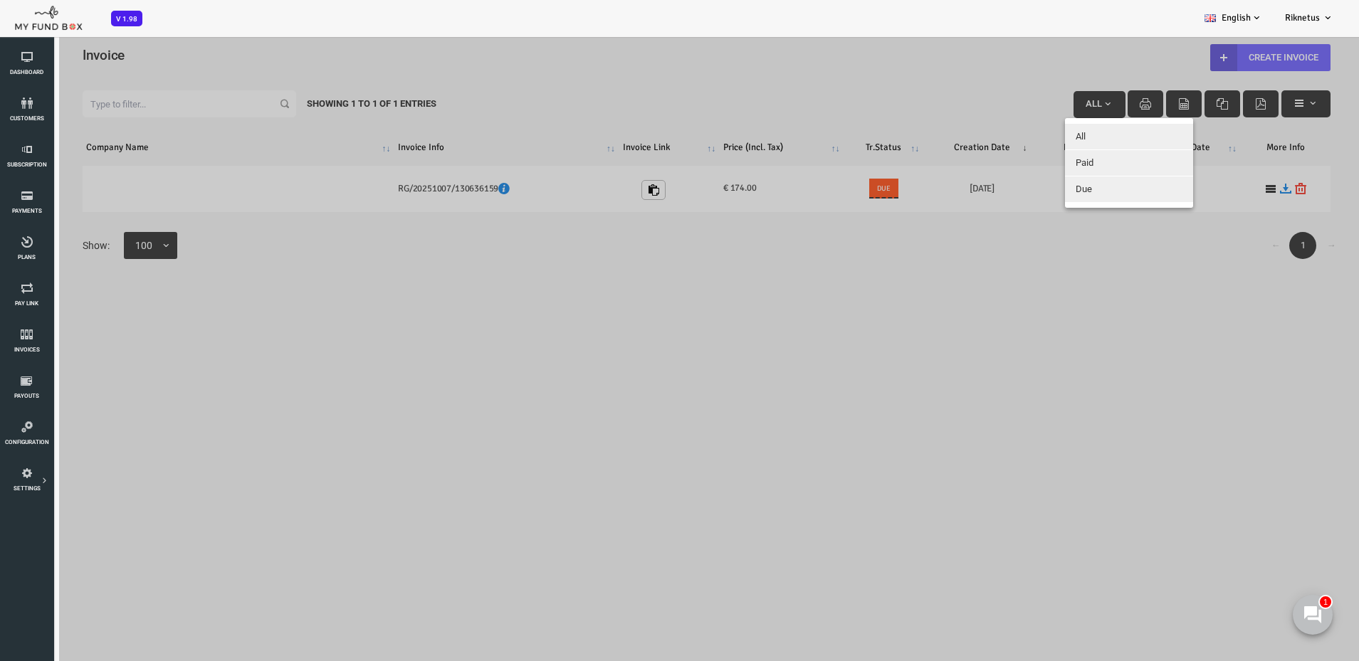
click at [1039, 164] on button "Paid" at bounding box center [1075, 163] width 128 height 26
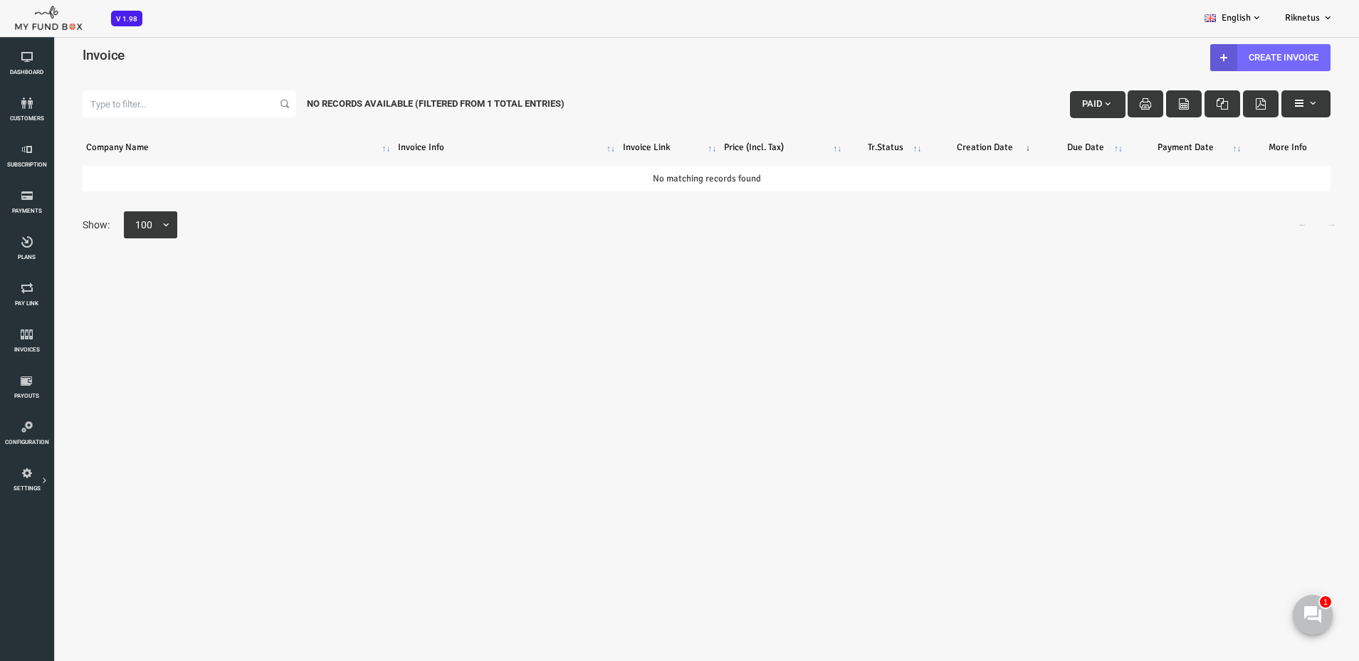
click at [872, 217] on div "← → Show: 25 50 75 100 100" at bounding box center [652, 232] width 1277 height 43
click at [26, 295] on link "Pay Link" at bounding box center [26, 296] width 45 height 46
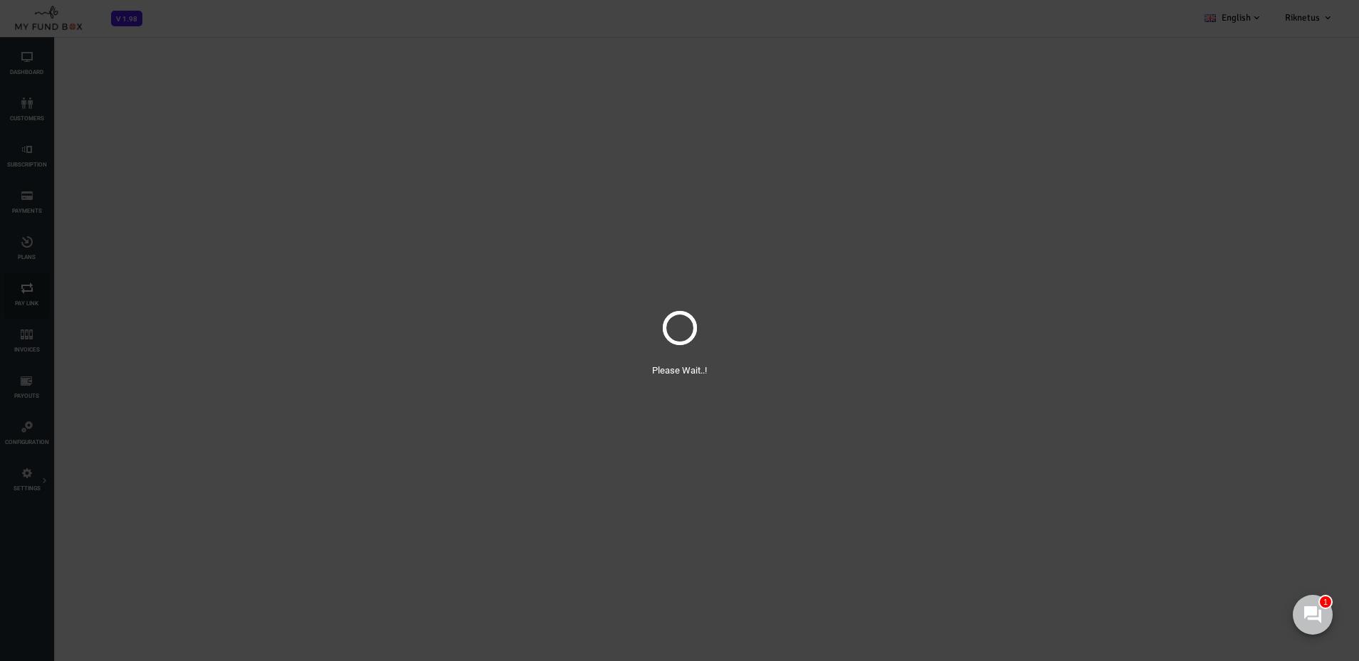
select select "100"
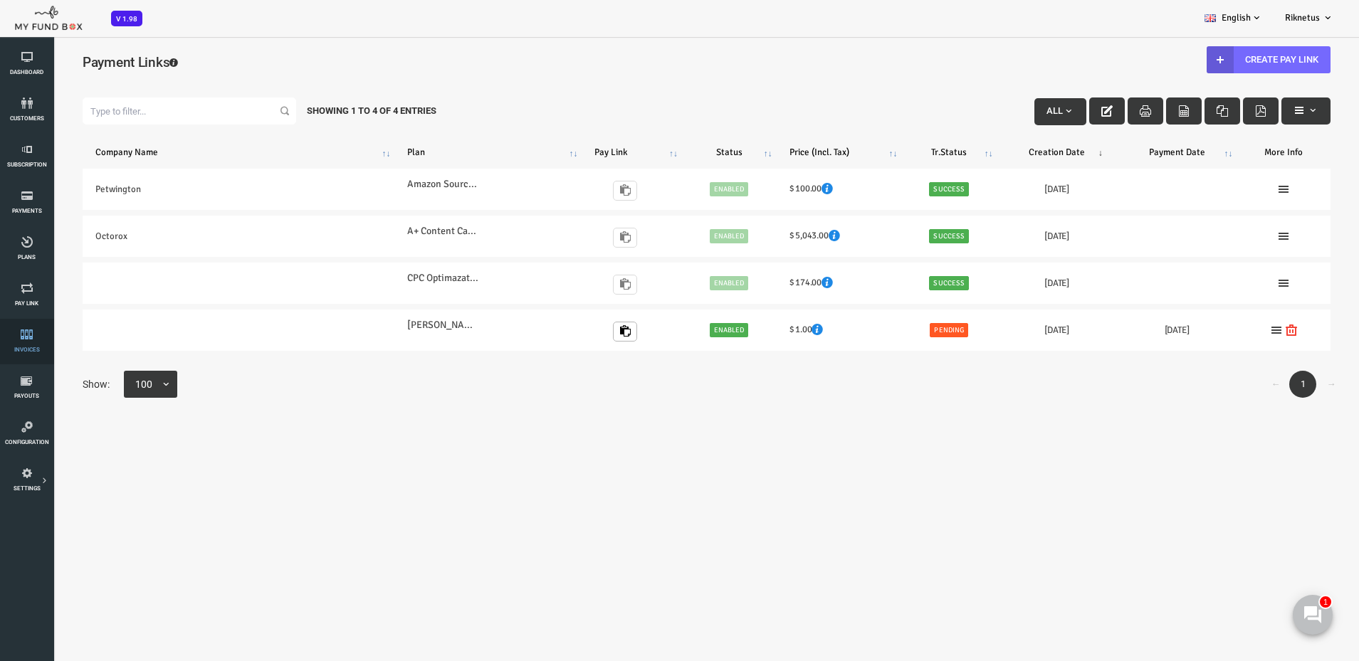
click at [27, 335] on icon at bounding box center [26, 334] width 45 height 11
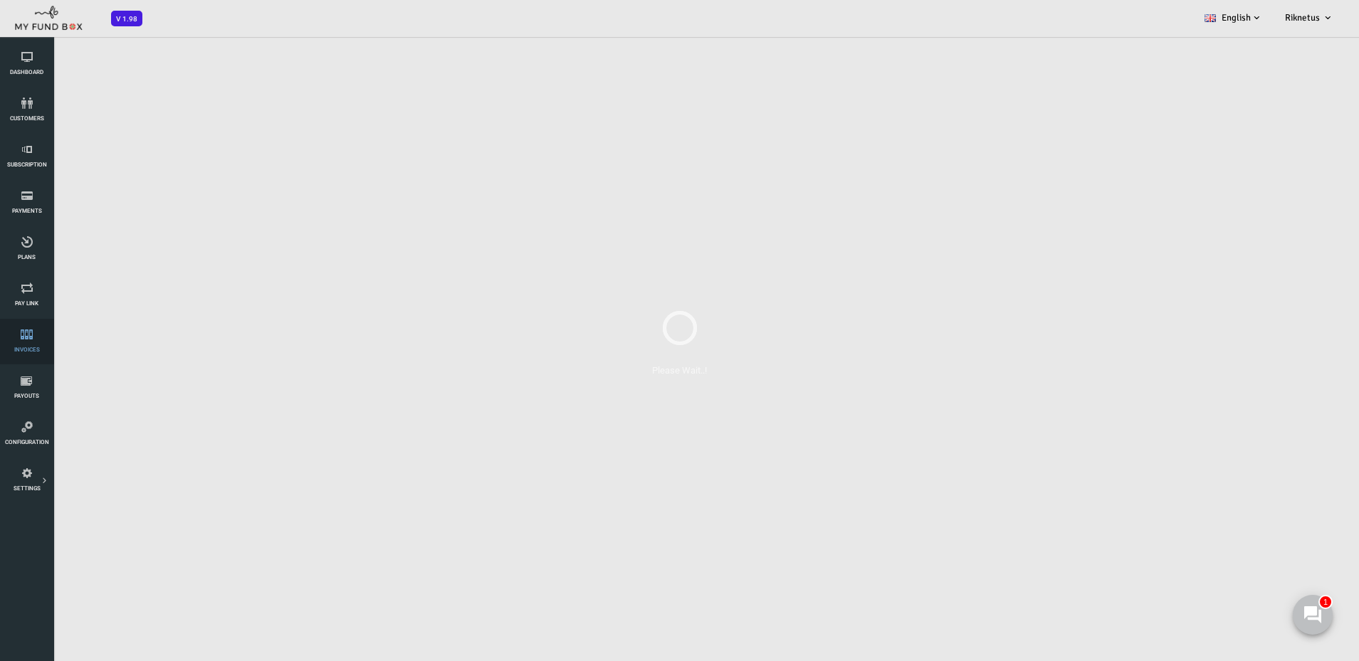
select select "100"
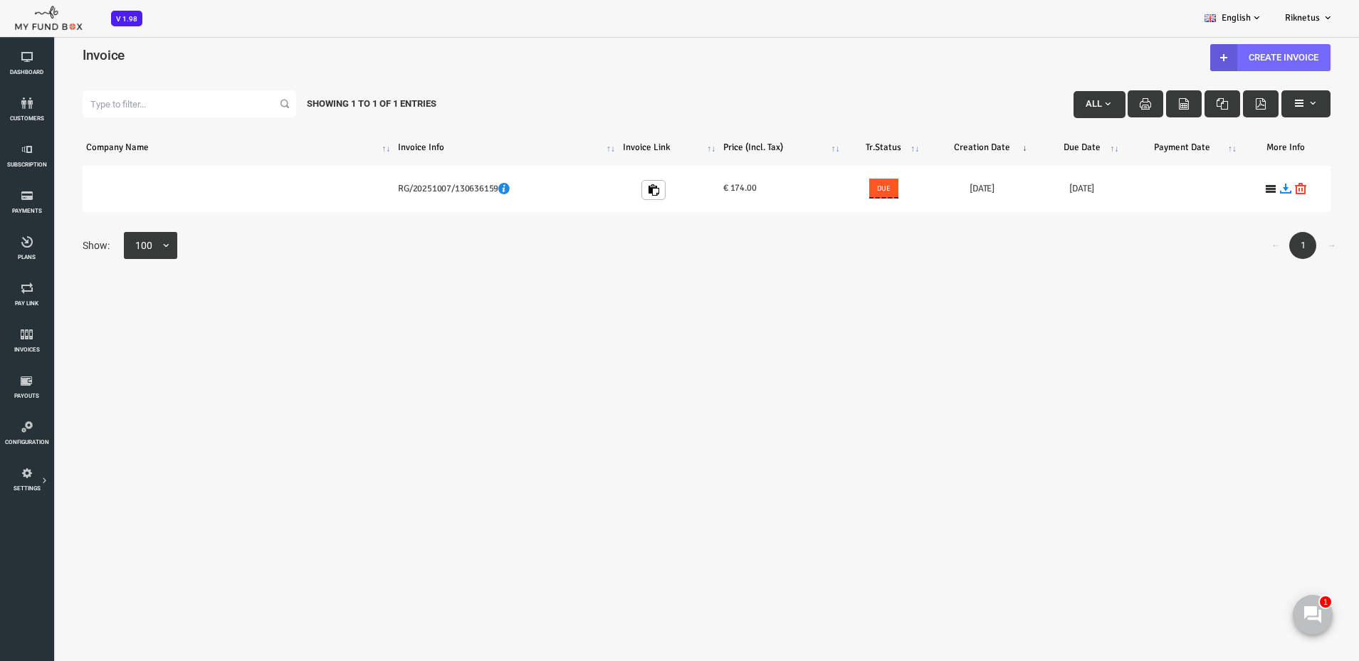
click at [1032, 108] on span "All" at bounding box center [1040, 103] width 16 height 11
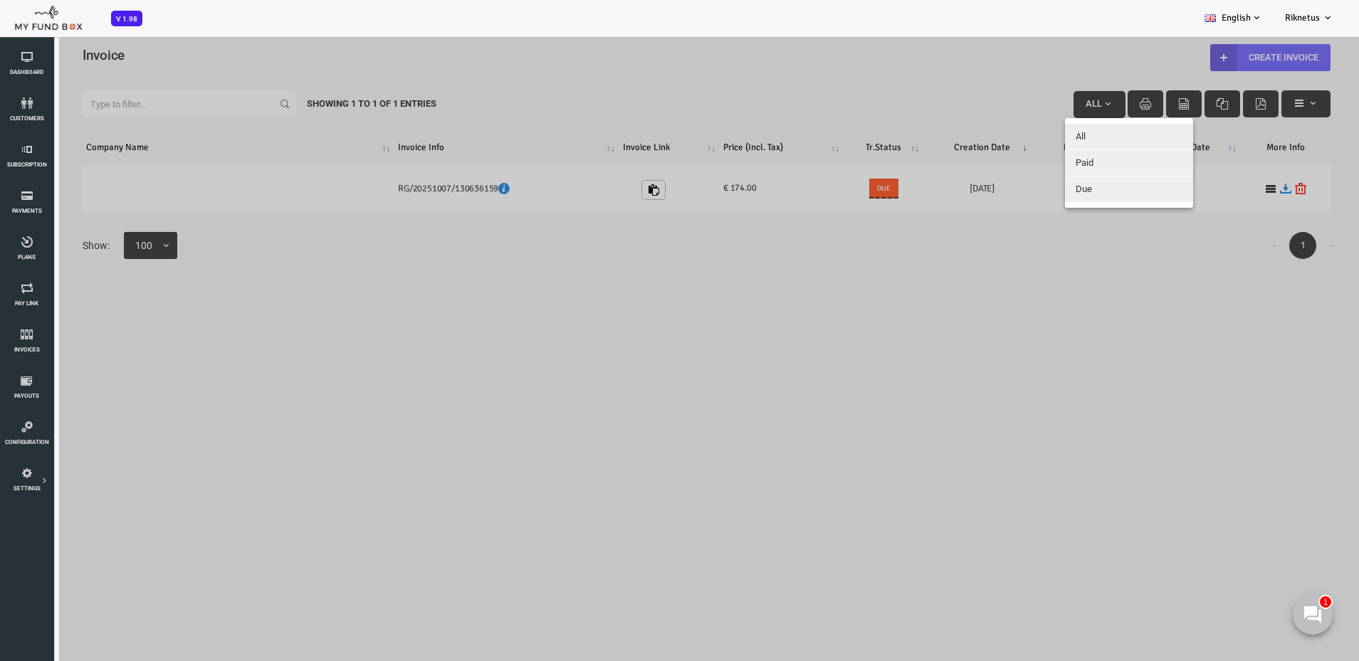
click at [888, 98] on div at bounding box center [652, 366] width 1305 height 661
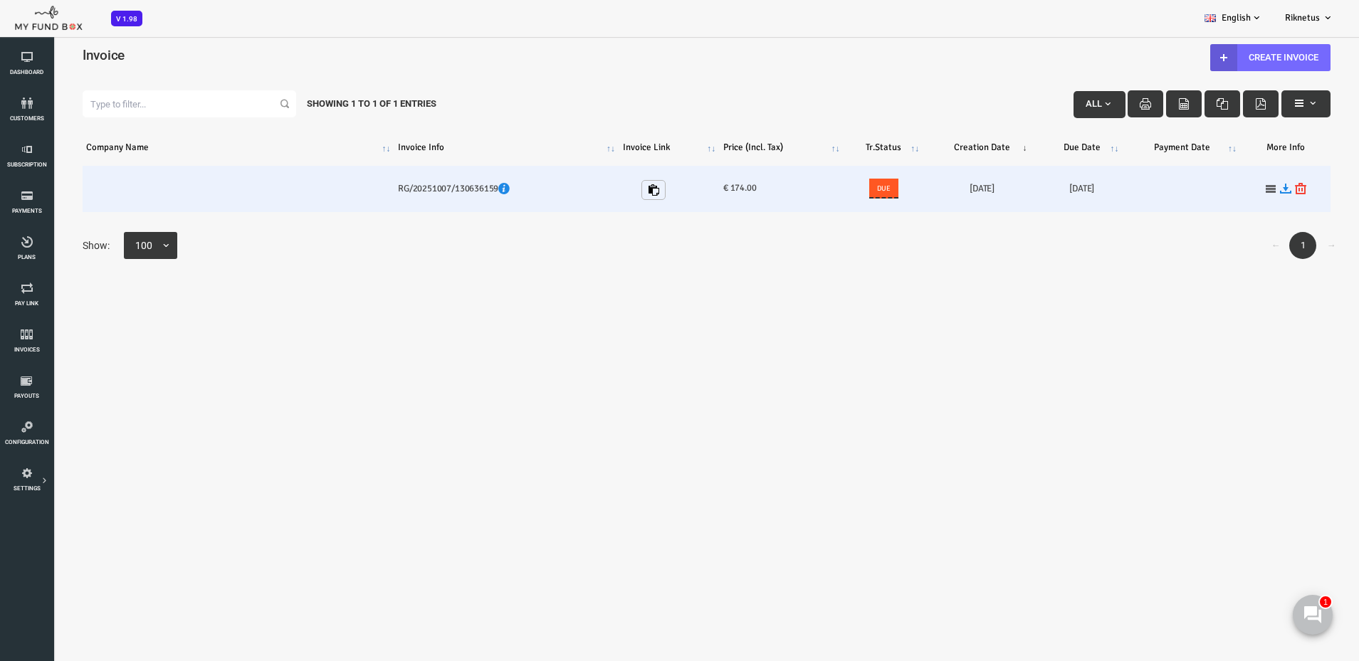
click at [1211, 192] on icon at bounding box center [1216, 188] width 11 height 11
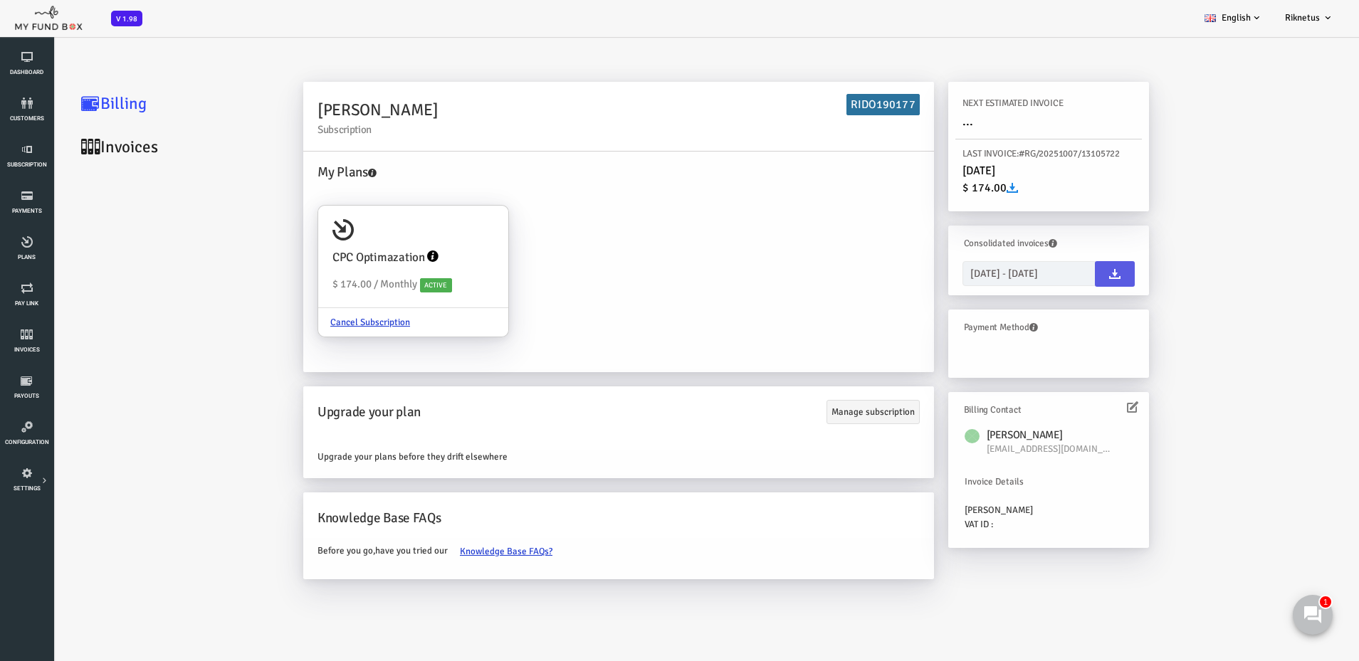
click at [45, 152] on icon at bounding box center [36, 147] width 19 height 18
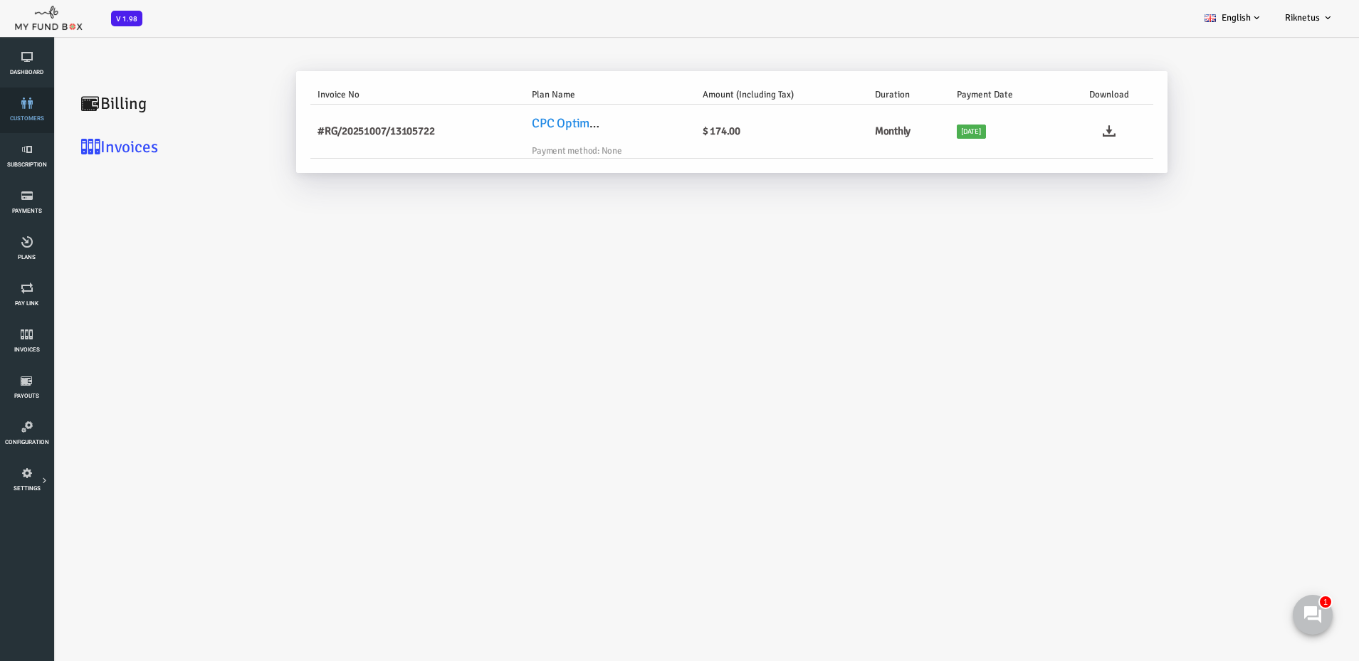
click at [19, 112] on link "customers" at bounding box center [26, 111] width 45 height 46
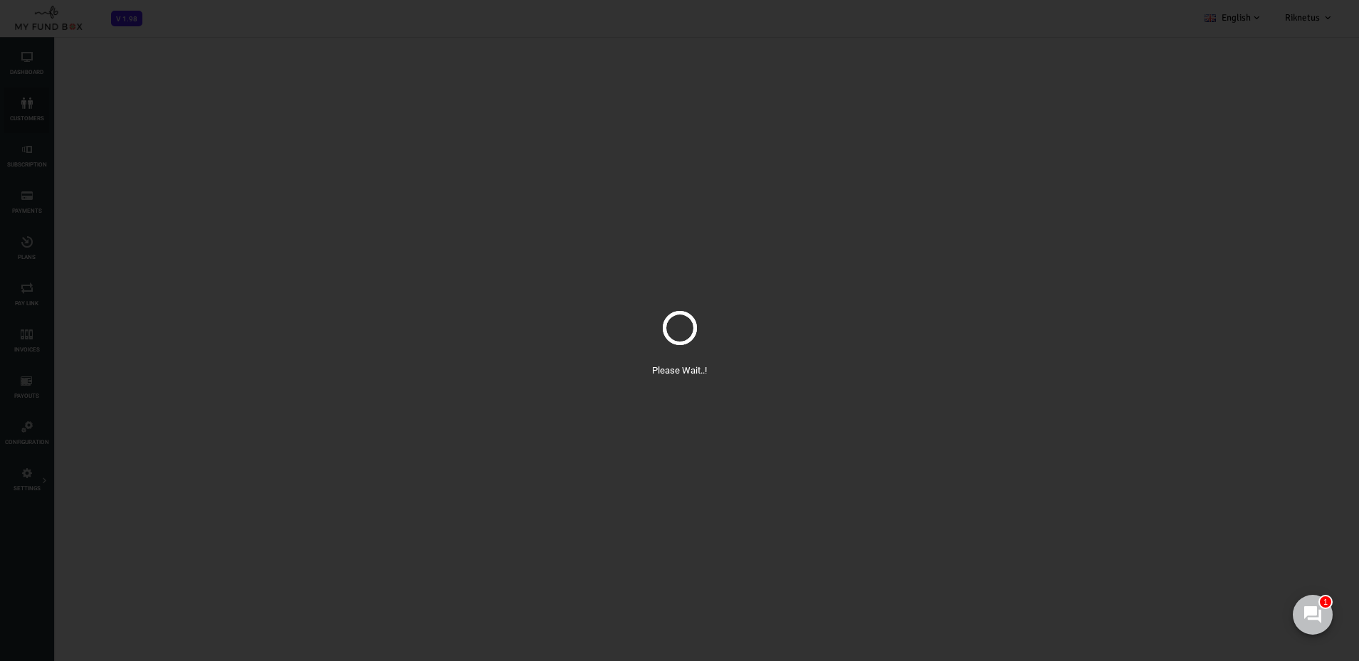
select select "100"
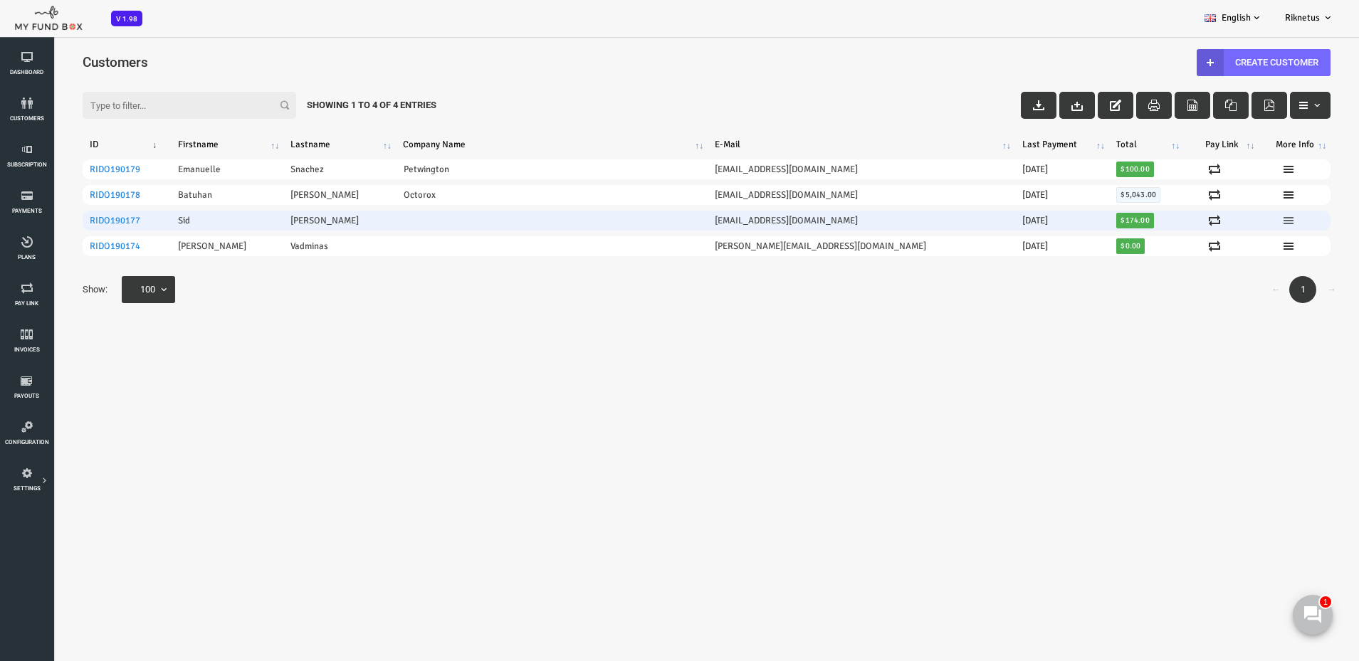
click at [1229, 222] on icon at bounding box center [1234, 220] width 11 height 11
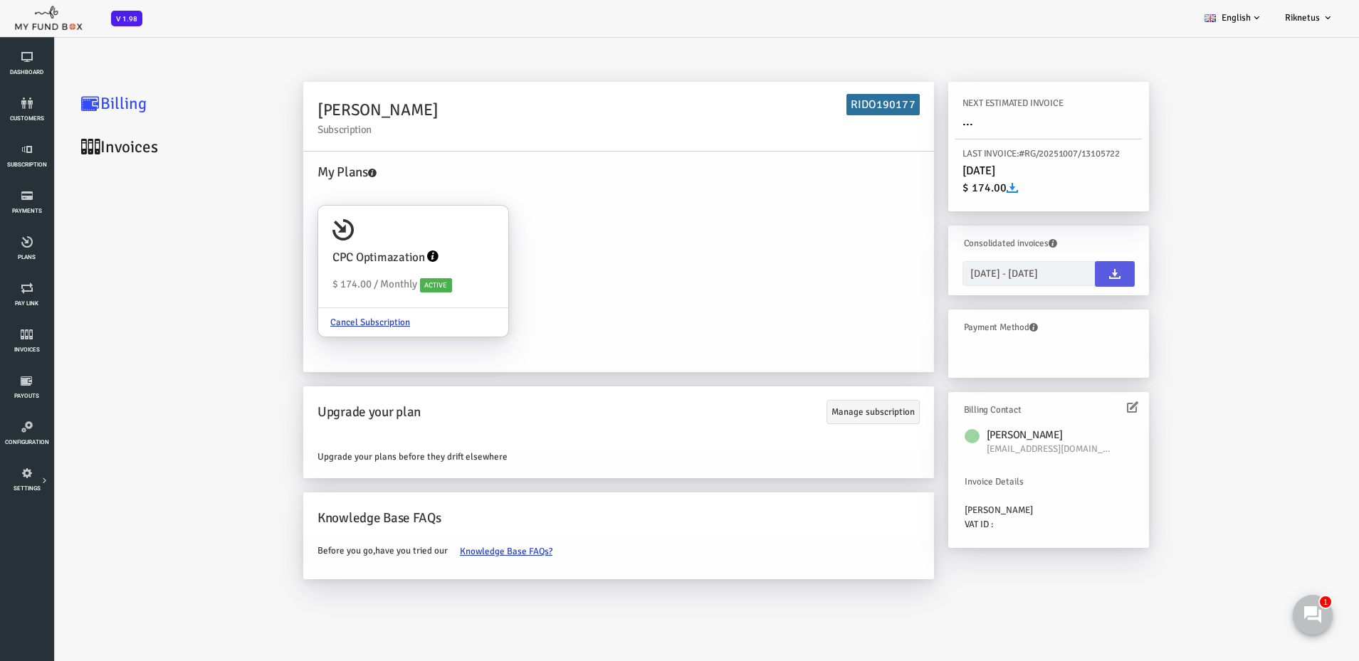
click at [1071, 407] on h6 "Billing Contact" at bounding box center [992, 410] width 164 height 14
click at [1081, 406] on icon at bounding box center [1078, 407] width 11 height 11
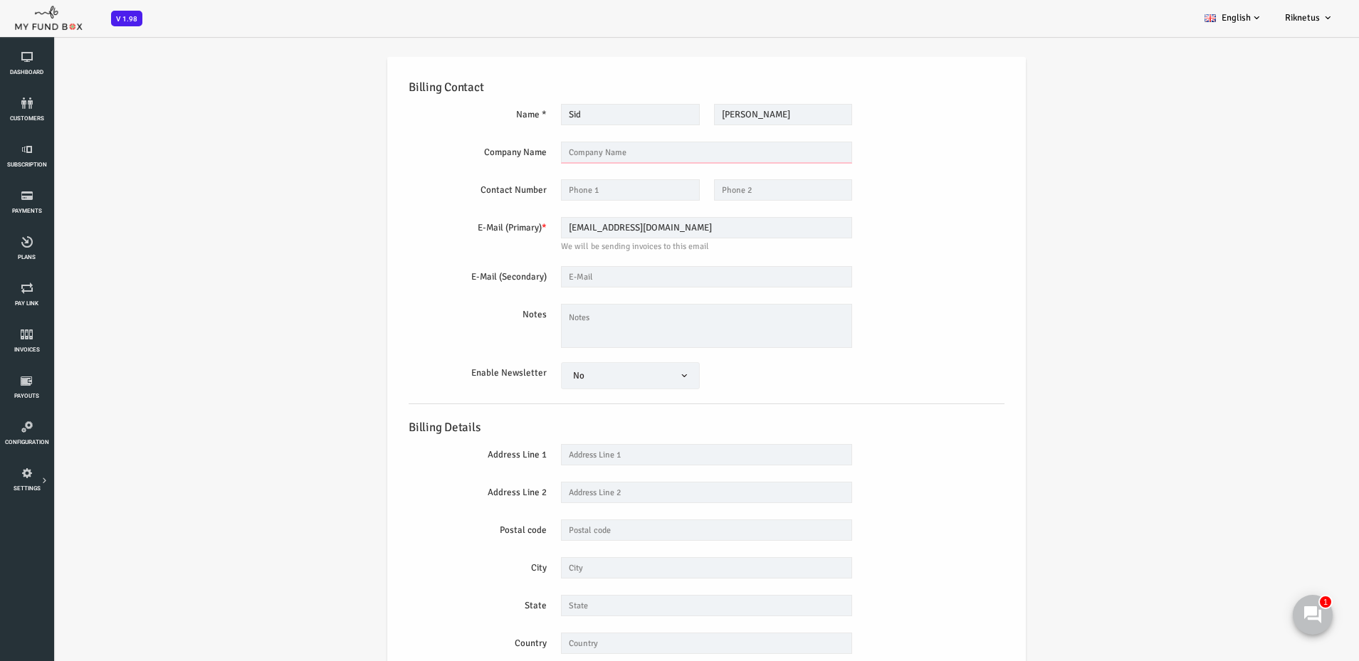
click at [532, 153] on input "text" at bounding box center [652, 152] width 290 height 21
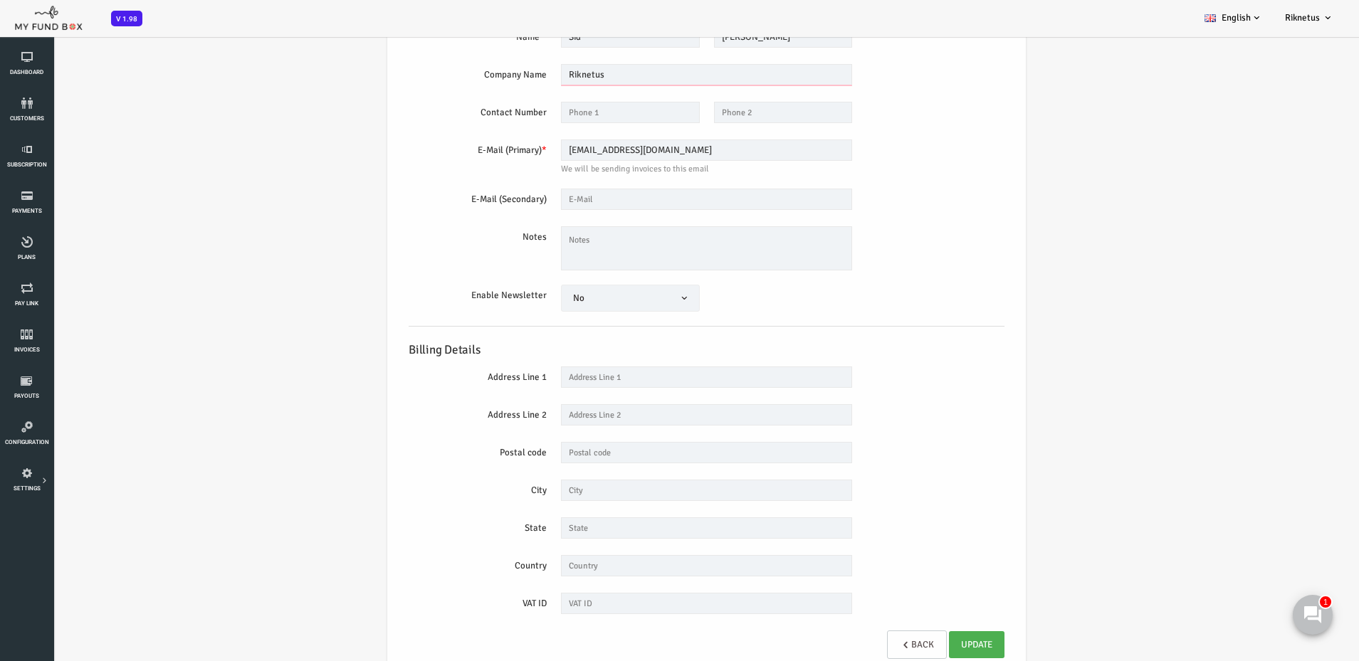
scroll to position [83, 0]
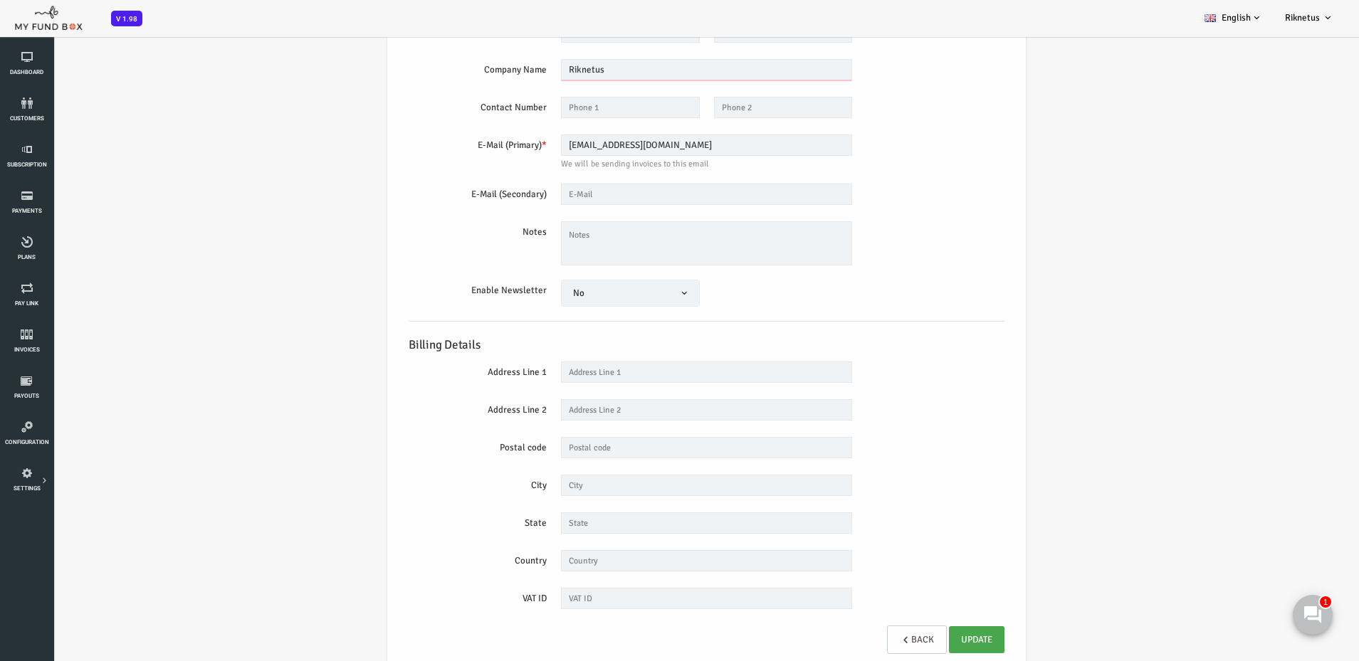
type input "Riknetus"
click at [923, 644] on link "Update" at bounding box center [923, 640] width 56 height 27
click at [31, 103] on icon at bounding box center [26, 103] width 45 height 11
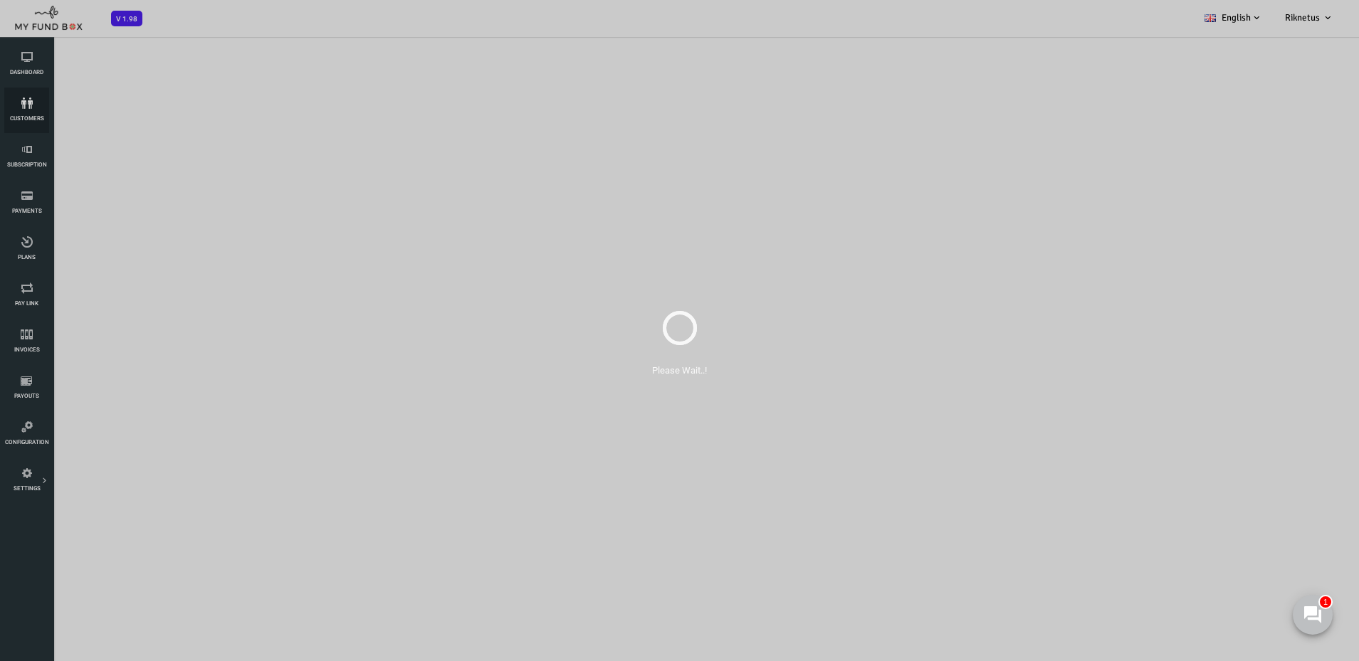
select select "100"
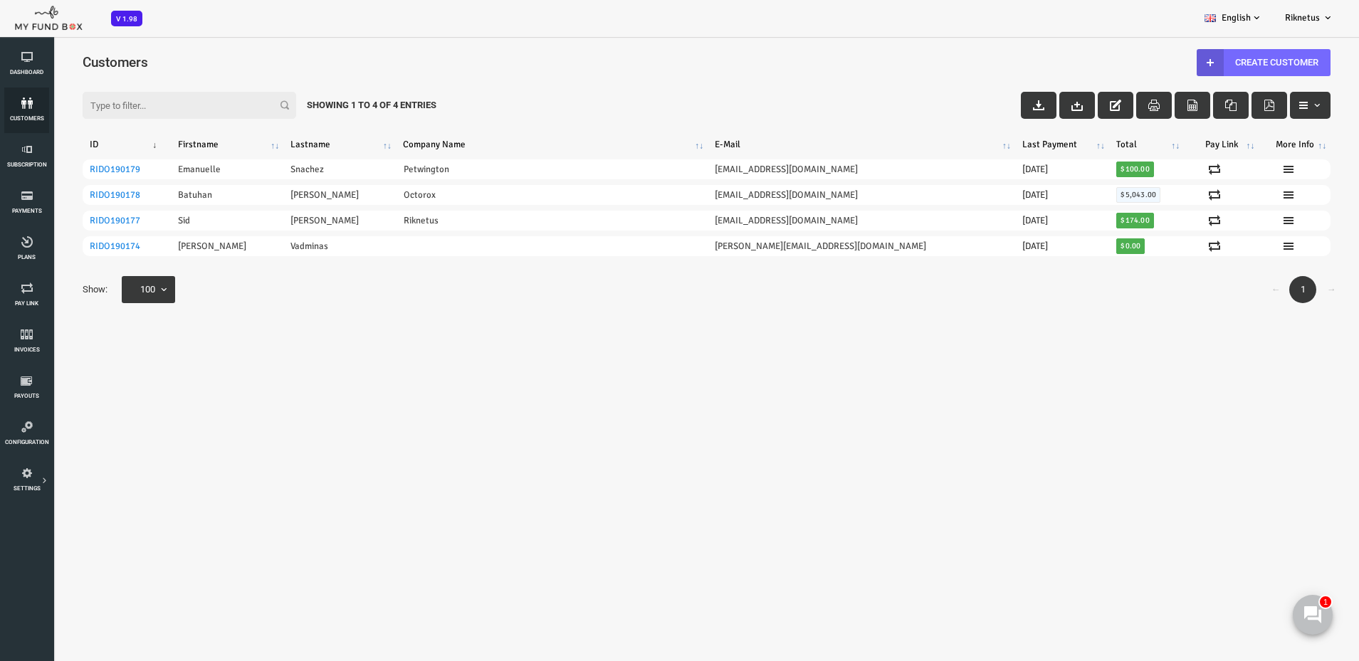
scroll to position [0, 0]
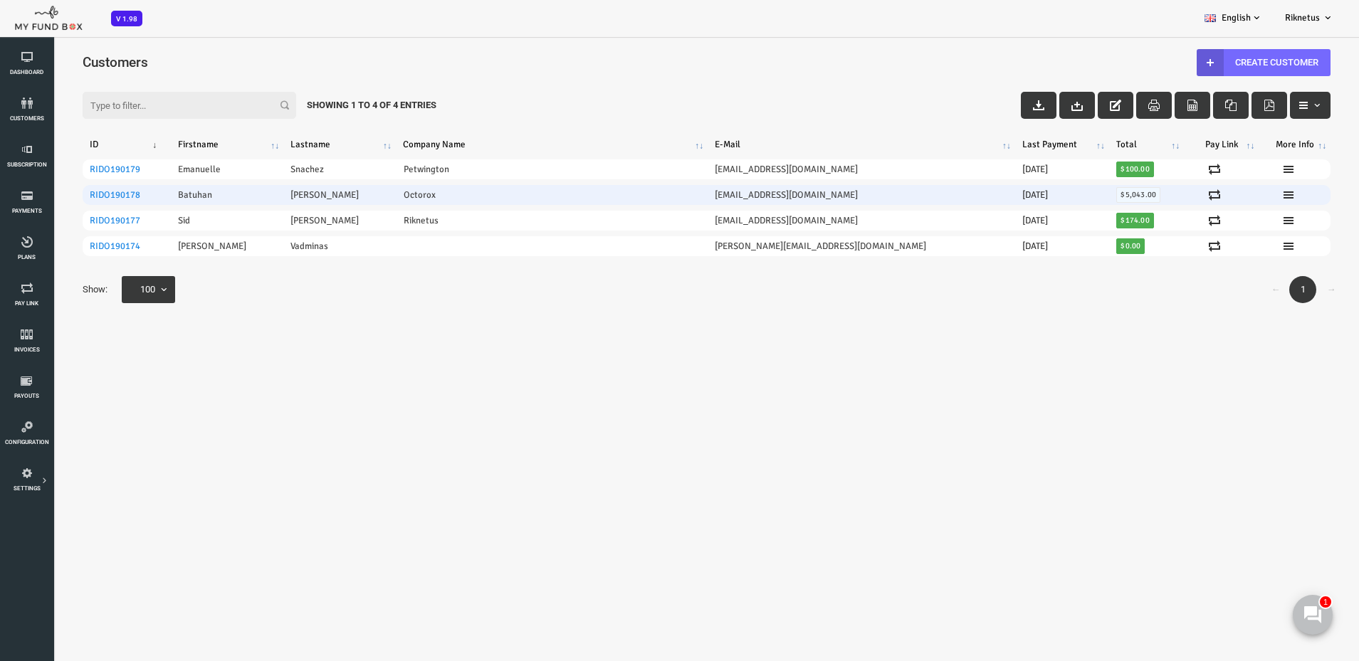
click at [1062, 197] on span "$ 5,043.00" at bounding box center [1084, 195] width 44 height 16
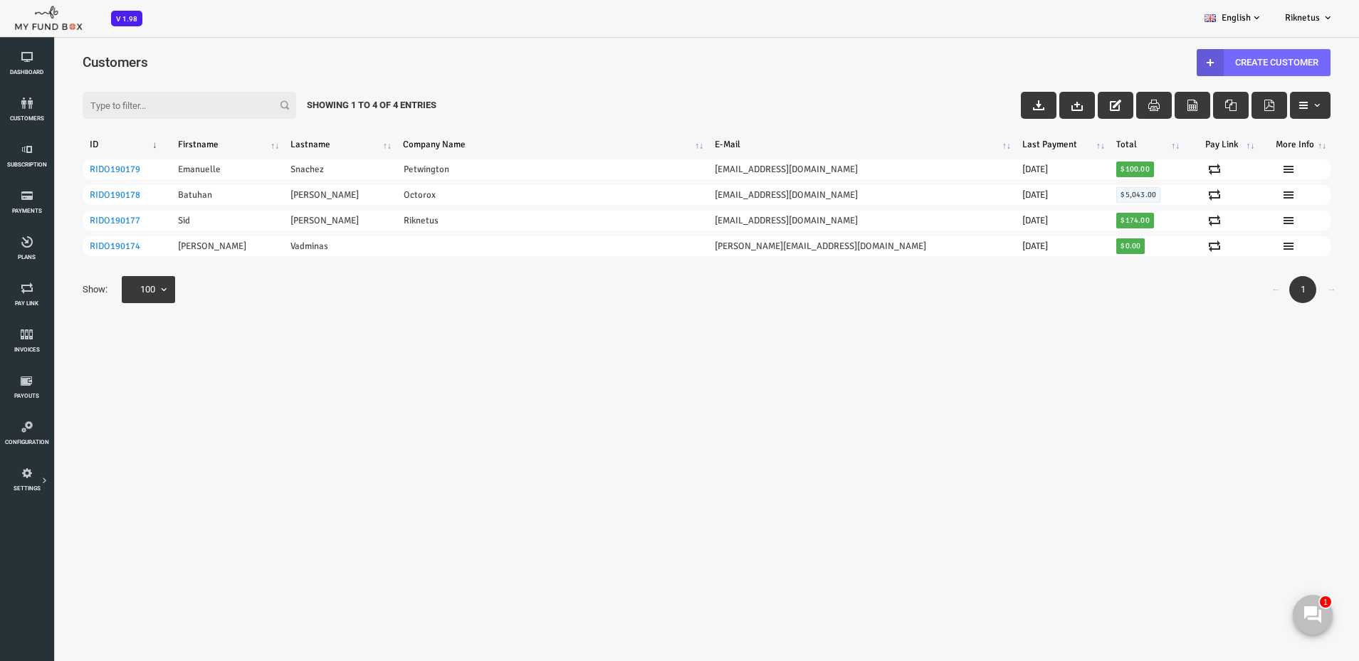
click at [766, 330] on div "Filter: Showing 1 to 4 of 4 Entries ID Firstname Lastname Company Name E-Mail L…" at bounding box center [652, 202] width 1305 height 259
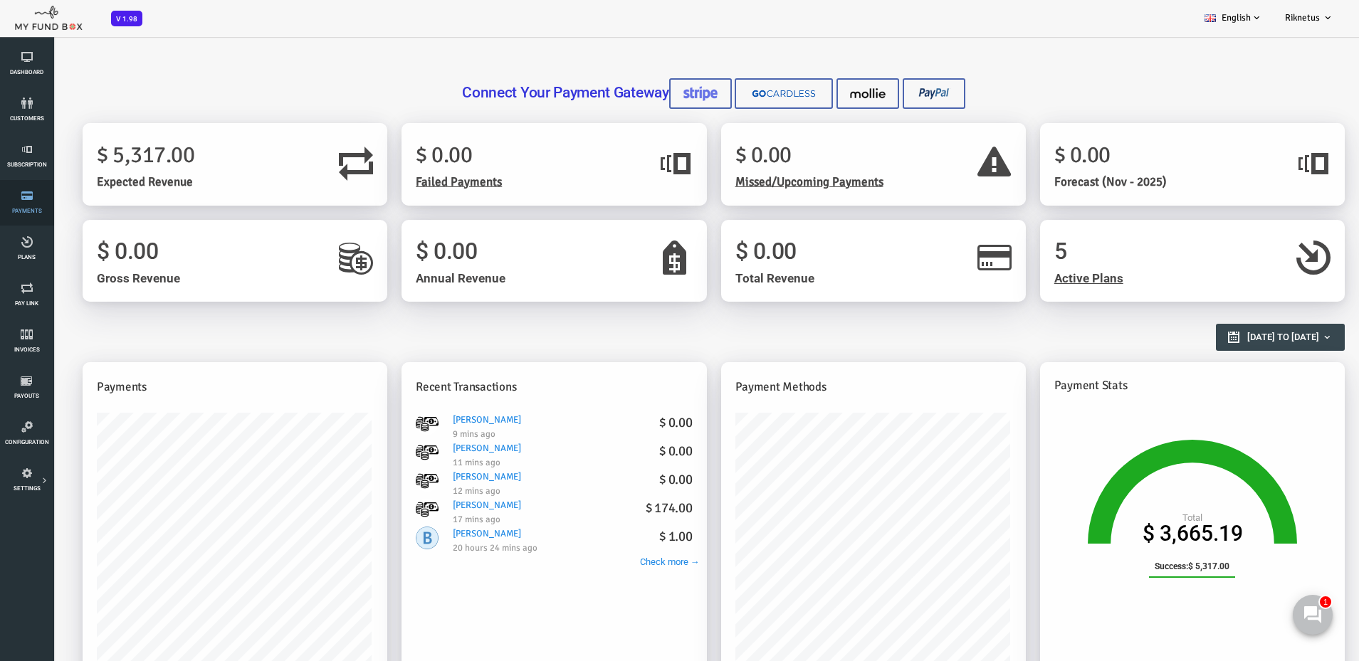
click at [36, 205] on link "Payments" at bounding box center [26, 203] width 45 height 46
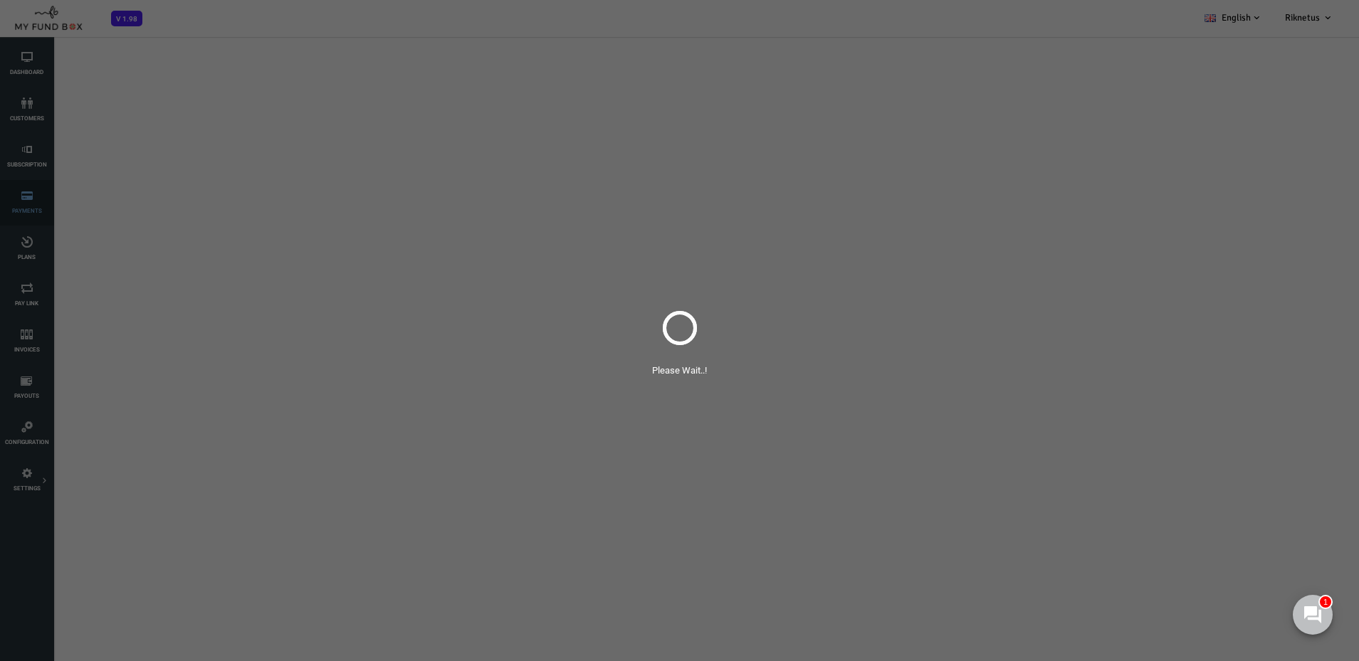
select select "100"
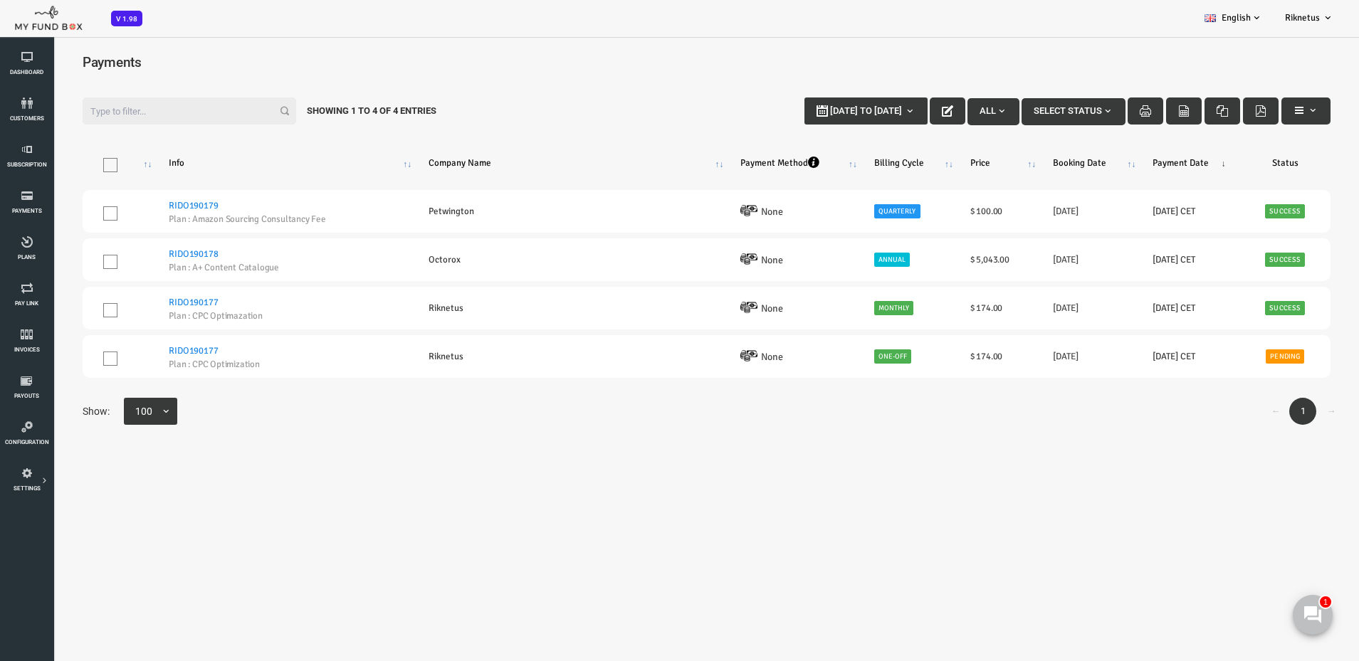
click at [1048, 105] on span "button" at bounding box center [1053, 110] width 11 height 11
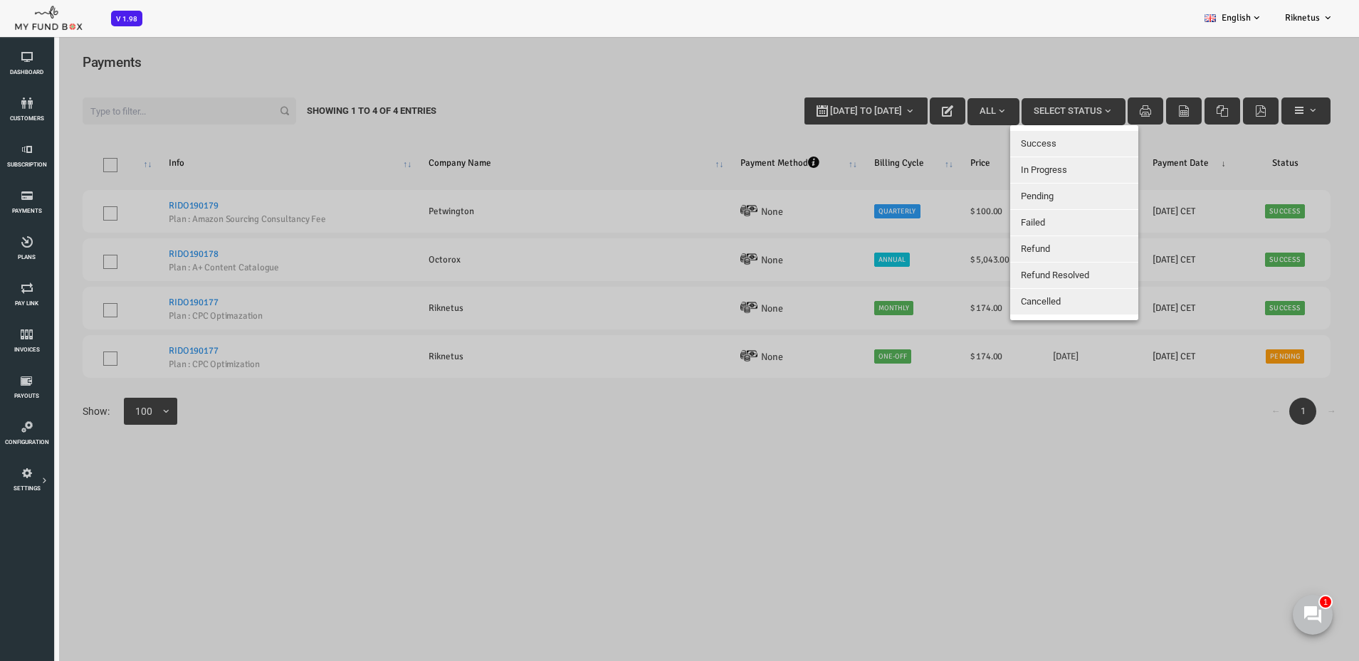
click at [1011, 48] on div at bounding box center [652, 366] width 1305 height 661
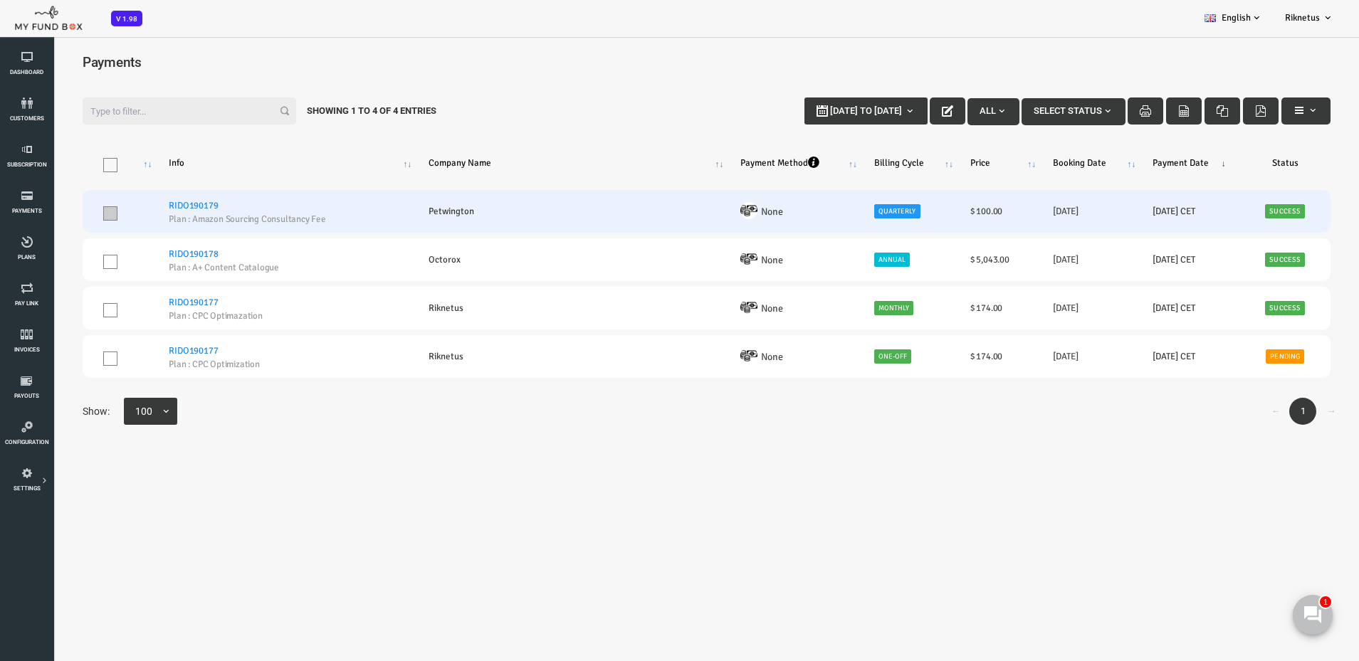
click at [60, 218] on span at bounding box center [56, 213] width 14 height 14
click at [74, 210] on input "checkbox" at bounding box center [74, 210] width 0 height 0
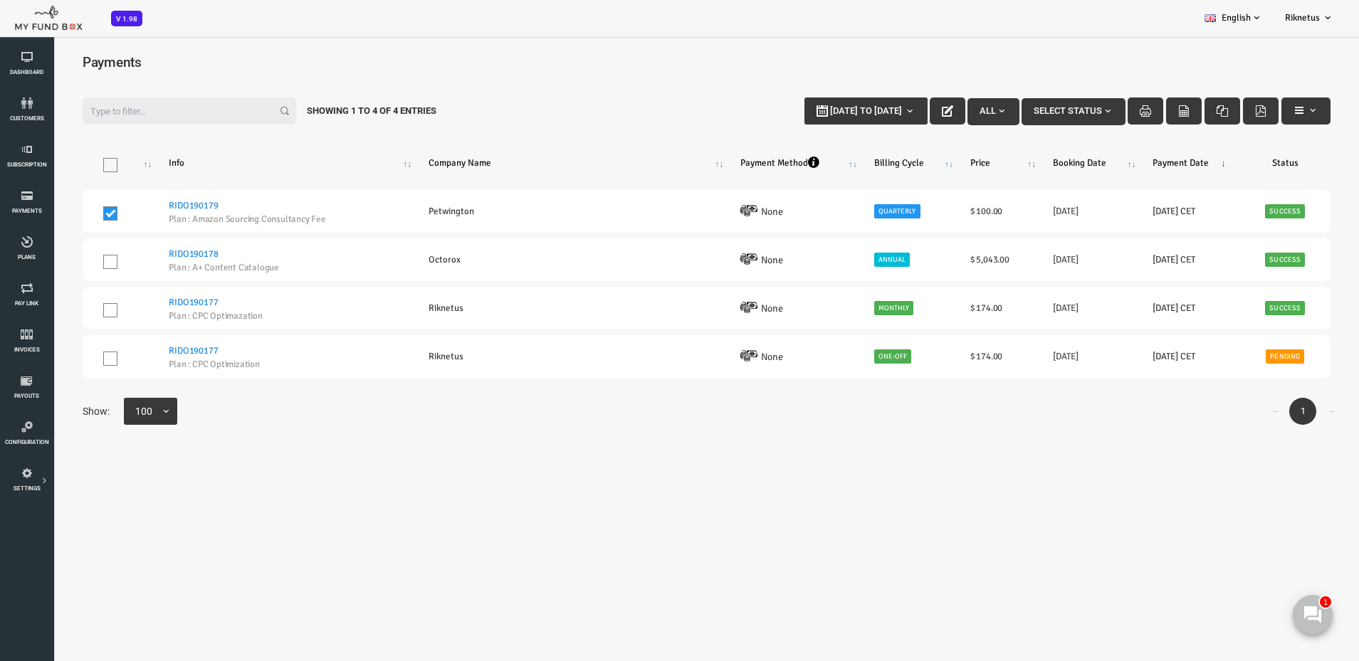
click at [1049, 105] on span "button" at bounding box center [1053, 110] width 11 height 11
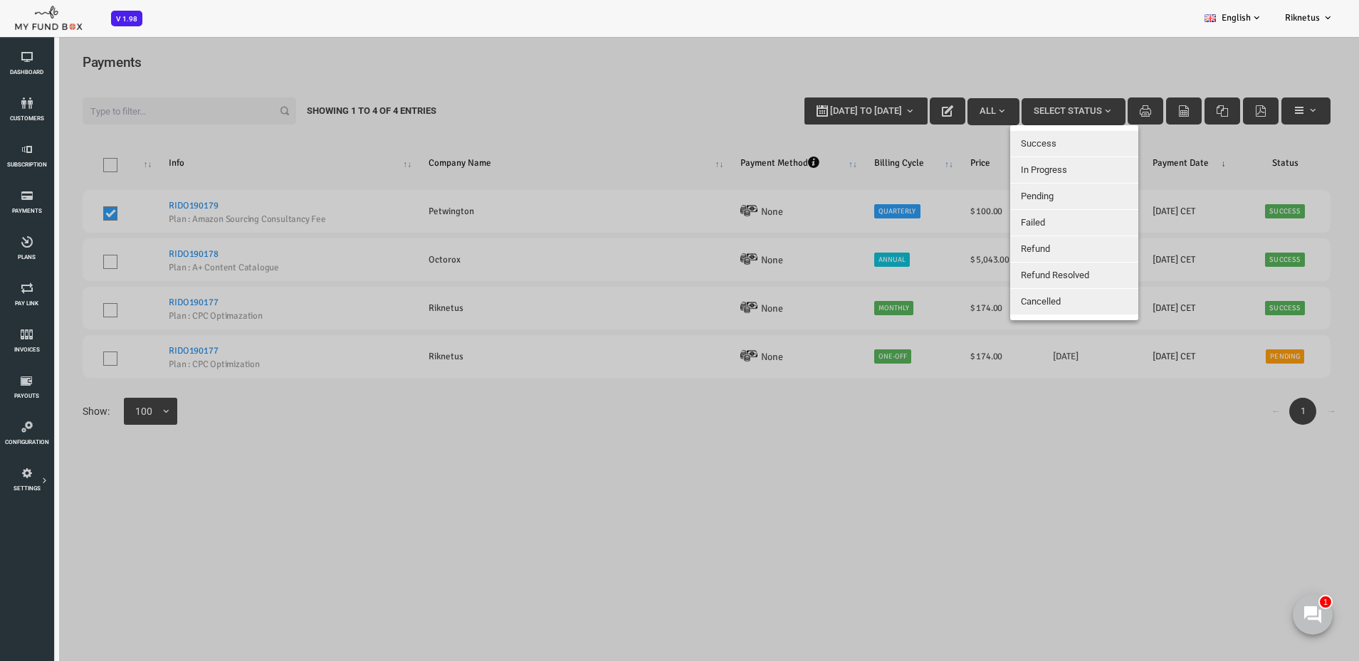
click at [1091, 56] on div at bounding box center [652, 366] width 1305 height 661
